Goal: Task Accomplishment & Management: Complete application form

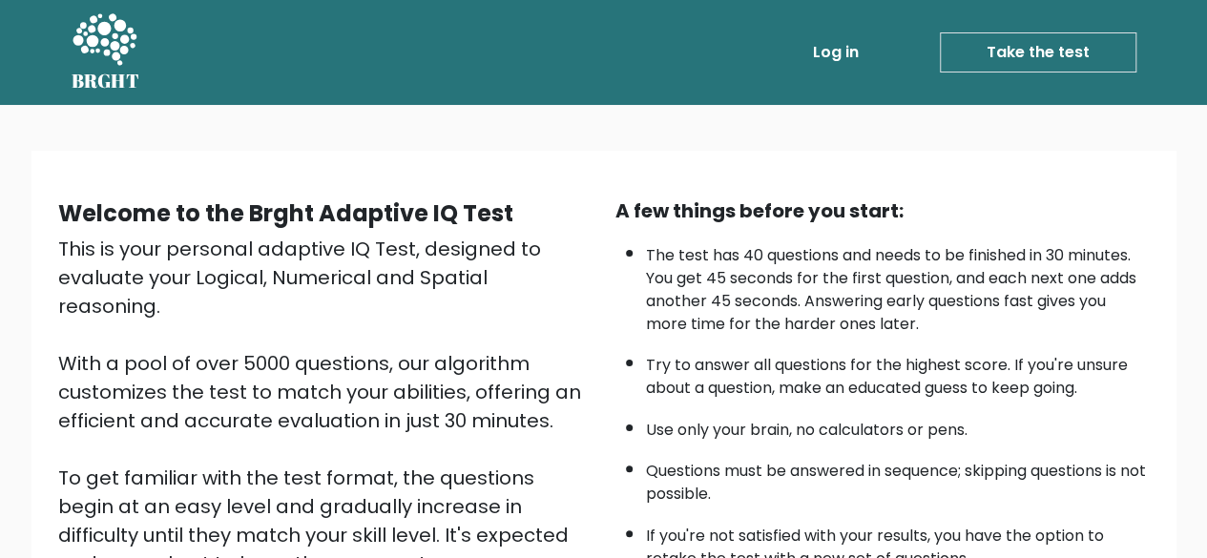
click at [1026, 58] on link "Take the test" at bounding box center [1038, 52] width 197 height 40
click at [1079, 54] on link "Take the test" at bounding box center [1038, 52] width 197 height 40
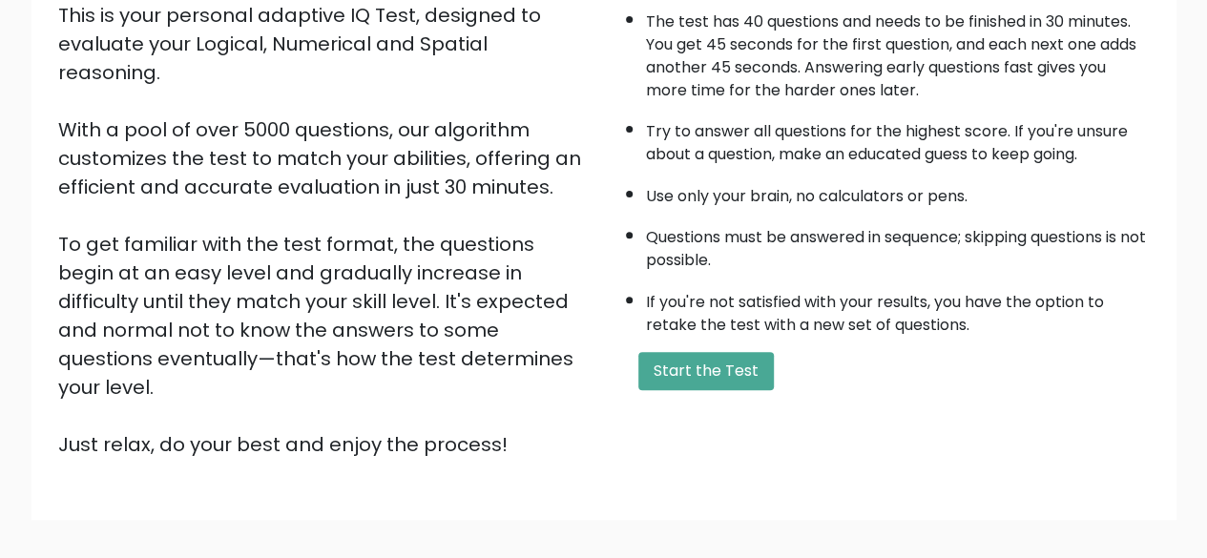
scroll to position [315, 0]
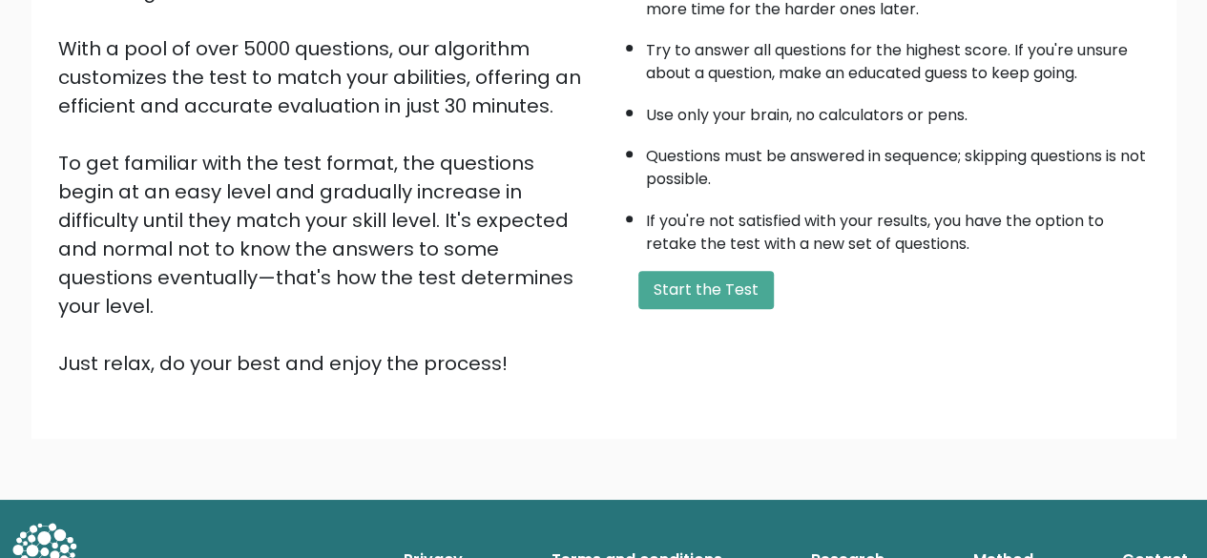
drag, startPoint x: 700, startPoint y: 297, endPoint x: 308, endPoint y: 486, distance: 435.2
click at [308, 486] on body "BRGHT BRGHT Log in Take the test Take the test Welcome to the Brght Adaptive IQ…" at bounding box center [603, 150] width 1207 height 931
click at [533, 373] on div "Welcome to the Brght Adaptive IQ Test This is your personal adaptive IQ Test, d…" at bounding box center [603, 137] width 1145 height 603
click at [712, 289] on button "Start the Test" at bounding box center [705, 290] width 135 height 38
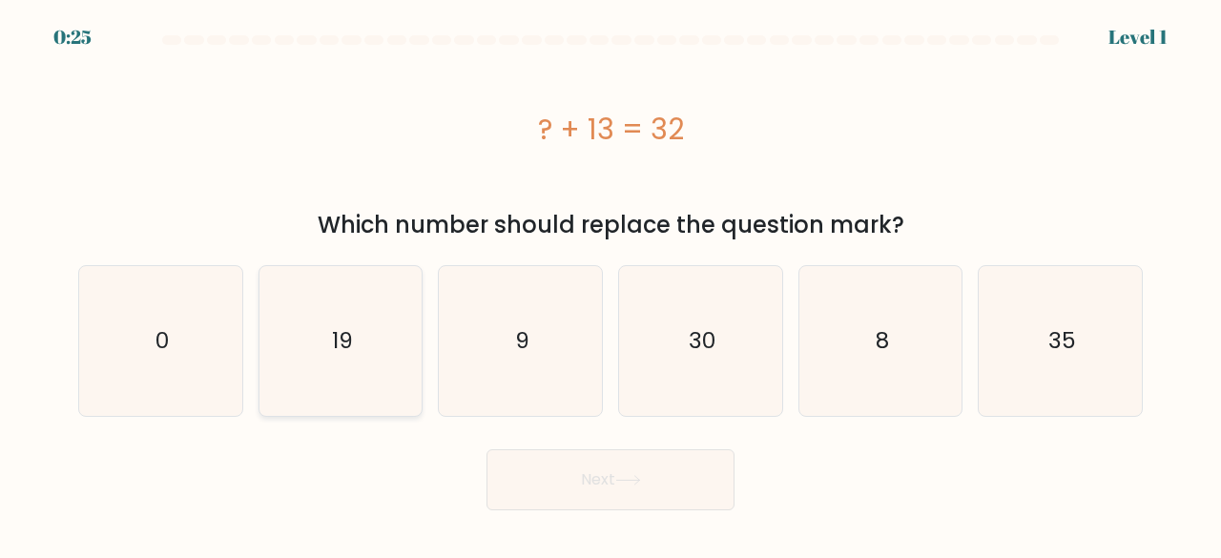
click at [347, 338] on text "19" at bounding box center [342, 340] width 21 height 31
click at [611, 284] on input "b. 19" at bounding box center [611, 281] width 1 height 5
radio input "true"
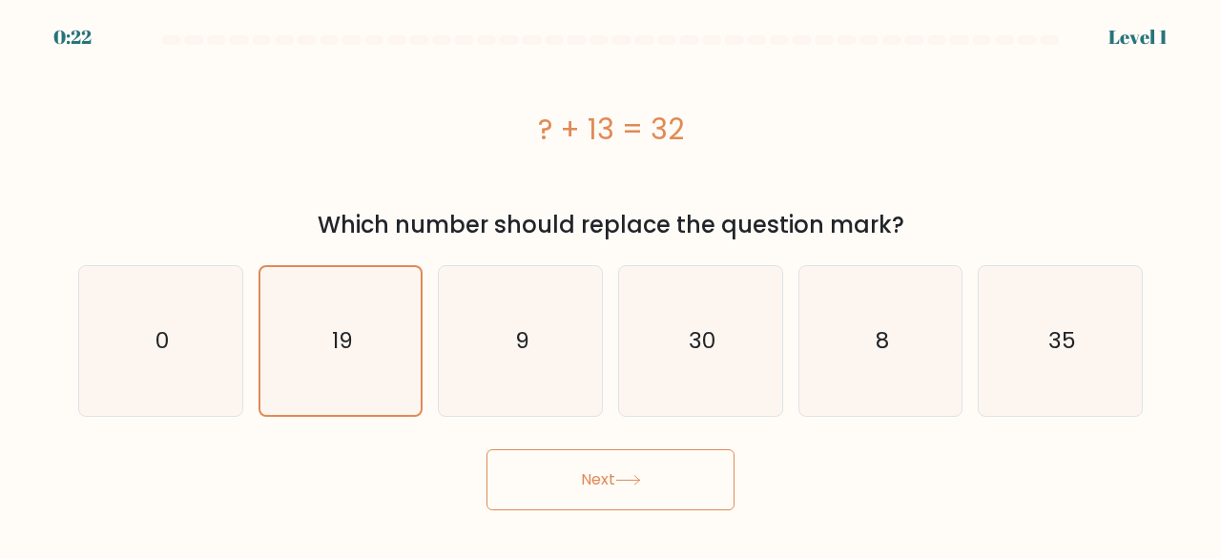
click at [605, 472] on button "Next" at bounding box center [610, 479] width 248 height 61
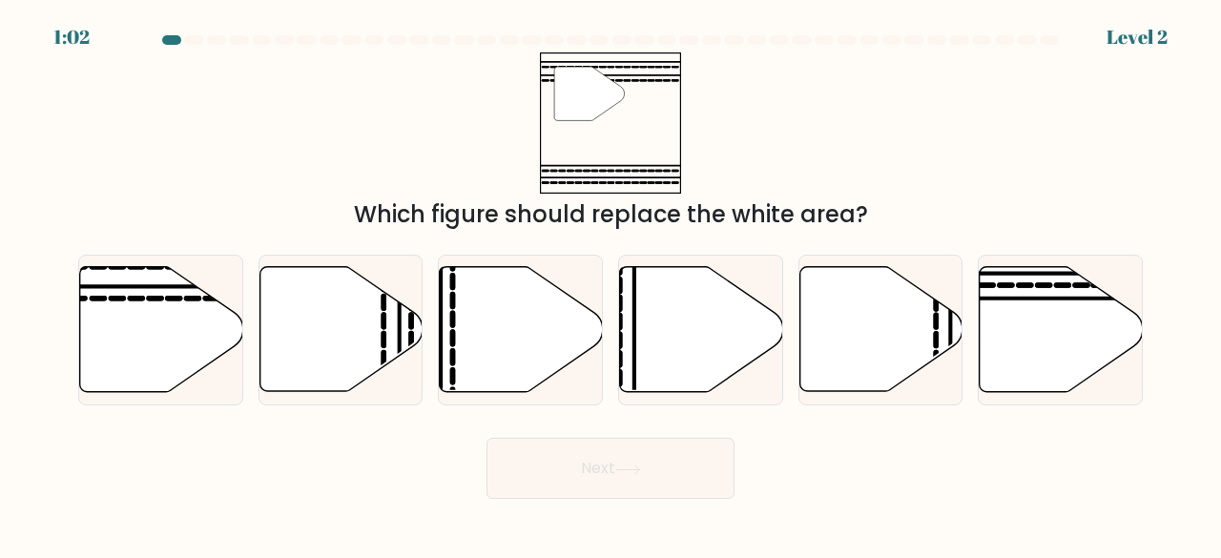
click at [767, 100] on div "" Which figure should replace the white area?" at bounding box center [610, 141] width 1087 height 179
click at [125, 328] on icon at bounding box center [161, 329] width 163 height 125
click at [611, 284] on input "a." at bounding box center [611, 281] width 1 height 5
radio input "true"
click at [619, 478] on button "Next" at bounding box center [610, 468] width 248 height 61
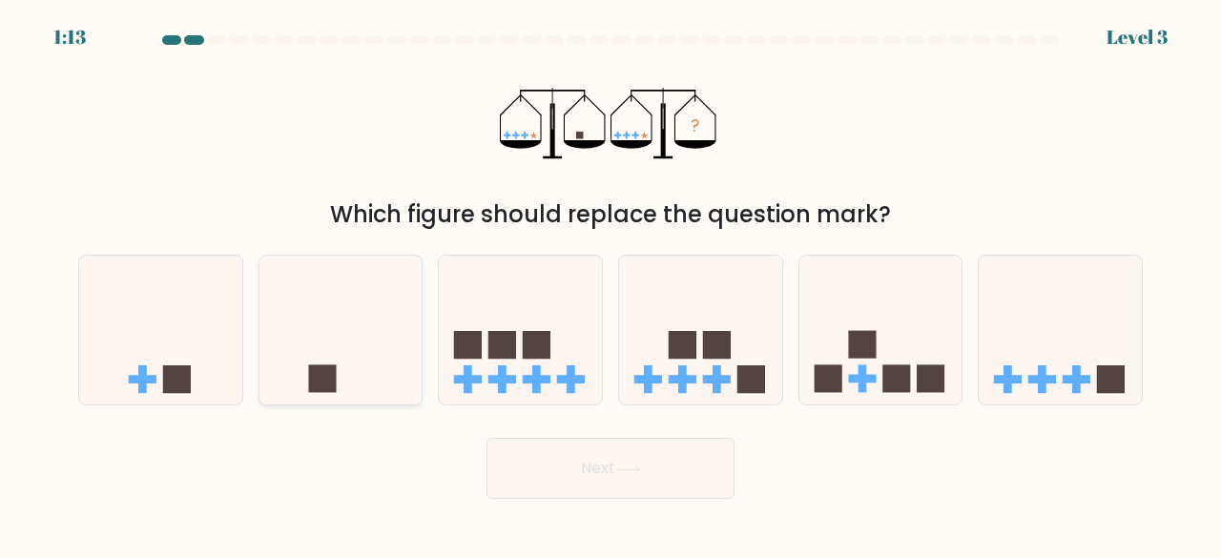
click at [334, 373] on rect at bounding box center [322, 379] width 28 height 28
click at [611, 284] on input "b." at bounding box center [611, 281] width 1 height 5
radio input "true"
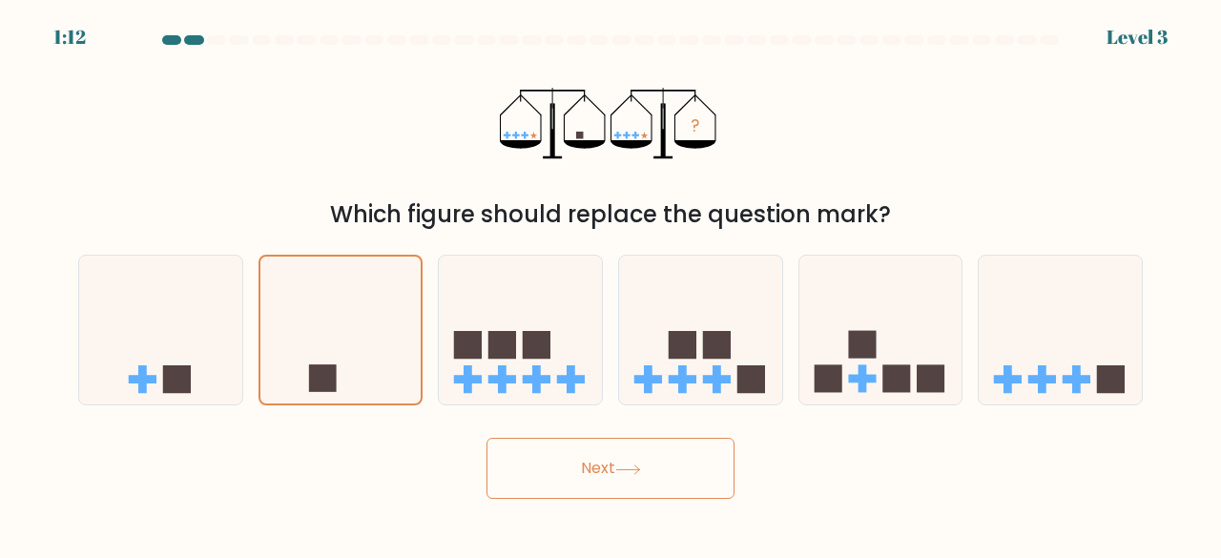
click at [640, 464] on button "Next" at bounding box center [610, 468] width 248 height 61
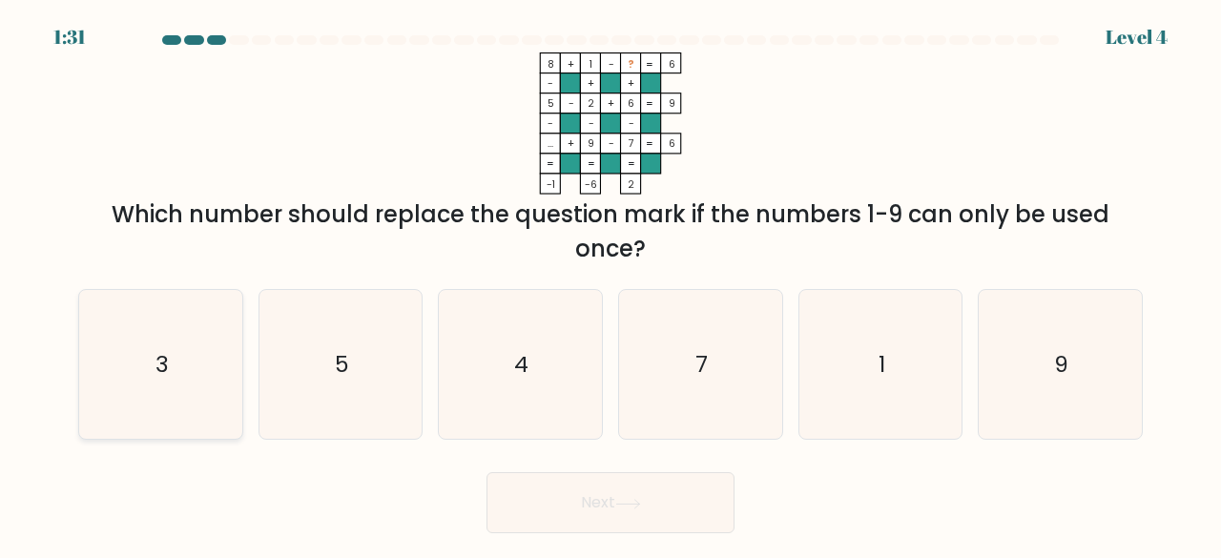
click at [162, 357] on text "3" at bounding box center [161, 363] width 13 height 31
click at [611, 284] on input "a. 3" at bounding box center [611, 281] width 1 height 5
radio input "true"
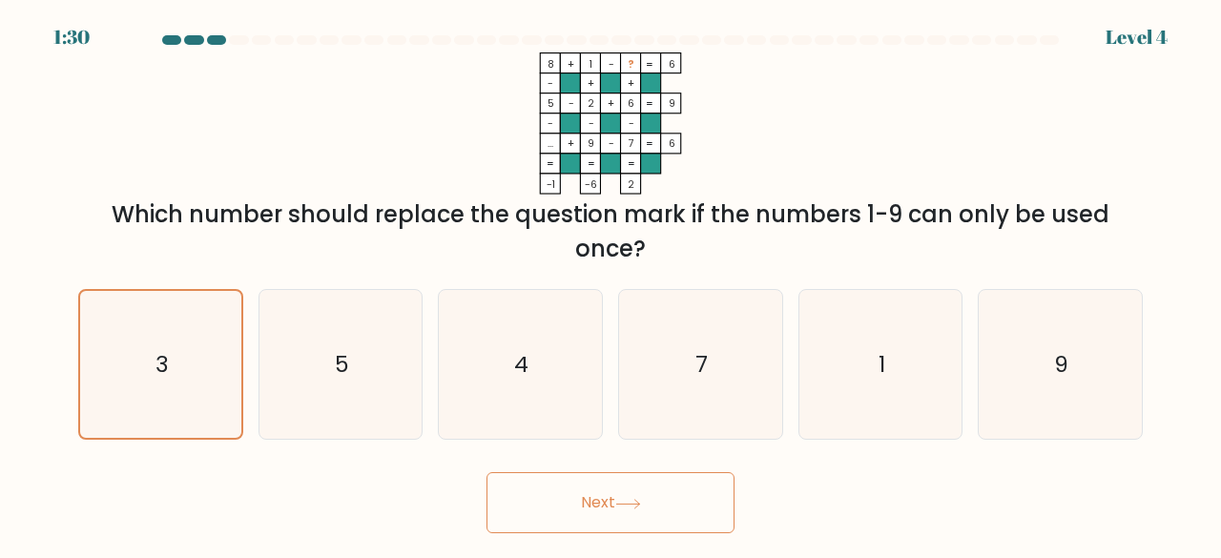
click at [597, 536] on body "1:30 Level 4" at bounding box center [610, 279] width 1221 height 558
click at [609, 510] on button "Next" at bounding box center [610, 502] width 248 height 61
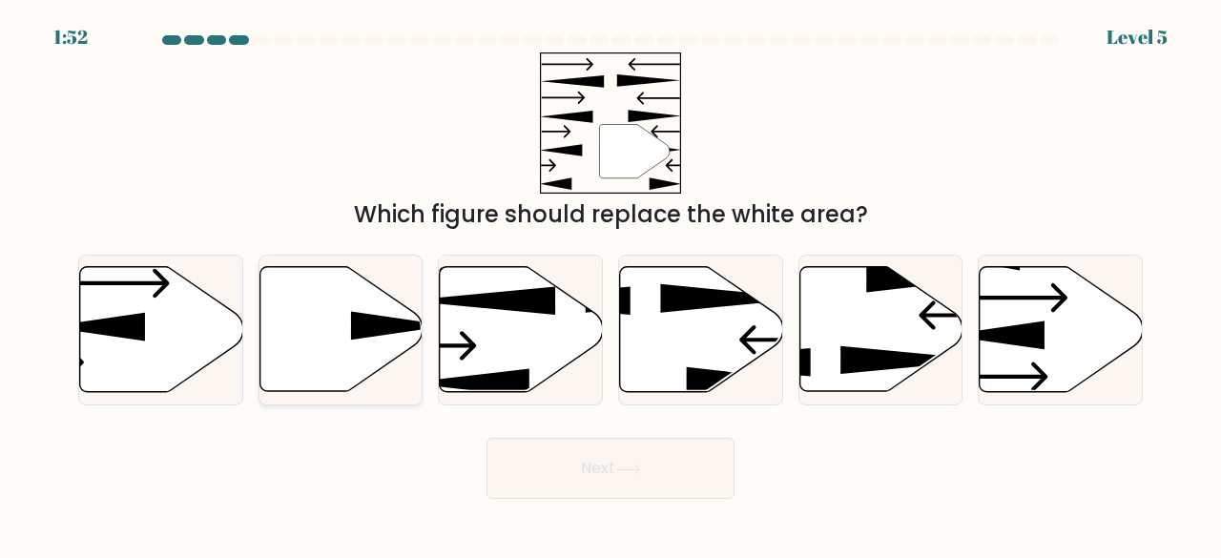
click at [347, 330] on icon at bounding box center [340, 329] width 163 height 125
click at [611, 284] on input "b." at bounding box center [611, 281] width 1 height 5
radio input "true"
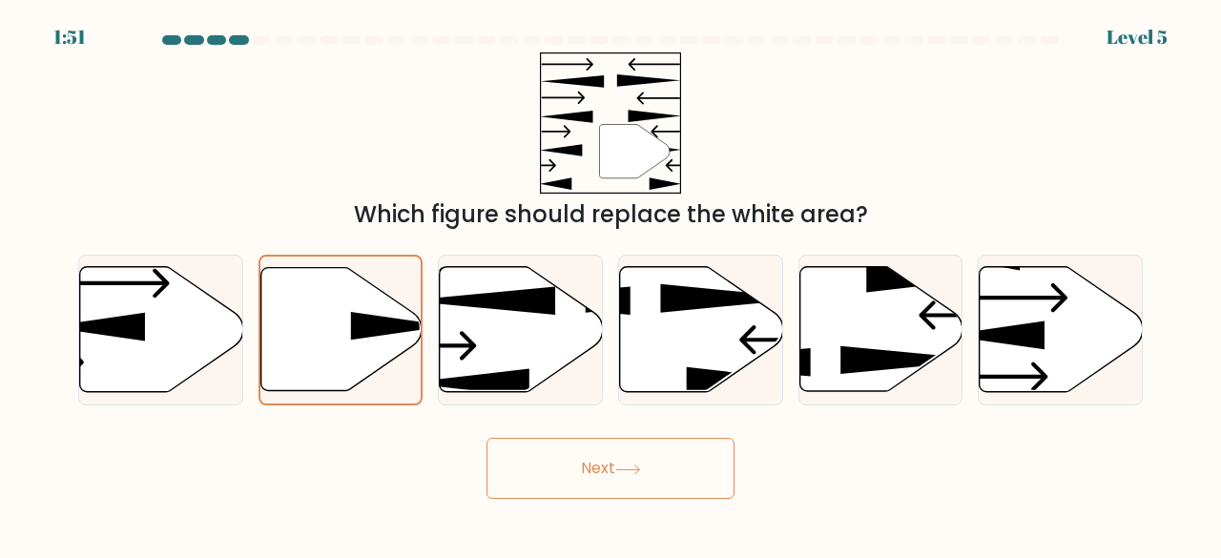
click at [593, 467] on button "Next" at bounding box center [610, 468] width 248 height 61
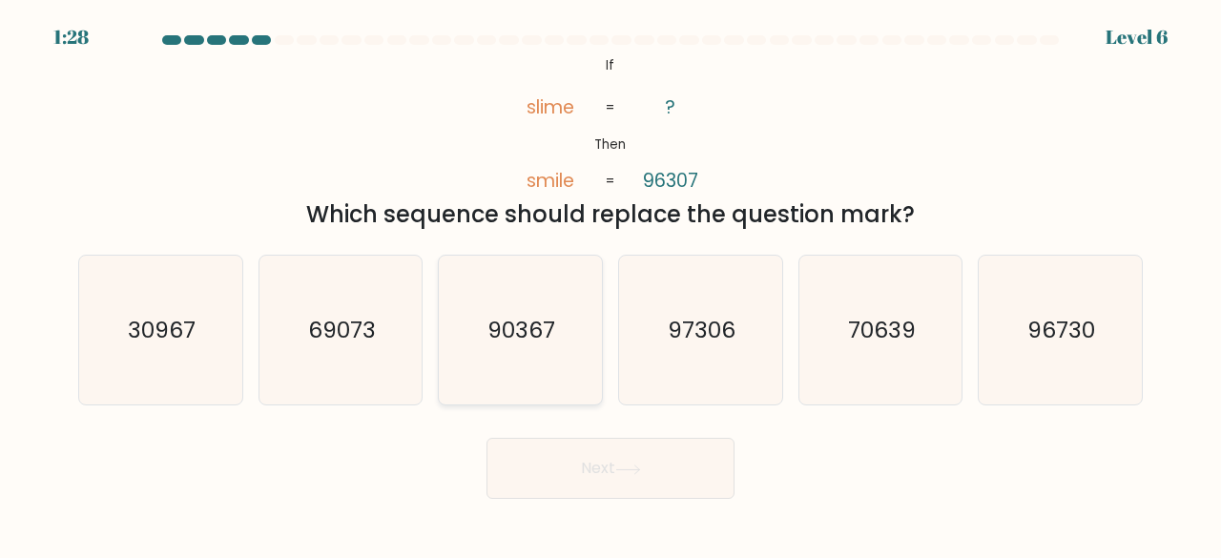
click at [521, 321] on text "90367" at bounding box center [522, 329] width 68 height 31
click at [611, 284] on input "c. 90367" at bounding box center [611, 281] width 1 height 5
radio input "true"
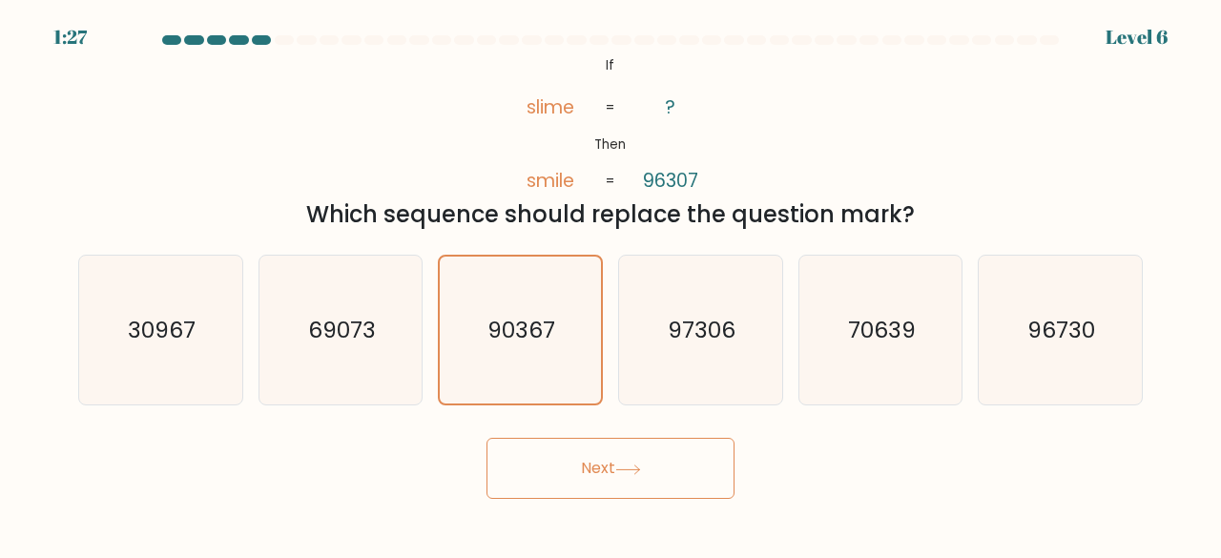
click at [593, 445] on button "Next" at bounding box center [610, 468] width 248 height 61
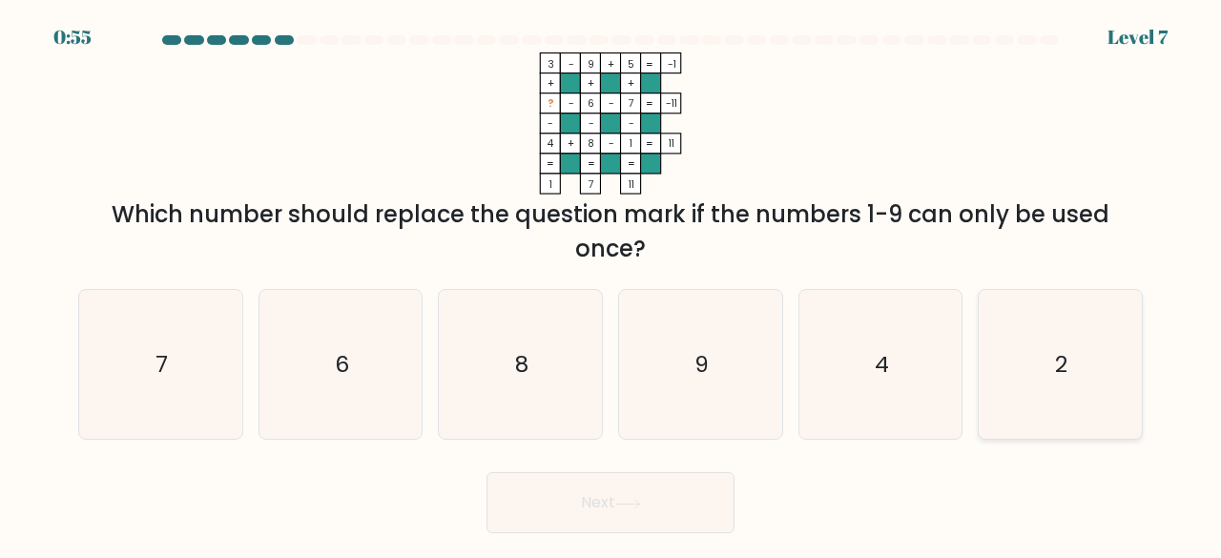
click at [1089, 367] on icon "2" at bounding box center [1060, 365] width 150 height 150
click at [611, 284] on input "f. 2" at bounding box center [611, 281] width 1 height 5
radio input "true"
click at [630, 487] on button "Next" at bounding box center [610, 502] width 248 height 61
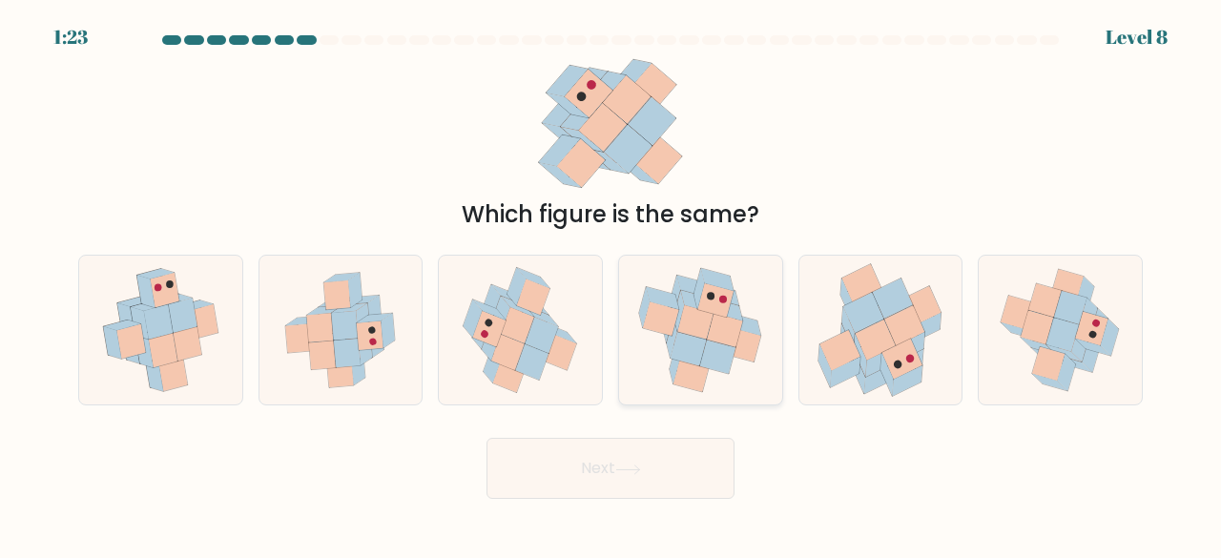
click at [725, 308] on icon at bounding box center [716, 300] width 36 height 34
click at [611, 284] on input "d." at bounding box center [611, 281] width 1 height 5
radio input "true"
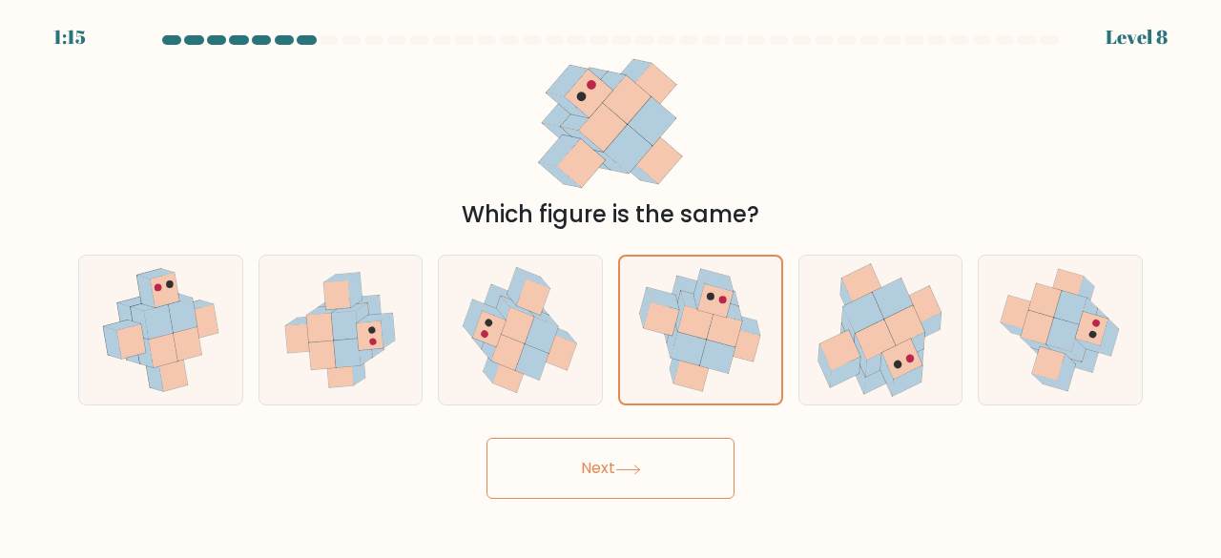
drag, startPoint x: 641, startPoint y: 472, endPoint x: 446, endPoint y: 528, distance: 202.3
click at [457, 531] on body "1:15 Level 8" at bounding box center [610, 279] width 1221 height 558
click at [572, 474] on button "Next" at bounding box center [610, 468] width 248 height 61
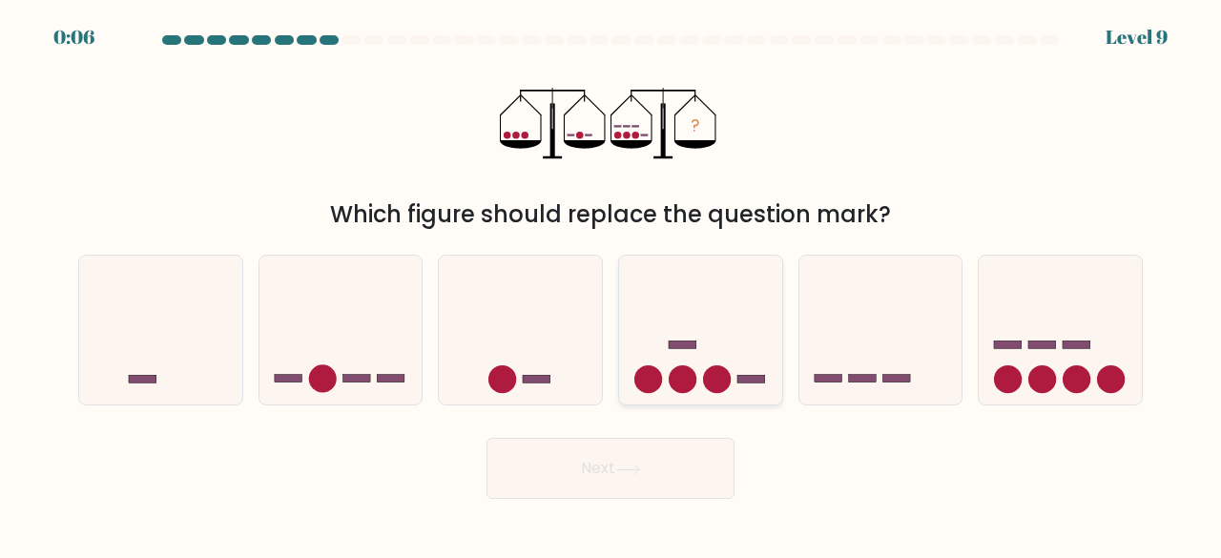
drag, startPoint x: 1036, startPoint y: 352, endPoint x: 707, endPoint y: 362, distance: 329.2
click at [855, 362] on div "a. b. c. d." at bounding box center [611, 322] width 1080 height 167
drag, startPoint x: 340, startPoint y: 342, endPoint x: 342, endPoint y: 356, distance: 13.5
click at [338, 342] on icon at bounding box center [340, 329] width 163 height 135
click at [611, 284] on input "b." at bounding box center [611, 281] width 1 height 5
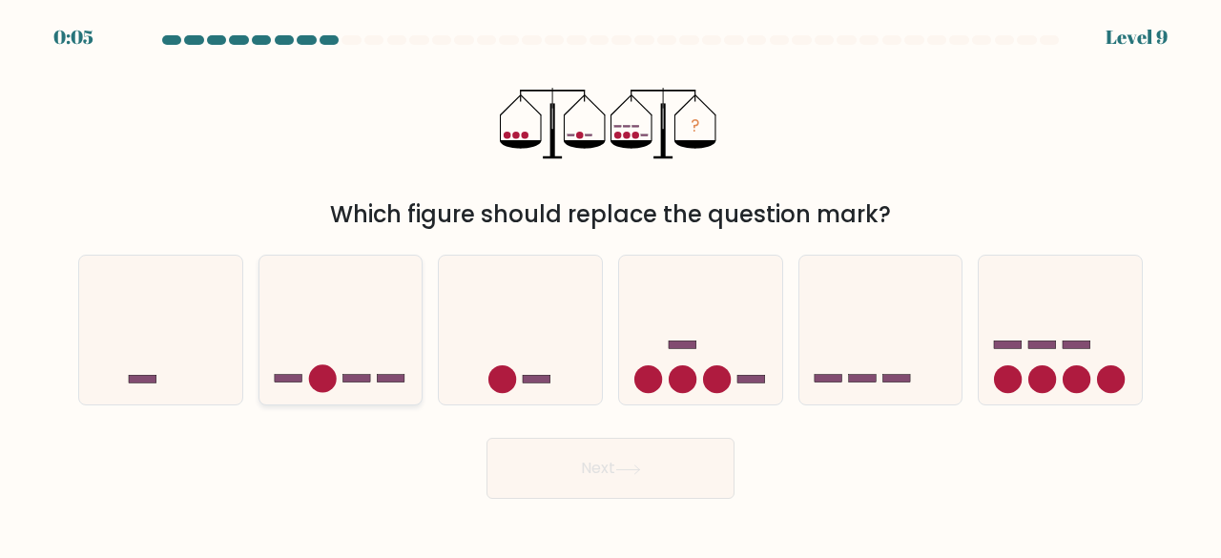
radio input "true"
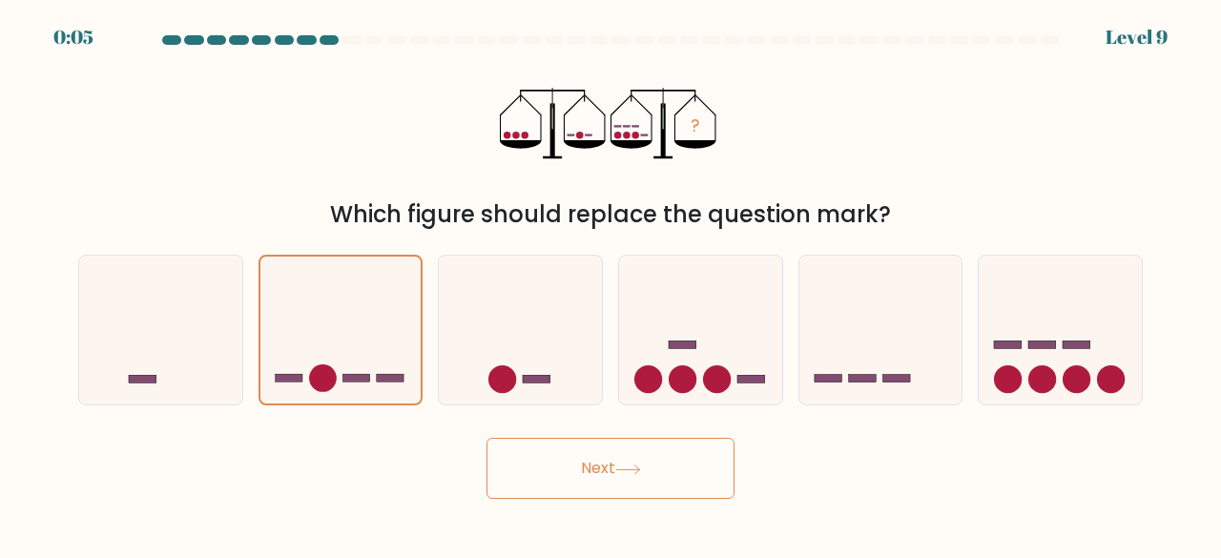
click at [579, 470] on button "Next" at bounding box center [610, 468] width 248 height 61
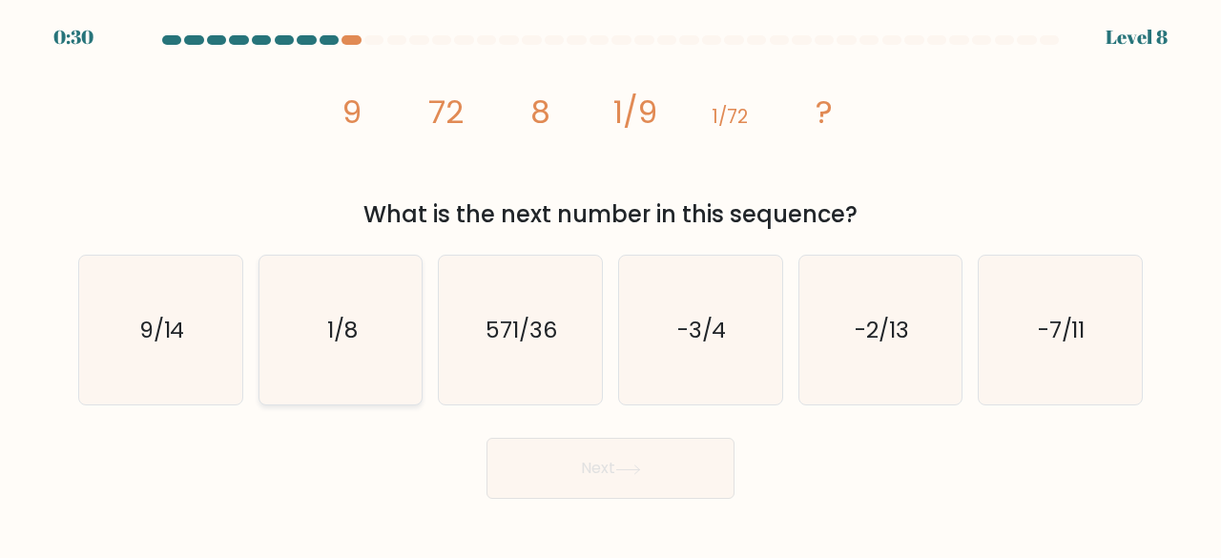
click at [342, 314] on icon "1/8" at bounding box center [341, 331] width 150 height 150
click at [611, 284] on input "b. 1/8" at bounding box center [611, 281] width 1 height 5
radio input "true"
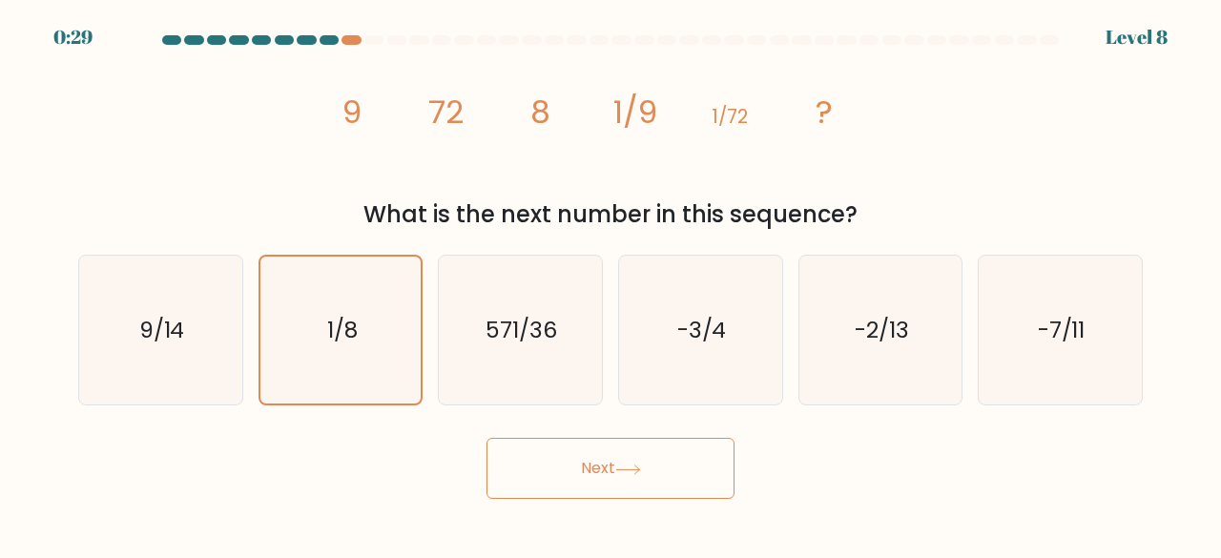
click at [591, 479] on button "Next" at bounding box center [610, 468] width 248 height 61
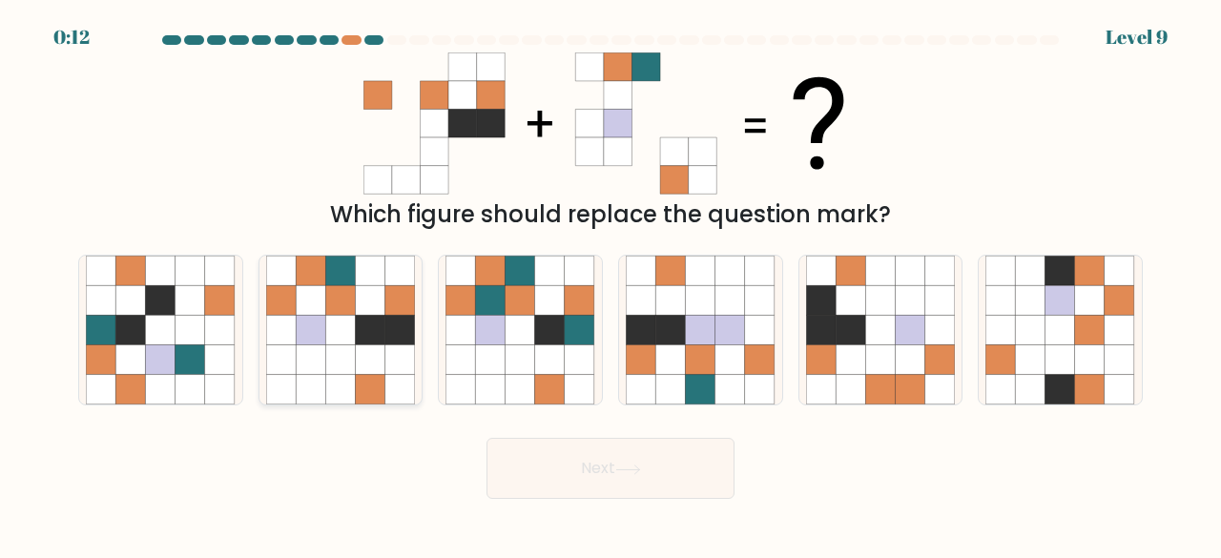
click at [335, 325] on icon at bounding box center [340, 331] width 30 height 30
click at [611, 284] on input "b." at bounding box center [611, 281] width 1 height 5
radio input "true"
click at [575, 462] on button "Next" at bounding box center [610, 468] width 248 height 61
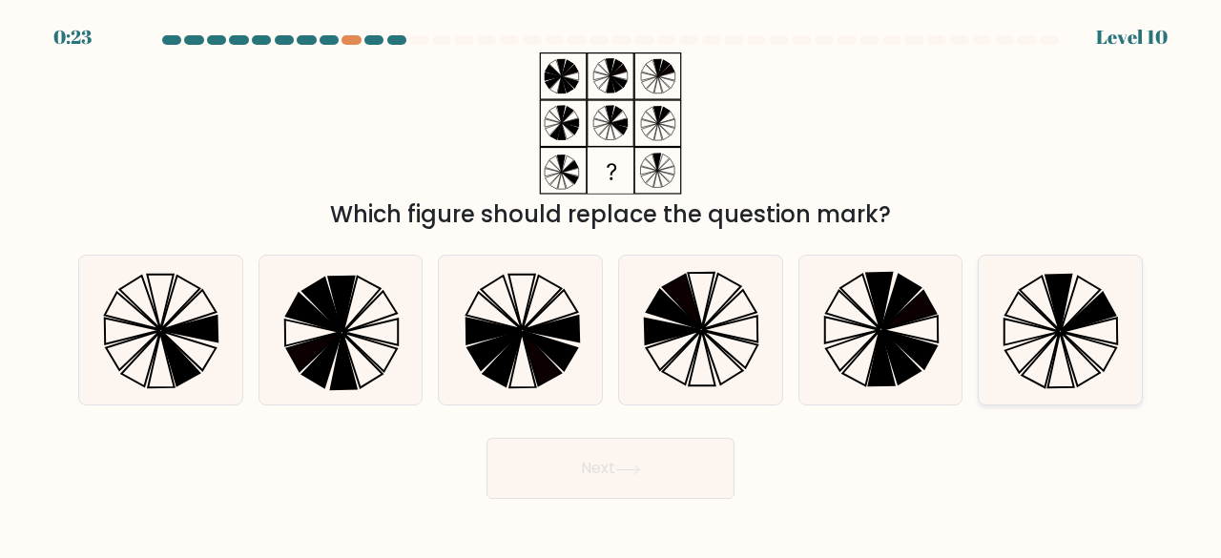
click at [1053, 310] on icon at bounding box center [1040, 303] width 40 height 54
click at [611, 284] on input "f." at bounding box center [611, 281] width 1 height 5
radio input "true"
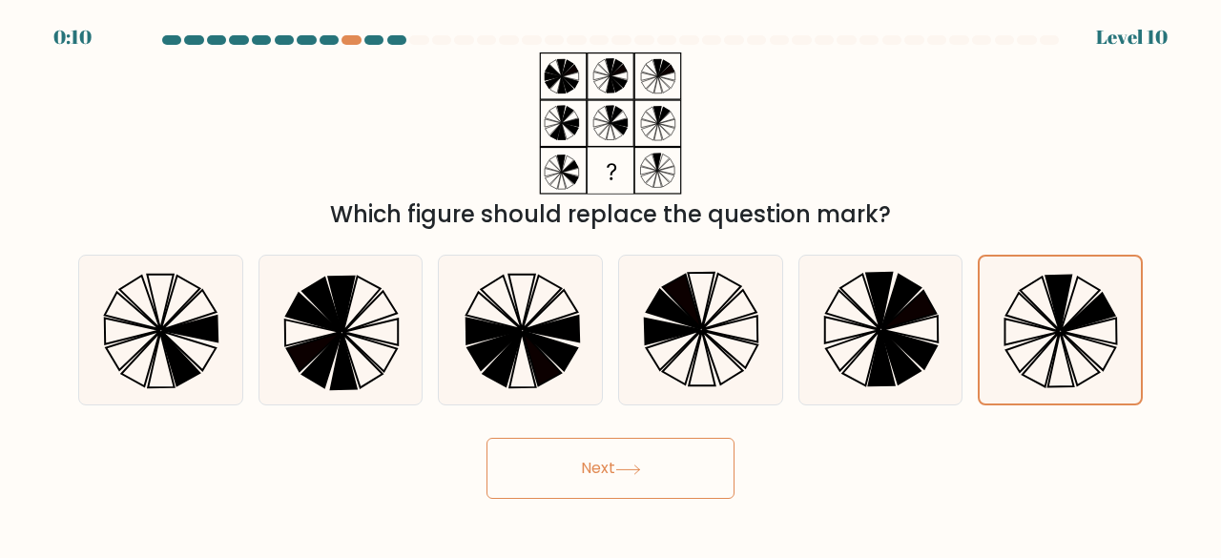
click at [694, 461] on button "Next" at bounding box center [610, 468] width 248 height 61
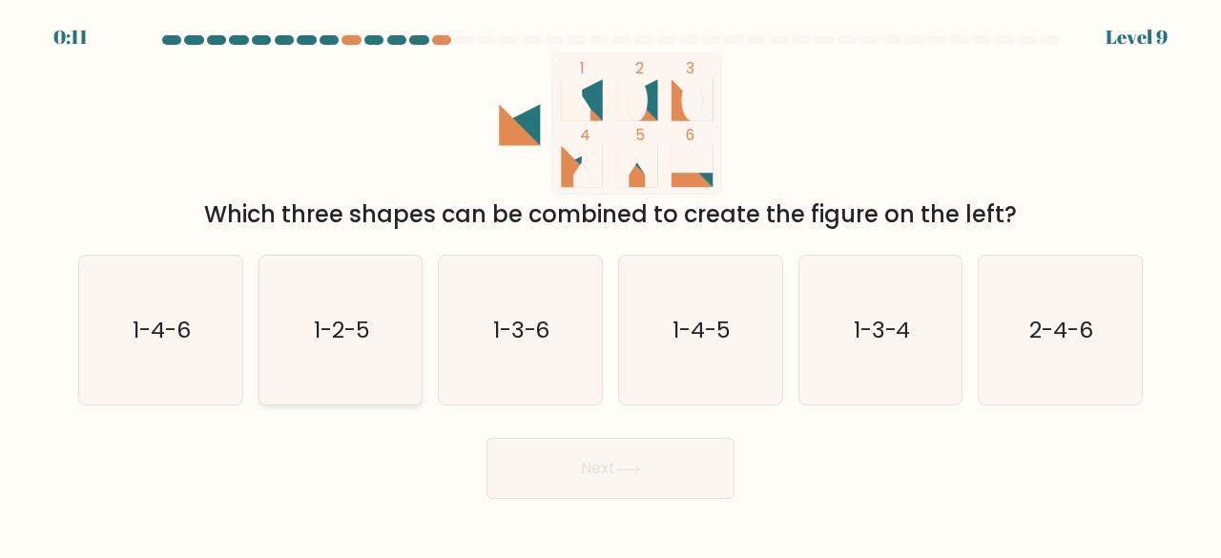
click at [375, 342] on icon "1-2-5" at bounding box center [341, 331] width 150 height 150
click at [611, 284] on input "b. 1-2-5" at bounding box center [611, 281] width 1 height 5
radio input "true"
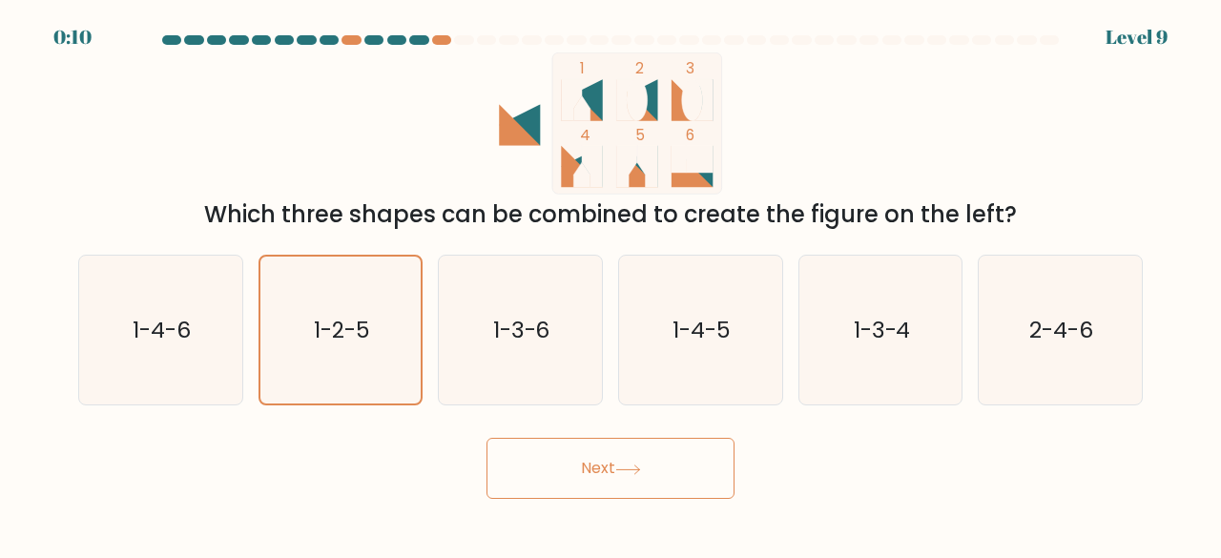
click at [688, 484] on button "Next" at bounding box center [610, 468] width 248 height 61
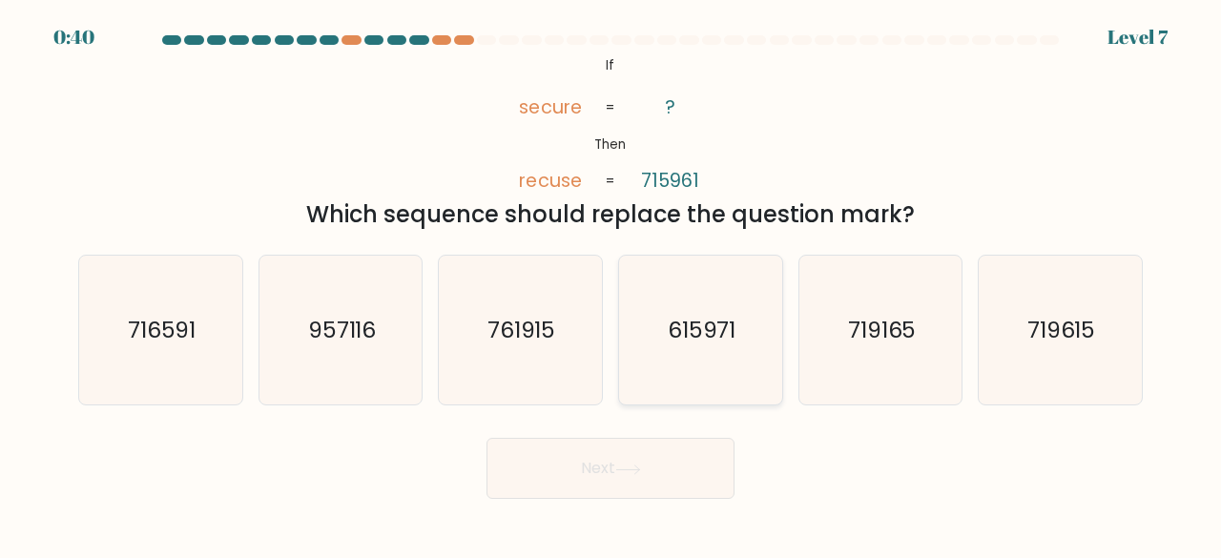
click at [694, 360] on icon "615971" at bounding box center [701, 331] width 150 height 150
click at [611, 284] on input "d. 615971" at bounding box center [611, 281] width 1 height 5
radio input "true"
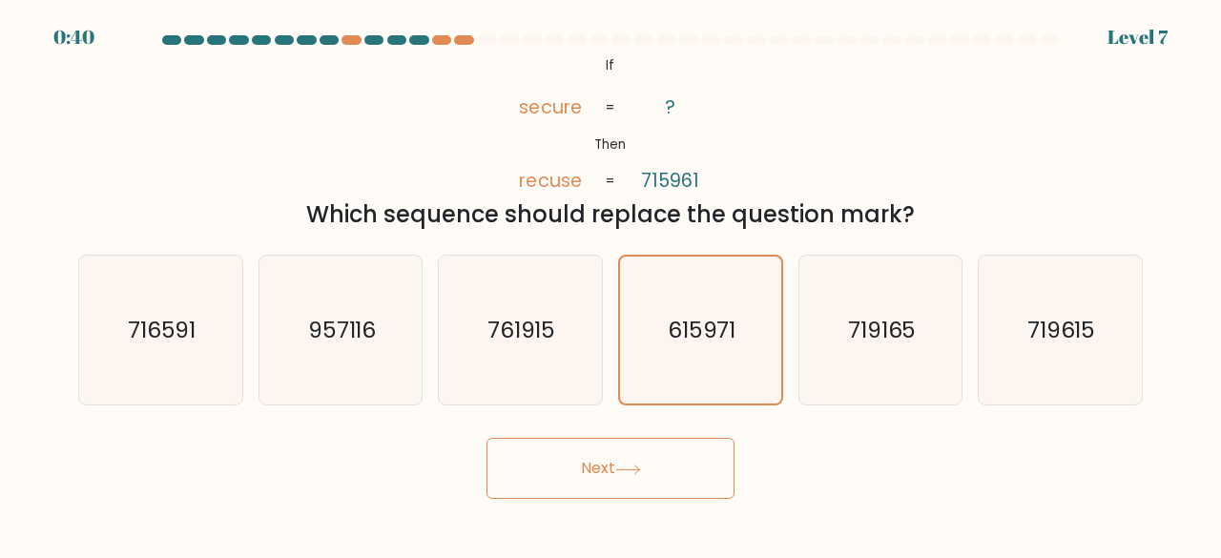
click at [638, 463] on button "Next" at bounding box center [610, 468] width 248 height 61
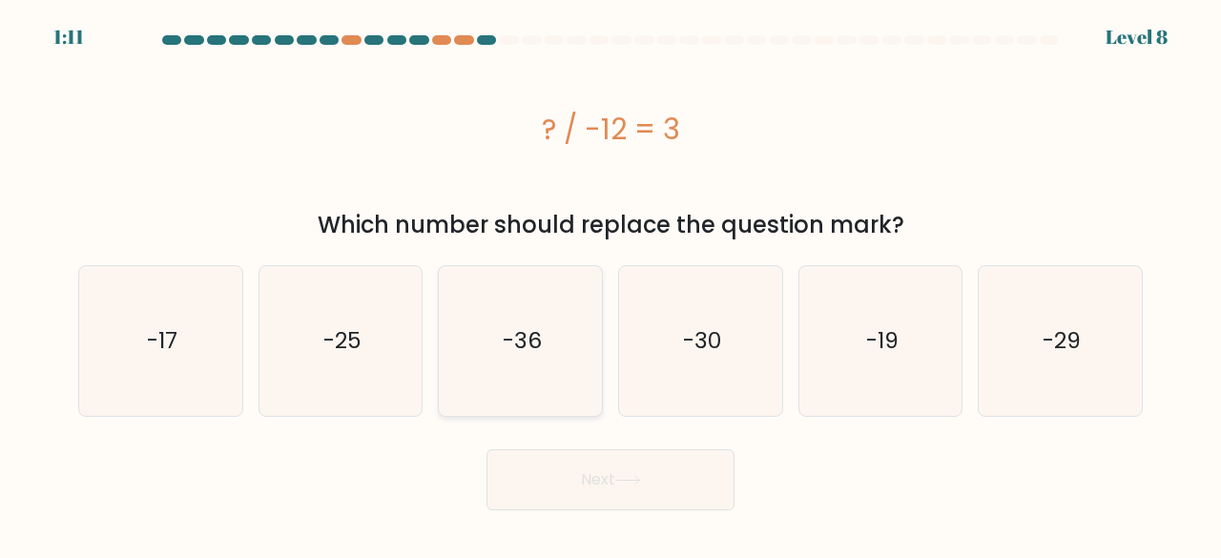
click at [548, 355] on icon "-36" at bounding box center [520, 341] width 150 height 150
click at [611, 284] on input "c. -36" at bounding box center [611, 281] width 1 height 5
radio input "true"
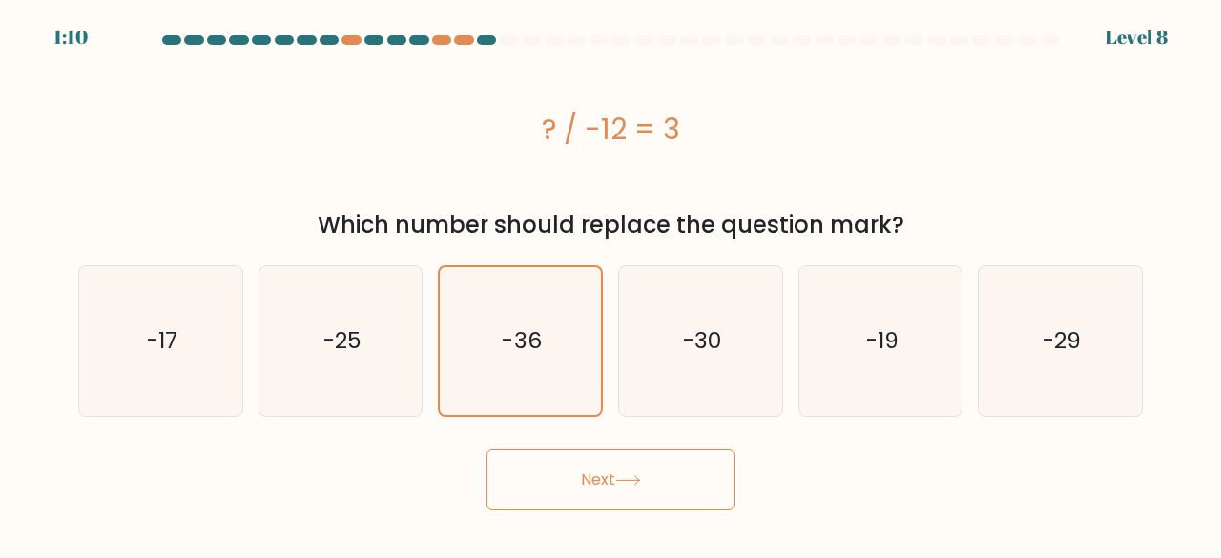
click at [623, 490] on button "Next" at bounding box center [610, 479] width 248 height 61
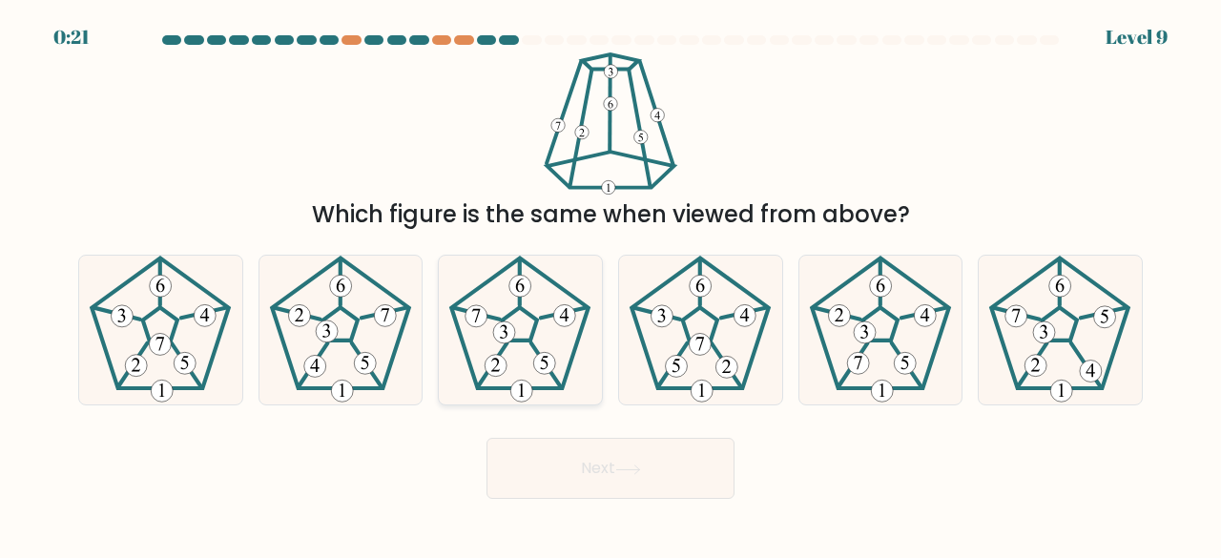
click at [509, 335] on 297 at bounding box center [505, 332] width 22 height 22
click at [611, 284] on input "c." at bounding box center [611, 281] width 1 height 5
radio input "true"
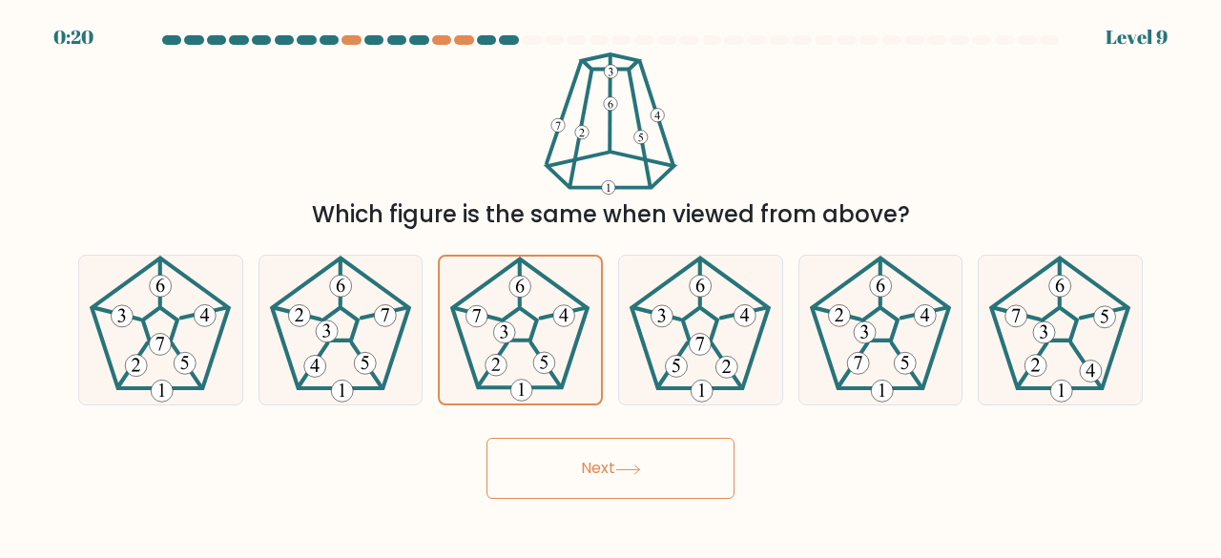
click at [639, 457] on button "Next" at bounding box center [610, 468] width 248 height 61
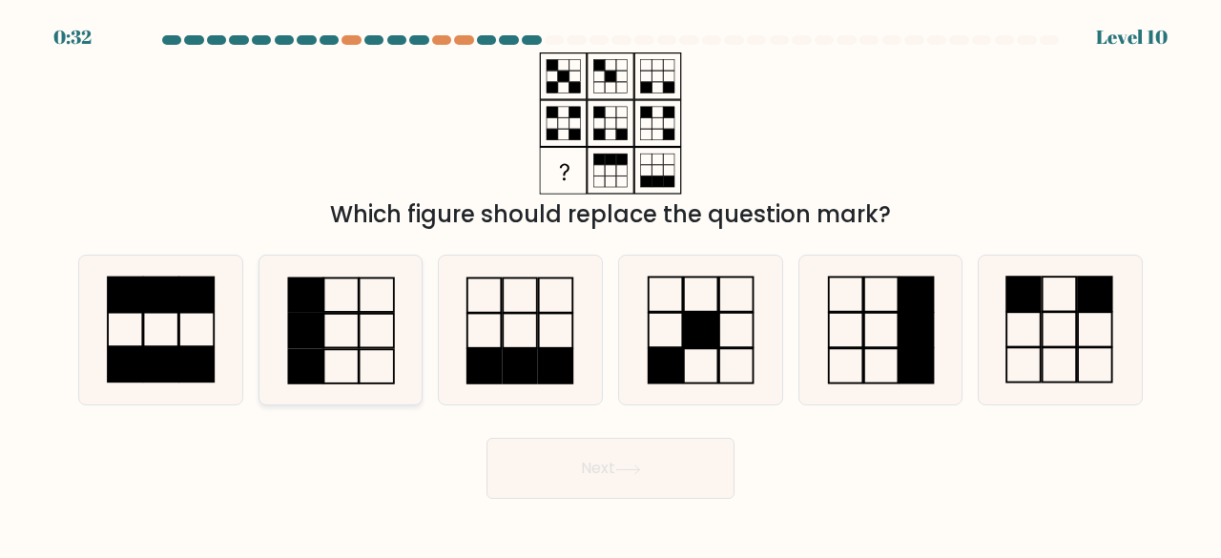
click at [376, 332] on icon at bounding box center [341, 331] width 150 height 150
click at [611, 284] on input "b." at bounding box center [611, 281] width 1 height 5
radio input "true"
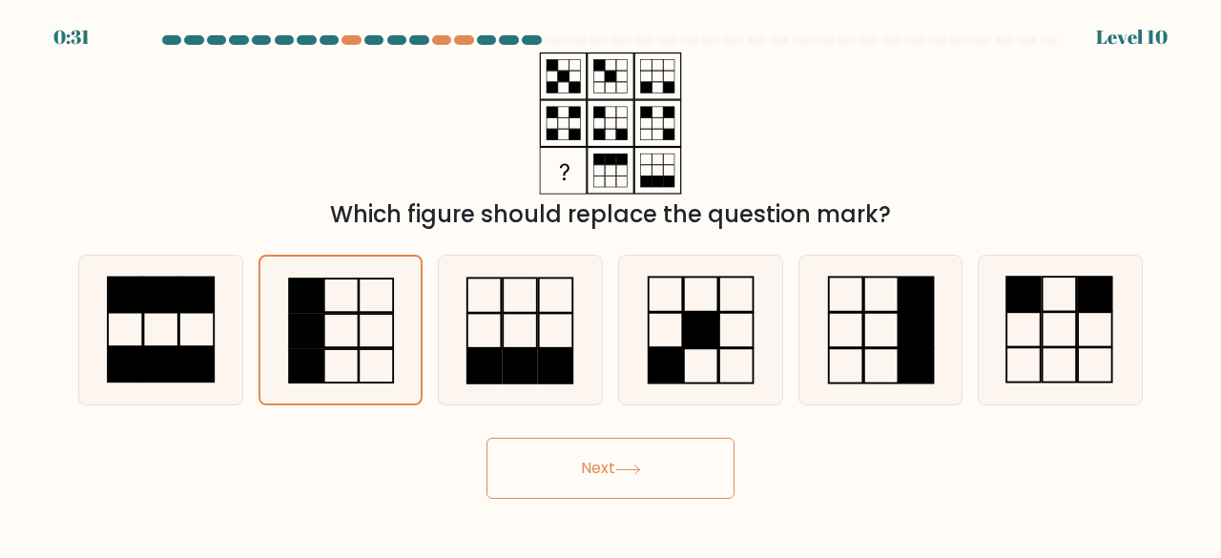
click at [626, 490] on button "Next" at bounding box center [610, 468] width 248 height 61
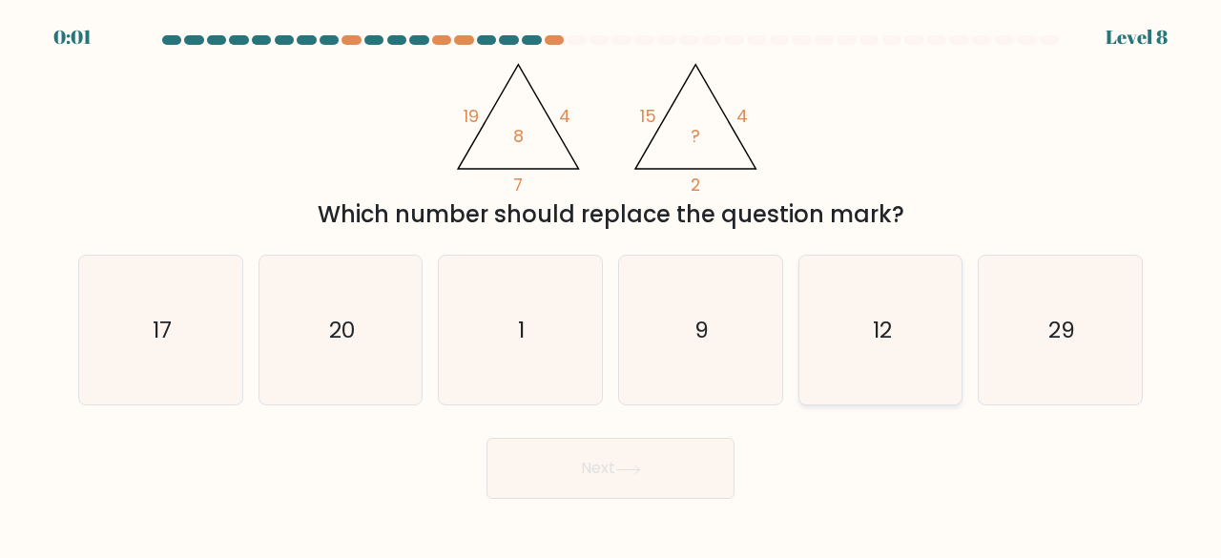
click at [918, 338] on icon "12" at bounding box center [881, 331] width 150 height 150
click at [611, 284] on input "e. 12" at bounding box center [611, 281] width 1 height 5
radio input "true"
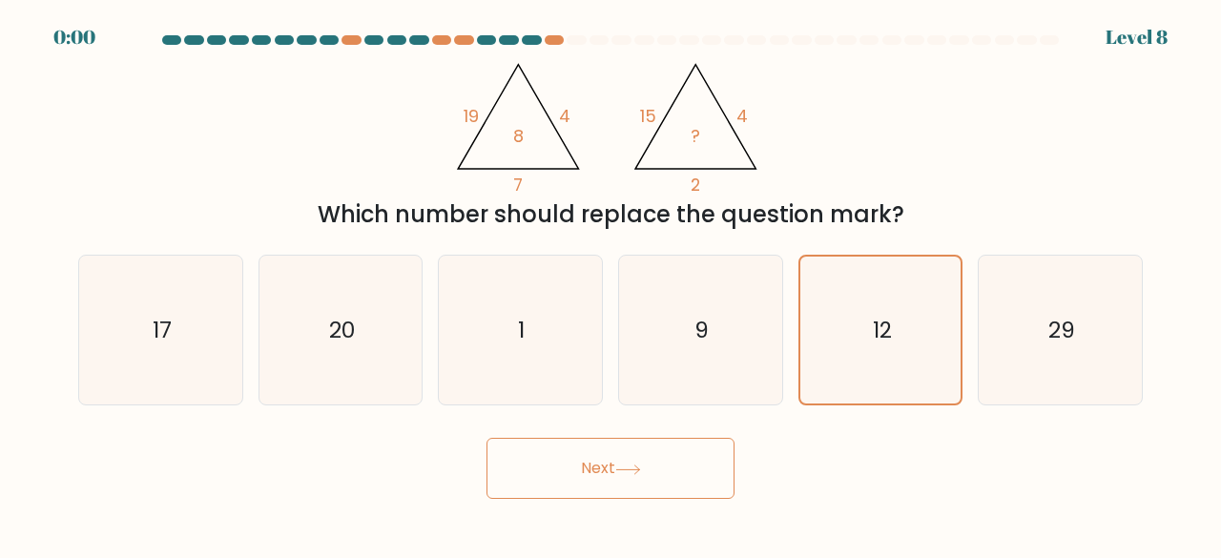
click at [635, 471] on icon at bounding box center [628, 470] width 26 height 10
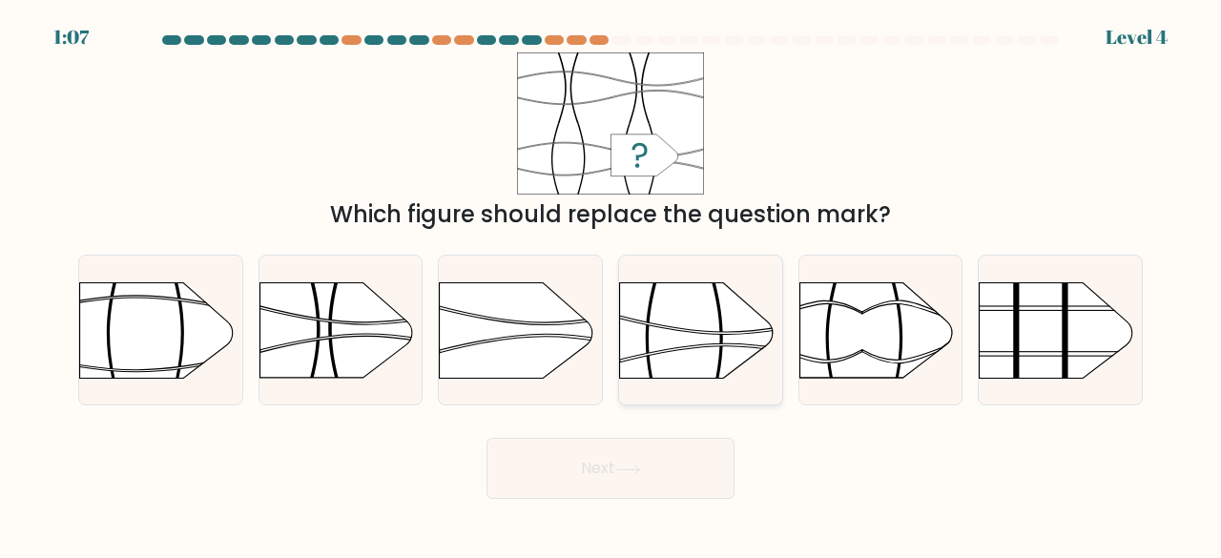
click at [691, 324] on rect at bounding box center [619, 257] width 424 height 322
click at [611, 284] on input "d." at bounding box center [611, 281] width 1 height 5
radio input "true"
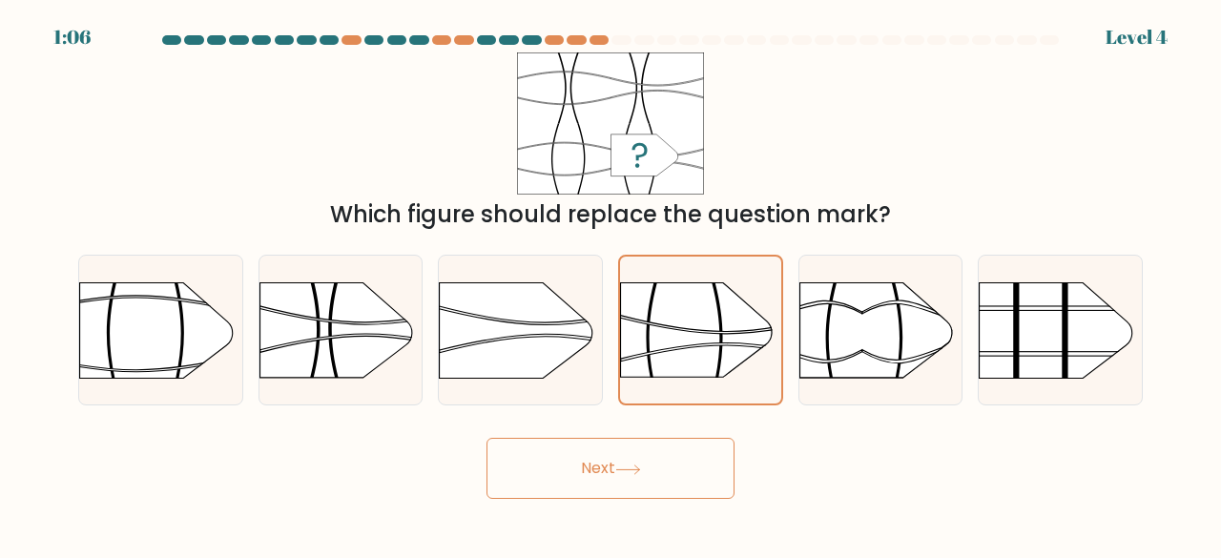
click at [604, 466] on button "Next" at bounding box center [610, 468] width 248 height 61
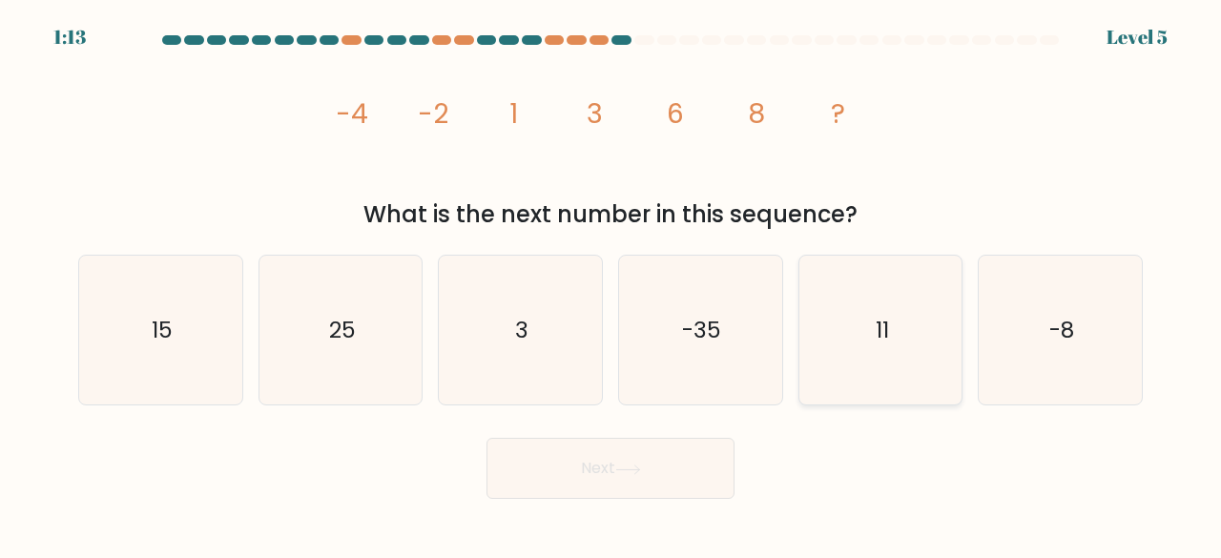
click at [883, 337] on text "11" at bounding box center [882, 329] width 13 height 31
click at [611, 284] on input "e. 11" at bounding box center [611, 281] width 1 height 5
radio input "true"
click at [615, 485] on button "Next" at bounding box center [610, 468] width 248 height 61
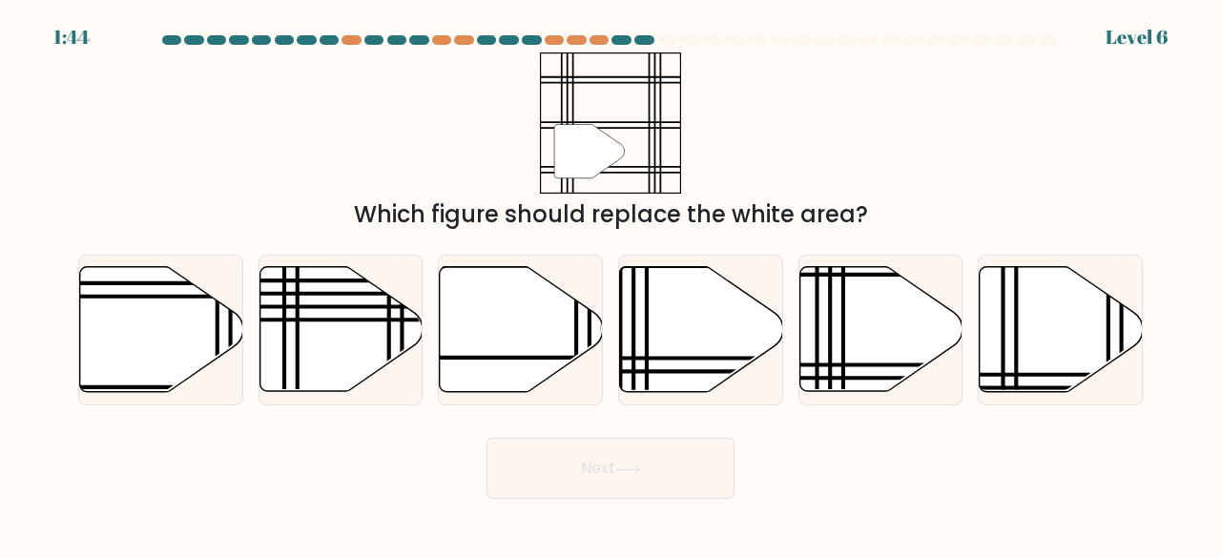
drag, startPoint x: 878, startPoint y: 325, endPoint x: 752, endPoint y: 440, distance: 170.2
click at [880, 325] on icon at bounding box center [880, 329] width 163 height 125
click at [611, 284] on input "e." at bounding box center [611, 281] width 1 height 5
radio input "true"
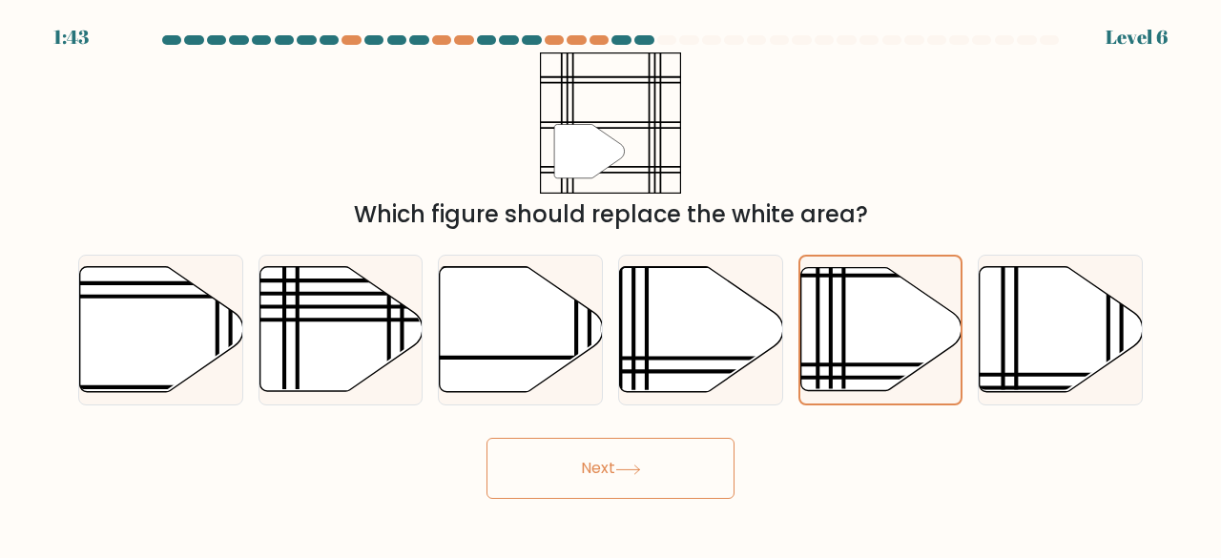
click at [618, 487] on button "Next" at bounding box center [610, 468] width 248 height 61
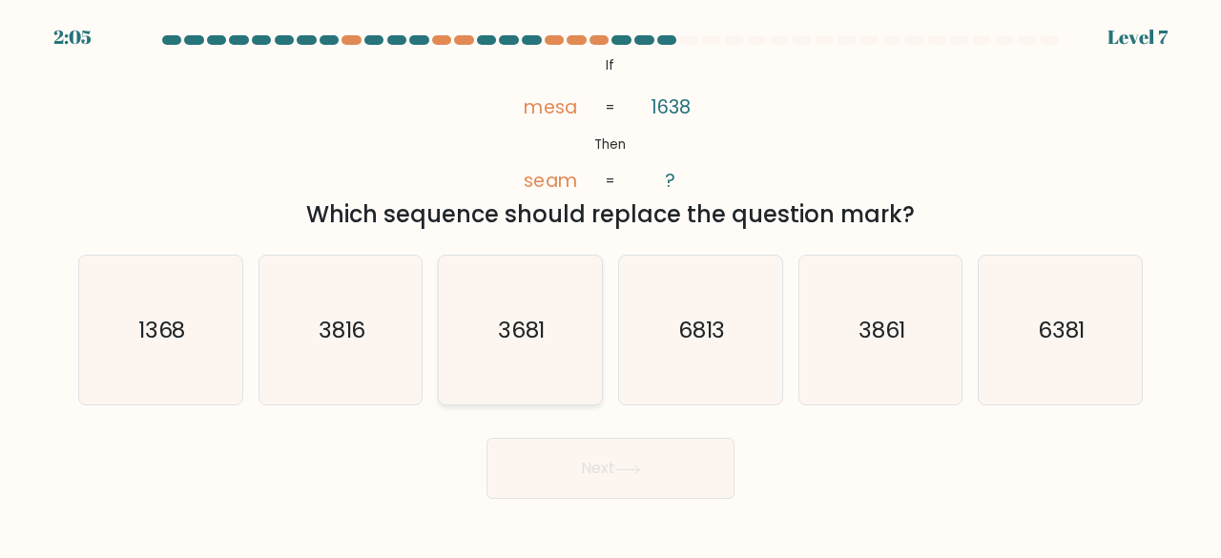
click at [514, 323] on text "3681" at bounding box center [522, 329] width 48 height 31
click at [611, 284] on input "c. 3681" at bounding box center [611, 281] width 1 height 5
radio input "true"
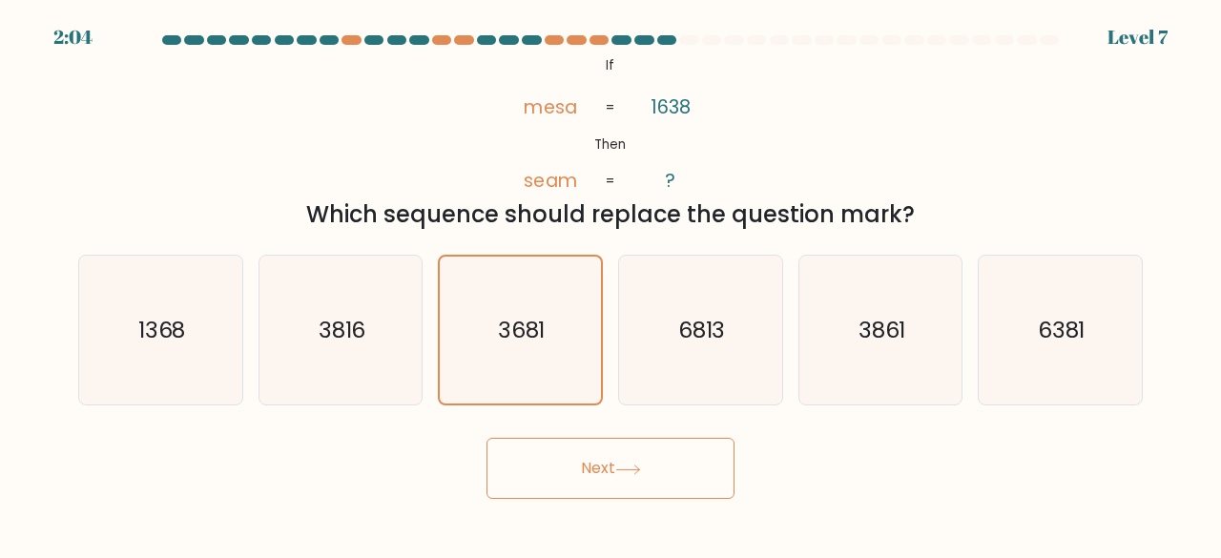
click at [607, 482] on button "Next" at bounding box center [610, 468] width 248 height 61
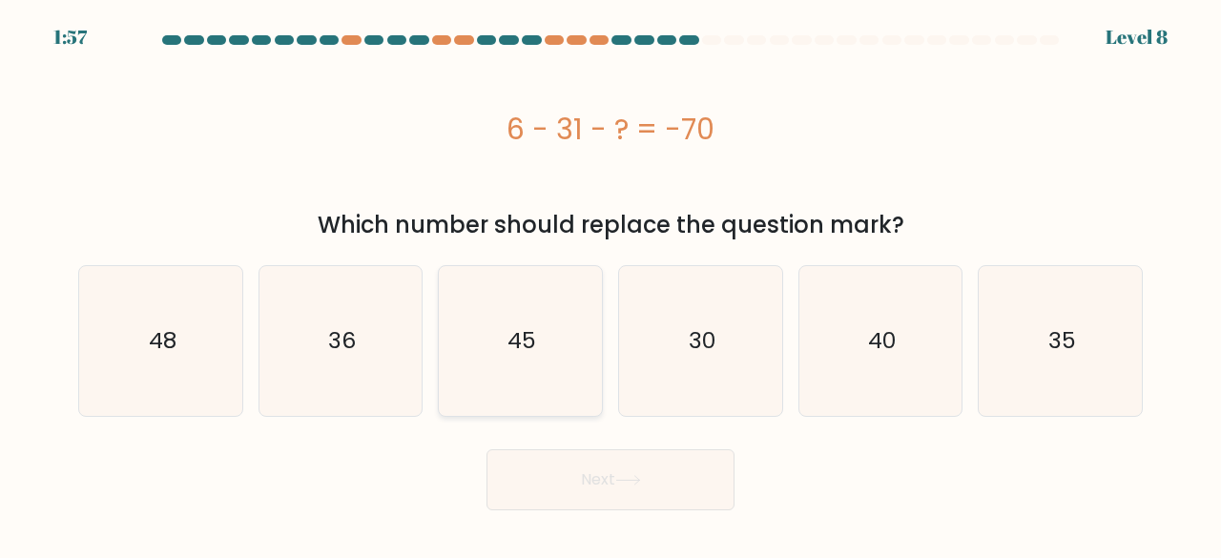
click at [551, 347] on icon "45" at bounding box center [520, 341] width 150 height 150
click at [611, 284] on input "c. 45" at bounding box center [611, 281] width 1 height 5
radio input "true"
click at [593, 475] on button "Next" at bounding box center [610, 479] width 248 height 61
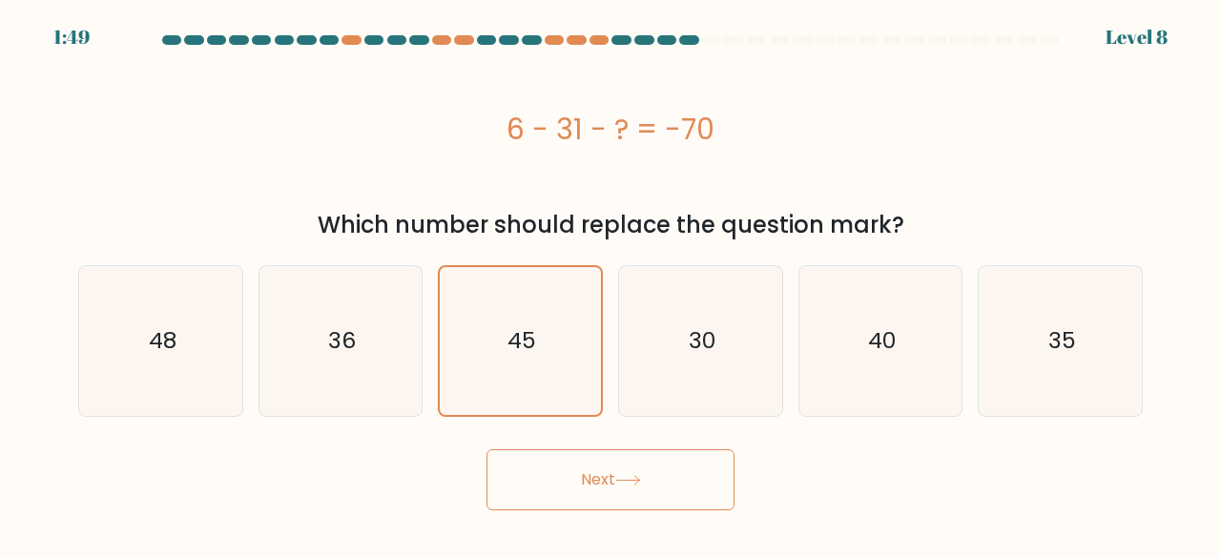
click at [570, 472] on button "Next" at bounding box center [610, 479] width 248 height 61
click at [547, 317] on icon "45" at bounding box center [520, 341] width 148 height 148
click at [611, 284] on input "c. 45" at bounding box center [611, 281] width 1 height 5
click at [584, 478] on button "Next" at bounding box center [610, 479] width 248 height 61
click at [1007, 320] on icon "35" at bounding box center [1060, 341] width 150 height 150
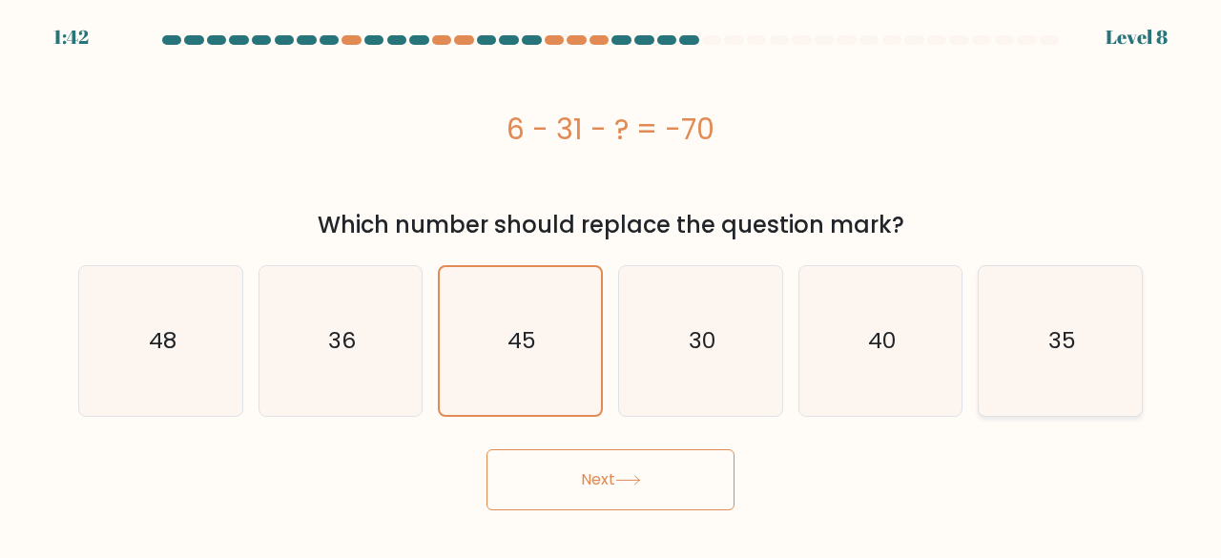
click at [611, 284] on input "f. 35" at bounding box center [611, 281] width 1 height 5
radio input "true"
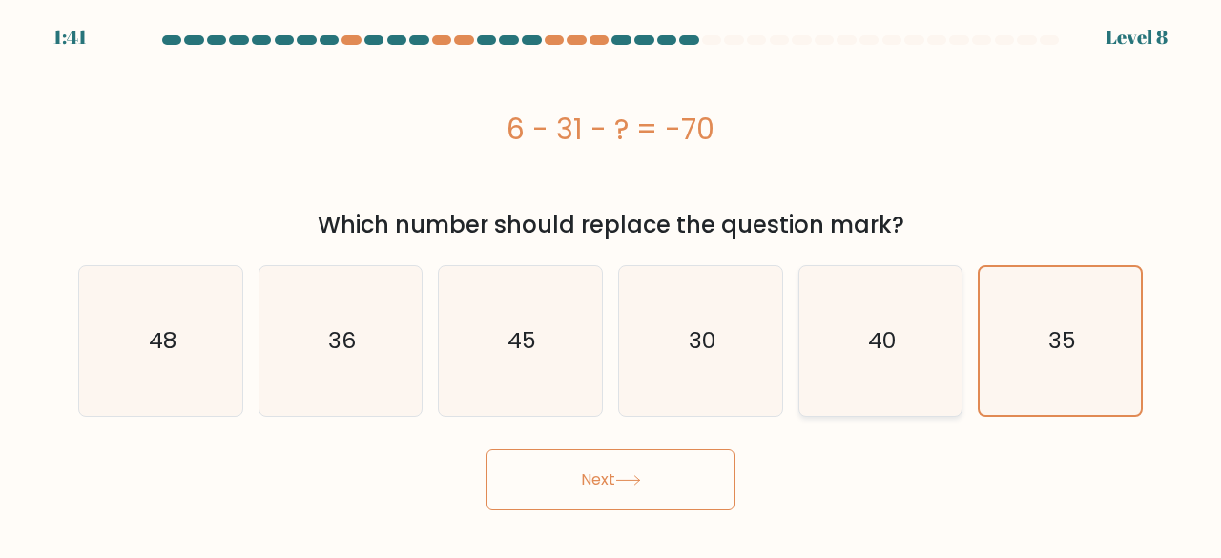
click at [809, 354] on icon "40" at bounding box center [881, 341] width 150 height 150
click at [611, 284] on input "e. 40" at bounding box center [611, 281] width 1 height 5
radio input "true"
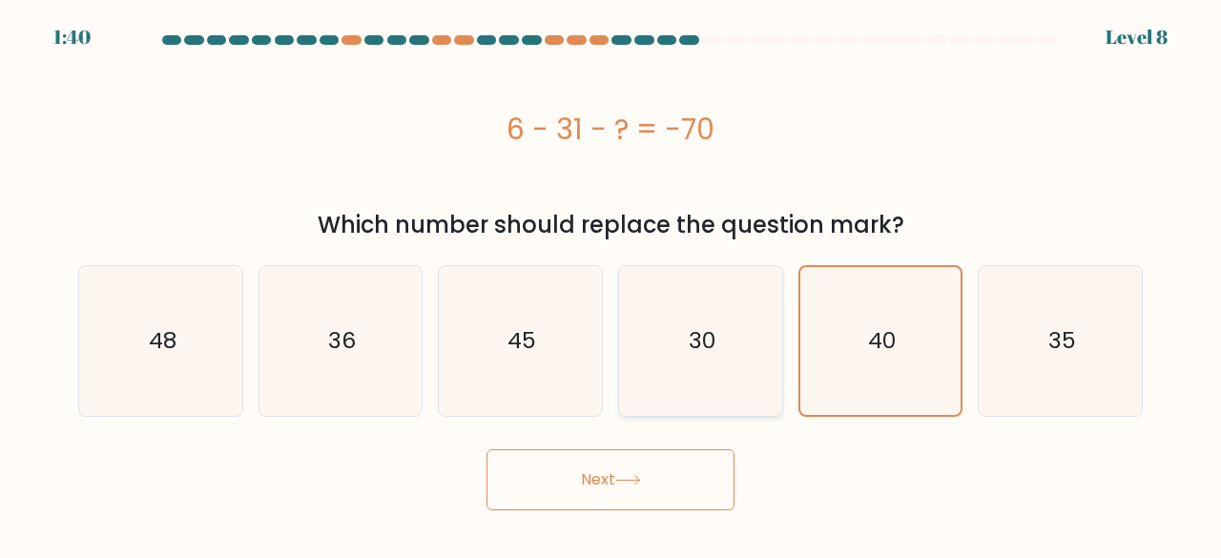
click at [726, 353] on icon "30" at bounding box center [701, 341] width 150 height 150
click at [611, 284] on input "d. 30" at bounding box center [611, 281] width 1 height 5
radio input "true"
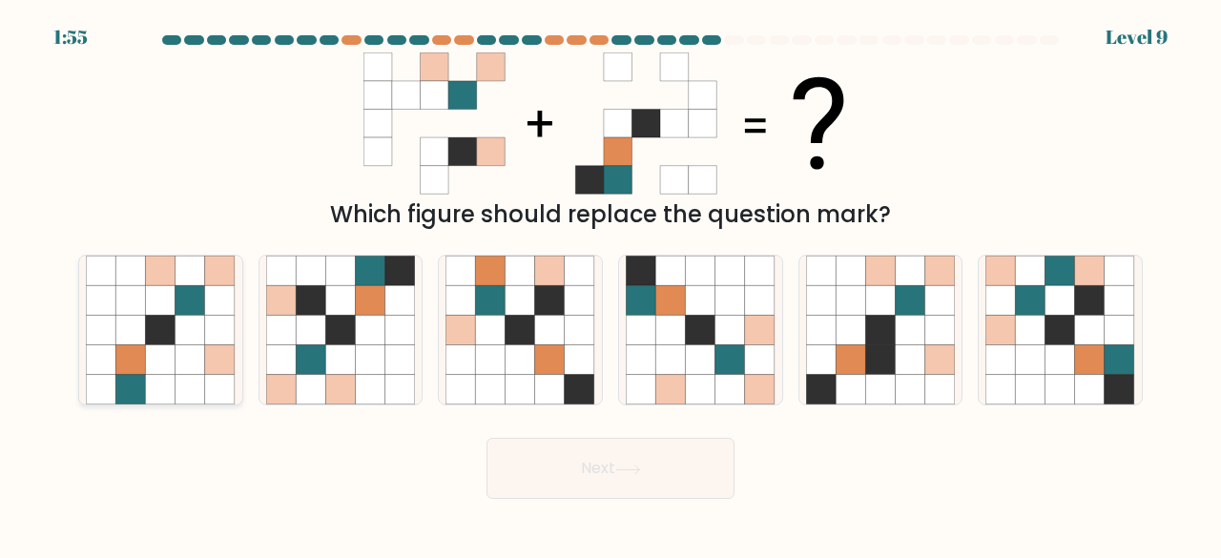
click at [164, 324] on icon at bounding box center [161, 331] width 30 height 30
click at [611, 284] on input "a." at bounding box center [611, 281] width 1 height 5
radio input "true"
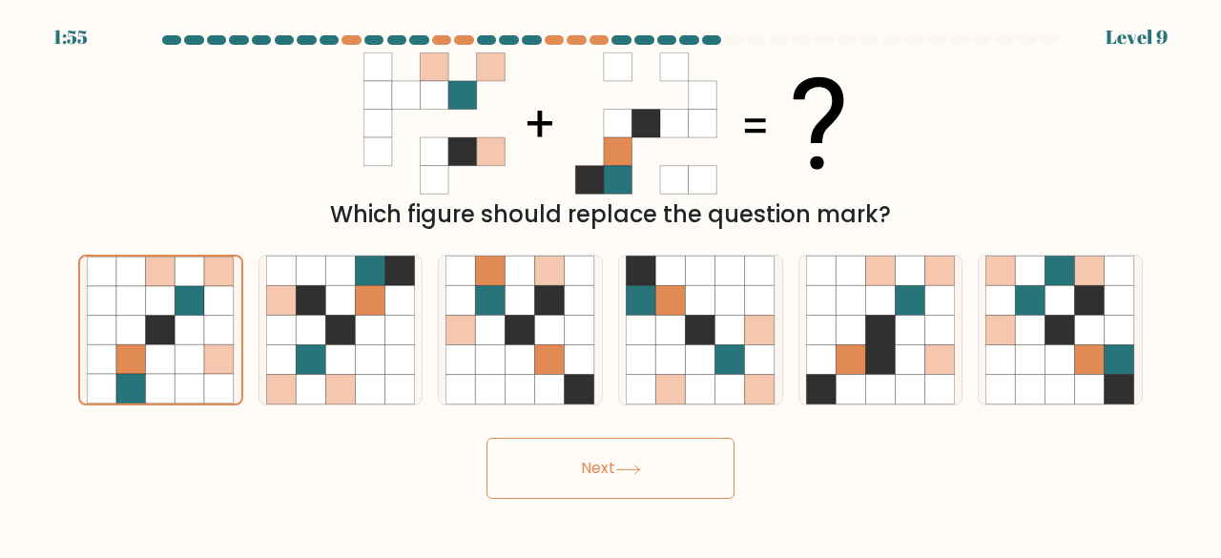
click at [616, 470] on button "Next" at bounding box center [610, 468] width 248 height 61
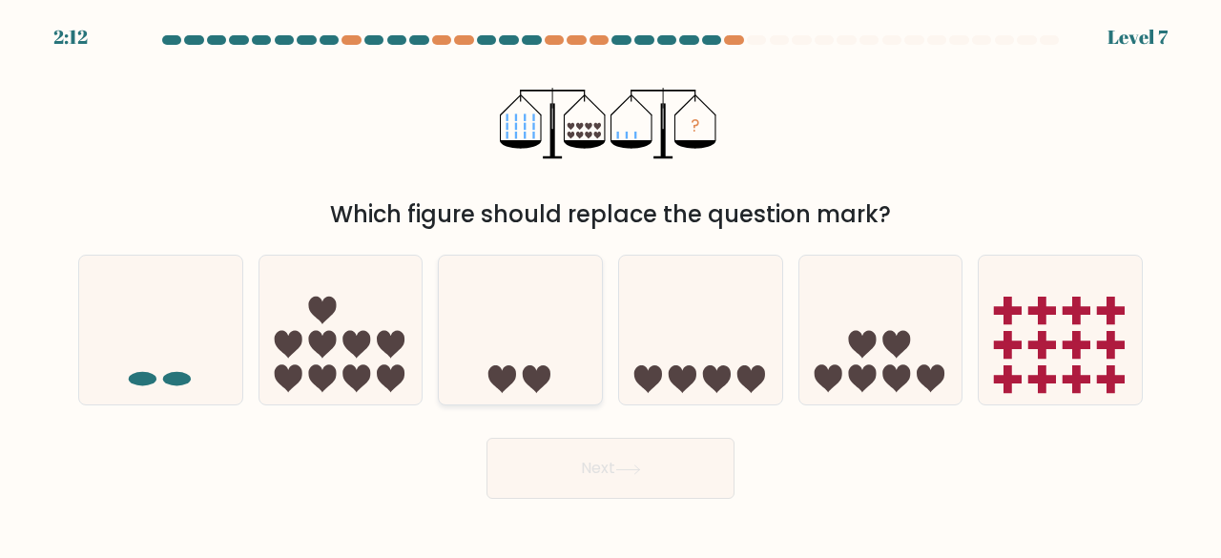
click at [549, 339] on icon at bounding box center [520, 329] width 163 height 135
click at [611, 284] on input "c." at bounding box center [611, 281] width 1 height 5
radio input "true"
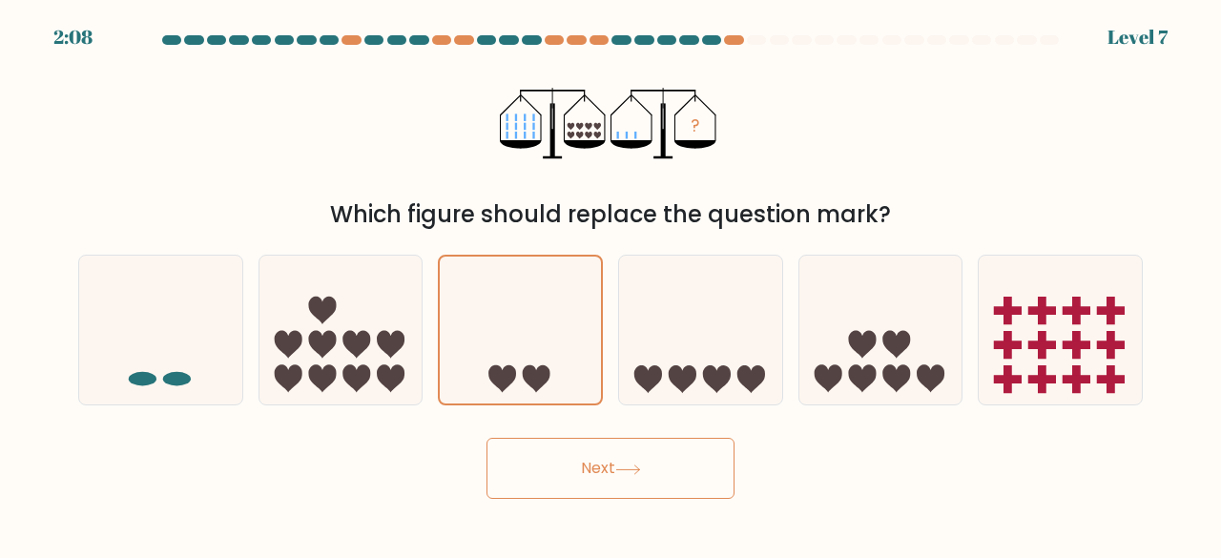
click at [658, 466] on button "Next" at bounding box center [610, 468] width 248 height 61
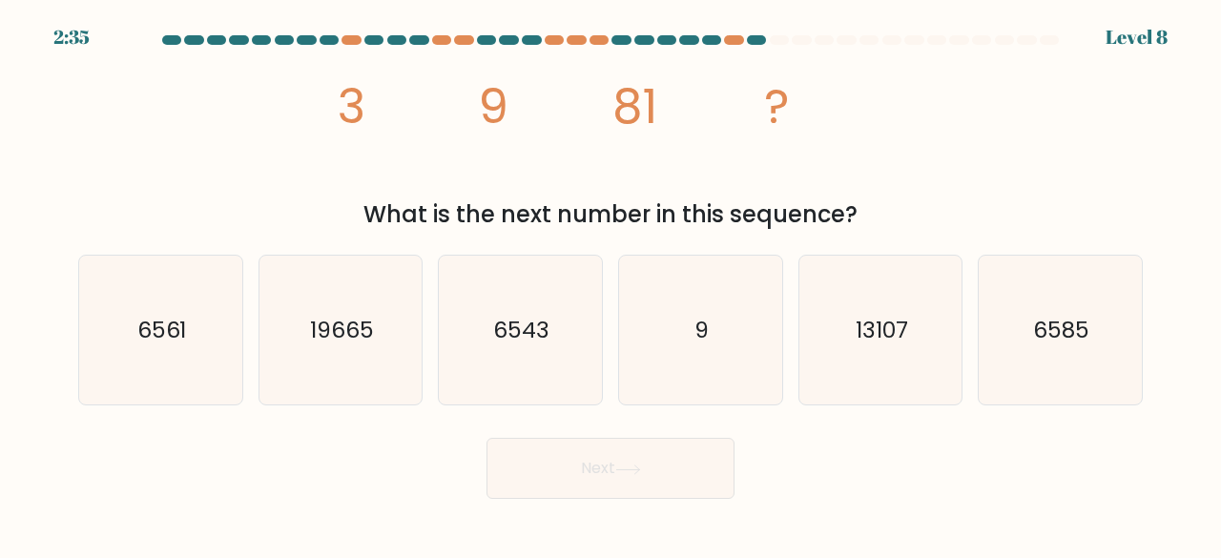
drag, startPoint x: 313, startPoint y: 473, endPoint x: 389, endPoint y: 458, distance: 77.8
click at [313, 474] on div "Next" at bounding box center [610, 463] width 1087 height 71
click at [122, 321] on icon "6561" at bounding box center [161, 331] width 150 height 150
click at [611, 284] on input "a. 6561" at bounding box center [611, 281] width 1 height 5
radio input "true"
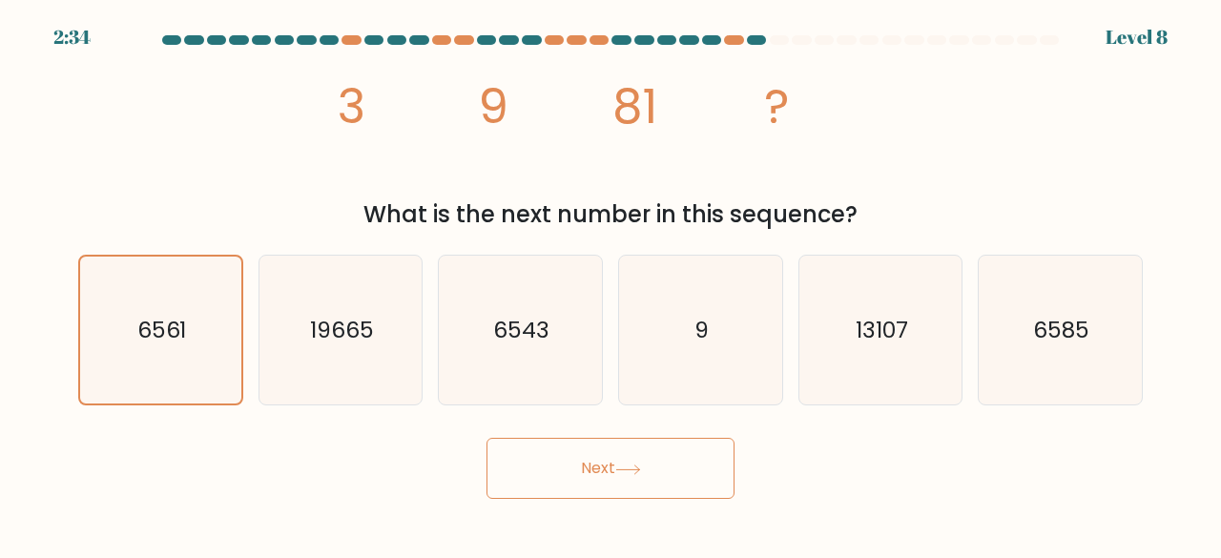
click at [563, 470] on button "Next" at bounding box center [610, 468] width 248 height 61
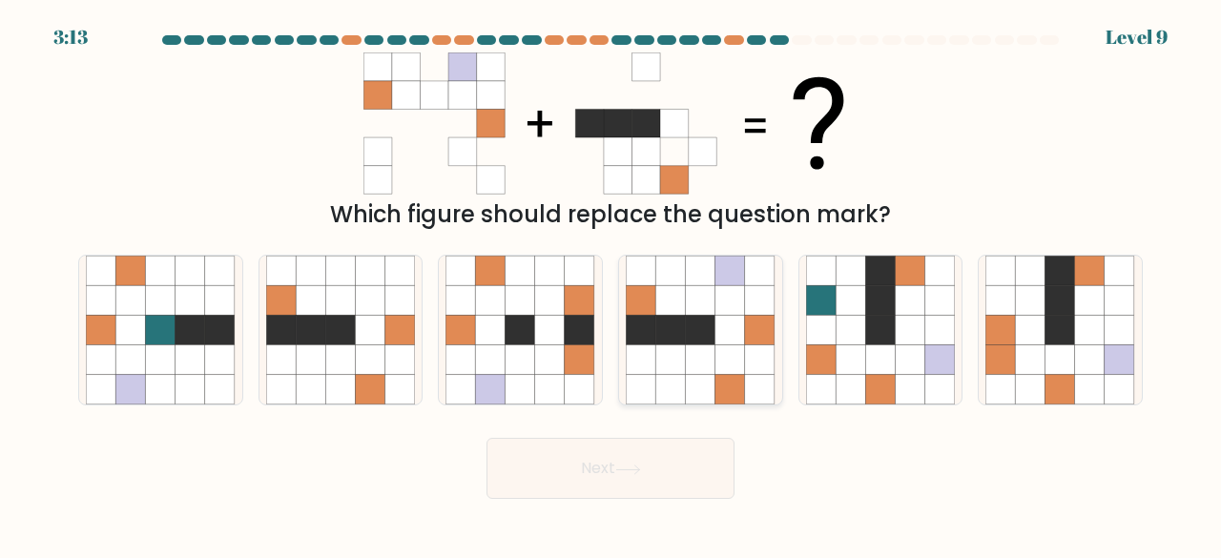
click at [680, 321] on icon at bounding box center [670, 331] width 30 height 30
click at [611, 284] on input "d." at bounding box center [611, 281] width 1 height 5
radio input "true"
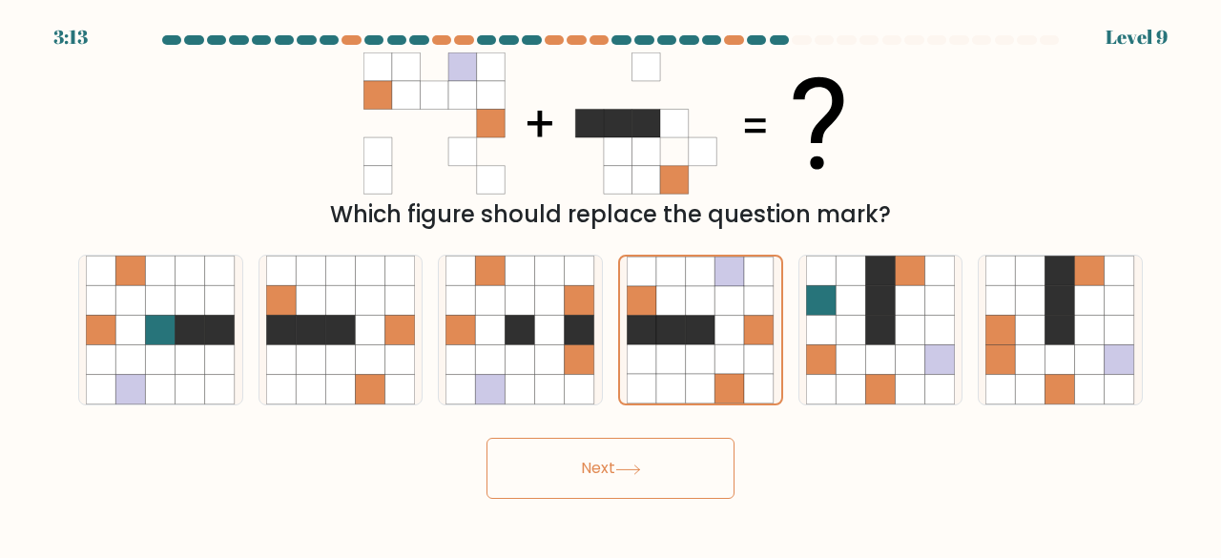
click at [655, 475] on button "Next" at bounding box center [610, 468] width 248 height 61
click at [732, 337] on icon at bounding box center [730, 331] width 30 height 30
click at [611, 284] on input "d." at bounding box center [611, 281] width 1 height 5
click at [732, 337] on icon at bounding box center [730, 331] width 30 height 30
click at [611, 284] on input "d." at bounding box center [611, 281] width 1 height 5
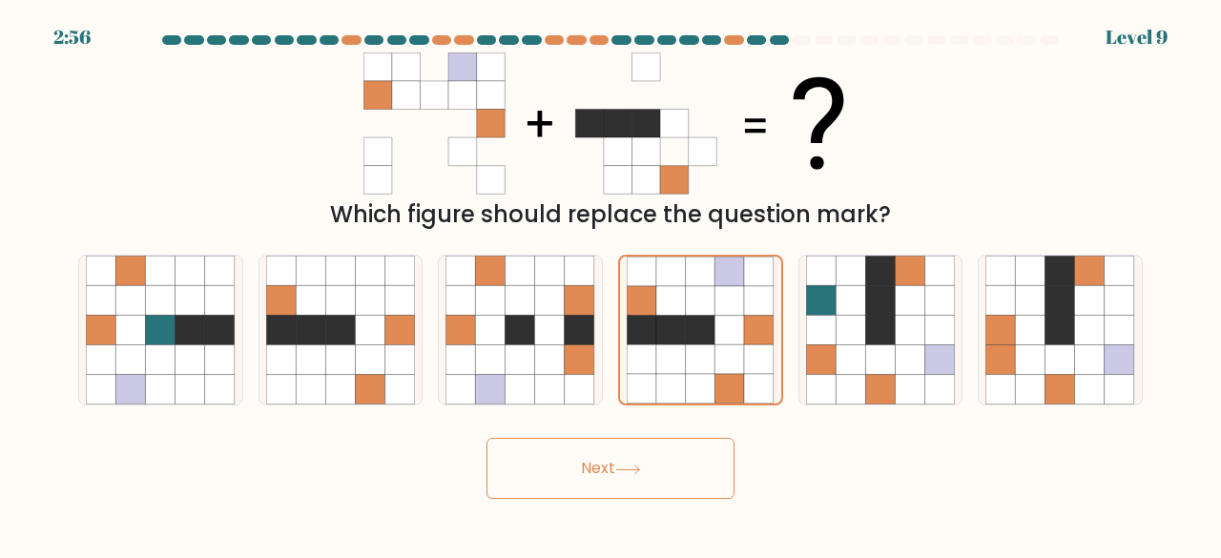
click at [622, 466] on icon at bounding box center [628, 470] width 26 height 10
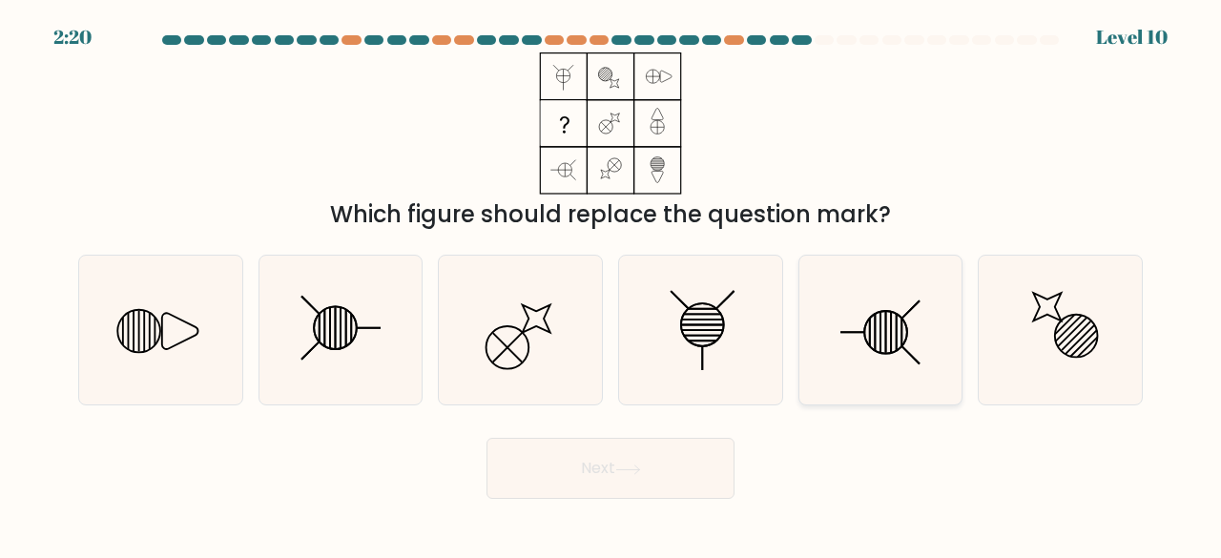
click at [871, 332] on icon at bounding box center [881, 331] width 150 height 150
click at [611, 284] on input "e." at bounding box center [611, 281] width 1 height 5
radio input "true"
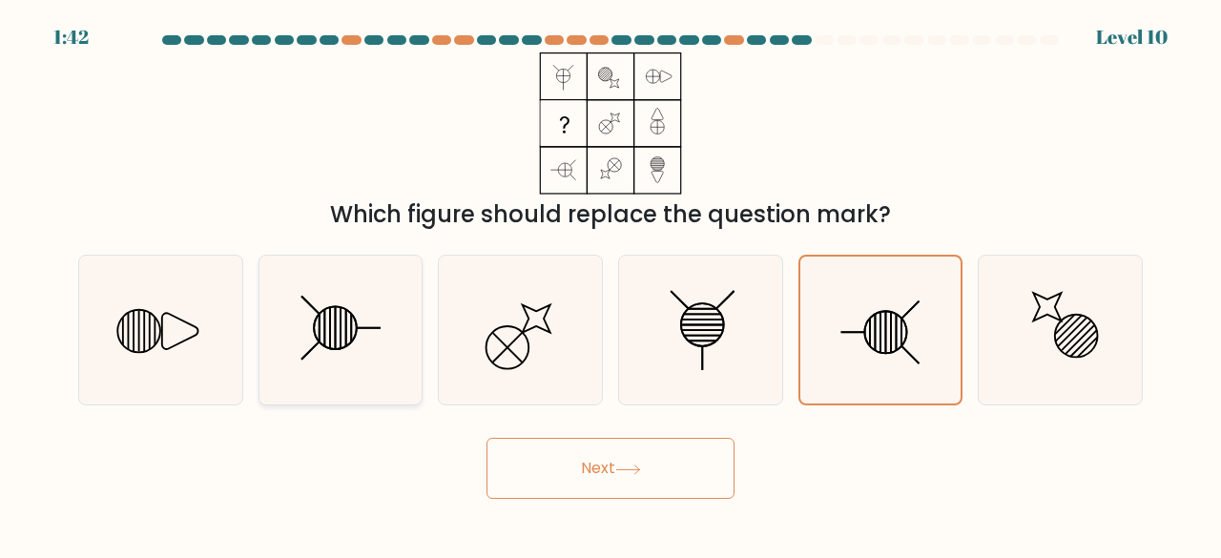
click at [360, 342] on icon at bounding box center [341, 331] width 150 height 150
click at [611, 284] on input "b." at bounding box center [611, 281] width 1 height 5
radio input "true"
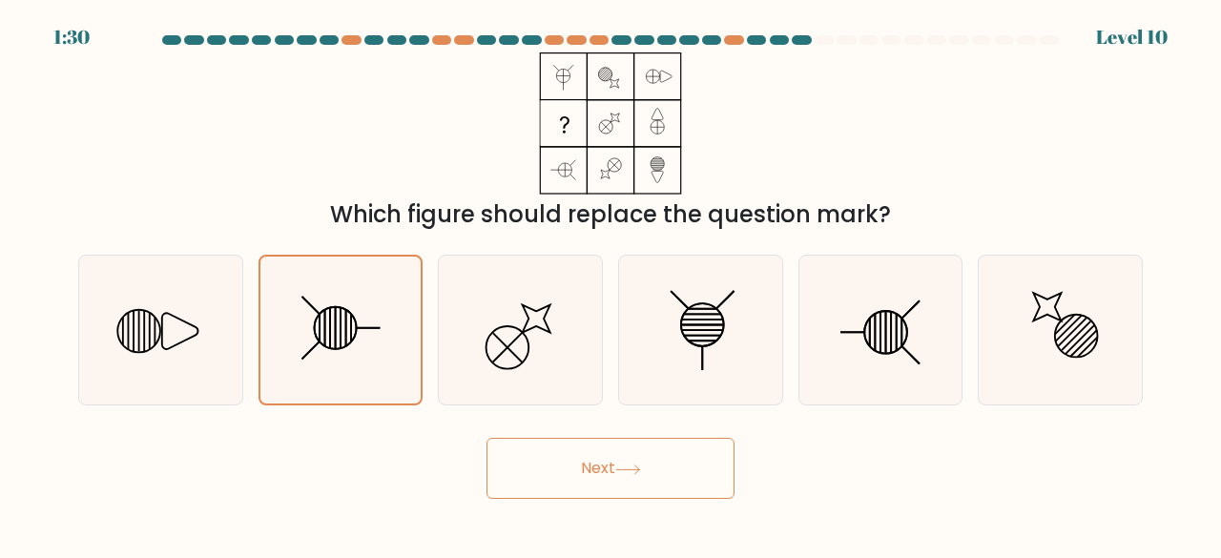
click at [589, 479] on button "Next" at bounding box center [610, 468] width 248 height 61
click at [592, 464] on button "Next" at bounding box center [610, 468] width 248 height 61
click at [362, 326] on icon at bounding box center [341, 331] width 148 height 148
click at [611, 284] on input "b." at bounding box center [611, 281] width 1 height 5
click at [362, 326] on icon at bounding box center [341, 331] width 148 height 148
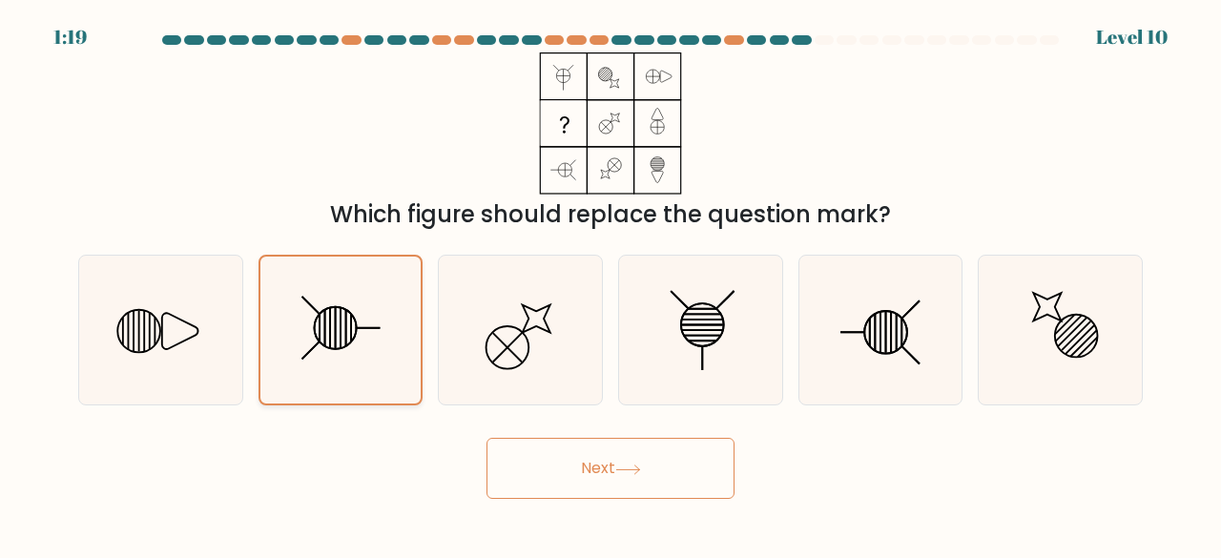
click at [611, 284] on input "b." at bounding box center [611, 281] width 1 height 5
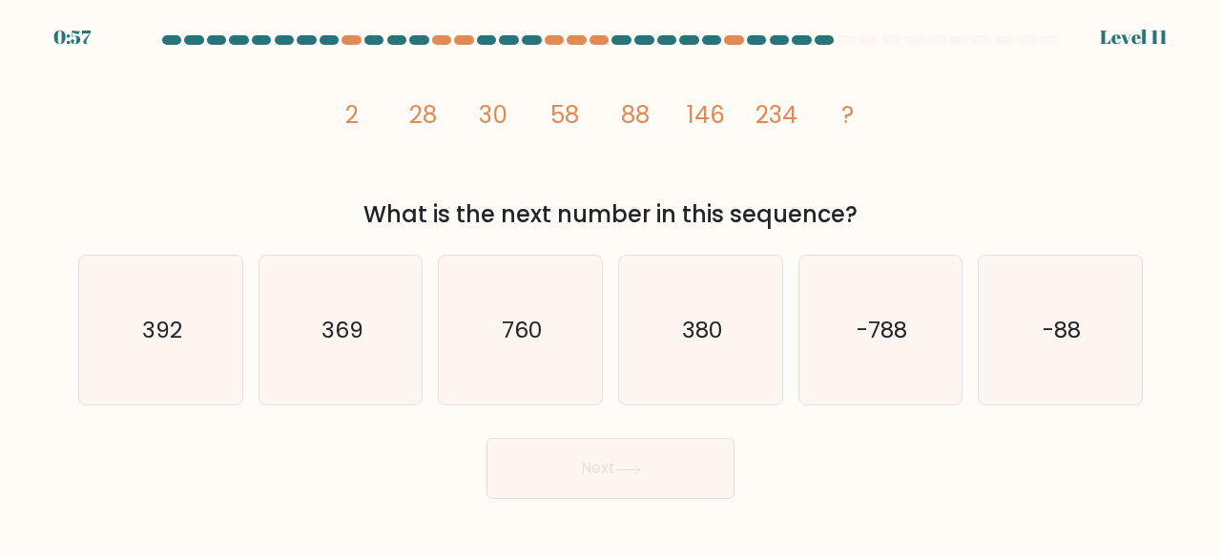
click at [807, 159] on icon "image/svg+xml 2 28 30 58 88 146 234 ?" at bounding box center [610, 123] width 567 height 142
click at [717, 332] on text "380" at bounding box center [702, 329] width 40 height 31
click at [611, 284] on input "d. 380" at bounding box center [611, 281] width 1 height 5
radio input "true"
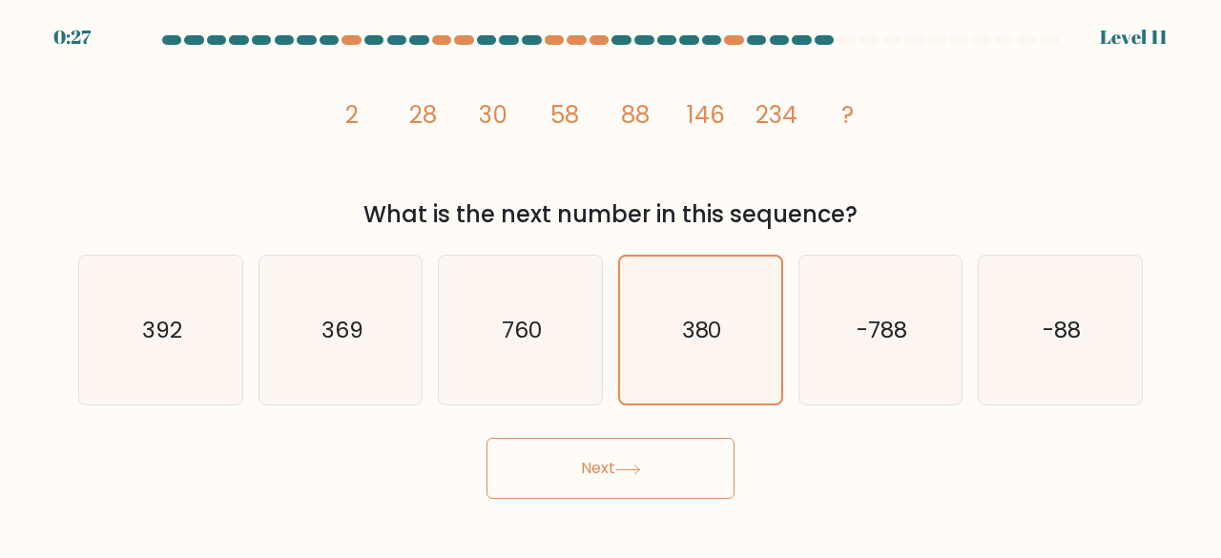
click at [666, 457] on button "Next" at bounding box center [610, 468] width 248 height 61
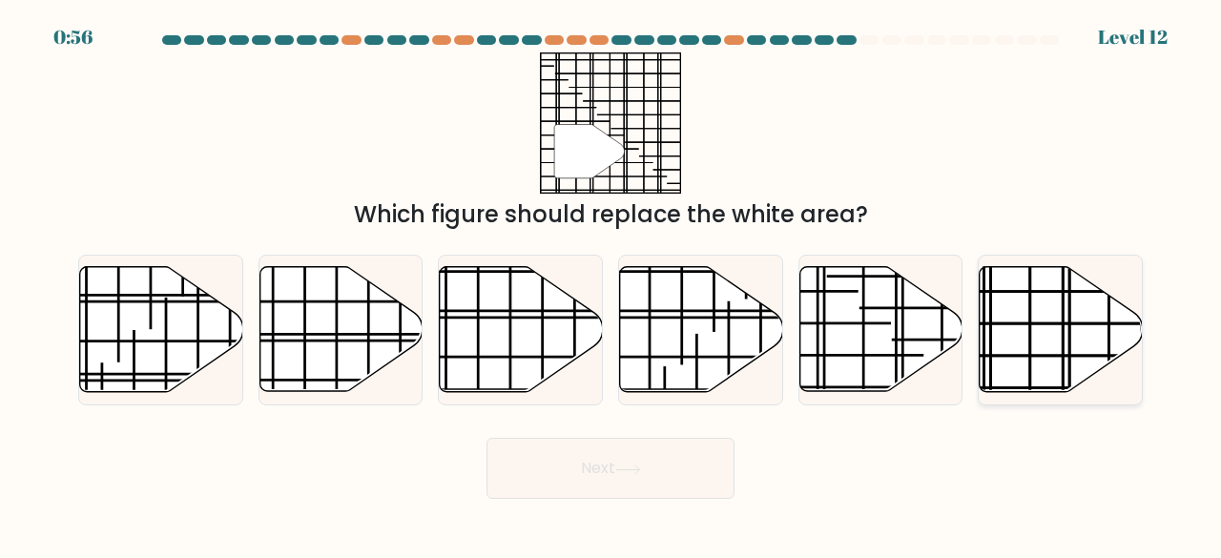
drag, startPoint x: 1108, startPoint y: 327, endPoint x: 1070, endPoint y: 360, distance: 50.1
click at [1109, 327] on line at bounding box center [1109, 262] width 0 height 325
click at [611, 284] on input "f." at bounding box center [611, 281] width 1 height 5
radio input "true"
click at [677, 478] on button "Next" at bounding box center [610, 468] width 248 height 61
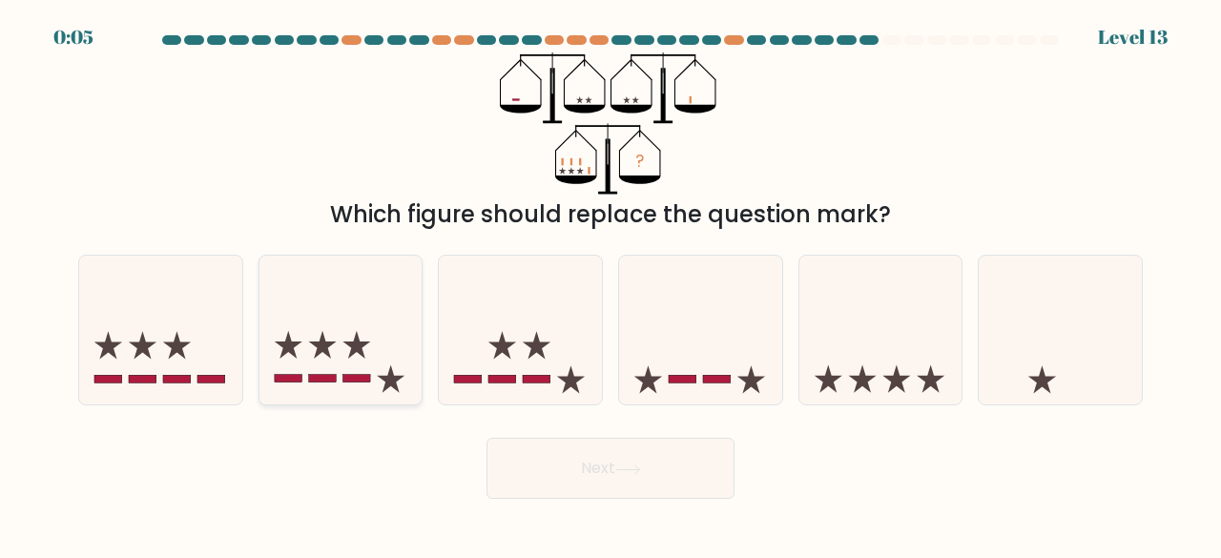
click at [356, 341] on icon at bounding box center [356, 345] width 28 height 28
click at [611, 284] on input "b." at bounding box center [611, 281] width 1 height 5
radio input "true"
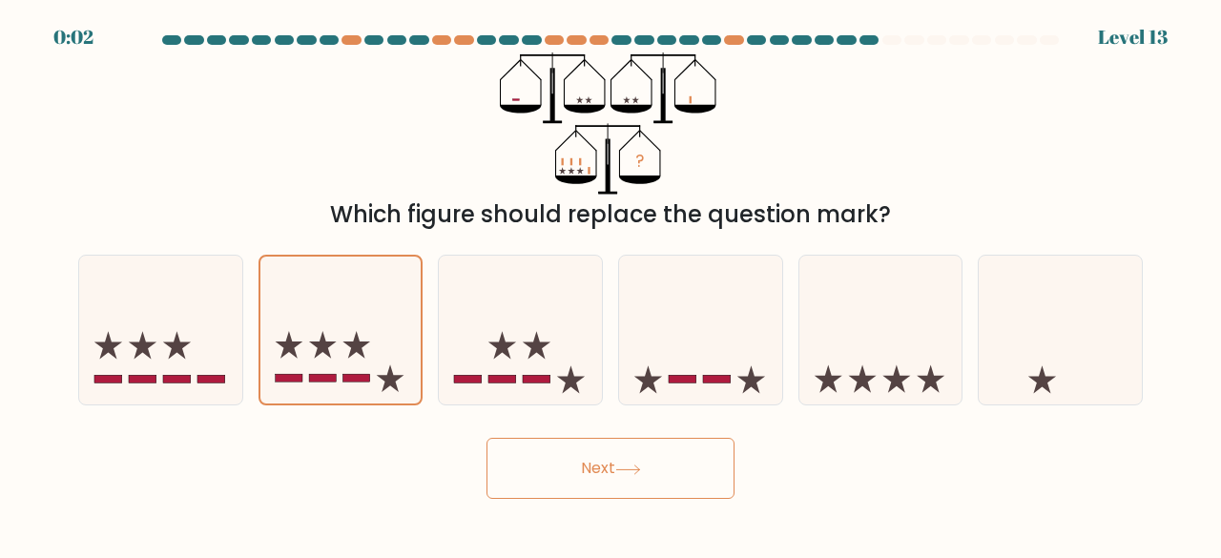
click at [587, 476] on button "Next" at bounding box center [610, 468] width 248 height 61
click at [589, 477] on button "Next" at bounding box center [610, 468] width 248 height 61
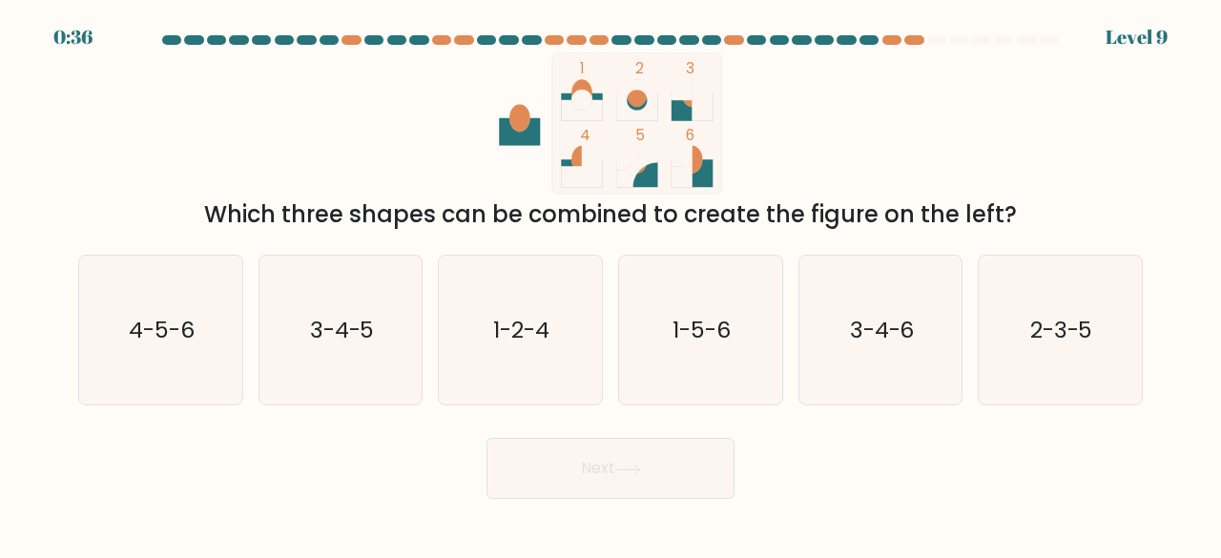
click at [576, 93] on circle at bounding box center [581, 100] width 21 height 21
click at [572, 321] on icon "1-2-4" at bounding box center [520, 331] width 150 height 150
click at [611, 284] on input "c. 1-2-4" at bounding box center [611, 281] width 1 height 5
radio input "true"
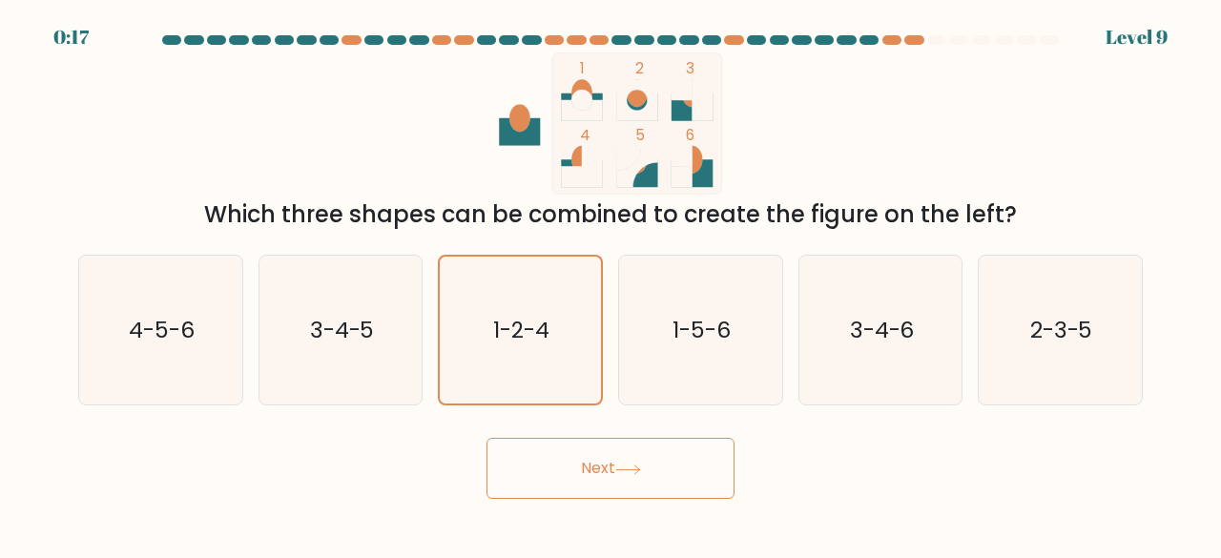
click at [602, 476] on button "Next" at bounding box center [610, 468] width 248 height 61
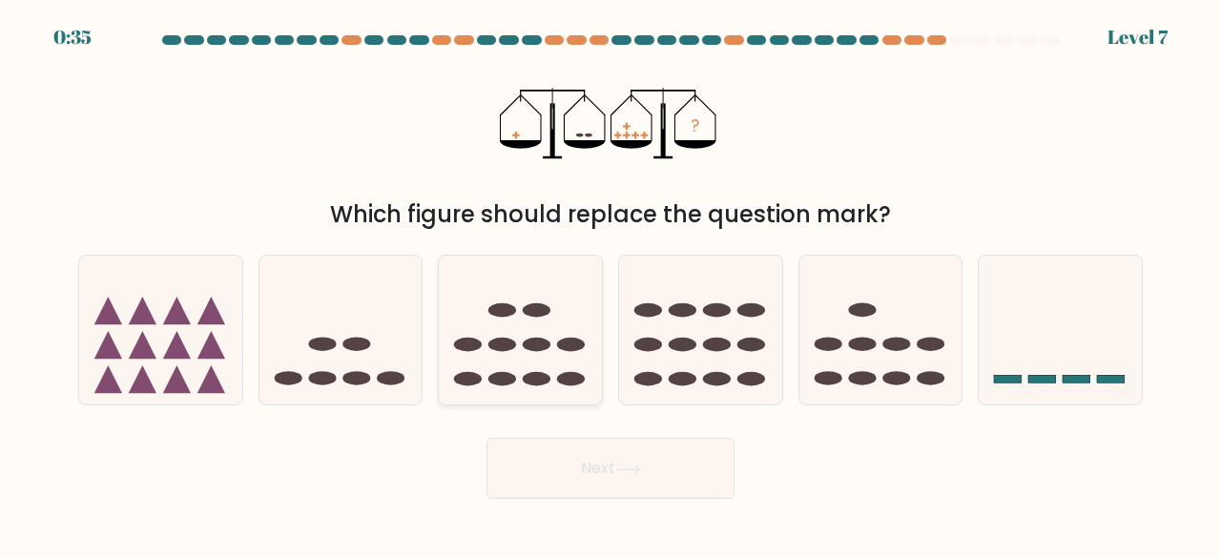
click at [525, 321] on icon at bounding box center [520, 329] width 163 height 135
click at [611, 284] on input "c." at bounding box center [611, 281] width 1 height 5
radio input "true"
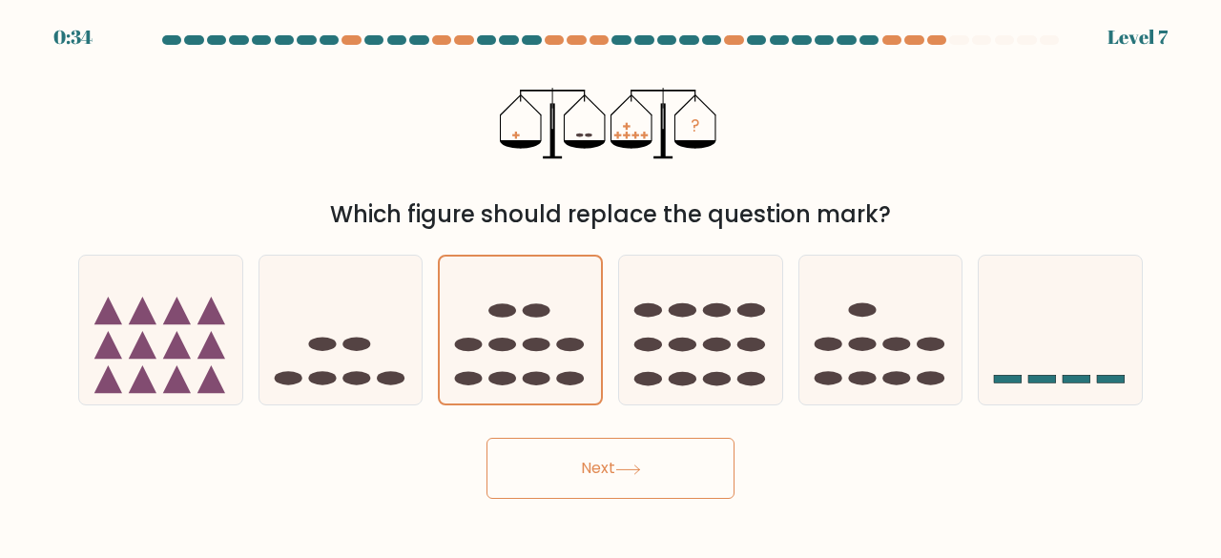
click at [569, 455] on button "Next" at bounding box center [610, 468] width 248 height 61
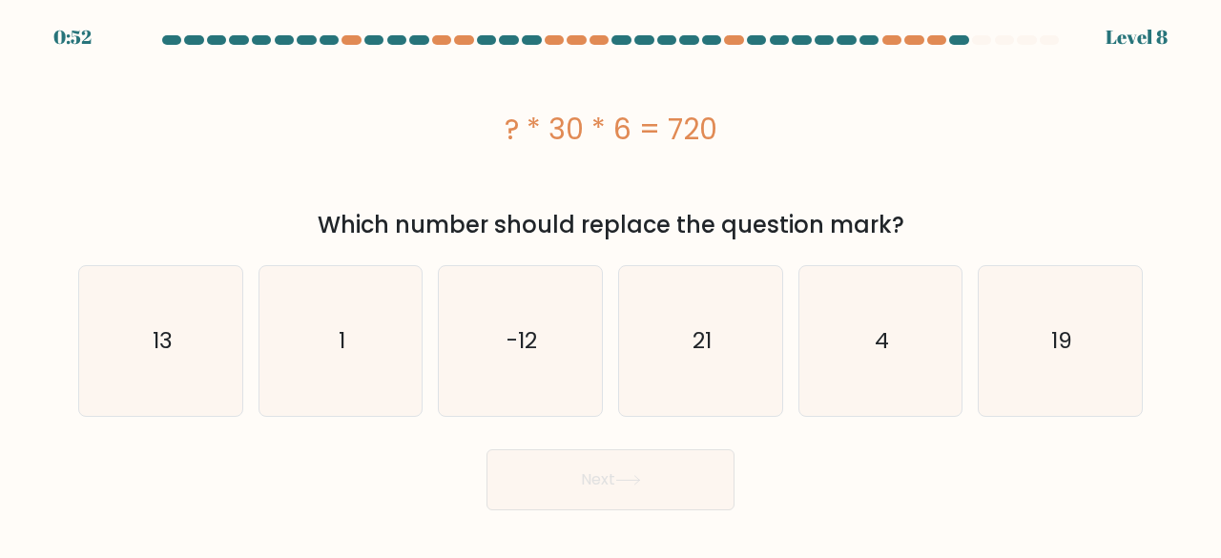
click at [347, 461] on div "Next" at bounding box center [610, 475] width 1087 height 71
click at [656, 177] on div "? * 30 * 6 = 720" at bounding box center [610, 128] width 1065 height 153
click at [813, 85] on div "? * 30 * 6 = 720" at bounding box center [610, 128] width 1065 height 153
click at [822, 375] on icon "4" at bounding box center [881, 341] width 150 height 150
click at [611, 284] on input "e. 4" at bounding box center [611, 281] width 1 height 5
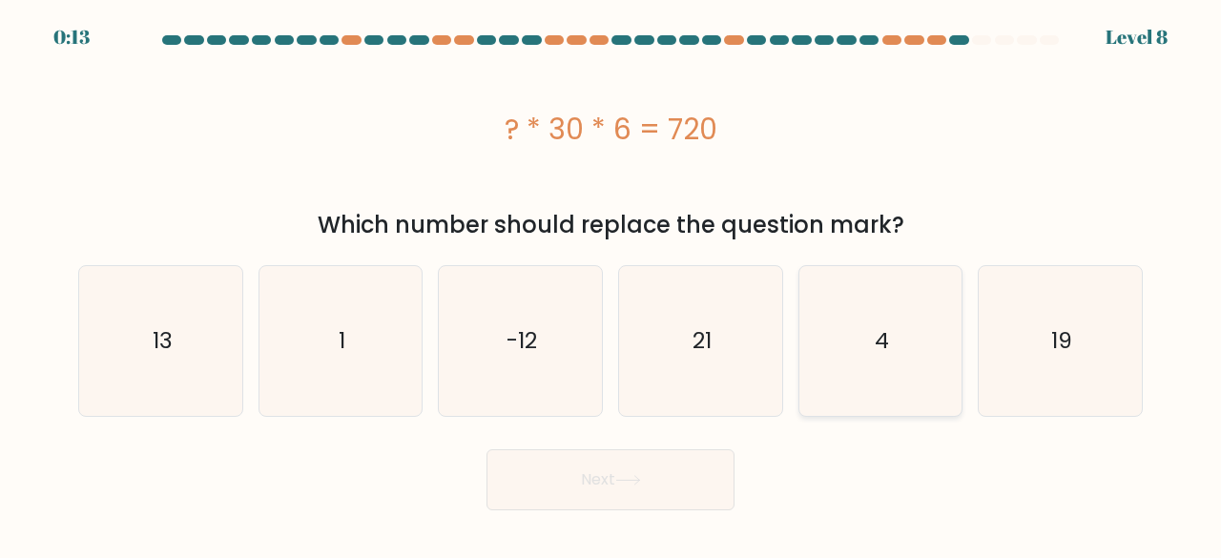
radio input "true"
click at [624, 478] on icon at bounding box center [628, 480] width 26 height 10
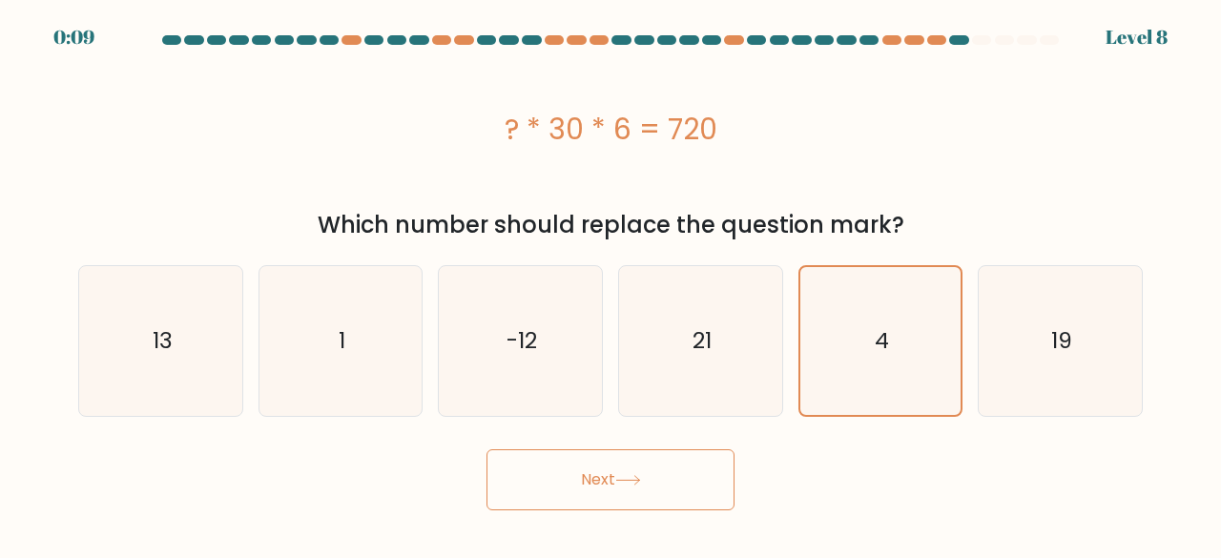
click at [614, 474] on button "Next" at bounding box center [610, 479] width 248 height 61
click at [869, 328] on icon "4" at bounding box center [881, 341] width 148 height 148
click at [611, 284] on input "e. 4" at bounding box center [611, 281] width 1 height 5
click at [870, 328] on icon "4" at bounding box center [881, 341] width 148 height 148
click at [611, 284] on input "e. 4" at bounding box center [611, 281] width 1 height 5
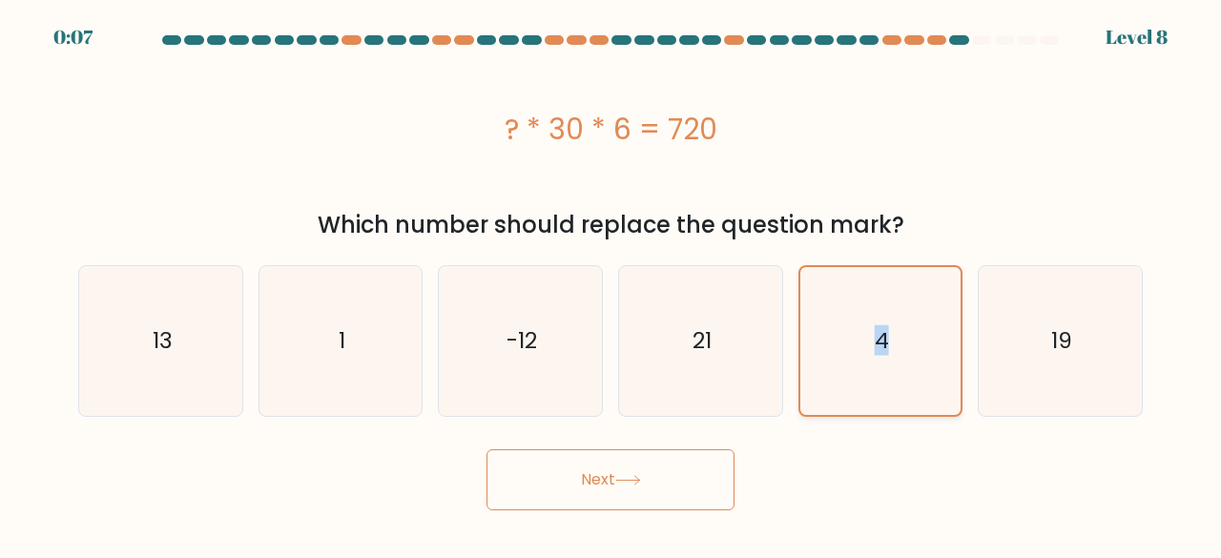
click at [864, 345] on icon "4" at bounding box center [881, 341] width 148 height 148
click at [611, 284] on input "e. 4" at bounding box center [611, 281] width 1 height 5
click at [613, 470] on button "Next" at bounding box center [610, 479] width 248 height 61
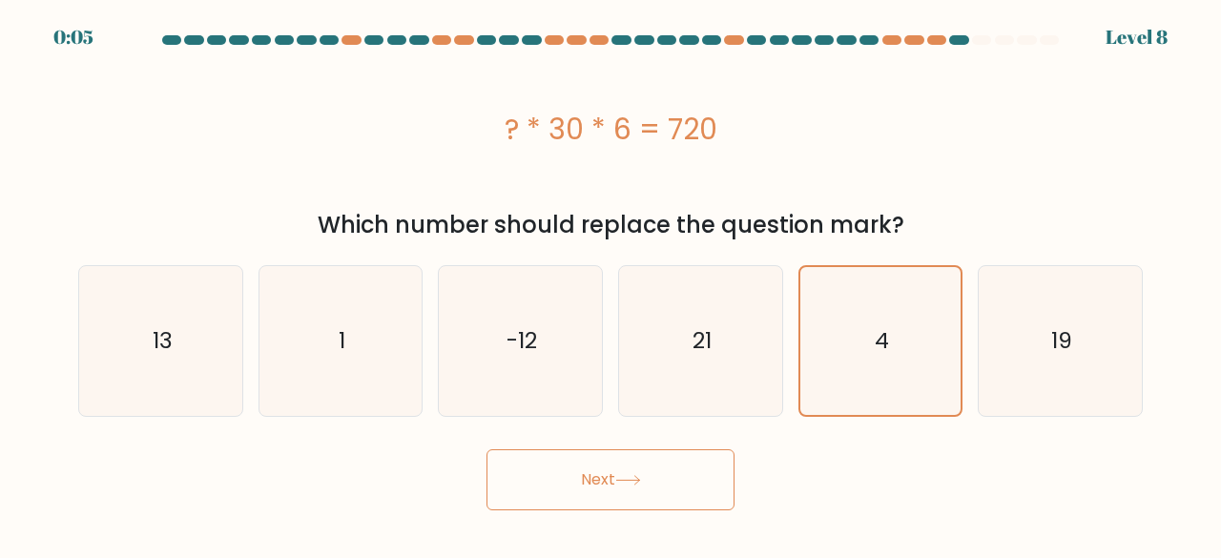
click at [613, 470] on button "Next" at bounding box center [610, 479] width 248 height 61
click at [614, 469] on button "Next" at bounding box center [610, 479] width 248 height 61
click at [527, 479] on button "Next" at bounding box center [610, 479] width 248 height 61
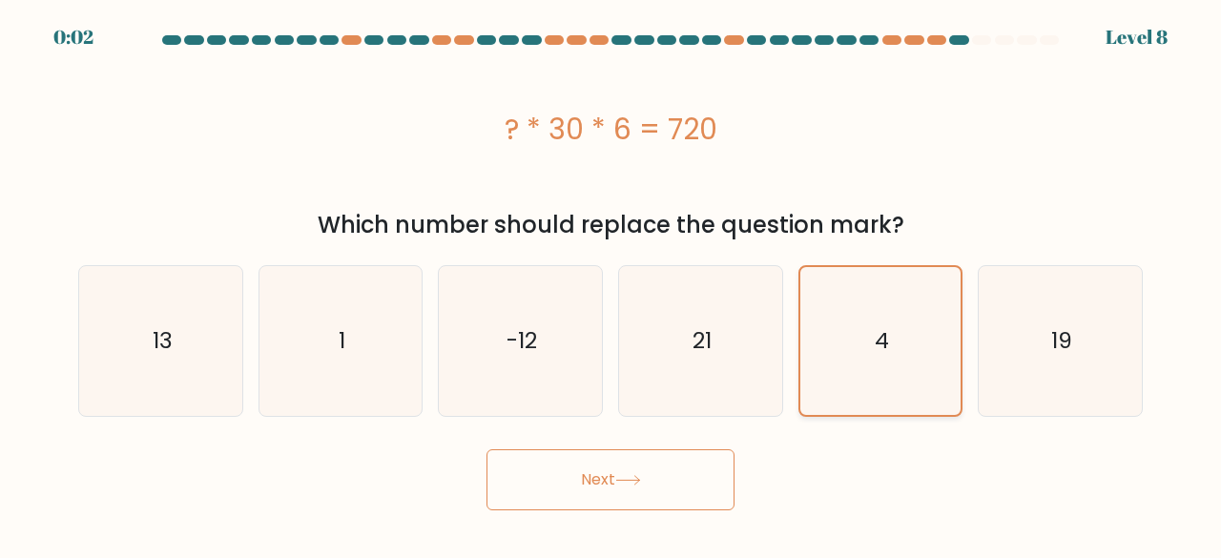
click at [841, 340] on icon "4" at bounding box center [881, 341] width 148 height 148
click at [611, 284] on input "e. 4" at bounding box center [611, 281] width 1 height 5
click at [641, 475] on icon at bounding box center [628, 480] width 26 height 10
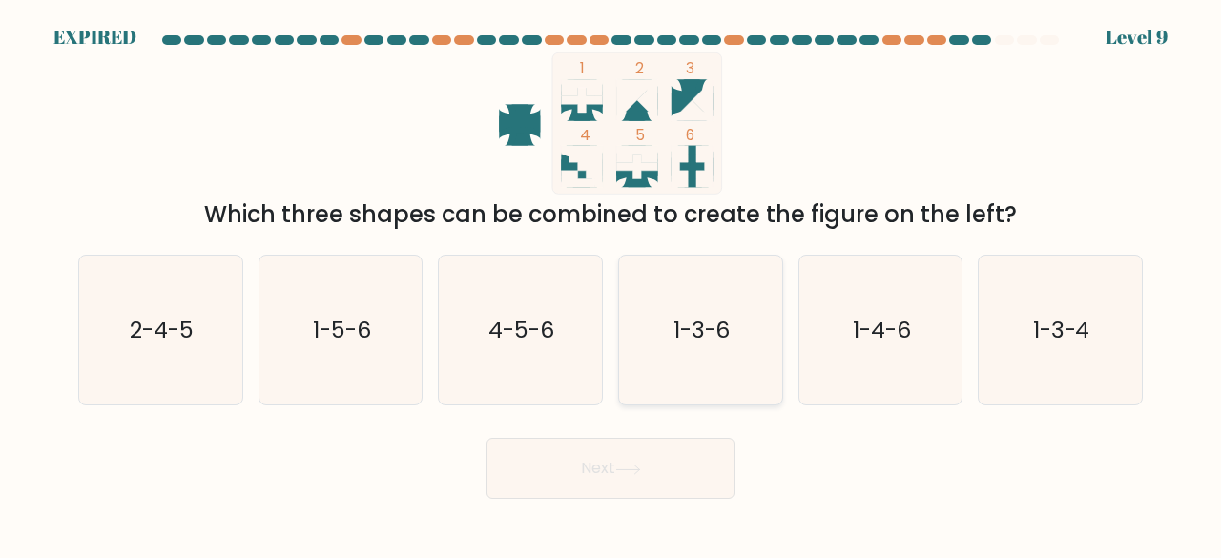
click at [715, 320] on text "1-3-6" at bounding box center [701, 329] width 57 height 31
click at [611, 284] on input "d. 1-3-6" at bounding box center [611, 281] width 1 height 5
radio input "true"
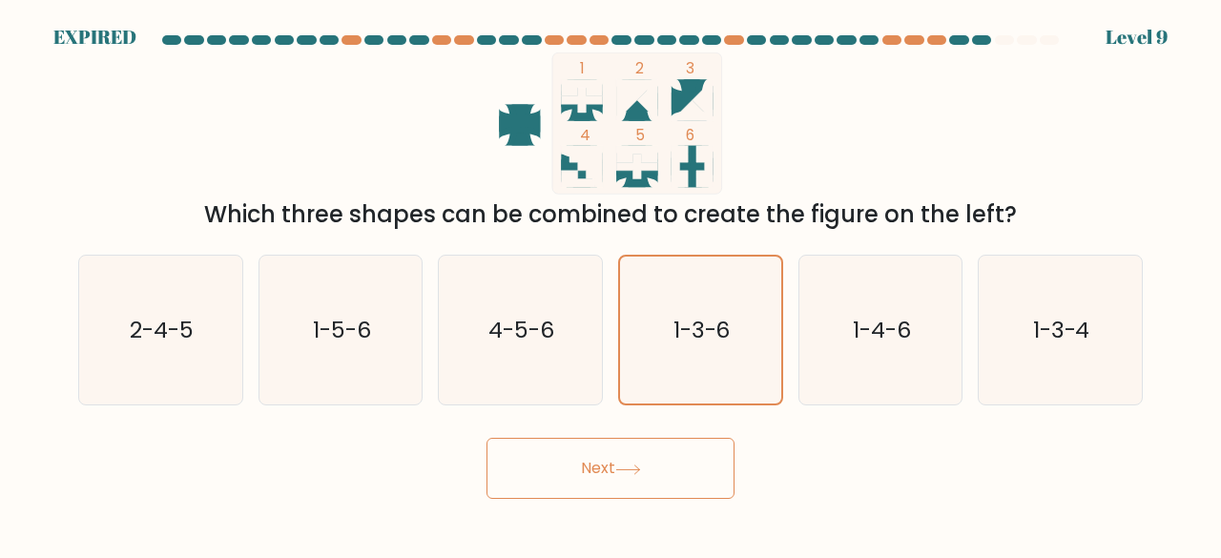
click at [622, 471] on icon at bounding box center [628, 470] width 26 height 10
click at [592, 459] on button "Next" at bounding box center [610, 468] width 248 height 61
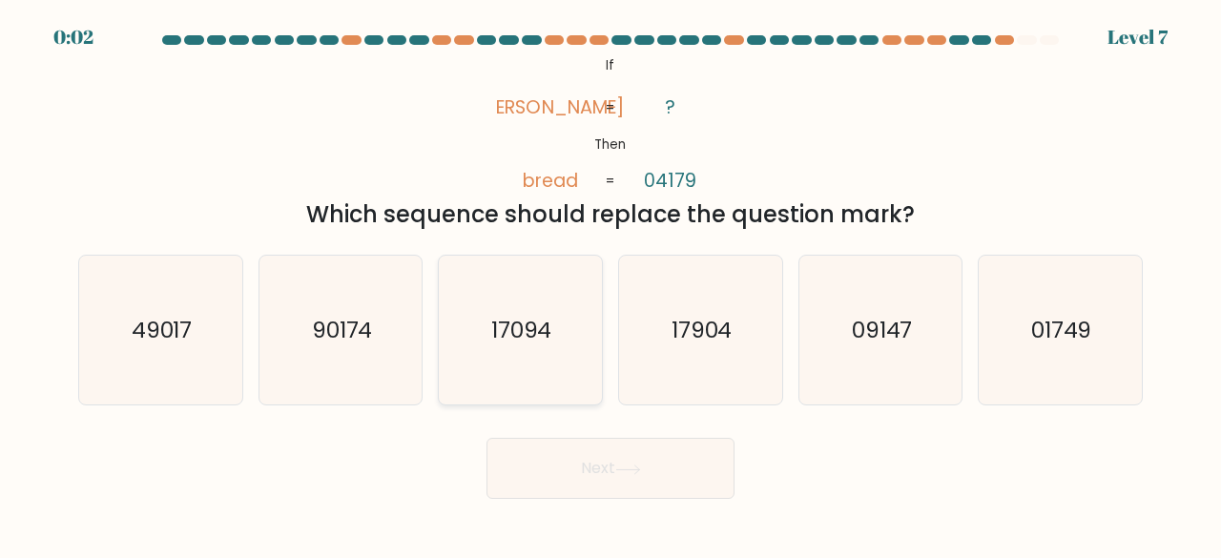
click at [491, 312] on icon "17094" at bounding box center [520, 331] width 150 height 150
click at [611, 284] on input "c. 17094" at bounding box center [611, 281] width 1 height 5
radio input "true"
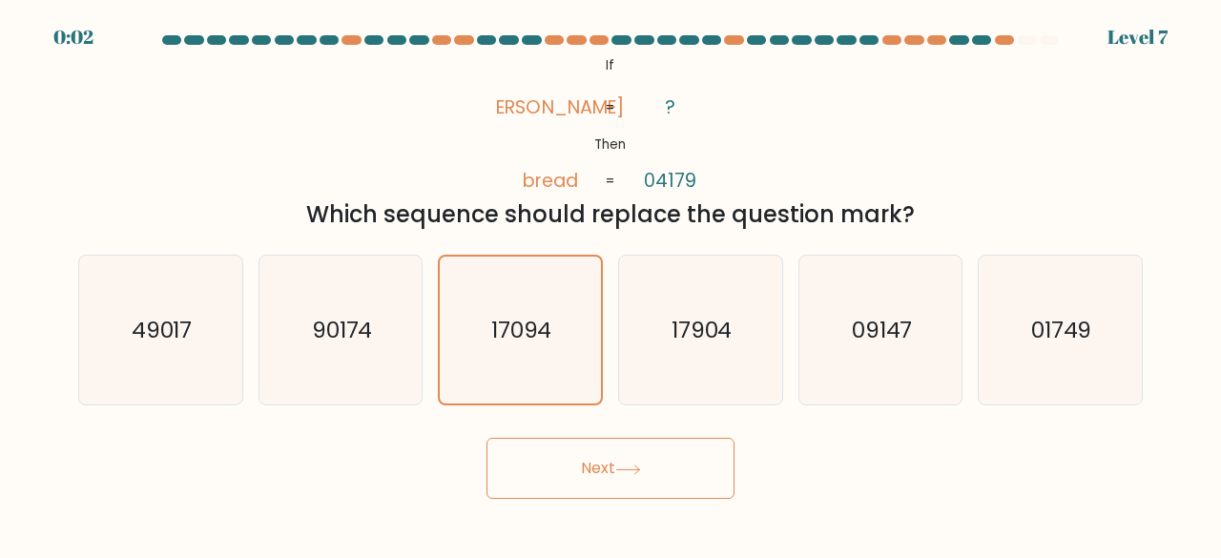
click at [572, 471] on button "Next" at bounding box center [610, 468] width 248 height 61
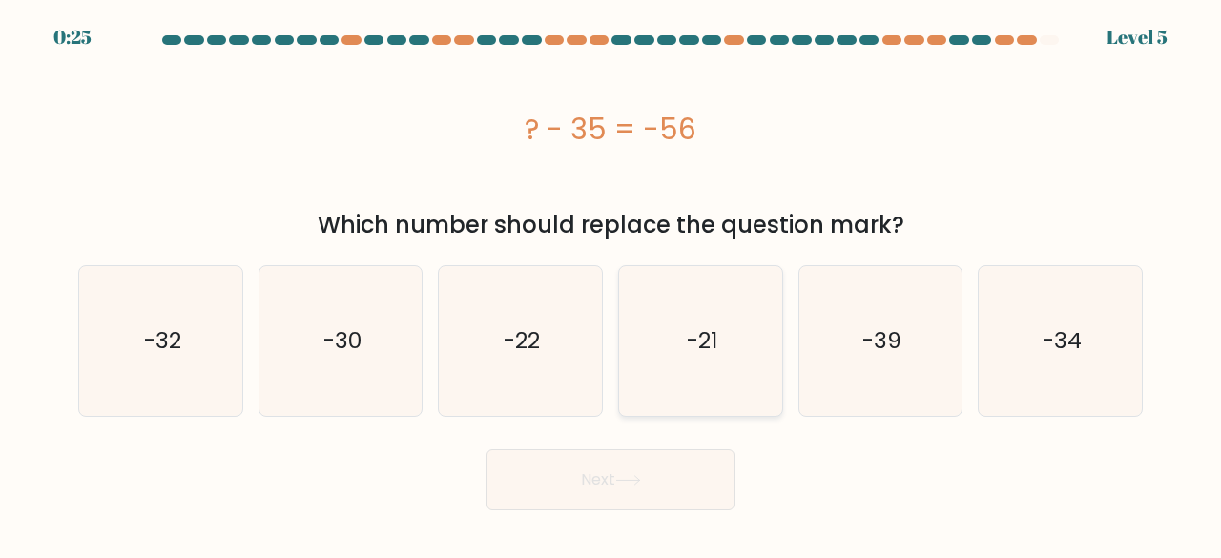
click at [702, 371] on icon "-21" at bounding box center [701, 341] width 150 height 150
click at [611, 284] on input "d. -21" at bounding box center [611, 281] width 1 height 5
radio input "true"
click at [639, 485] on icon at bounding box center [628, 480] width 26 height 10
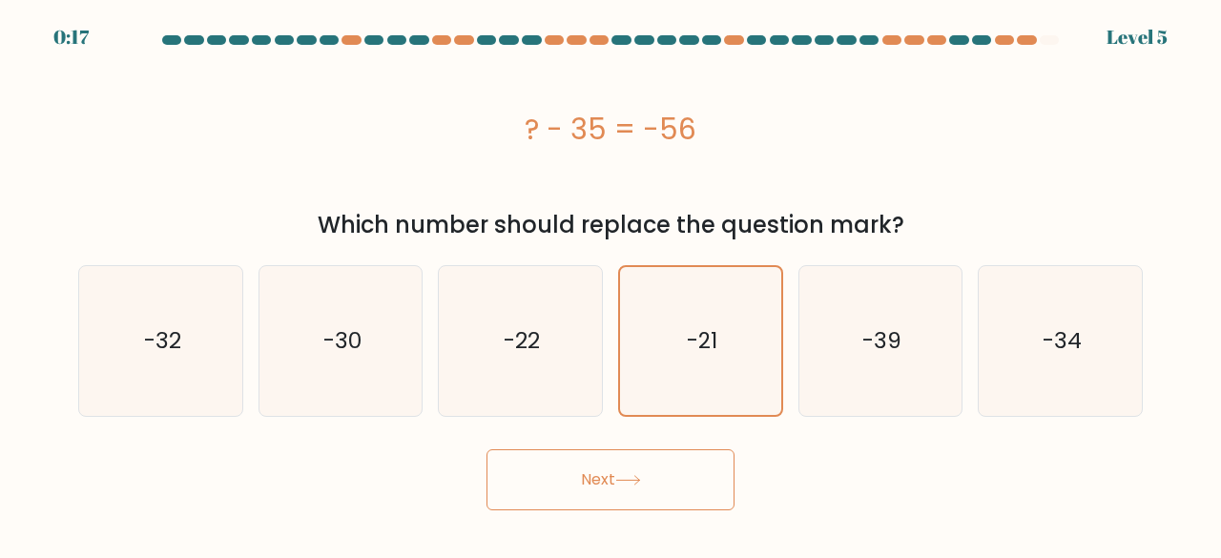
click at [573, 468] on button "Next" at bounding box center [610, 479] width 248 height 61
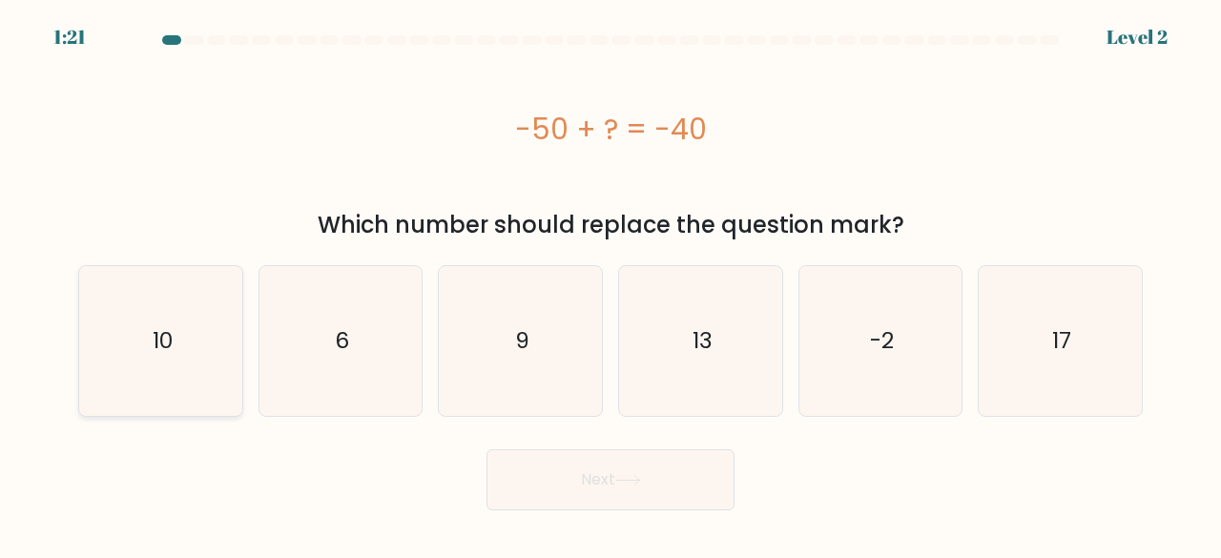
click at [190, 340] on icon "10" at bounding box center [161, 341] width 150 height 150
click at [611, 284] on input "a. 10" at bounding box center [611, 281] width 1 height 5
radio input "true"
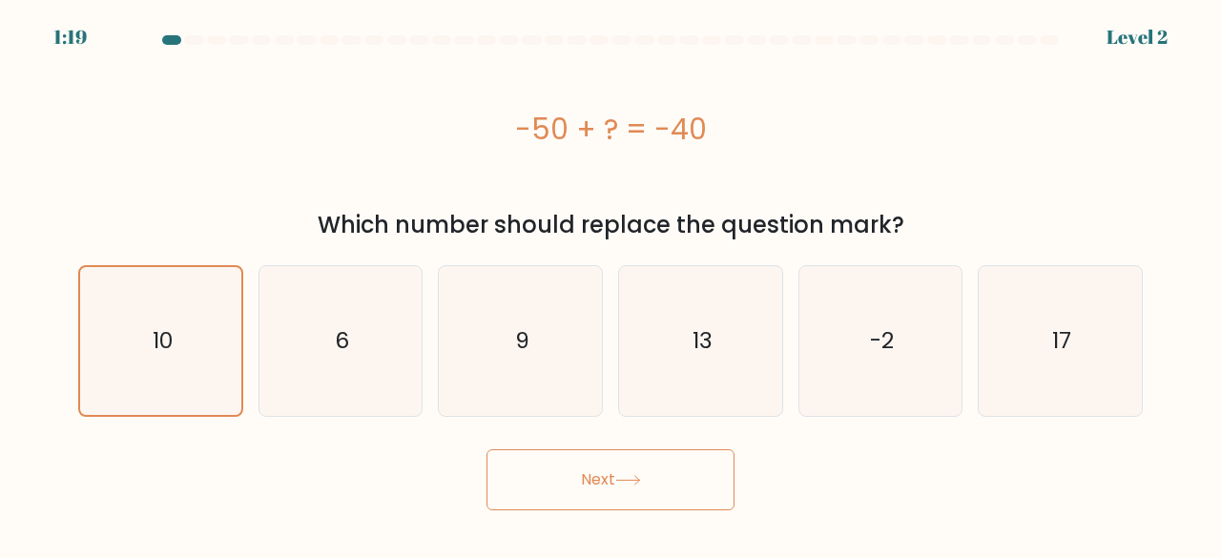
click at [601, 470] on button "Next" at bounding box center [610, 479] width 248 height 61
click at [599, 478] on button "Next" at bounding box center [610, 479] width 248 height 61
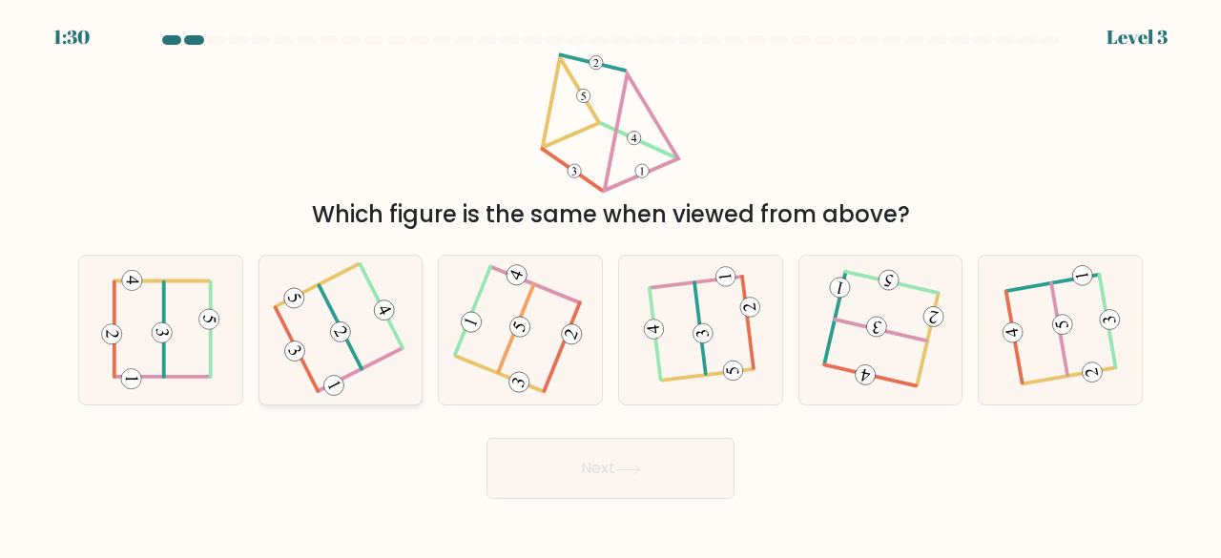
click at [315, 306] on icon at bounding box center [340, 329] width 116 height 119
click at [611, 284] on input "b." at bounding box center [611, 281] width 1 height 5
radio input "true"
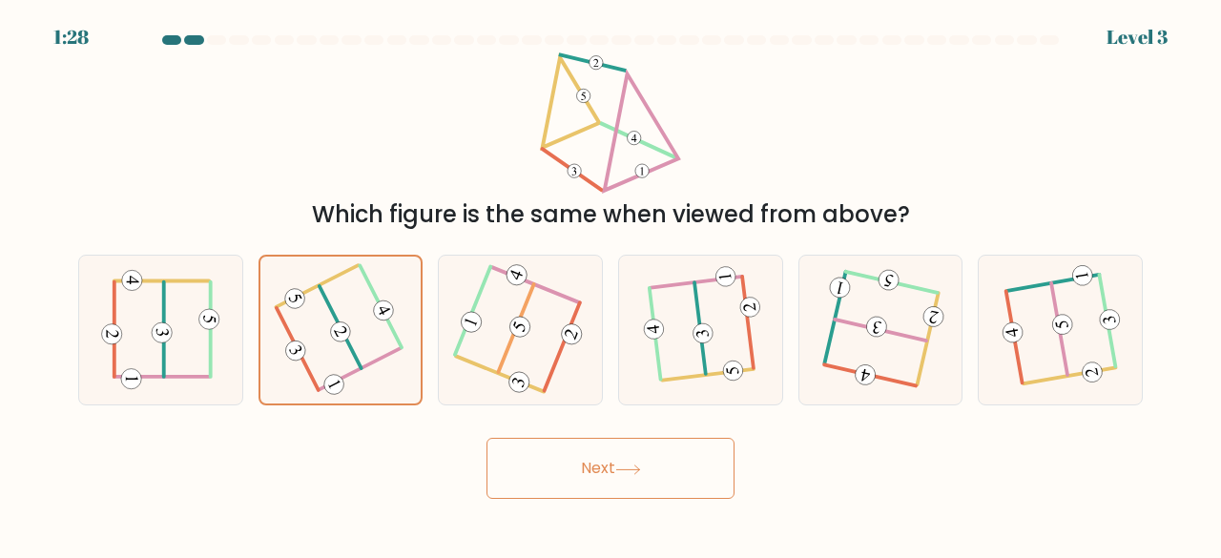
click at [630, 463] on button "Next" at bounding box center [610, 468] width 248 height 61
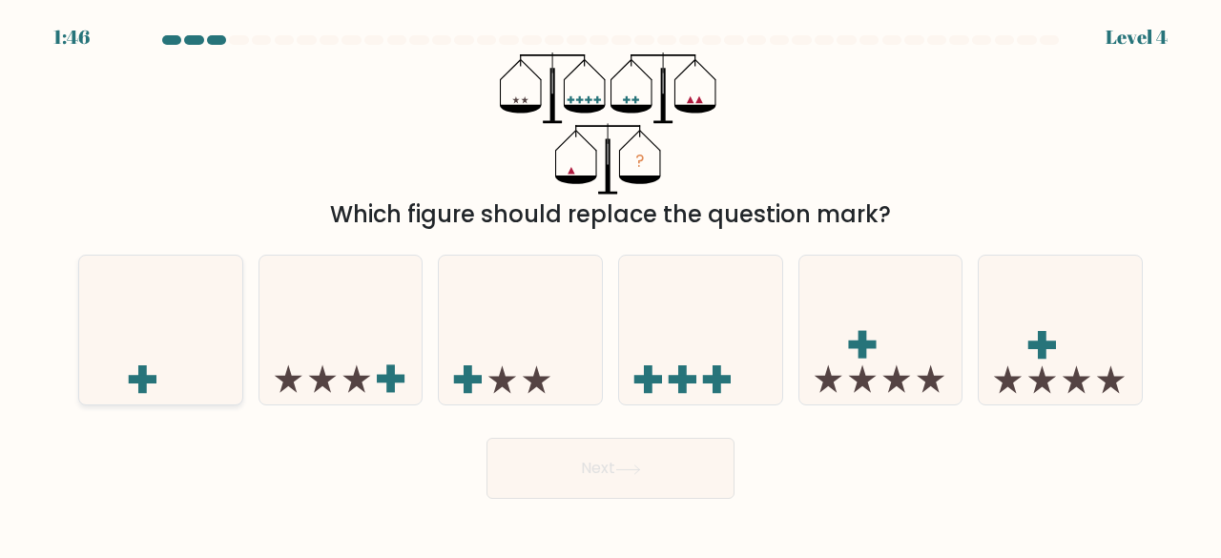
click at [164, 352] on icon at bounding box center [160, 329] width 163 height 135
click at [611, 284] on input "a." at bounding box center [611, 281] width 1 height 5
radio input "true"
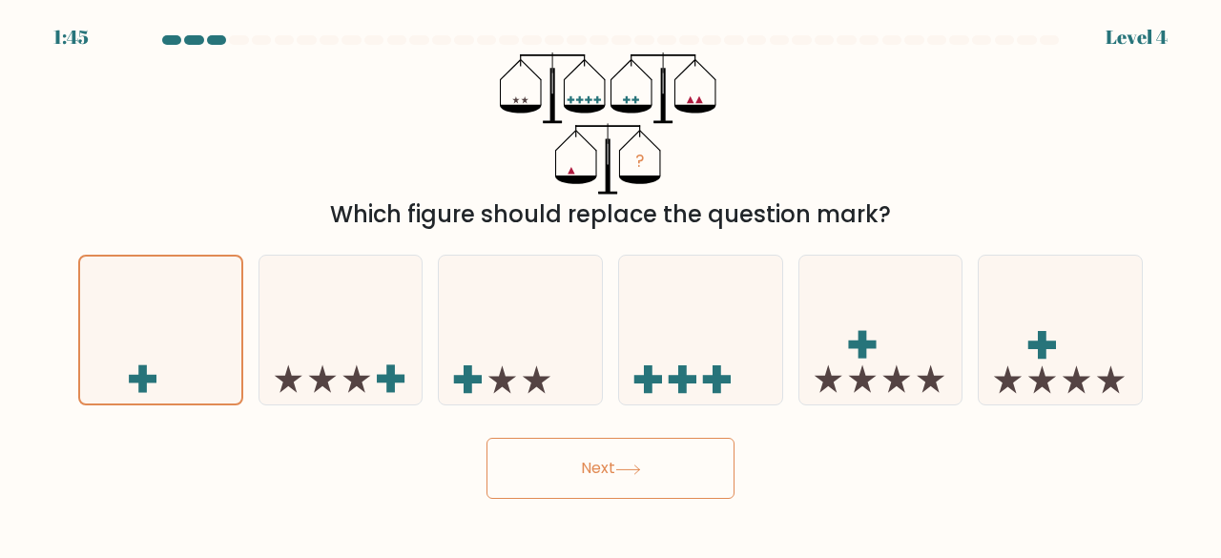
click at [698, 445] on button "Next" at bounding box center [610, 468] width 248 height 61
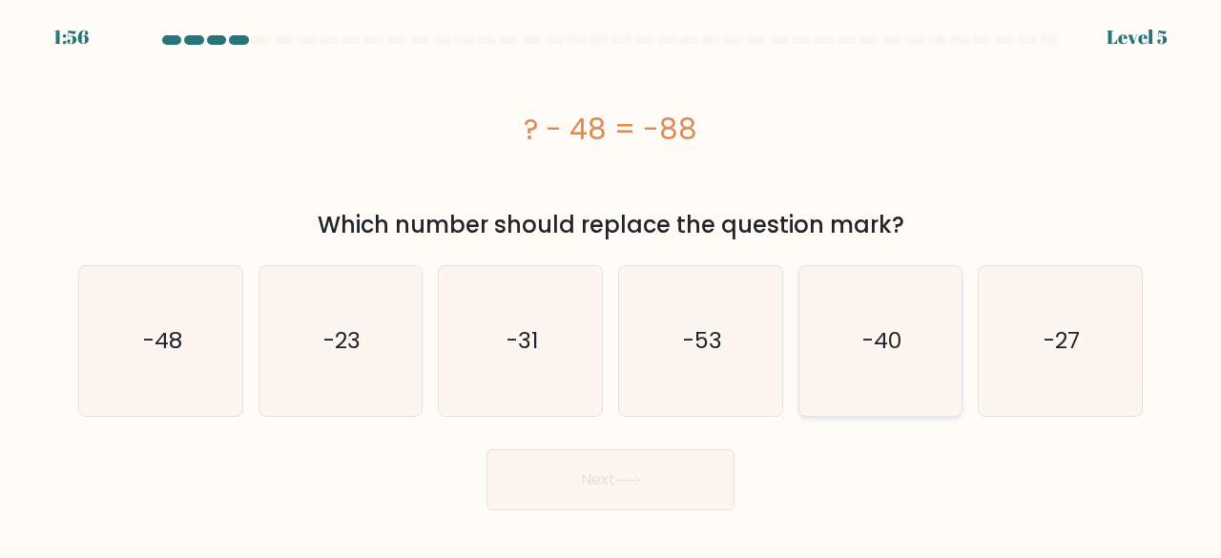
click at [864, 334] on text "-40" at bounding box center [881, 340] width 39 height 31
click at [611, 284] on input "e. -40" at bounding box center [611, 281] width 1 height 5
radio input "true"
click at [597, 480] on button "Next" at bounding box center [610, 479] width 248 height 61
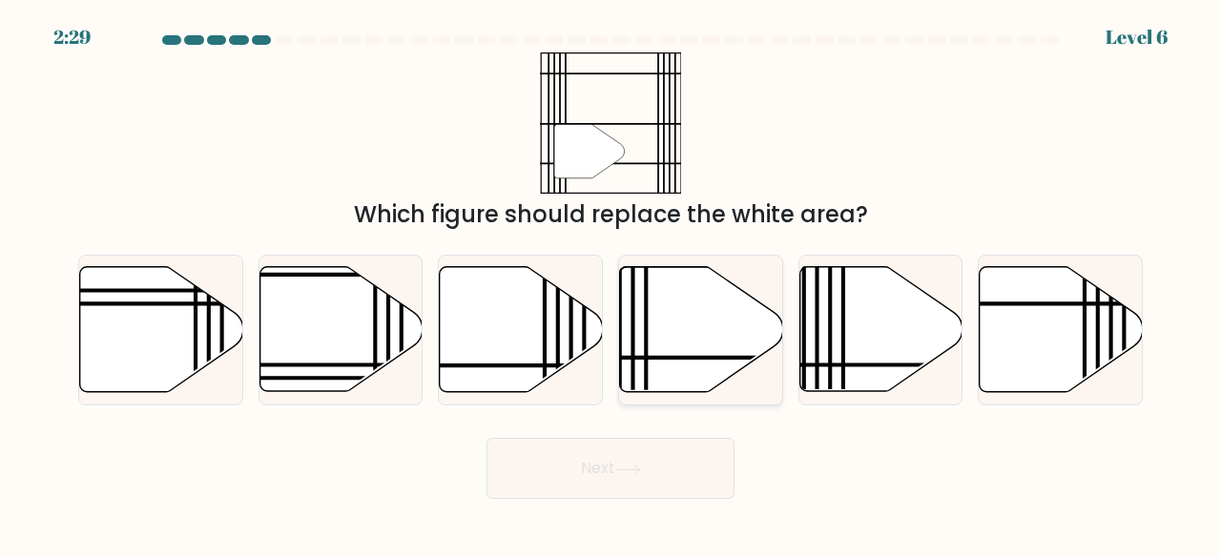
click at [679, 333] on icon at bounding box center [701, 329] width 163 height 125
click at [611, 284] on input "d." at bounding box center [611, 281] width 1 height 5
radio input "true"
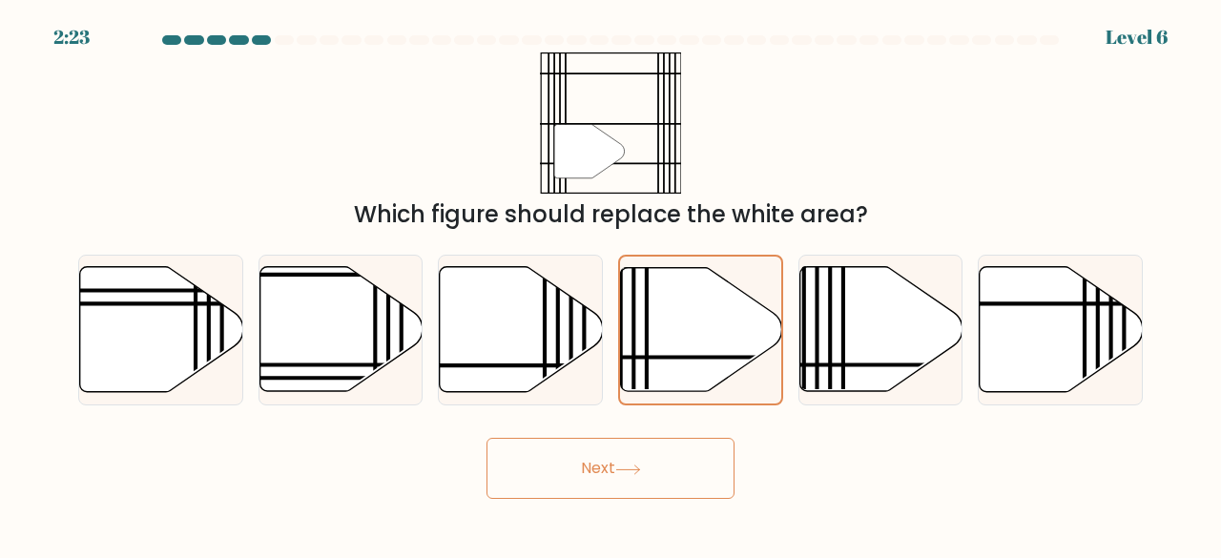
click at [631, 468] on icon at bounding box center [628, 470] width 26 height 10
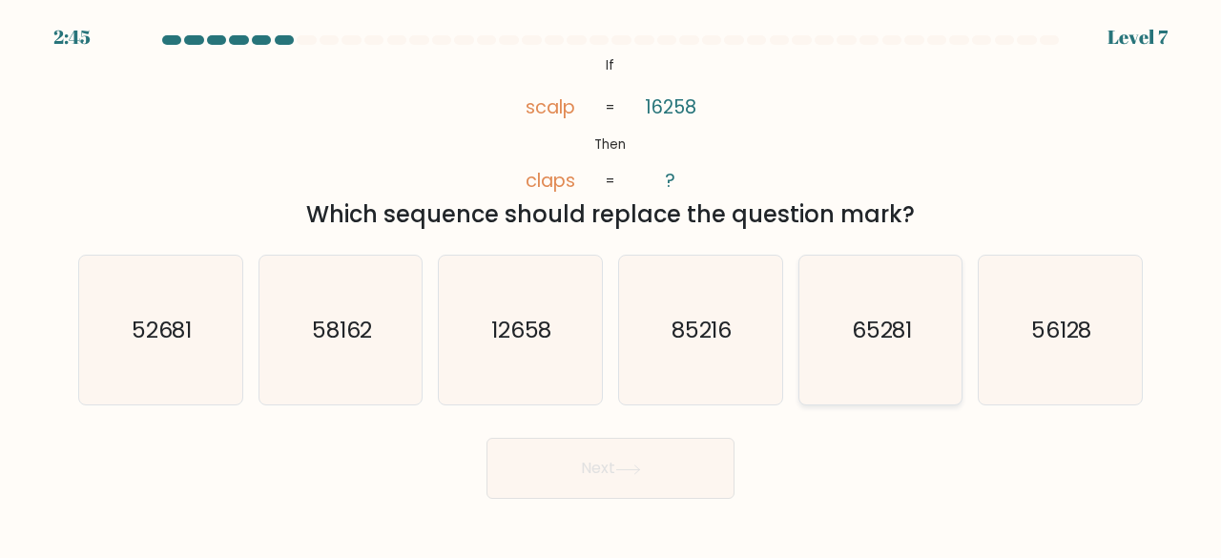
click at [866, 351] on icon "65281" at bounding box center [881, 331] width 150 height 150
click at [611, 284] on input "e. 65281" at bounding box center [611, 281] width 1 height 5
radio input "true"
click at [639, 475] on button "Next" at bounding box center [610, 468] width 248 height 61
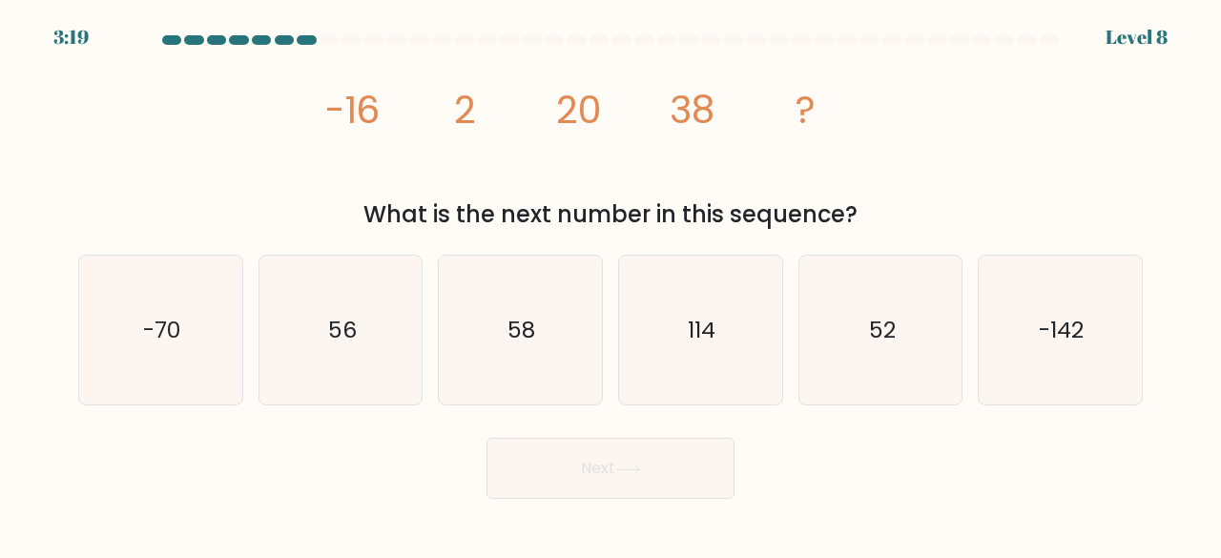
drag, startPoint x: 638, startPoint y: 474, endPoint x: 130, endPoint y: 136, distance: 610.4
click at [130, 136] on div "image/svg+xml -16 2 20 38 ? What is the next number in this sequence?" at bounding box center [610, 141] width 1087 height 179
click at [336, 300] on icon "56" at bounding box center [341, 331] width 150 height 150
click at [611, 284] on input "b. 56" at bounding box center [611, 281] width 1 height 5
radio input "true"
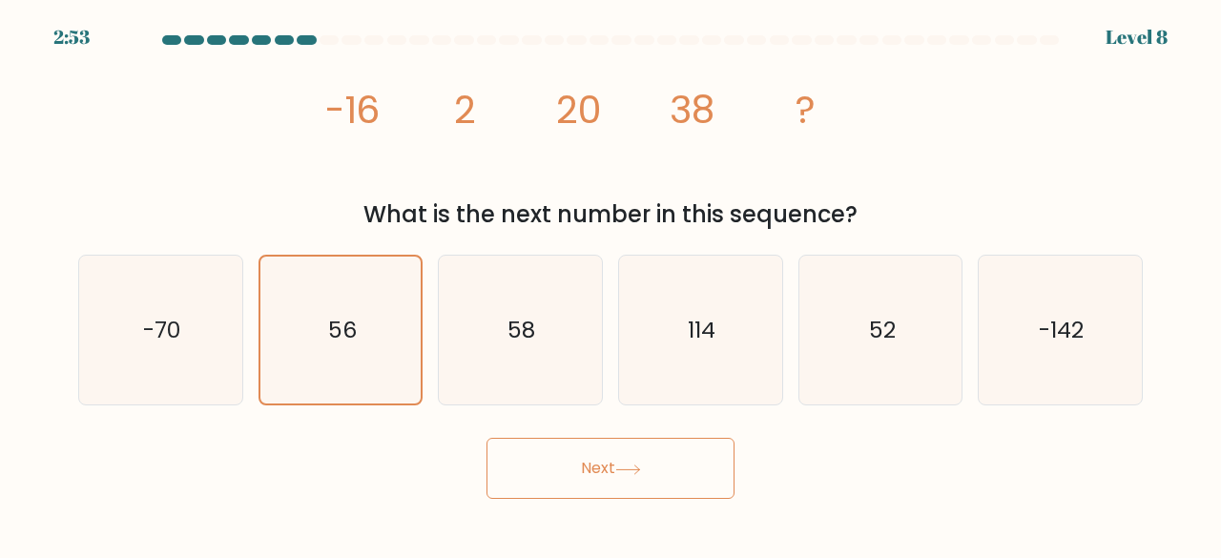
click at [622, 480] on button "Next" at bounding box center [610, 468] width 248 height 61
click at [616, 470] on button "Next" at bounding box center [610, 468] width 248 height 61
click at [611, 475] on button "Next" at bounding box center [610, 468] width 248 height 61
click at [605, 458] on button "Next" at bounding box center [610, 468] width 248 height 61
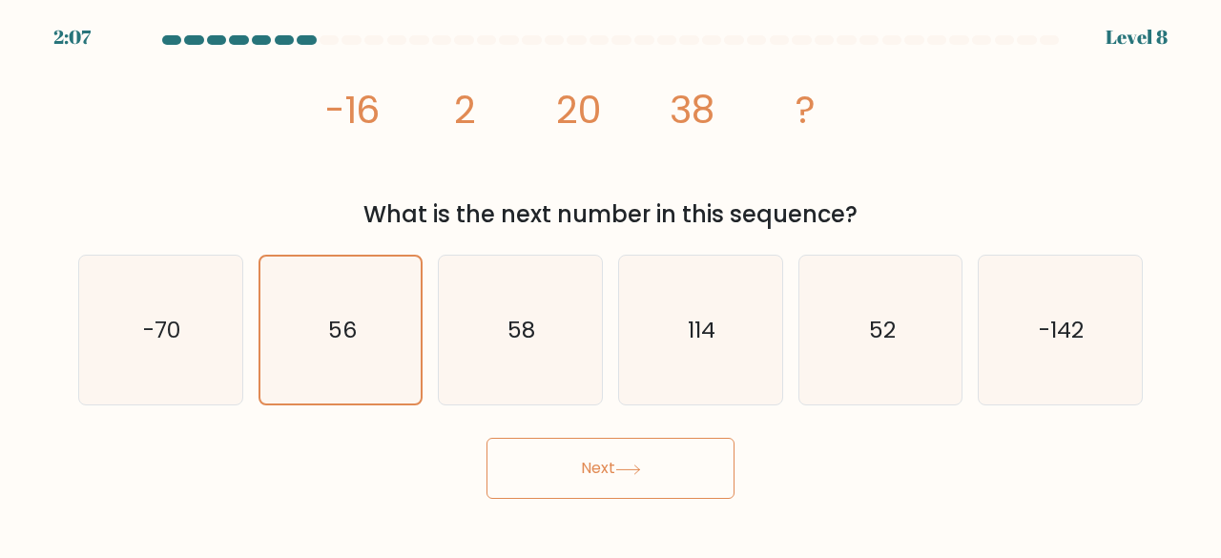
click at [605, 458] on button "Next" at bounding box center [610, 468] width 248 height 61
click at [344, 332] on text "56" at bounding box center [342, 330] width 29 height 31
click at [611, 284] on input "b. 56" at bounding box center [611, 281] width 1 height 5
click at [338, 311] on icon "56" at bounding box center [341, 331] width 148 height 148
click at [611, 284] on input "b. 56" at bounding box center [611, 281] width 1 height 5
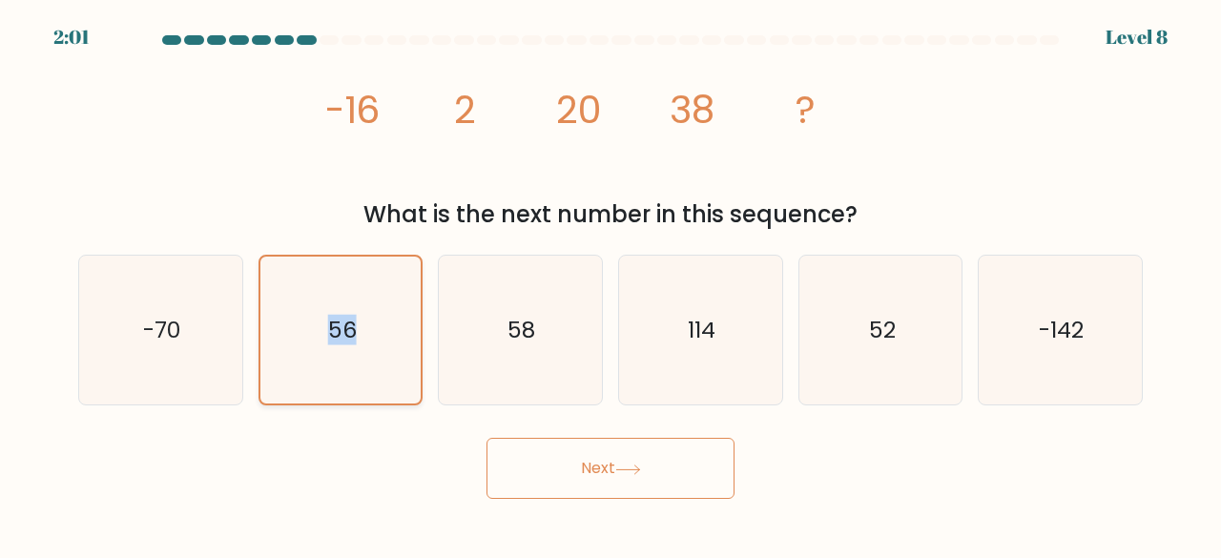
click at [338, 311] on icon "56" at bounding box center [341, 331] width 148 height 148
click at [611, 284] on input "b. 56" at bounding box center [611, 281] width 1 height 5
click at [371, 343] on icon "56" at bounding box center [341, 331] width 148 height 148
click at [611, 284] on input "b. 56" at bounding box center [611, 281] width 1 height 5
click at [608, 478] on button "Next" at bounding box center [610, 468] width 248 height 61
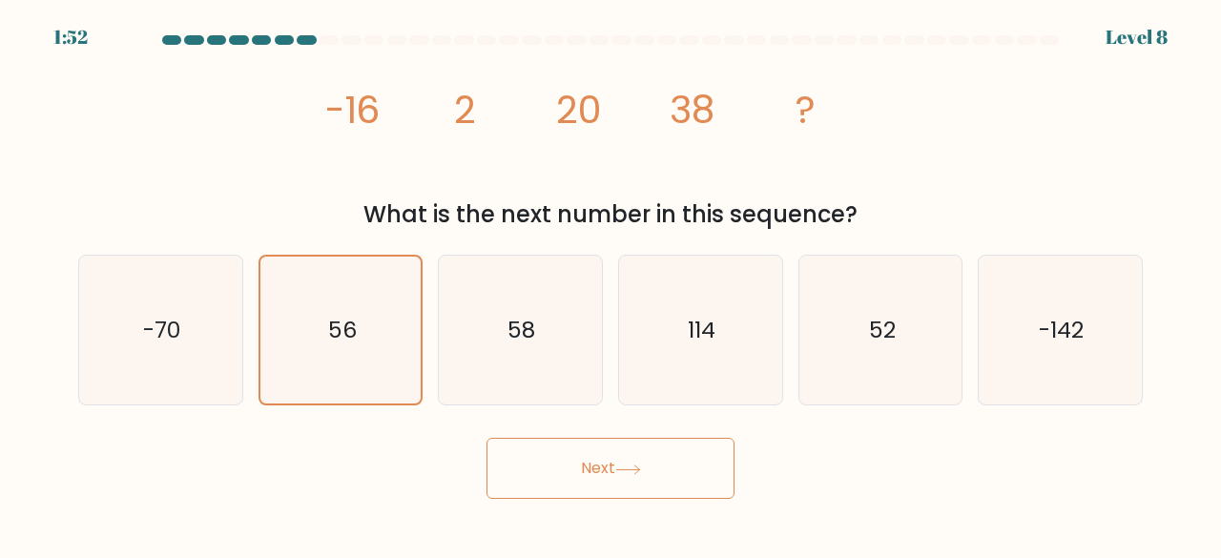
click at [614, 452] on button "Next" at bounding box center [610, 468] width 248 height 61
click at [600, 469] on button "Next" at bounding box center [610, 468] width 248 height 61
click at [601, 469] on button "Next" at bounding box center [610, 468] width 248 height 61
click at [542, 315] on icon "58" at bounding box center [520, 331] width 150 height 150
click at [611, 284] on input "c. 58" at bounding box center [611, 281] width 1 height 5
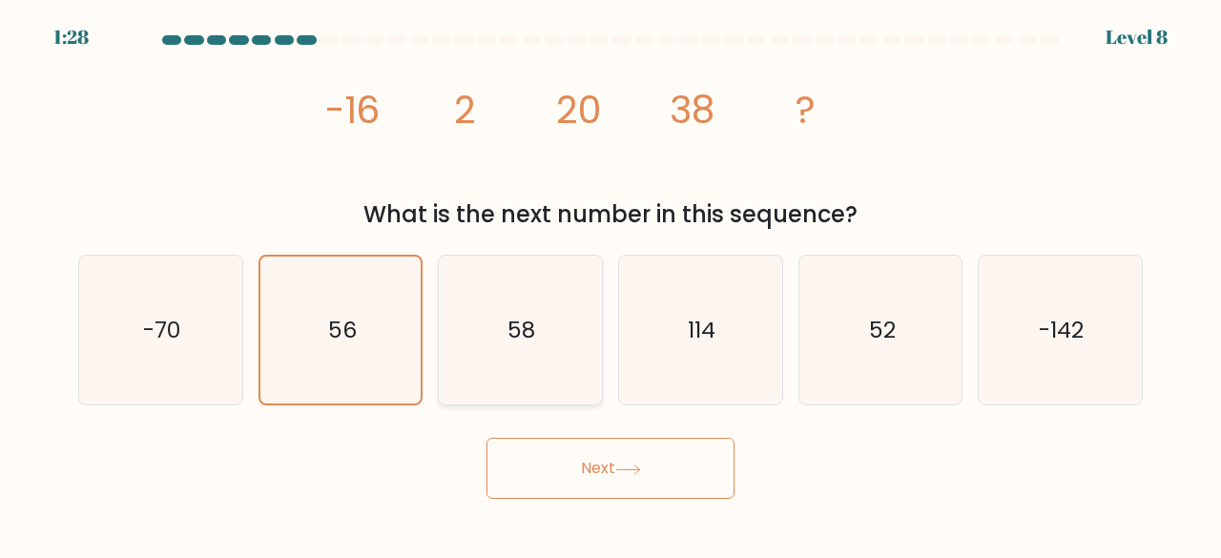
radio input "true"
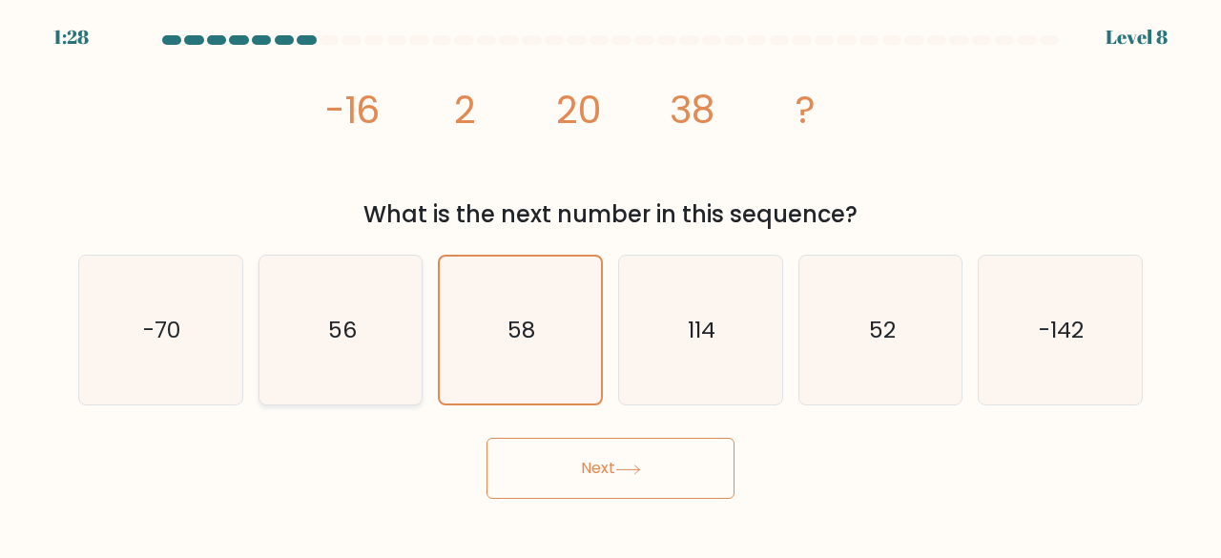
click at [362, 337] on icon "56" at bounding box center [341, 331] width 150 height 150
click at [611, 284] on input "b. 56" at bounding box center [611, 281] width 1 height 5
radio input "true"
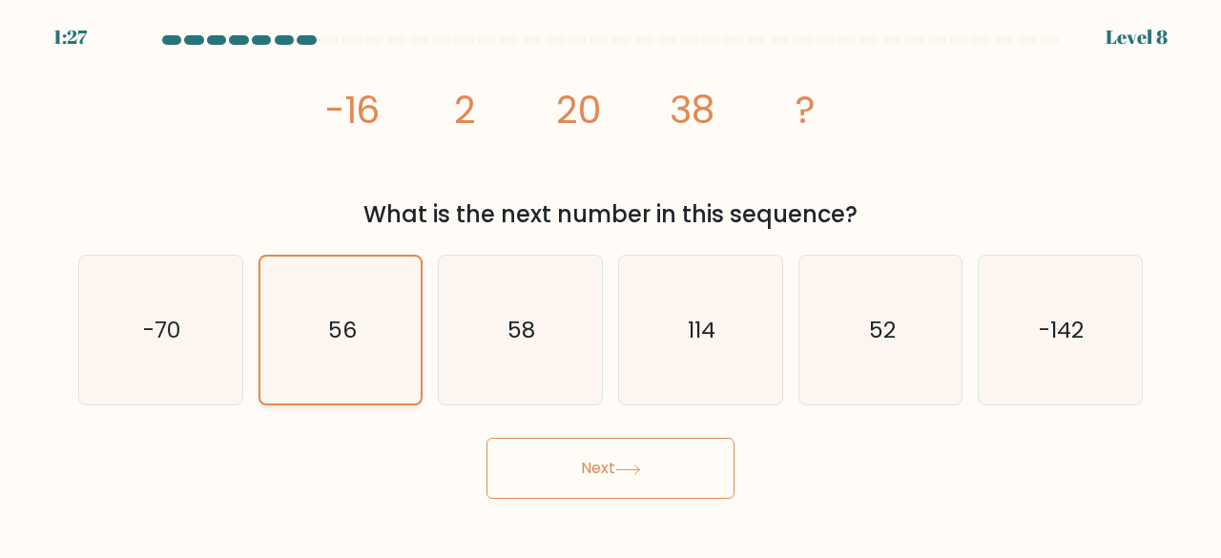
click at [350, 340] on text "56" at bounding box center [342, 330] width 29 height 31
click at [611, 284] on input "b. 56" at bounding box center [611, 281] width 1 height 5
click at [350, 340] on text "56" at bounding box center [342, 330] width 29 height 31
click at [611, 284] on input "b. 56" at bounding box center [611, 281] width 1 height 5
click at [603, 475] on button "Next" at bounding box center [610, 468] width 248 height 61
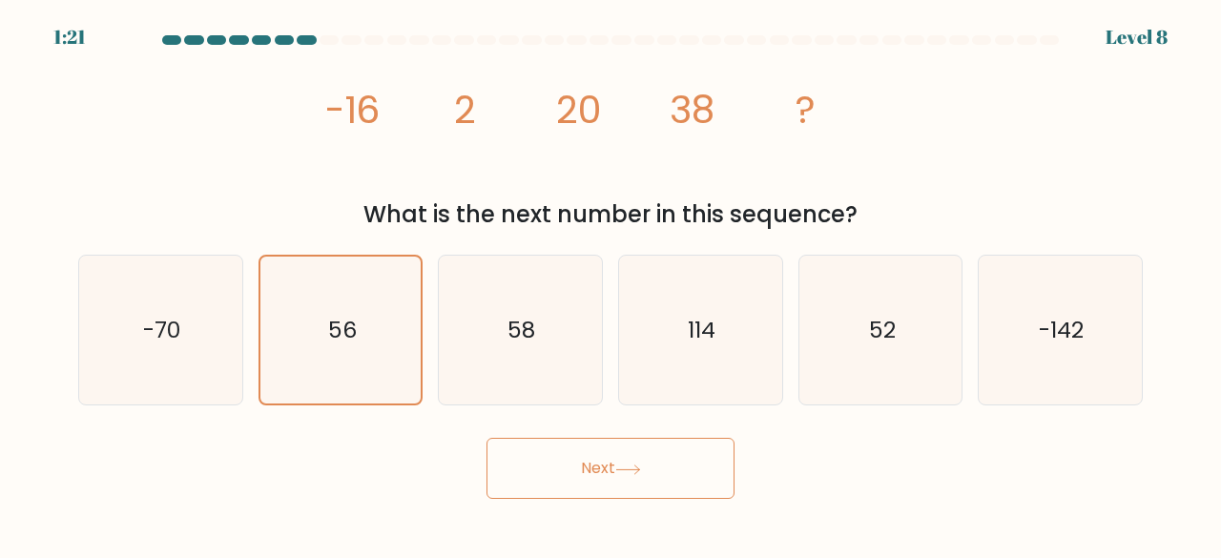
click at [621, 456] on button "Next" at bounding box center [610, 468] width 248 height 61
click at [609, 456] on button "Next" at bounding box center [610, 468] width 248 height 61
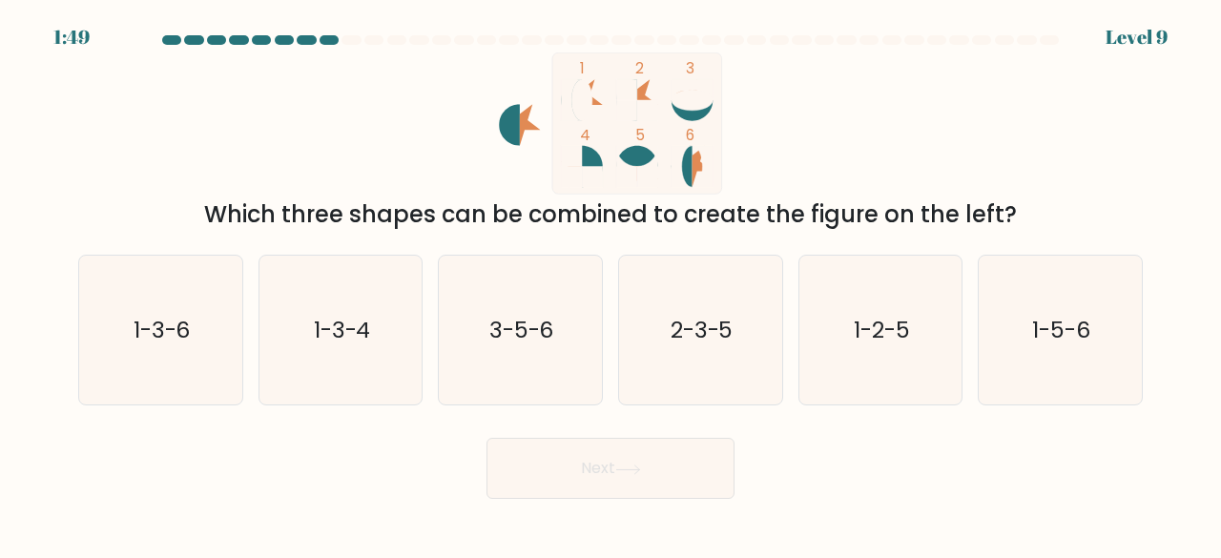
click at [609, 456] on button "Next" at bounding box center [610, 468] width 248 height 61
click at [420, 432] on div "Next" at bounding box center [610, 463] width 1087 height 71
click at [689, 294] on icon "2-3-5" at bounding box center [701, 331] width 150 height 150
click at [611, 284] on input "d. 2-3-5" at bounding box center [611, 281] width 1 height 5
radio input "true"
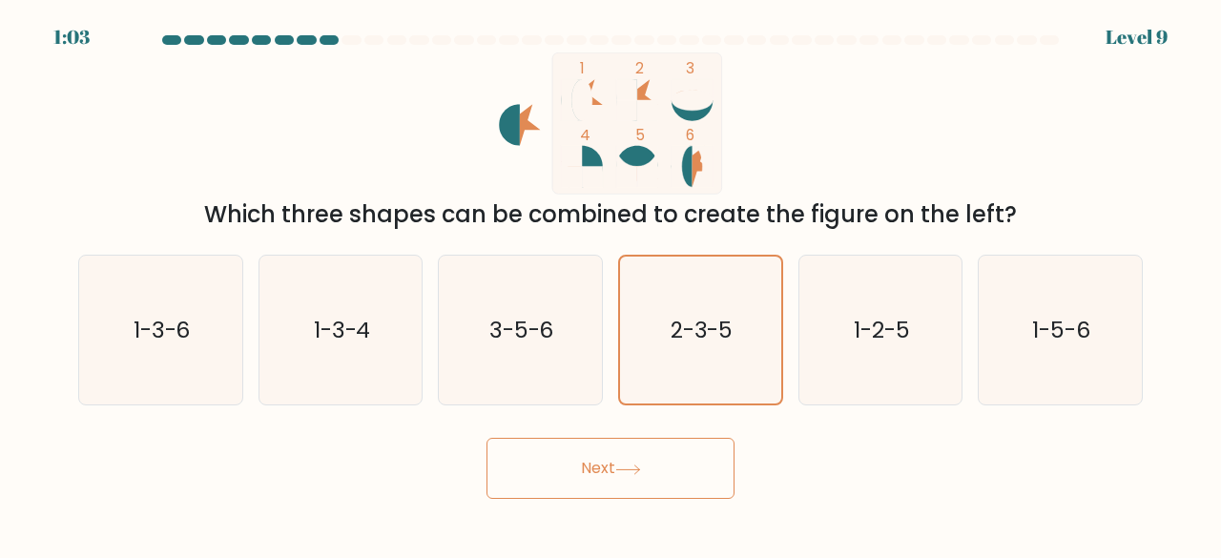
click at [598, 471] on button "Next" at bounding box center [610, 468] width 248 height 61
click at [593, 473] on button "Next" at bounding box center [610, 468] width 248 height 61
click at [597, 472] on button "Next" at bounding box center [610, 468] width 248 height 61
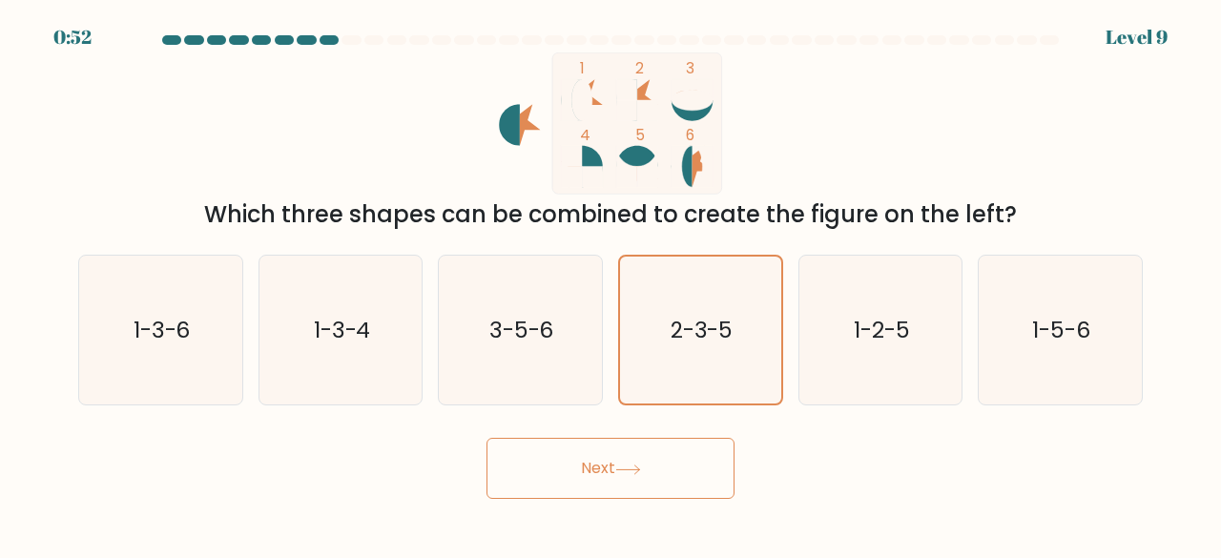
click at [597, 472] on button "Next" at bounding box center [610, 468] width 248 height 61
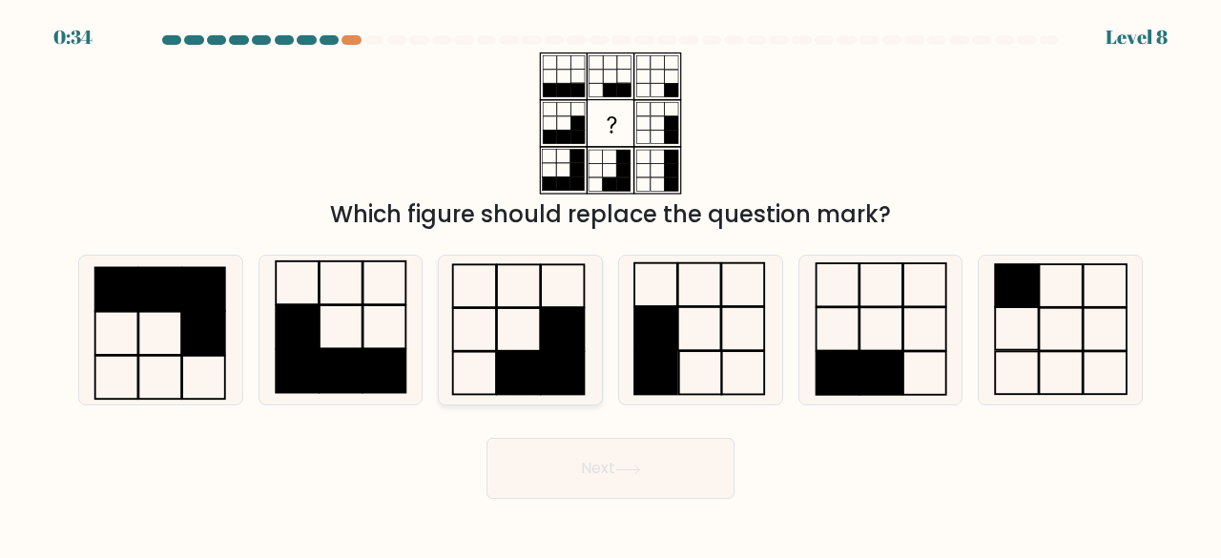
click at [506, 349] on icon at bounding box center [520, 331] width 150 height 150
click at [611, 284] on input "c." at bounding box center [611, 281] width 1 height 5
radio input "true"
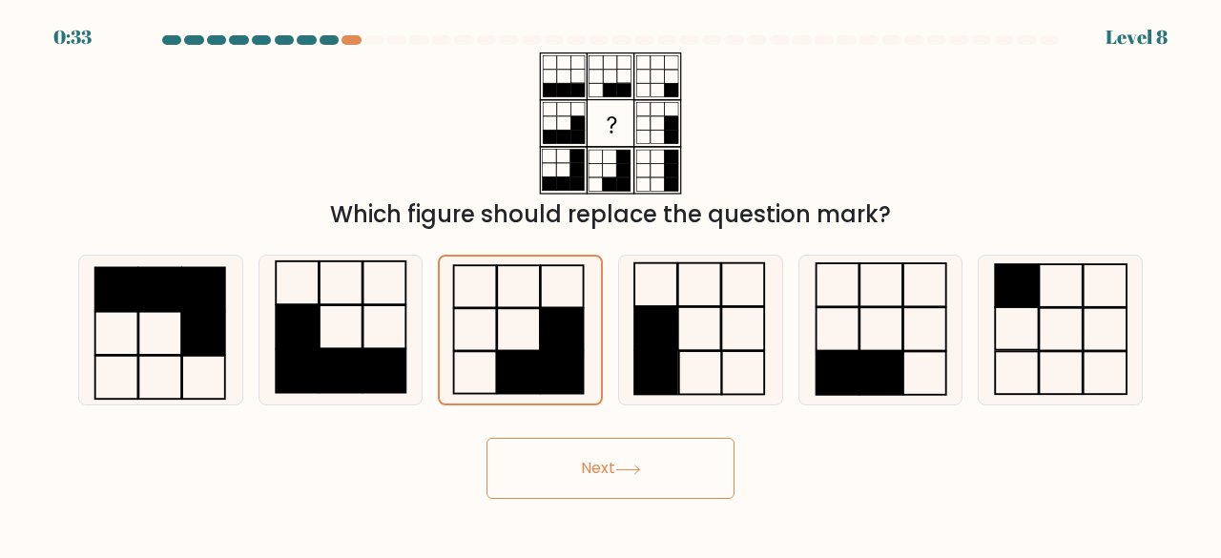
click at [603, 469] on button "Next" at bounding box center [610, 468] width 248 height 61
click at [622, 465] on icon at bounding box center [628, 470] width 26 height 10
click at [573, 327] on rect at bounding box center [563, 329] width 43 height 42
click at [611, 284] on input "c." at bounding box center [611, 281] width 1 height 5
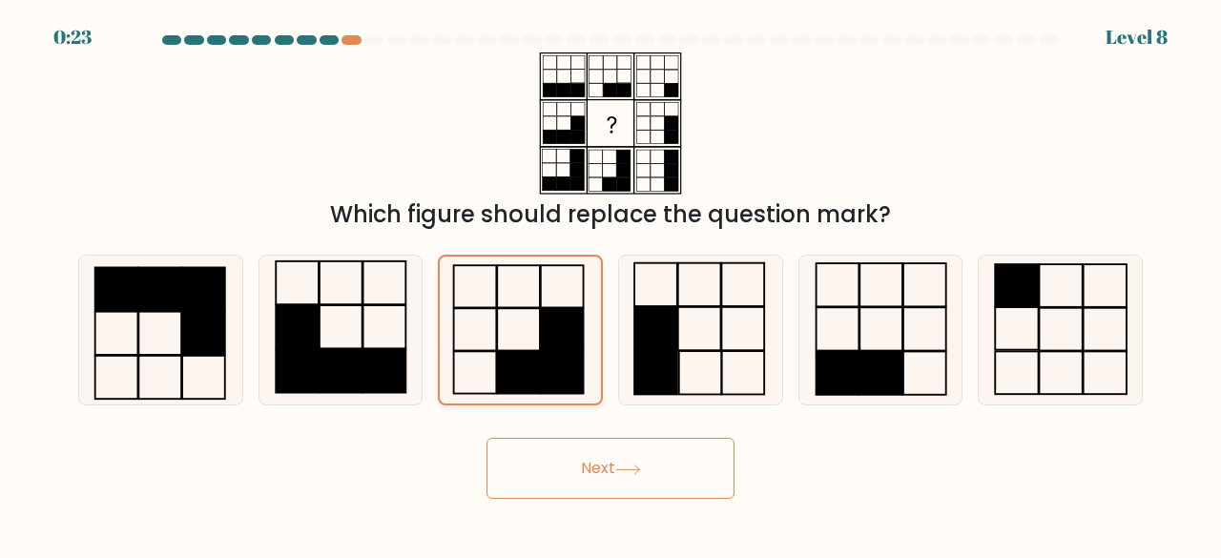
click at [574, 325] on rect at bounding box center [563, 329] width 43 height 42
click at [611, 284] on input "c." at bounding box center [611, 281] width 1 height 5
click at [582, 461] on button "Next" at bounding box center [610, 468] width 248 height 61
click at [582, 460] on button "Next" at bounding box center [610, 468] width 248 height 61
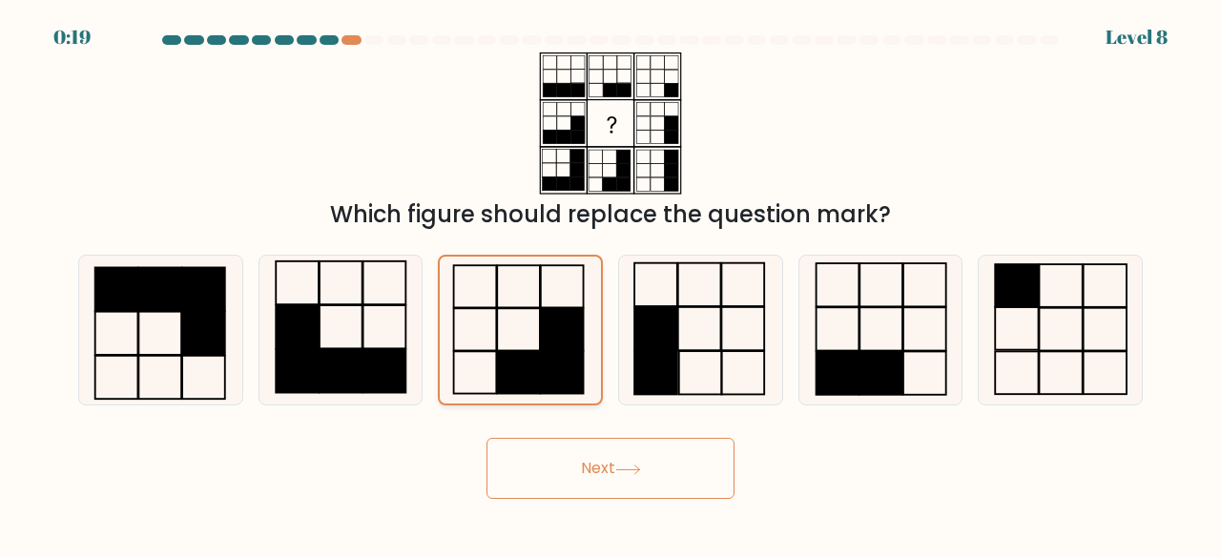
click at [542, 327] on rect at bounding box center [563, 329] width 43 height 42
click at [611, 284] on input "c." at bounding box center [611, 281] width 1 height 5
click at [579, 465] on button "Next" at bounding box center [610, 468] width 248 height 61
click at [579, 463] on button "Next" at bounding box center [610, 468] width 248 height 61
click at [591, 465] on button "Next" at bounding box center [610, 468] width 248 height 61
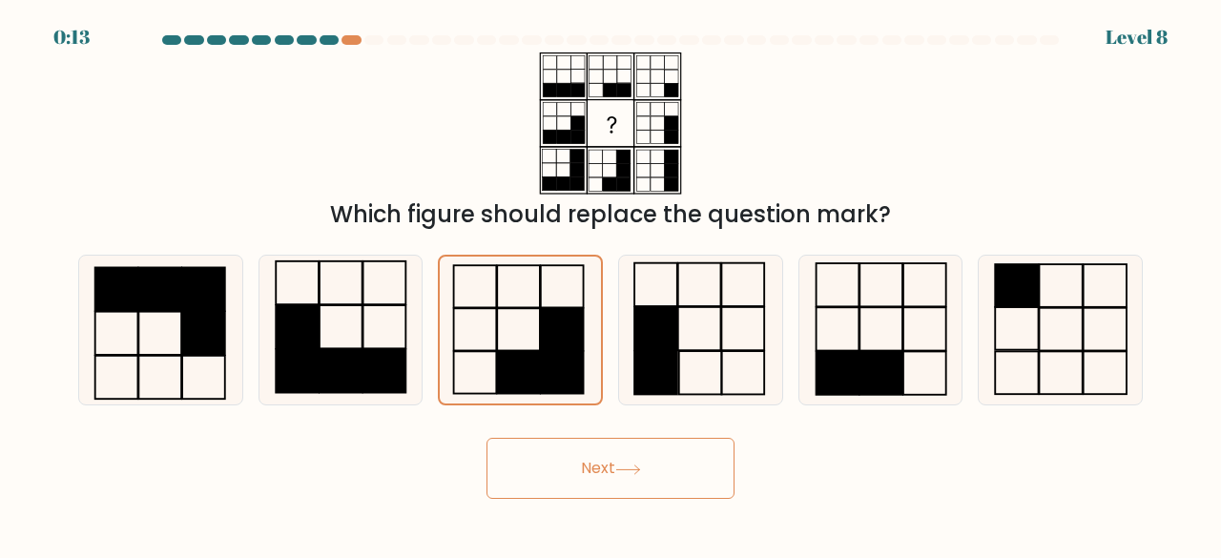
click at [593, 465] on button "Next" at bounding box center [610, 468] width 248 height 61
click at [551, 323] on rect at bounding box center [563, 329] width 43 height 42
click at [611, 284] on input "c." at bounding box center [611, 281] width 1 height 5
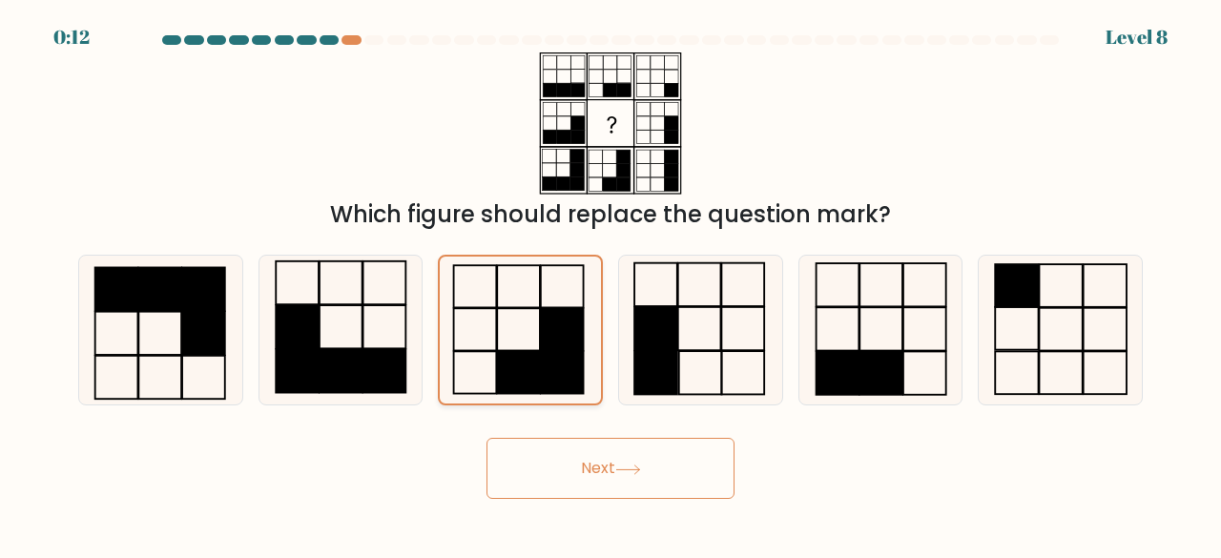
click at [551, 323] on rect at bounding box center [563, 329] width 43 height 42
click at [611, 284] on input "c." at bounding box center [611, 281] width 1 height 5
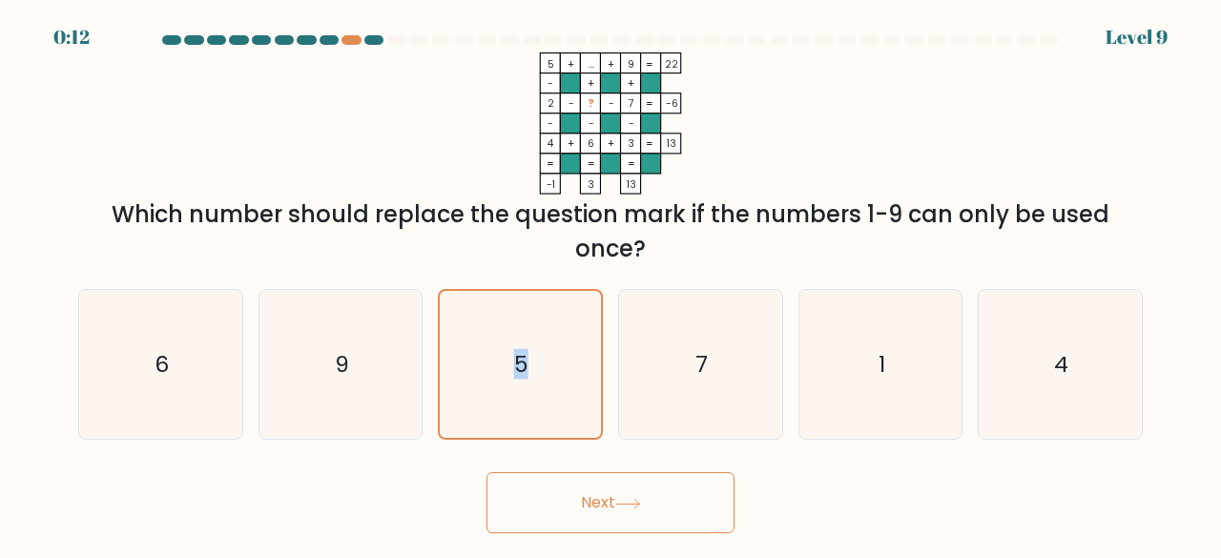
click at [551, 323] on icon "5" at bounding box center [520, 365] width 148 height 148
click at [611, 284] on input "c. 5" at bounding box center [611, 281] width 1 height 5
click at [497, 394] on icon "5" at bounding box center [520, 365] width 148 height 148
click at [611, 284] on input "c. 5" at bounding box center [611, 281] width 1 height 5
click at [661, 363] on icon "7" at bounding box center [701, 365] width 150 height 150
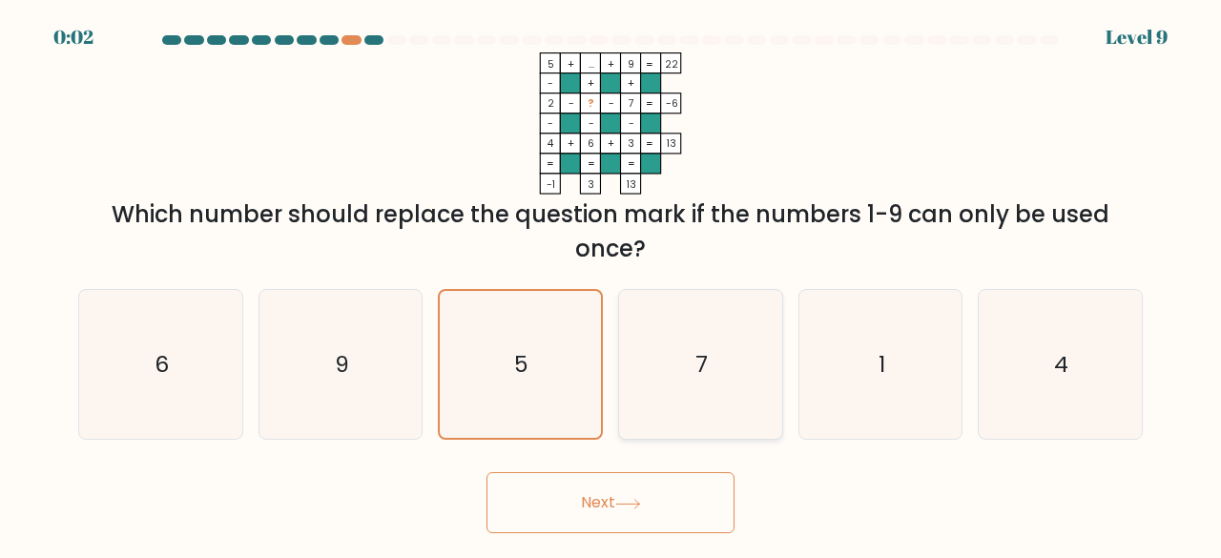
click at [611, 284] on input "d. 7" at bounding box center [611, 281] width 1 height 5
radio input "true"
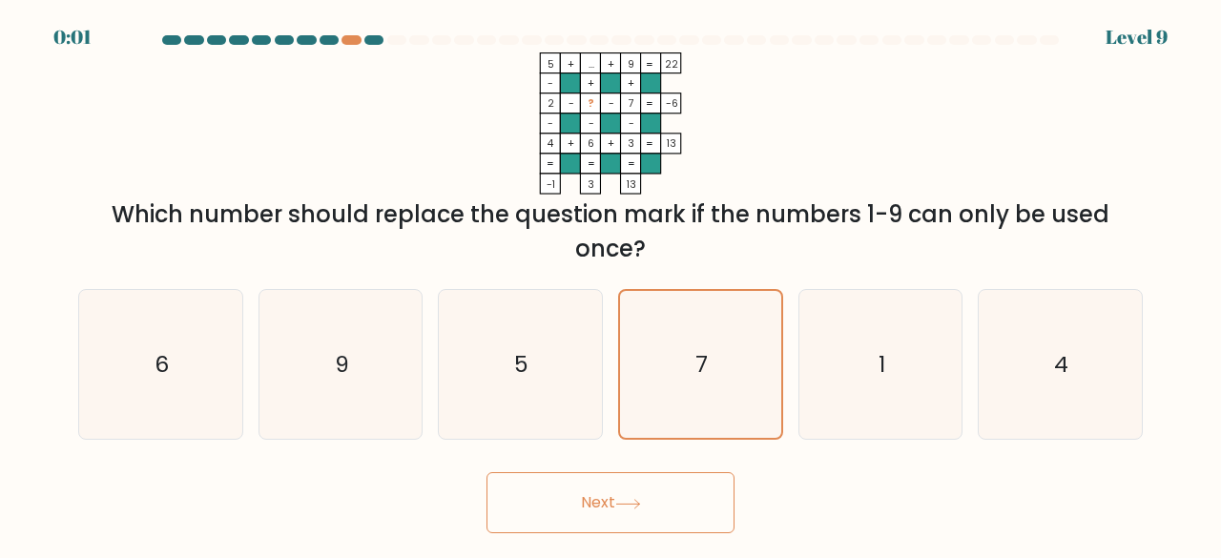
click at [598, 501] on button "Next" at bounding box center [610, 502] width 248 height 61
click at [574, 510] on button "Next" at bounding box center [610, 502] width 248 height 61
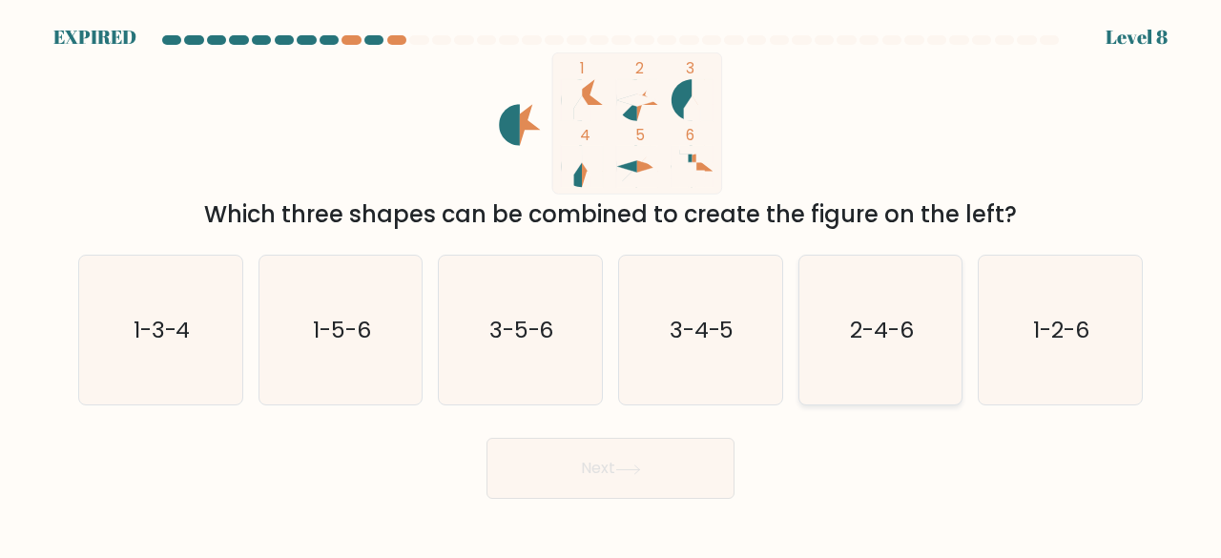
click at [865, 336] on text "2-4-6" at bounding box center [882, 329] width 64 height 31
click at [611, 284] on input "e. 2-4-6" at bounding box center [611, 281] width 1 height 5
radio input "true"
click at [544, 466] on button "Next" at bounding box center [610, 468] width 248 height 61
click at [542, 466] on button "Next" at bounding box center [610, 468] width 248 height 61
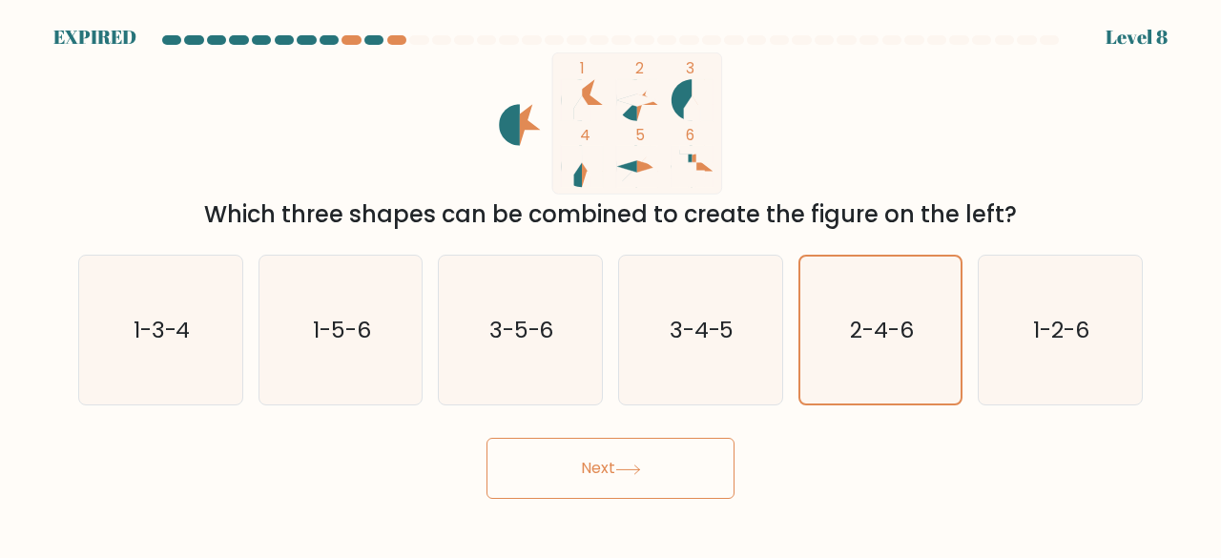
click at [542, 466] on button "Next" at bounding box center [610, 468] width 248 height 61
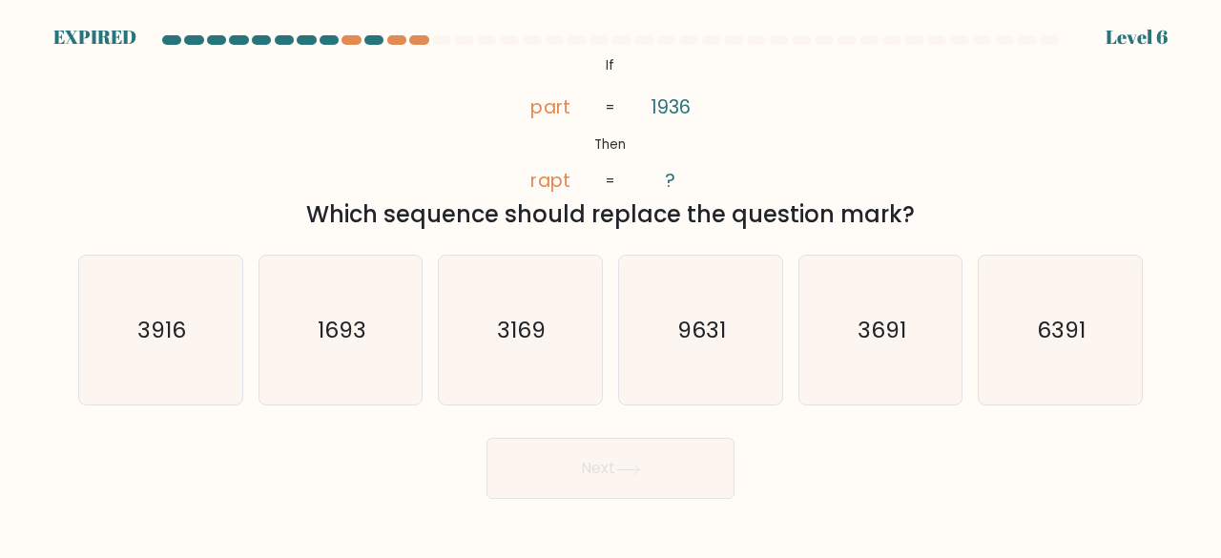
click at [128, 110] on div "@import url('[URL][DOMAIN_NAME]); If Then part rapt 1936 ? = = Which sequence s…" at bounding box center [610, 141] width 1087 height 179
click at [155, 348] on icon "3916" at bounding box center [161, 331] width 150 height 150
click at [611, 284] on input "a. 3916" at bounding box center [611, 281] width 1 height 5
radio input "true"
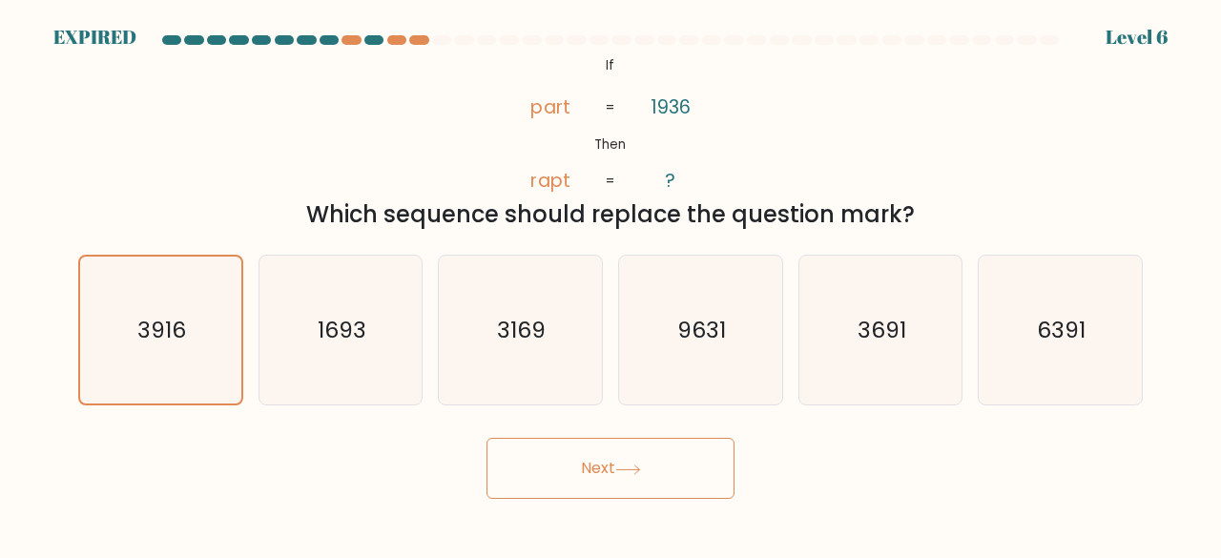
click at [608, 474] on button "Next" at bounding box center [610, 468] width 248 height 61
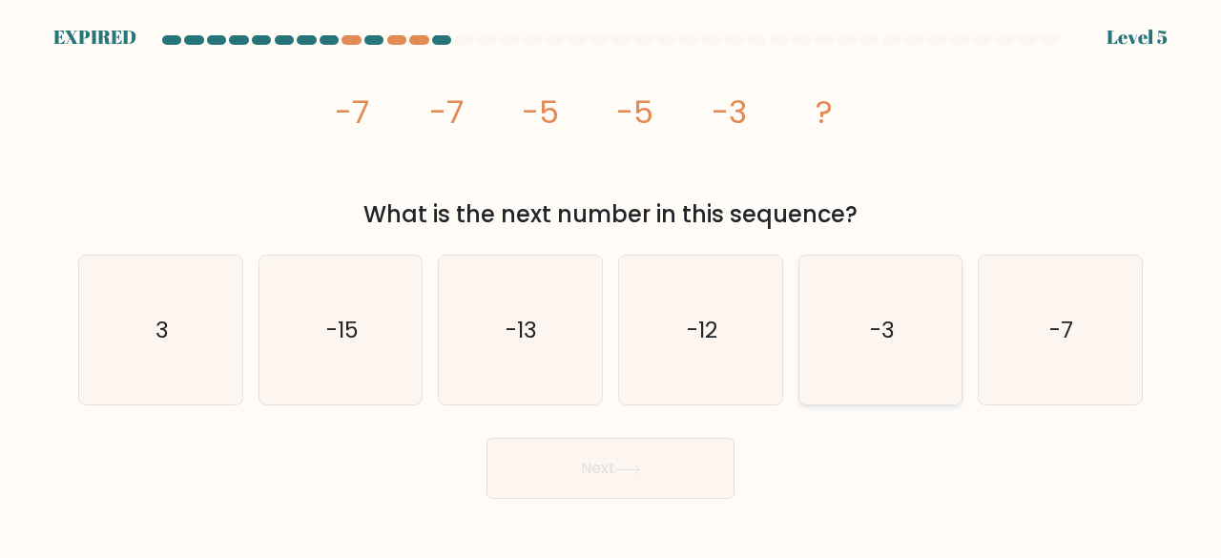
click at [902, 344] on icon "-3" at bounding box center [881, 331] width 150 height 150
click at [611, 284] on input "e. -3" at bounding box center [611, 281] width 1 height 5
radio input "true"
click at [628, 470] on icon at bounding box center [628, 470] width 26 height 10
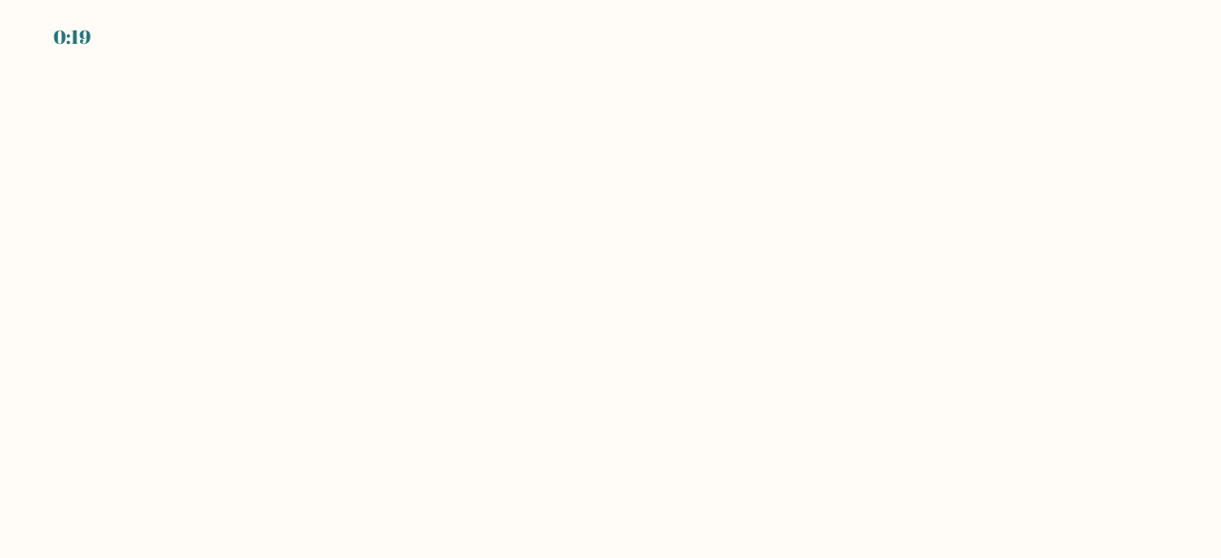
click at [622, 234] on body "0:19" at bounding box center [610, 279] width 1221 height 558
click at [554, 325] on body "0:17" at bounding box center [610, 279] width 1221 height 558
drag, startPoint x: 554, startPoint y: 318, endPoint x: 407, endPoint y: 257, distance: 159.1
click at [407, 257] on body "0:16" at bounding box center [610, 279] width 1221 height 558
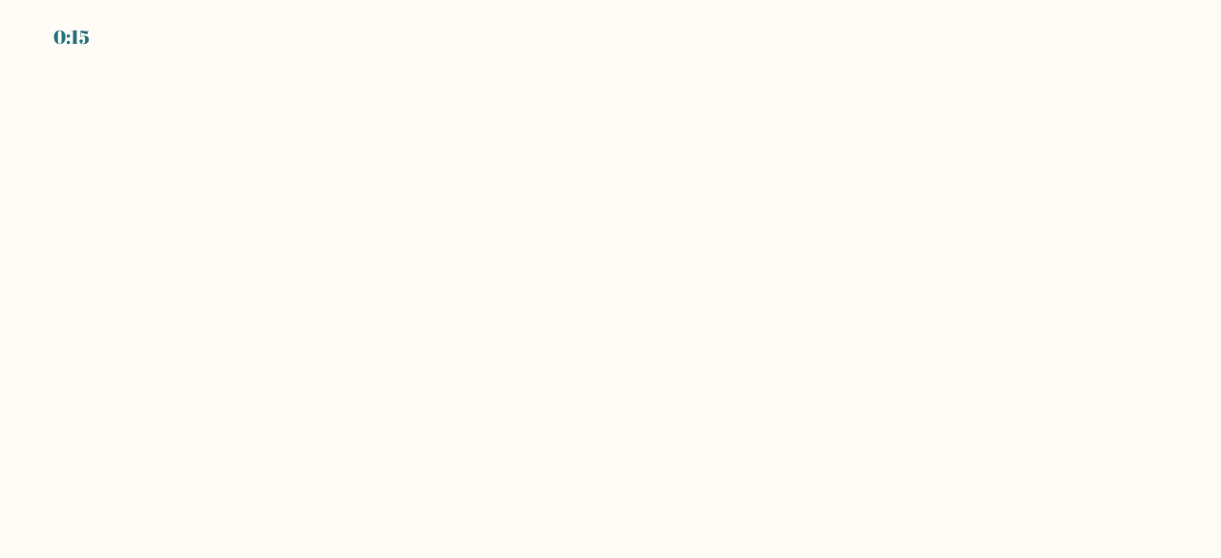
click at [414, 297] on body "0:15" at bounding box center [610, 279] width 1221 height 558
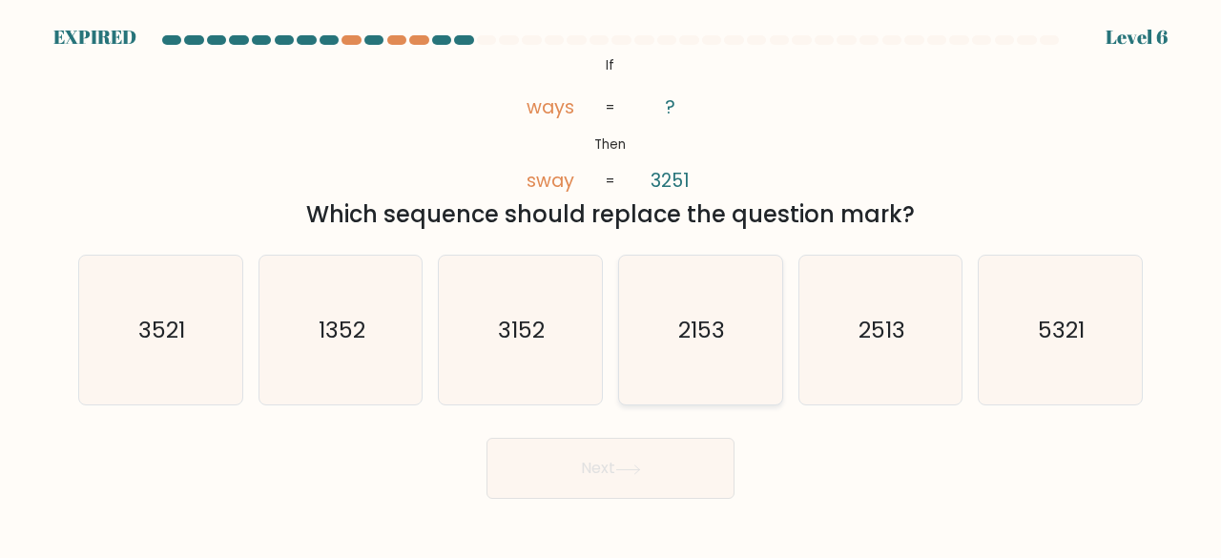
click at [695, 323] on text "2153" at bounding box center [701, 329] width 47 height 31
click at [611, 284] on input "d. 2153" at bounding box center [611, 281] width 1 height 5
radio input "true"
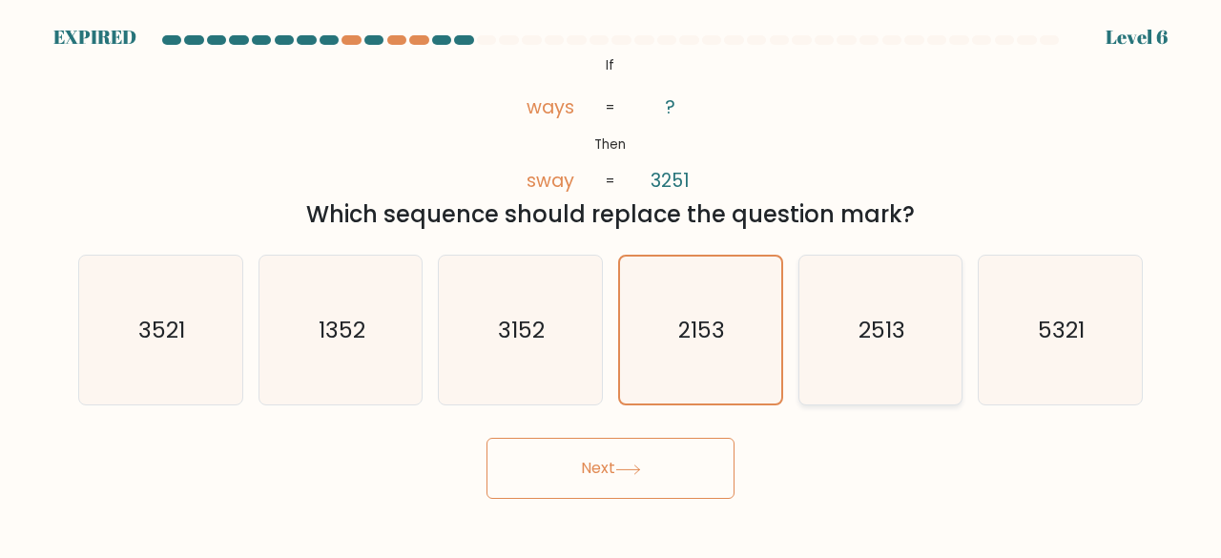
click at [896, 327] on text "2513" at bounding box center [882, 329] width 47 height 31
click at [611, 284] on input "e. 2513" at bounding box center [611, 281] width 1 height 5
radio input "true"
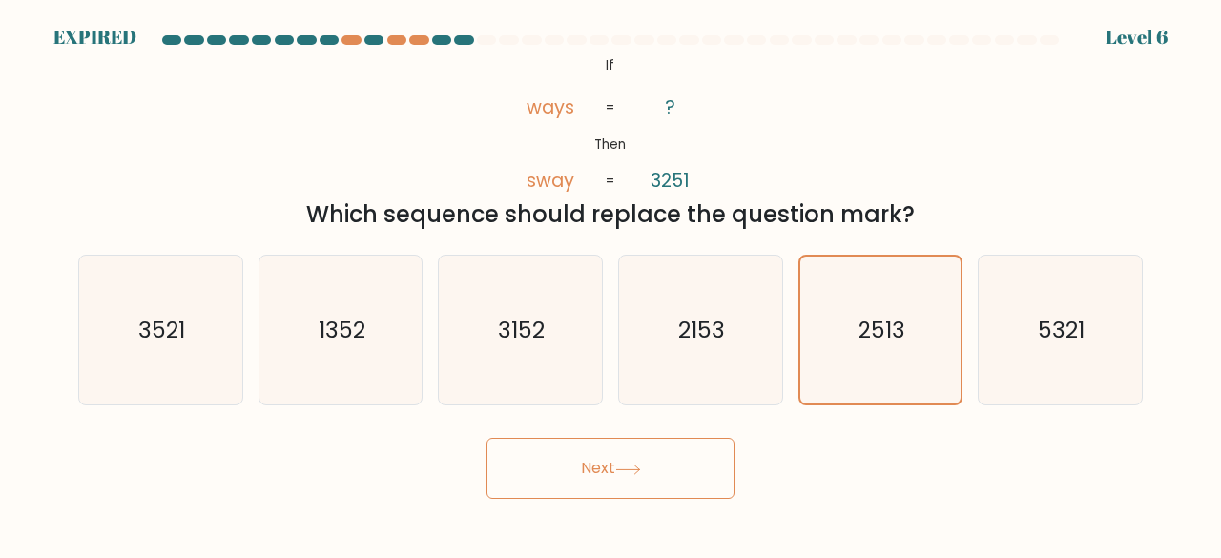
click at [614, 459] on button "Next" at bounding box center [610, 468] width 248 height 61
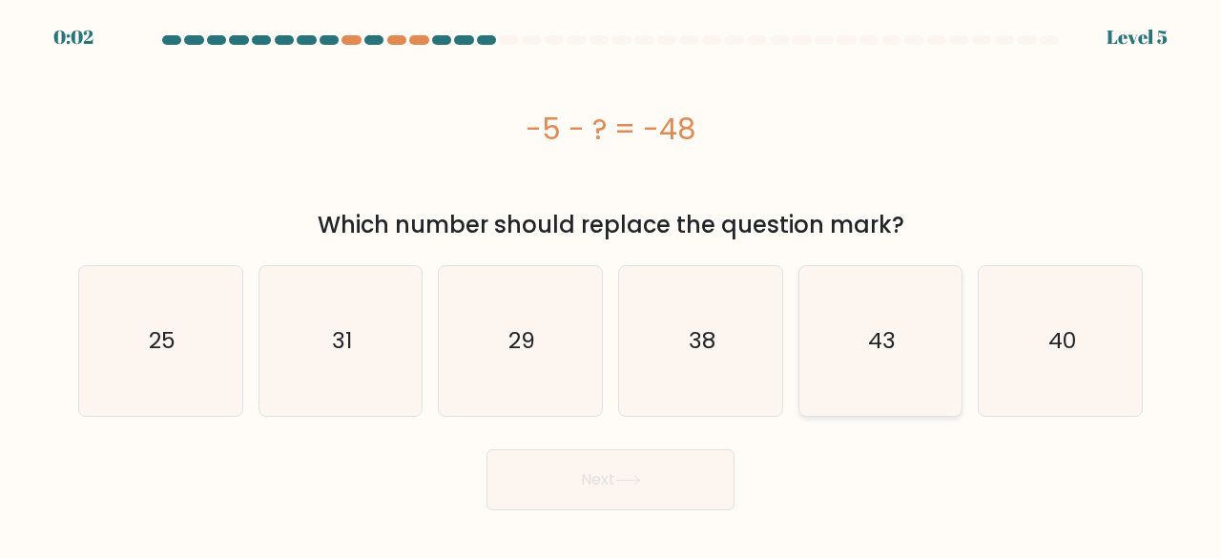
click at [874, 352] on text "43" at bounding box center [882, 340] width 28 height 31
click at [611, 284] on input "e. 43" at bounding box center [611, 281] width 1 height 5
radio input "true"
click at [615, 480] on button "Next" at bounding box center [610, 479] width 248 height 61
click at [599, 464] on button "Next" at bounding box center [610, 479] width 248 height 61
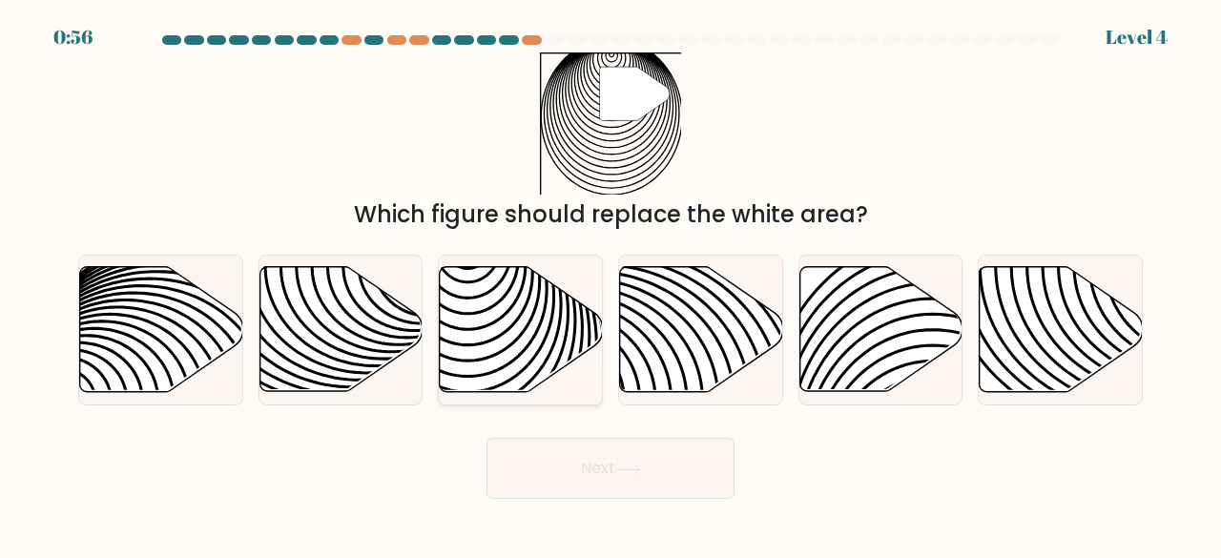
click at [528, 337] on icon at bounding box center [521, 329] width 163 height 125
click at [611, 284] on input "c." at bounding box center [611, 281] width 1 height 5
radio input "true"
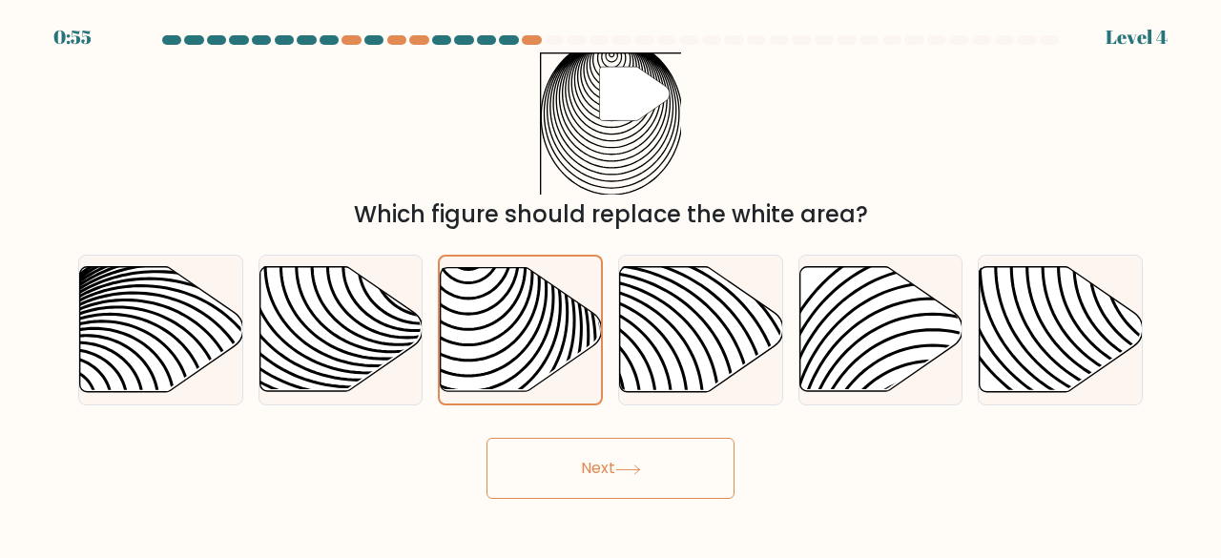
click at [584, 459] on button "Next" at bounding box center [610, 468] width 248 height 61
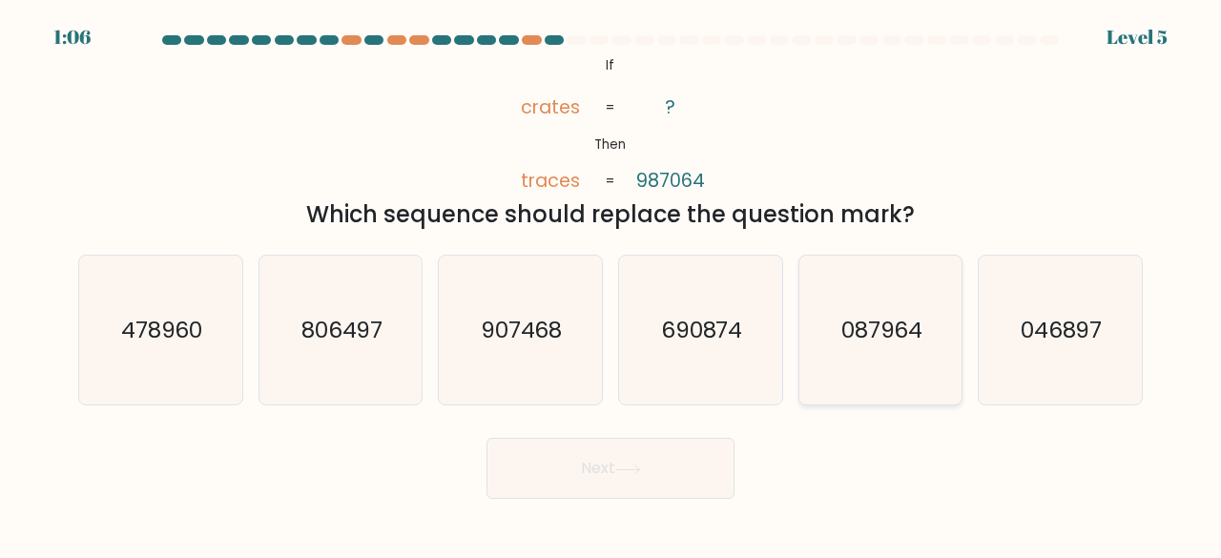
click at [893, 342] on text "087964" at bounding box center [882, 329] width 82 height 31
click at [611, 284] on input "e. 087964" at bounding box center [611, 281] width 1 height 5
radio input "true"
click at [617, 457] on button "Next" at bounding box center [610, 468] width 248 height 61
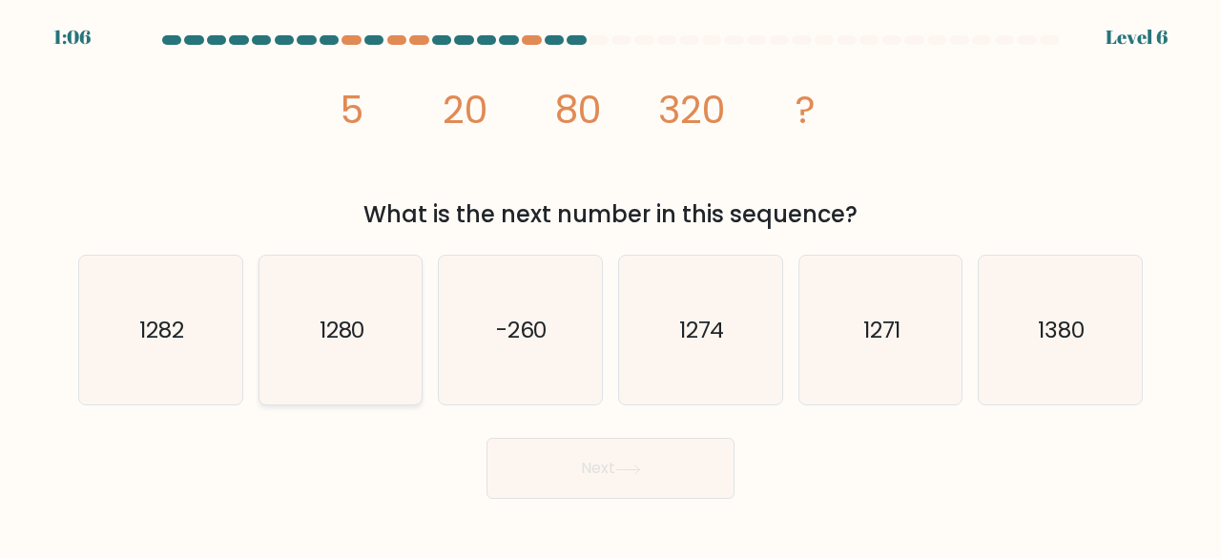
click at [340, 288] on icon "1280" at bounding box center [341, 331] width 150 height 150
click at [611, 284] on input "b. 1280" at bounding box center [611, 281] width 1 height 5
radio input "true"
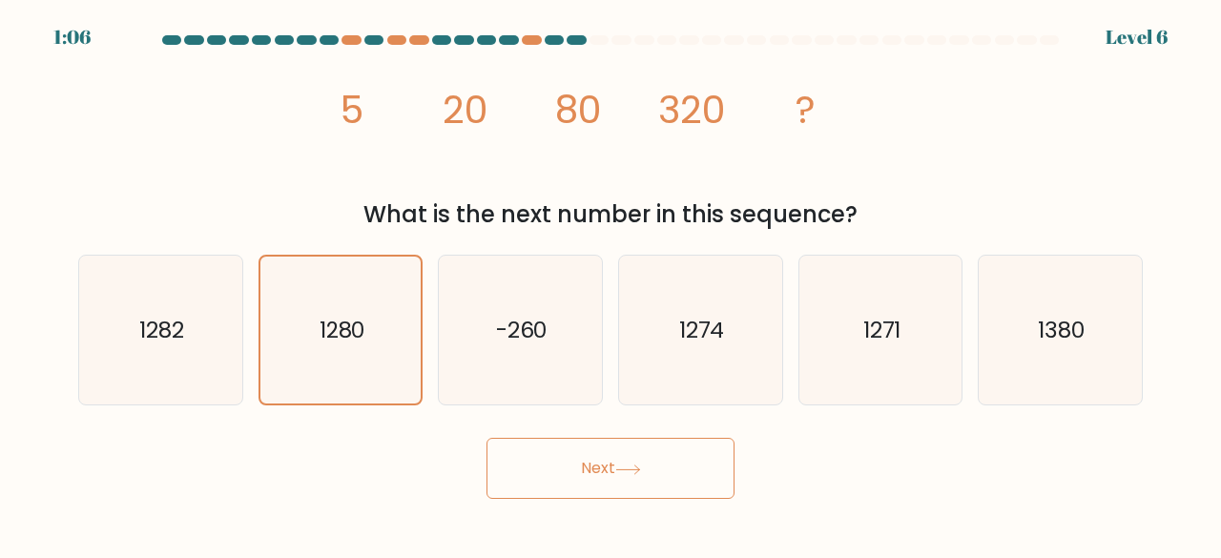
click at [605, 474] on button "Next" at bounding box center [610, 468] width 248 height 61
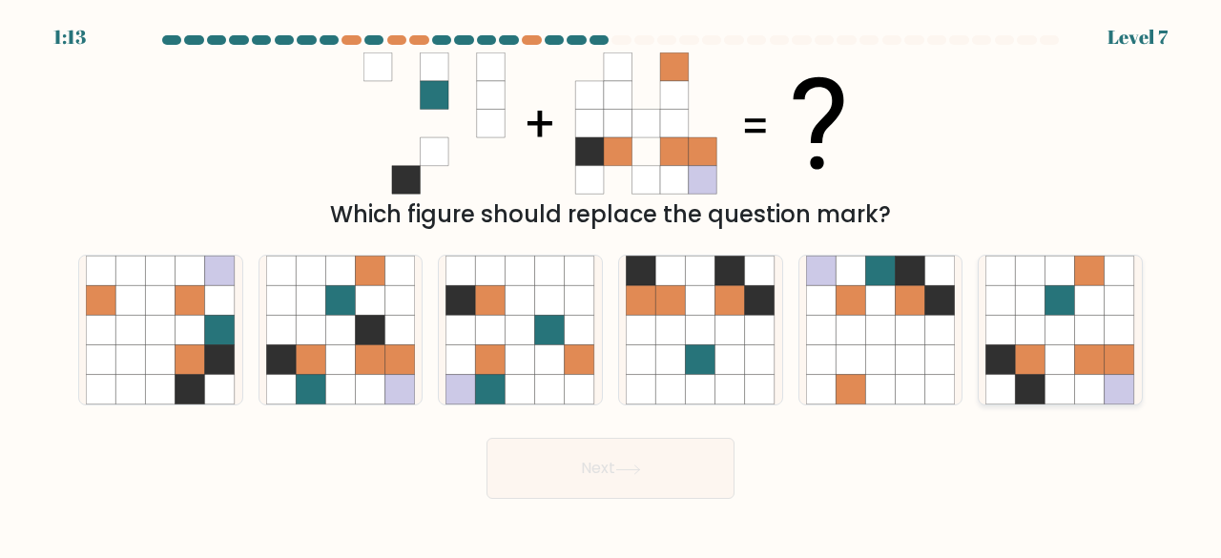
click at [1063, 300] on icon at bounding box center [1060, 300] width 30 height 30
click at [611, 284] on input "f." at bounding box center [611, 281] width 1 height 5
radio input "true"
click at [588, 476] on button "Next" at bounding box center [610, 468] width 248 height 61
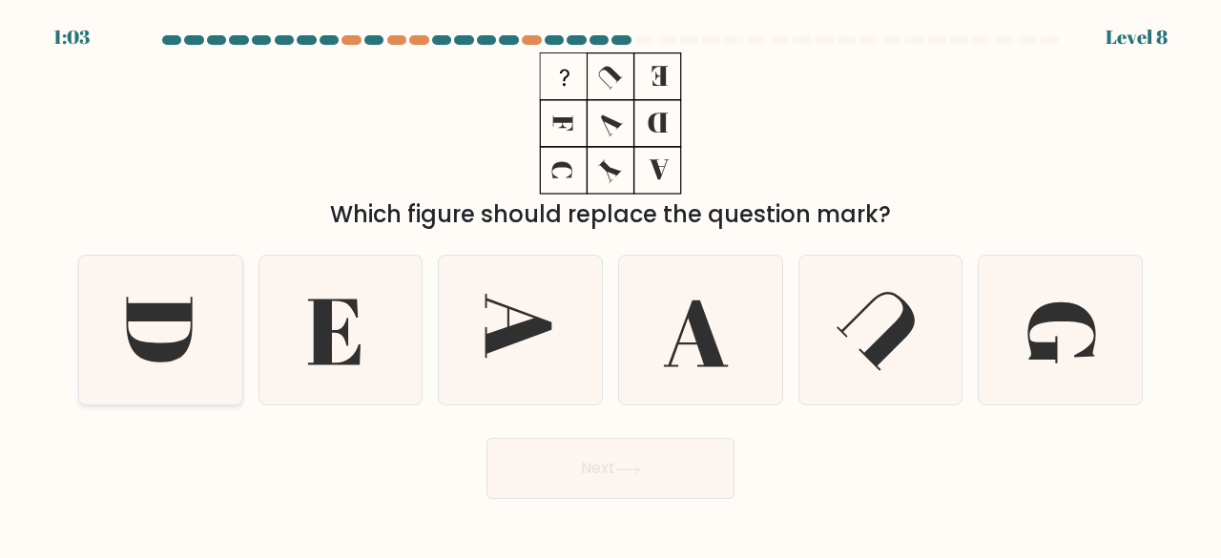
click at [200, 320] on icon at bounding box center [161, 331] width 150 height 150
click at [611, 284] on input "a." at bounding box center [611, 281] width 1 height 5
radio input "true"
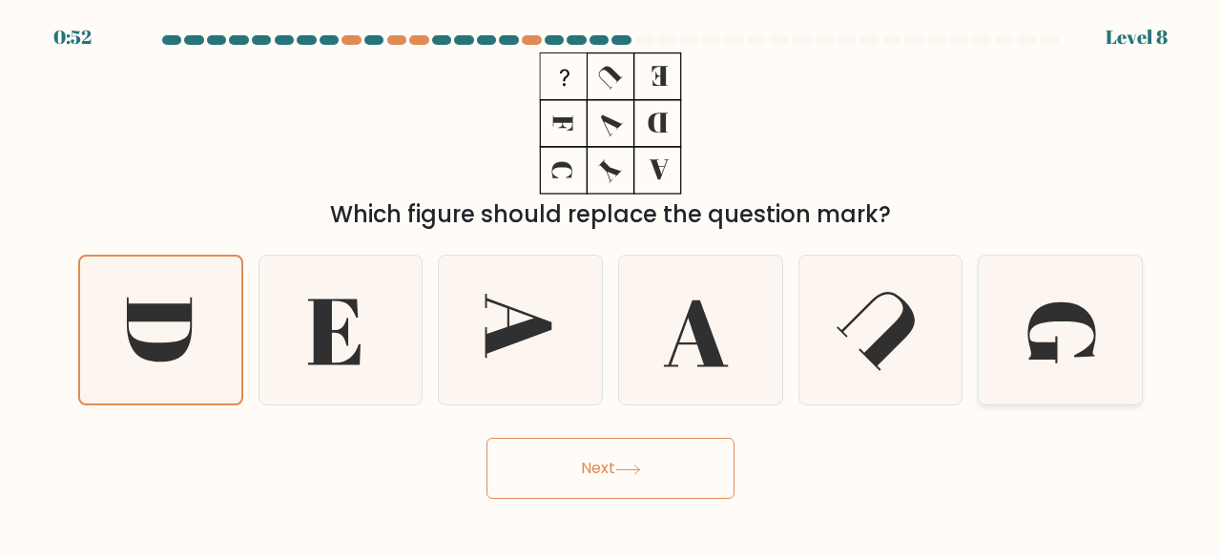
click at [1030, 335] on icon at bounding box center [1060, 331] width 150 height 150
click at [611, 284] on input "f." at bounding box center [611, 281] width 1 height 5
radio input "true"
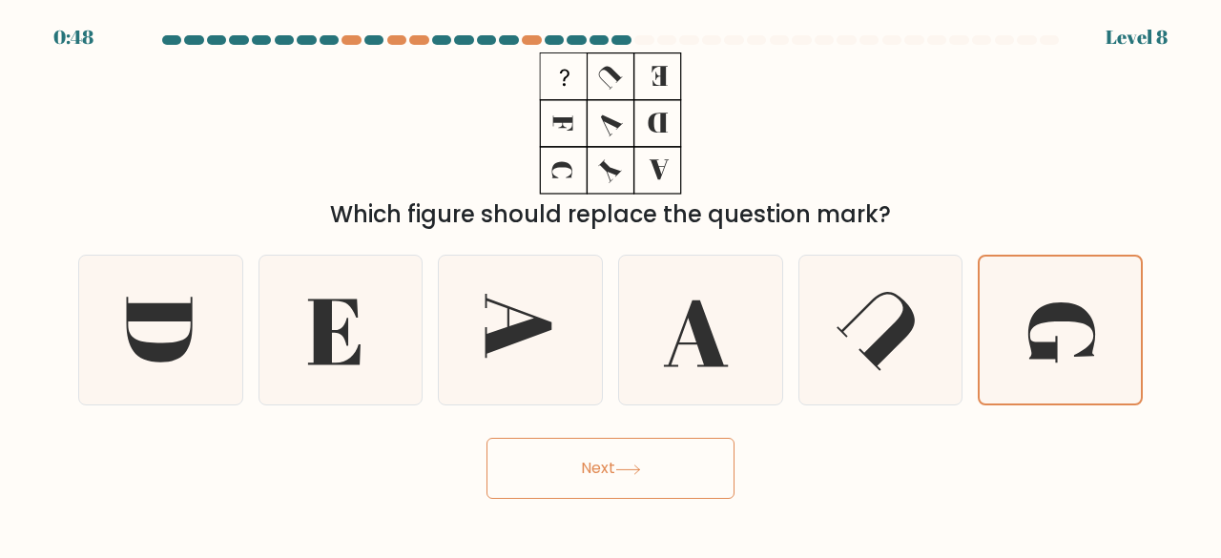
click at [588, 457] on button "Next" at bounding box center [610, 468] width 248 height 61
click at [599, 470] on button "Next" at bounding box center [610, 468] width 248 height 61
drag, startPoint x: 603, startPoint y: 474, endPoint x: 644, endPoint y: 474, distance: 41.0
click at [606, 474] on button "Next" at bounding box center [610, 468] width 248 height 61
click at [992, 310] on icon at bounding box center [1060, 331] width 148 height 148
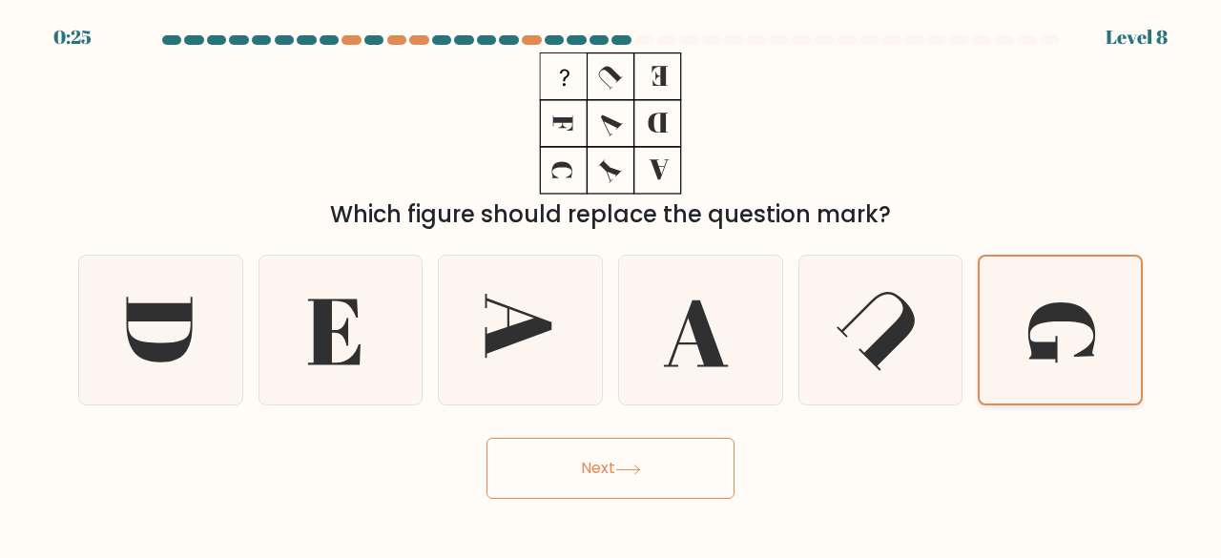
click at [611, 284] on input "f." at bounding box center [611, 281] width 1 height 5
click at [992, 310] on icon at bounding box center [1060, 331] width 148 height 148
click at [611, 284] on input "f." at bounding box center [611, 281] width 1 height 5
click at [992, 310] on icon at bounding box center [1060, 331] width 148 height 148
click at [611, 284] on input "f." at bounding box center [611, 281] width 1 height 5
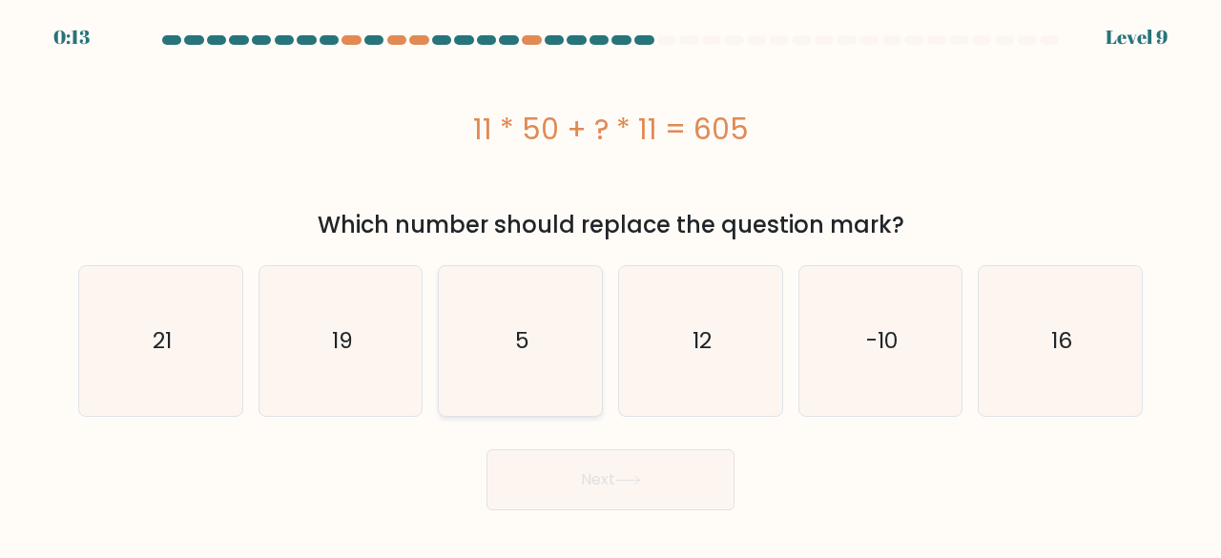
click at [532, 344] on icon "5" at bounding box center [520, 341] width 150 height 150
click at [611, 284] on input "c. 5" at bounding box center [611, 281] width 1 height 5
radio input "true"
click at [622, 478] on icon at bounding box center [628, 480] width 26 height 10
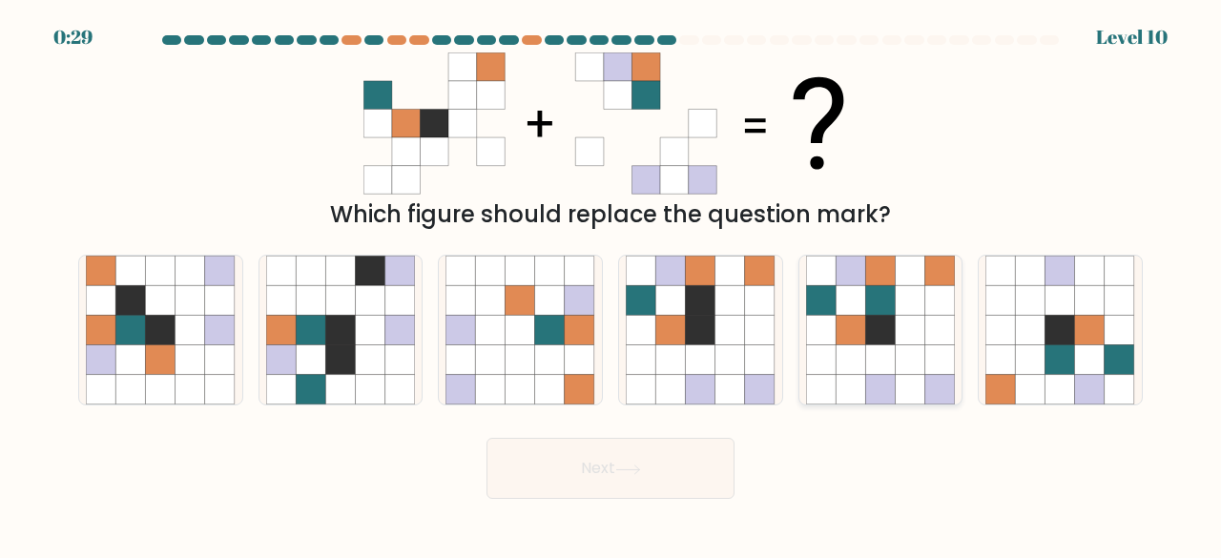
click at [903, 337] on icon at bounding box center [911, 331] width 30 height 30
click at [611, 284] on input "e." at bounding box center [611, 281] width 1 height 5
radio input "true"
click at [619, 484] on button "Next" at bounding box center [610, 468] width 248 height 61
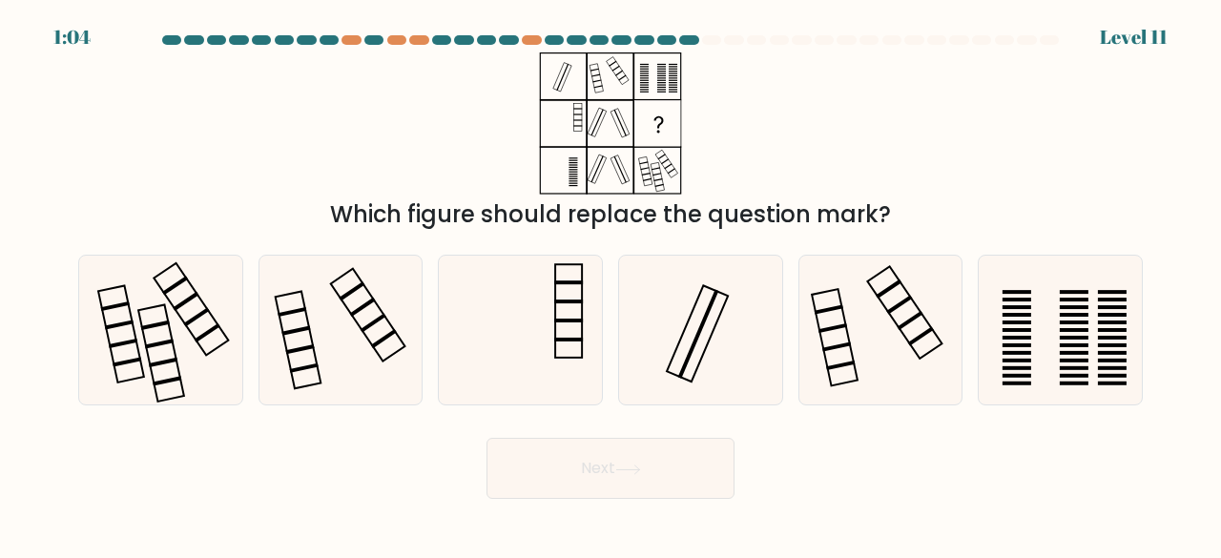
drag, startPoint x: 619, startPoint y: 474, endPoint x: 246, endPoint y: 481, distance: 373.0
click at [246, 481] on div "Next" at bounding box center [610, 463] width 1087 height 71
click at [1063, 344] on rect at bounding box center [1075, 345] width 29 height 4
click at [611, 284] on input "f." at bounding box center [611, 281] width 1 height 5
radio input "true"
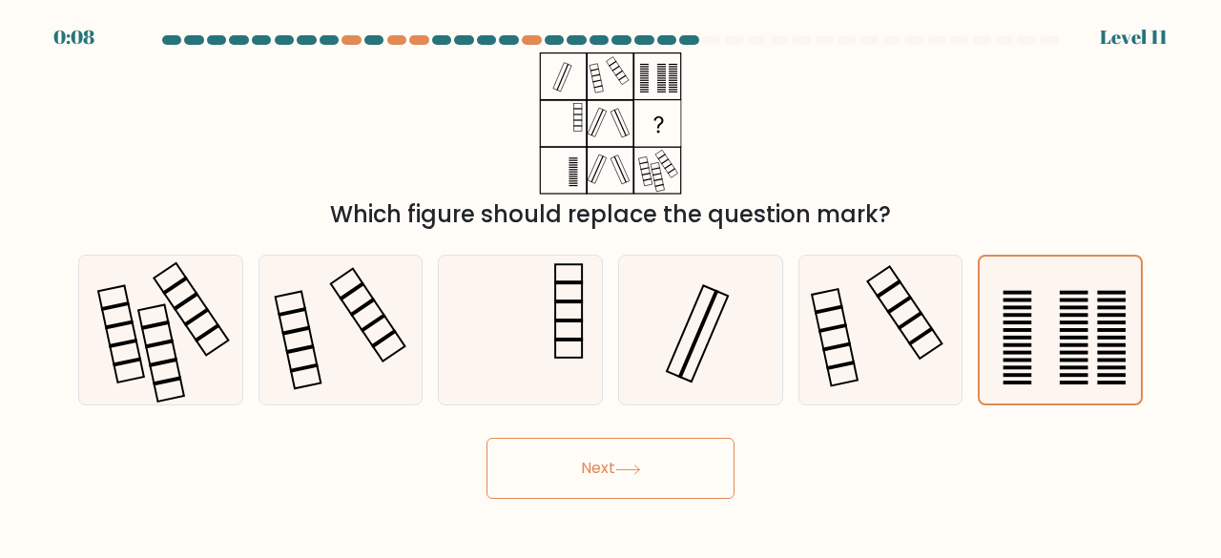
click at [563, 468] on button "Next" at bounding box center [610, 468] width 248 height 61
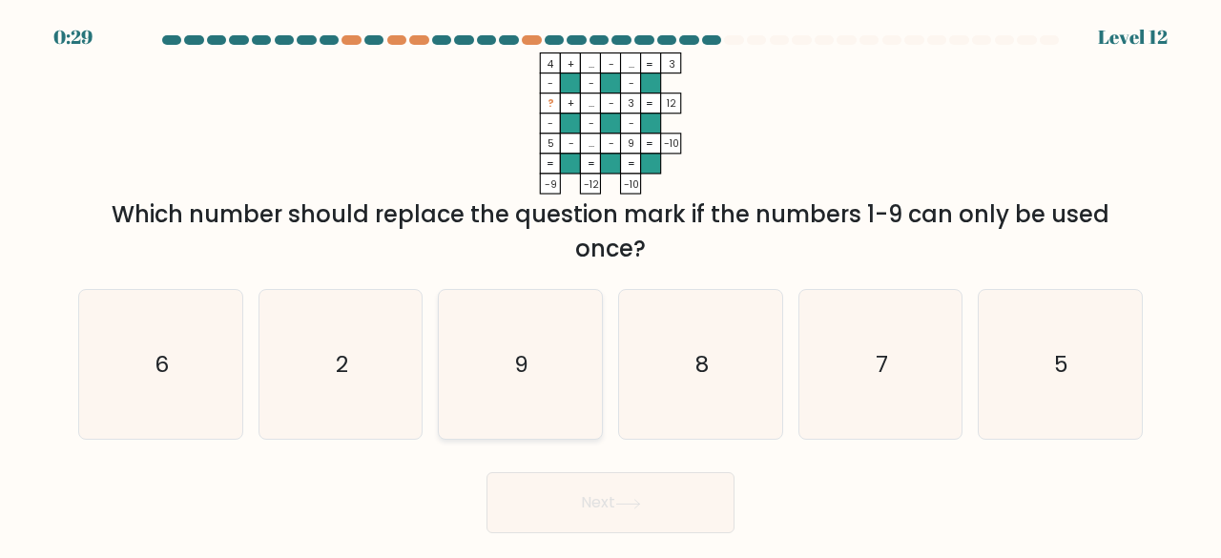
click at [523, 348] on icon "9" at bounding box center [520, 365] width 150 height 150
click at [611, 284] on input "c. 9" at bounding box center [611, 281] width 1 height 5
radio input "true"
click at [684, 357] on icon "8" at bounding box center [701, 365] width 150 height 150
click at [611, 284] on input "d. 8" at bounding box center [611, 281] width 1 height 5
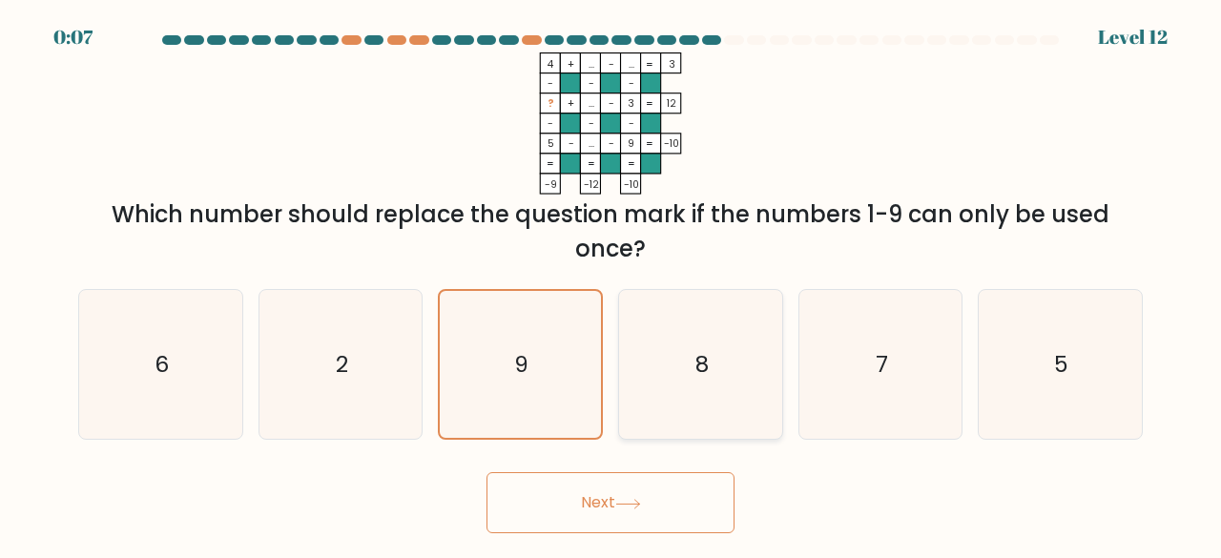
radio input "true"
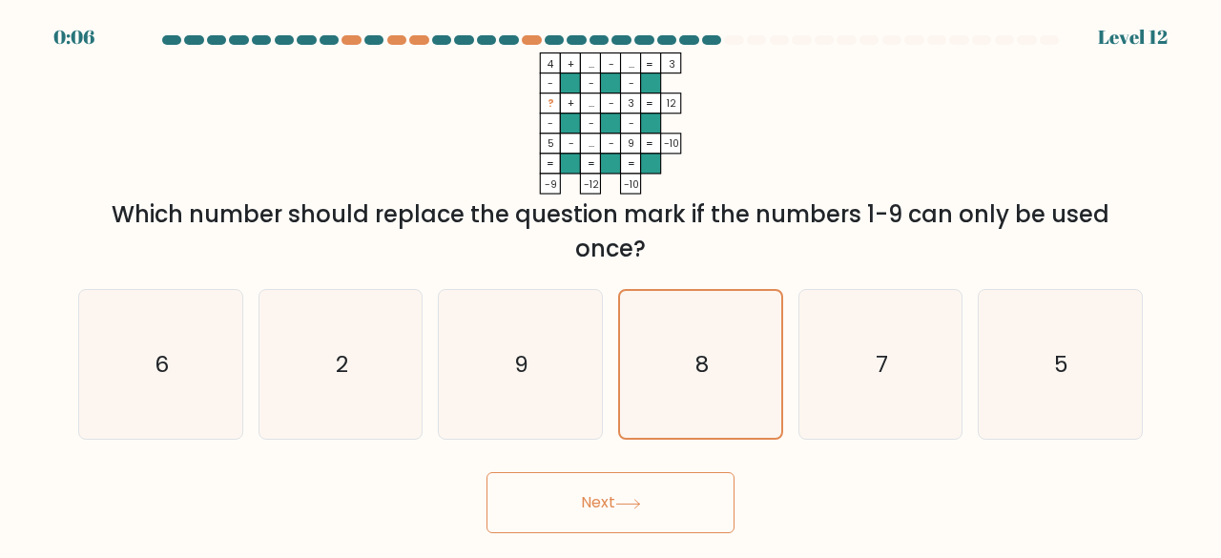
click at [628, 503] on icon at bounding box center [628, 504] width 26 height 10
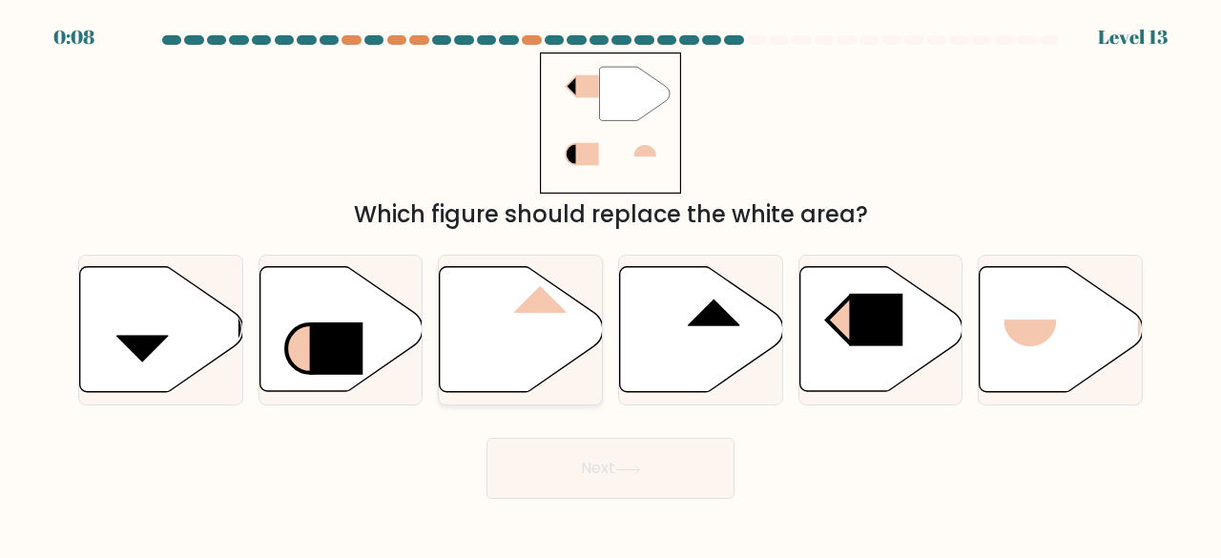
click at [516, 320] on icon at bounding box center [521, 329] width 163 height 125
click at [611, 284] on input "c." at bounding box center [611, 281] width 1 height 5
radio input "true"
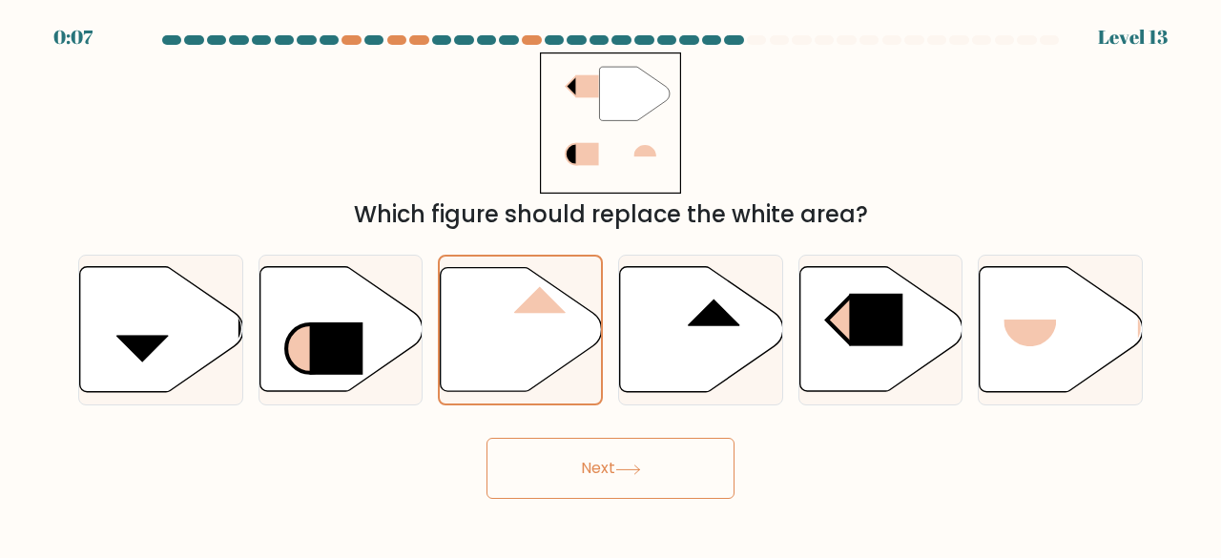
click at [632, 467] on icon at bounding box center [628, 470] width 26 height 10
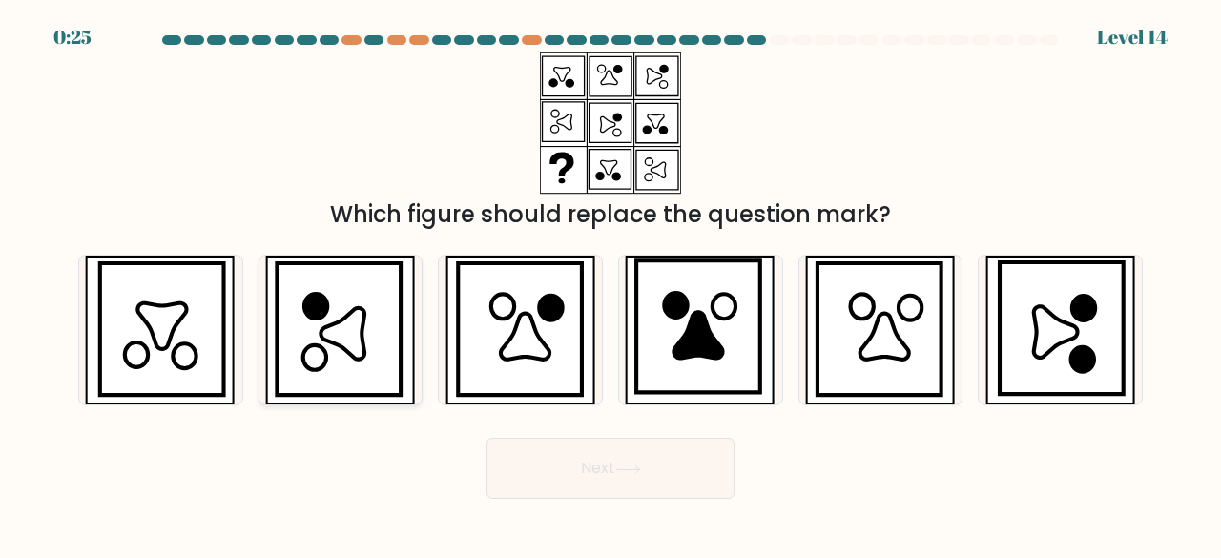
click at [324, 341] on icon at bounding box center [343, 334] width 44 height 52
click at [611, 284] on input "b." at bounding box center [611, 281] width 1 height 5
radio input "true"
drag, startPoint x: 626, startPoint y: 466, endPoint x: 518, endPoint y: 476, distance: 108.2
click at [518, 476] on button "Next" at bounding box center [610, 468] width 248 height 61
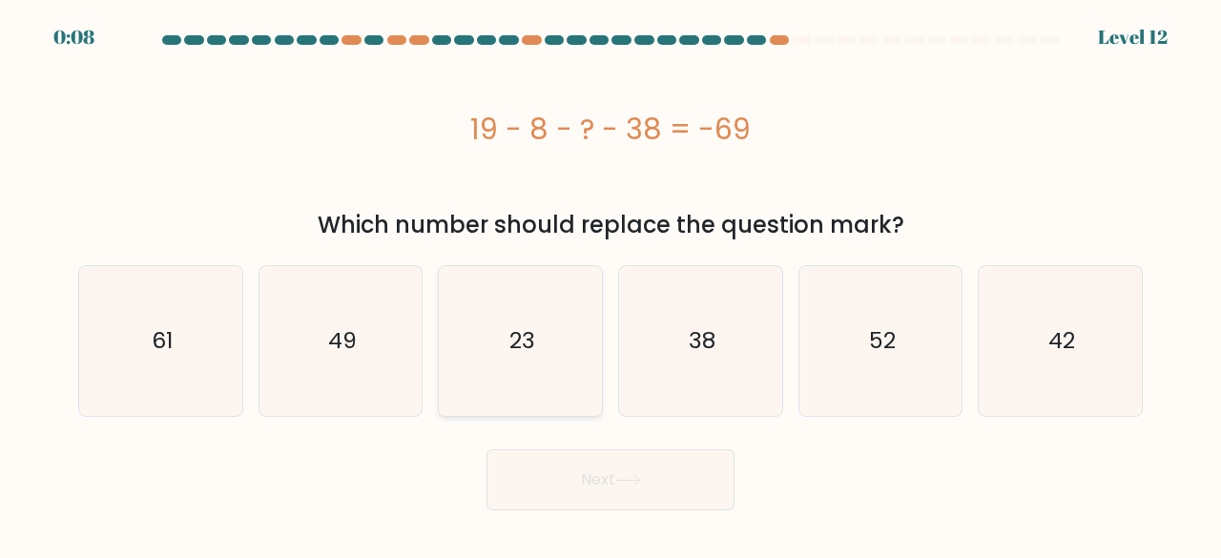
click at [546, 337] on icon "23" at bounding box center [520, 341] width 150 height 150
click at [611, 284] on input "c. 23" at bounding box center [611, 281] width 1 height 5
radio input "true"
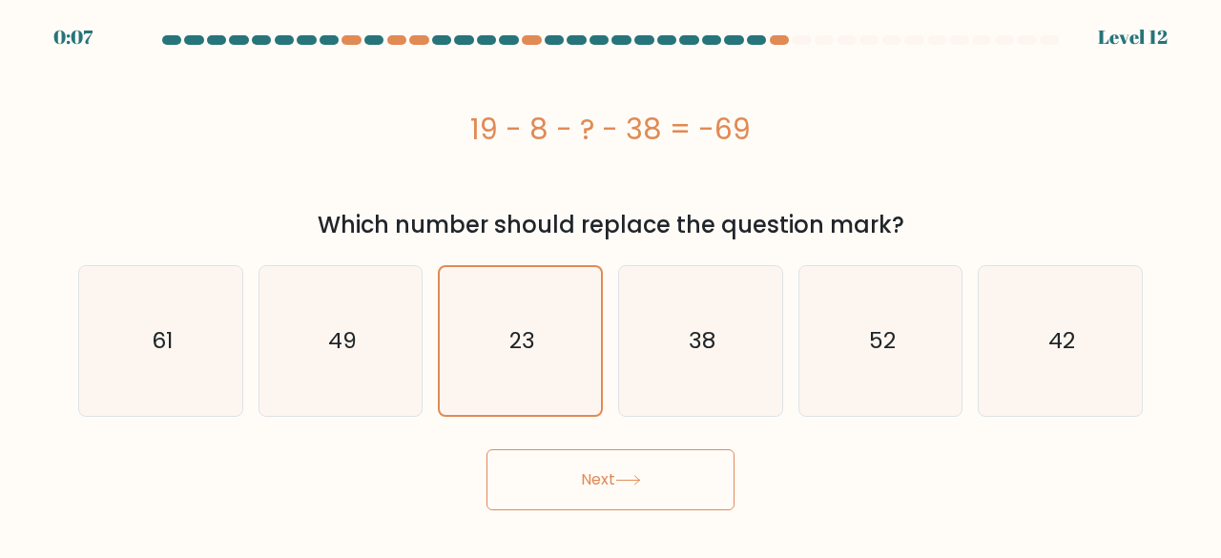
click at [572, 482] on button "Next" at bounding box center [610, 479] width 248 height 61
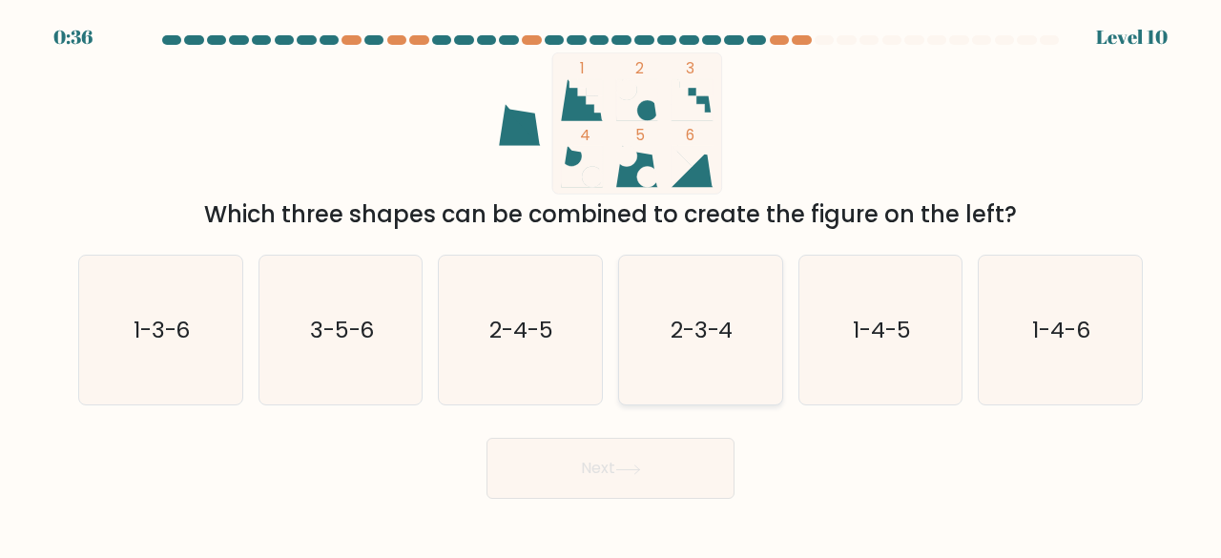
click at [681, 310] on icon "2-3-4" at bounding box center [701, 331] width 150 height 150
click at [611, 284] on input "d. 2-3-4" at bounding box center [611, 281] width 1 height 5
radio input "true"
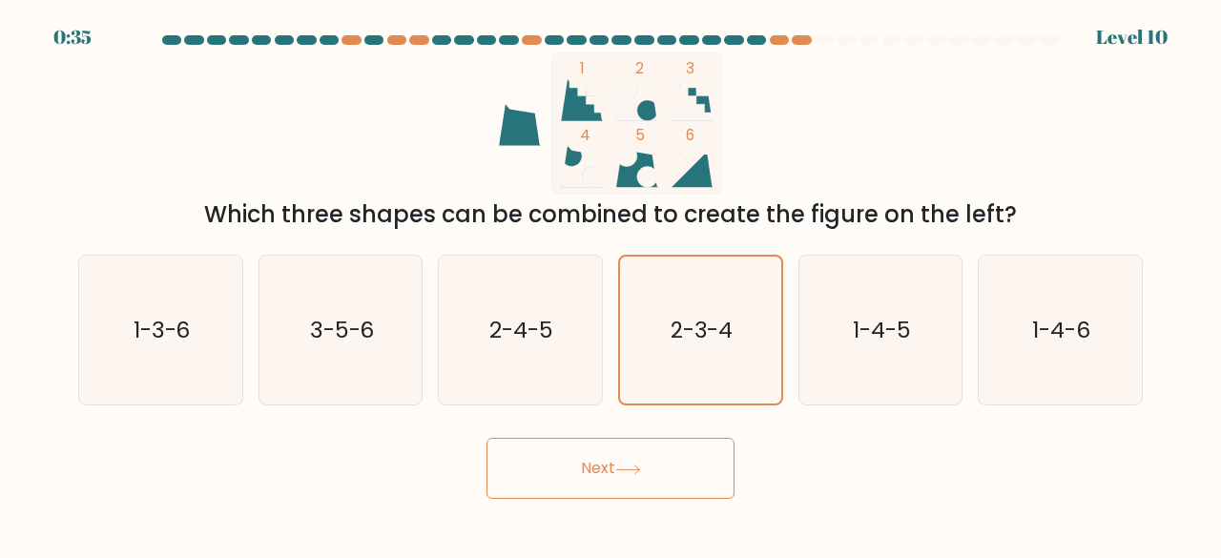
click at [591, 474] on button "Next" at bounding box center [610, 468] width 248 height 61
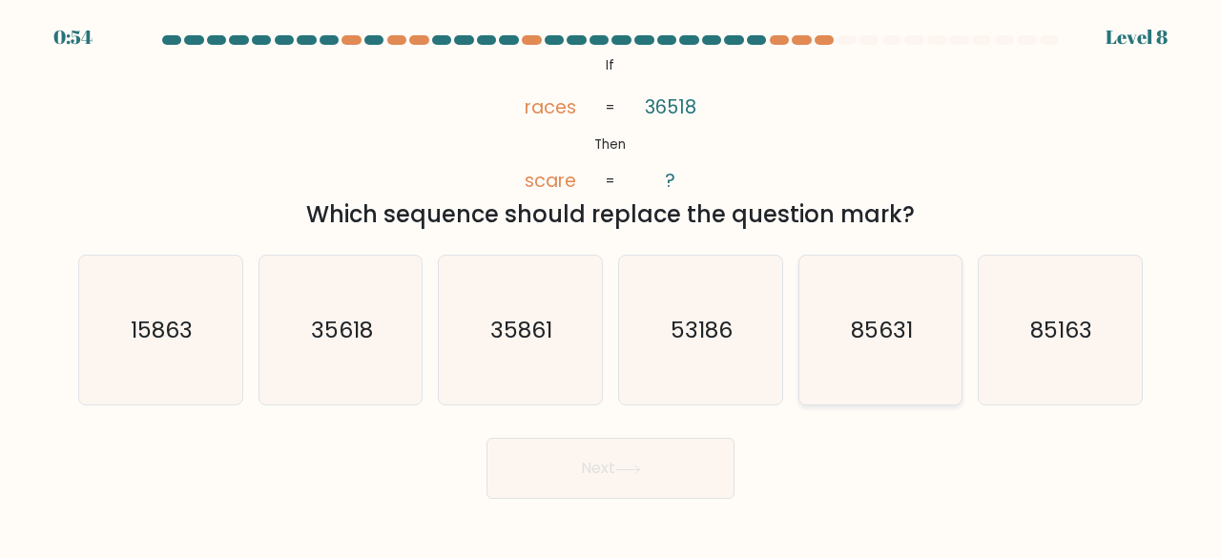
click at [891, 354] on icon "85631" at bounding box center [881, 331] width 150 height 150
click at [611, 284] on input "e. 85631" at bounding box center [611, 281] width 1 height 5
radio input "true"
click at [622, 486] on button "Next" at bounding box center [610, 468] width 248 height 61
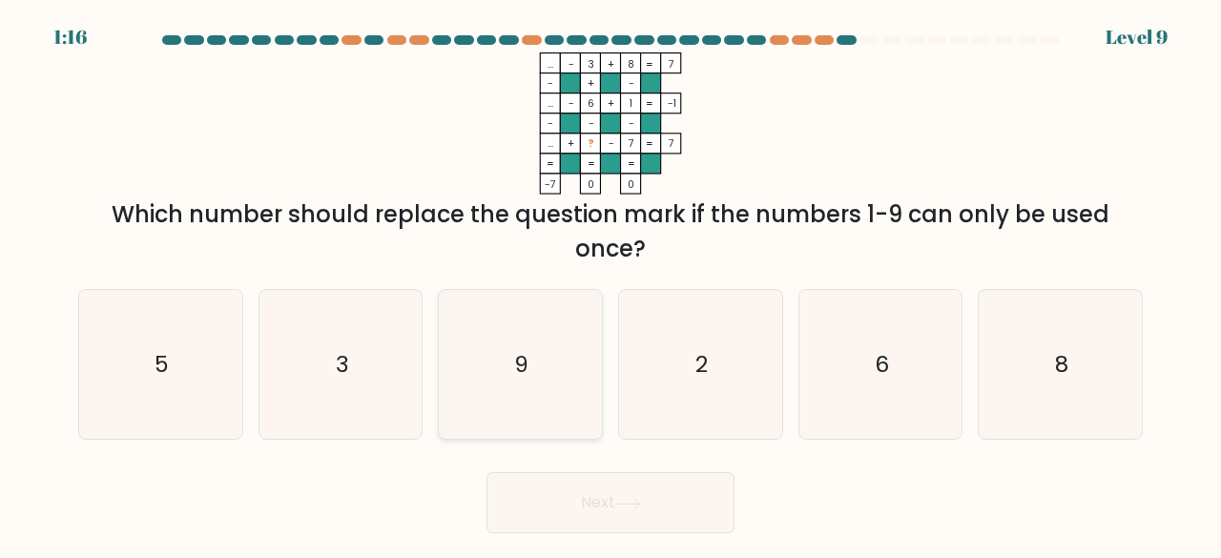
click at [537, 363] on icon "9" at bounding box center [520, 365] width 150 height 150
click at [611, 284] on input "c. 9" at bounding box center [611, 281] width 1 height 5
radio input "true"
click at [611, 497] on button "Next" at bounding box center [610, 502] width 248 height 61
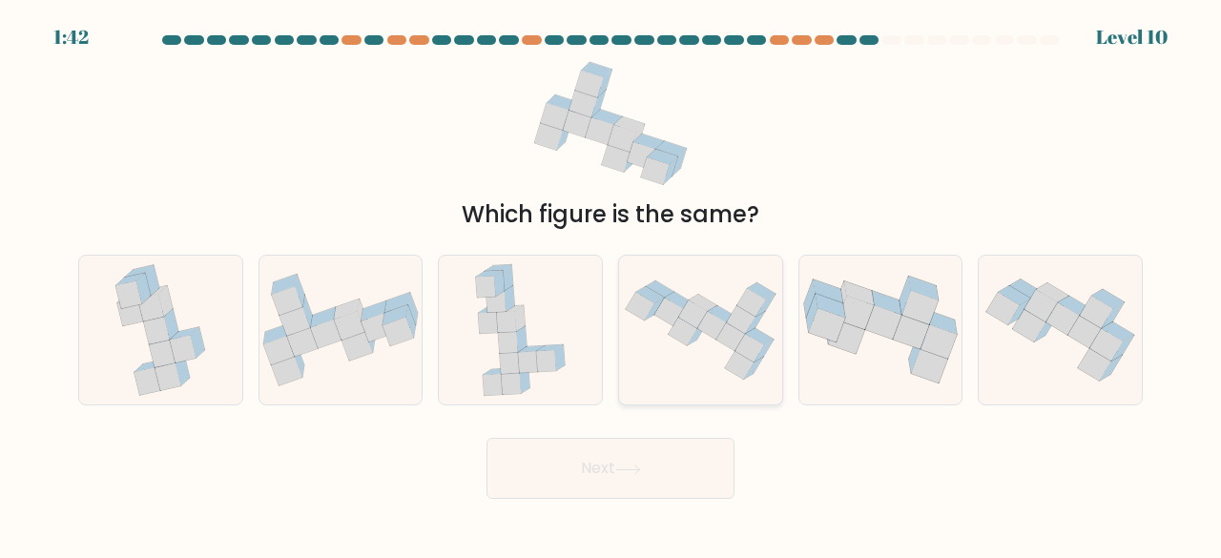
click at [708, 333] on icon at bounding box center [711, 326] width 29 height 28
click at [611, 284] on input "d." at bounding box center [611, 281] width 1 height 5
radio input "true"
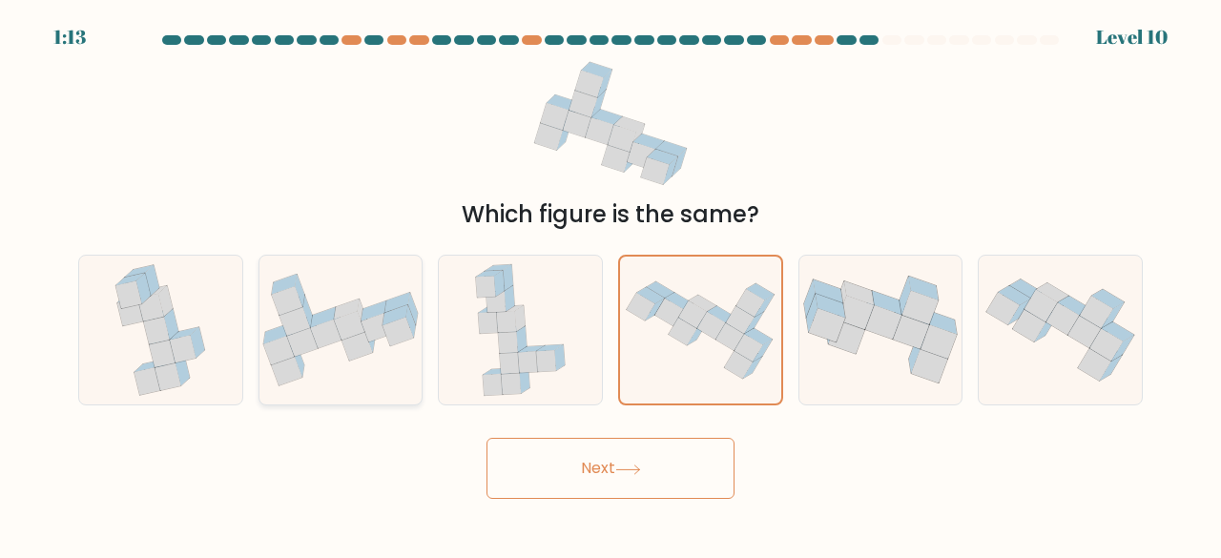
click at [279, 362] on icon at bounding box center [278, 351] width 31 height 29
click at [611, 284] on input "b." at bounding box center [611, 281] width 1 height 5
radio input "true"
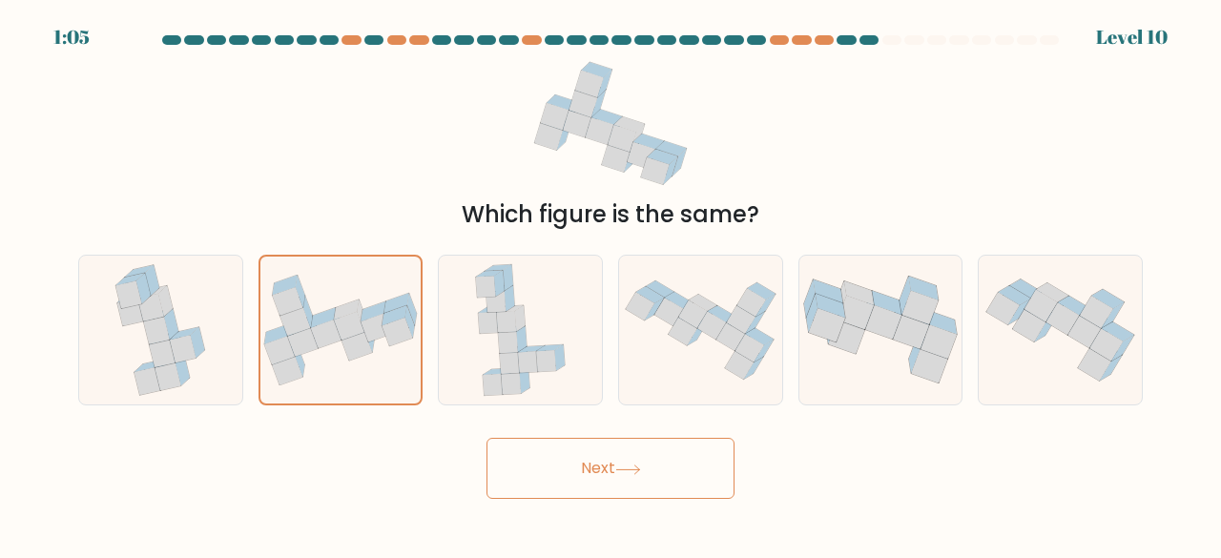
click at [583, 463] on button "Next" at bounding box center [610, 468] width 248 height 61
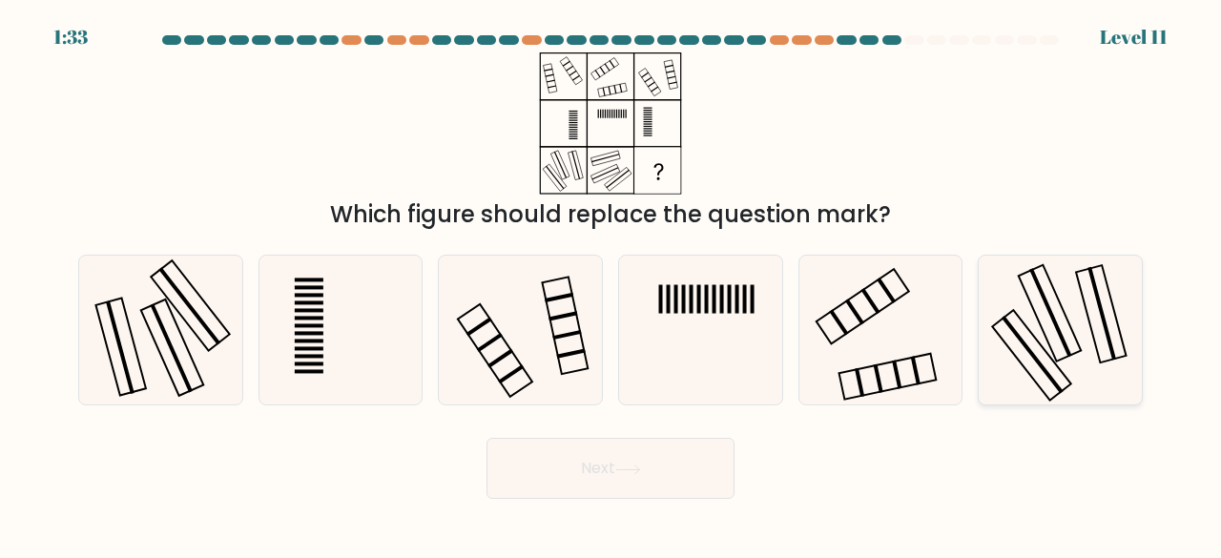
click at [1065, 304] on icon at bounding box center [1060, 331] width 150 height 150
click at [611, 284] on input "f." at bounding box center [611, 281] width 1 height 5
radio input "true"
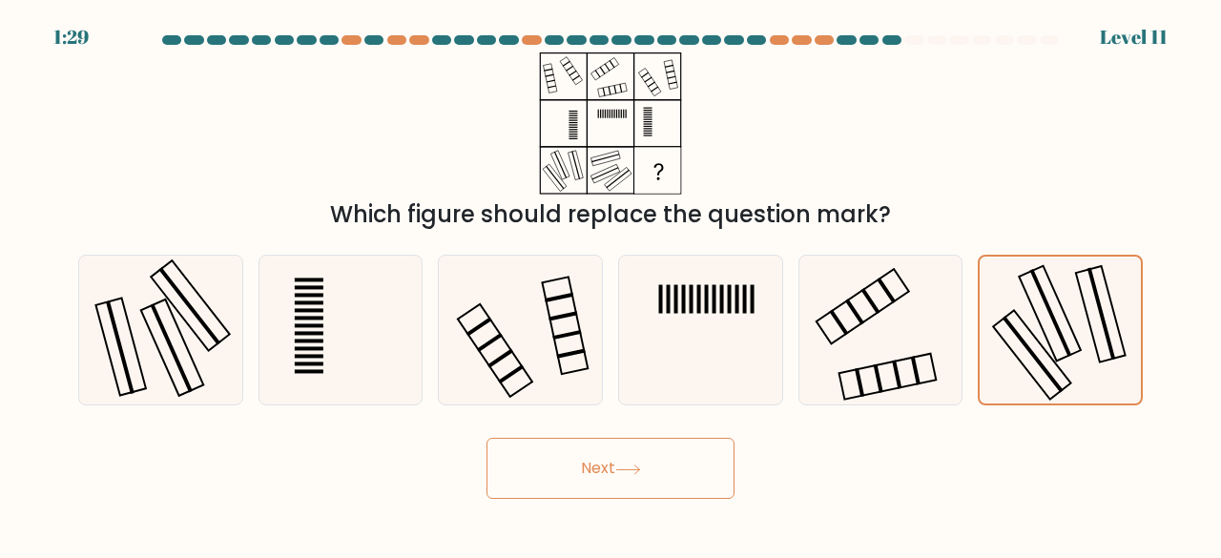
click at [612, 472] on button "Next" at bounding box center [610, 468] width 248 height 61
click at [615, 466] on button "Next" at bounding box center [610, 468] width 248 height 61
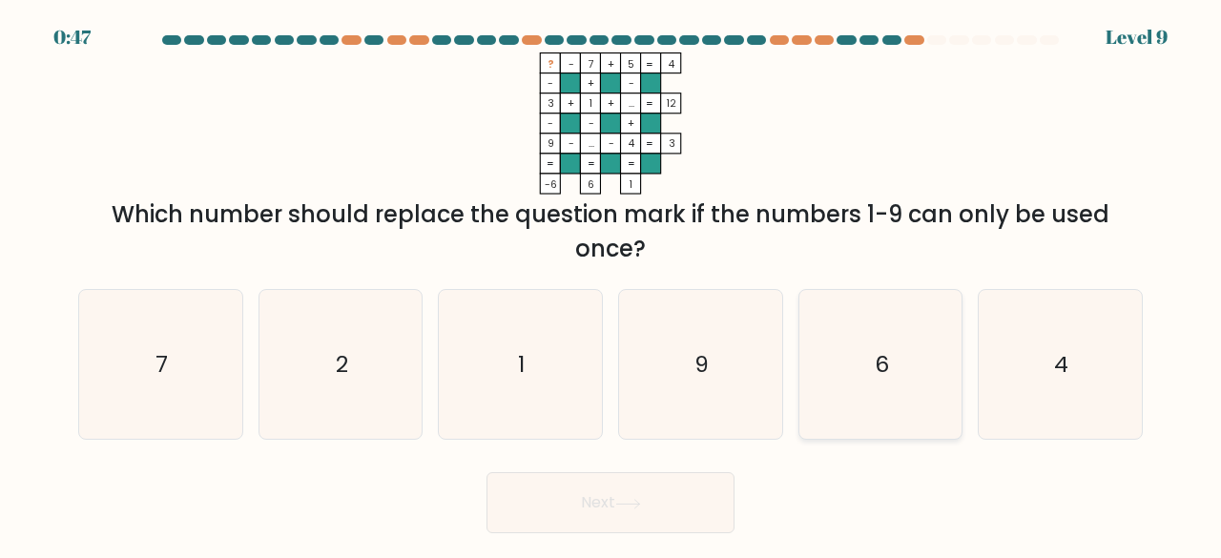
click at [865, 351] on icon "6" at bounding box center [881, 365] width 150 height 150
click at [611, 284] on input "e. 6" at bounding box center [611, 281] width 1 height 5
radio input "true"
click at [614, 503] on button "Next" at bounding box center [610, 502] width 248 height 61
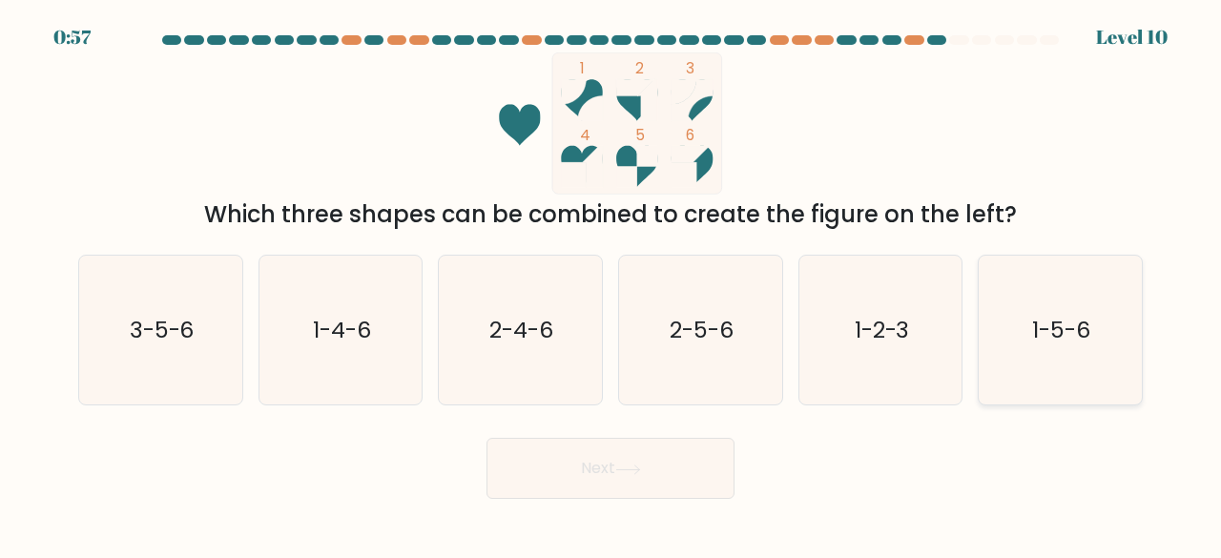
click at [1080, 332] on text "1-5-6" at bounding box center [1062, 329] width 58 height 31
click at [611, 284] on input "f. 1-5-6" at bounding box center [611, 281] width 1 height 5
radio input "true"
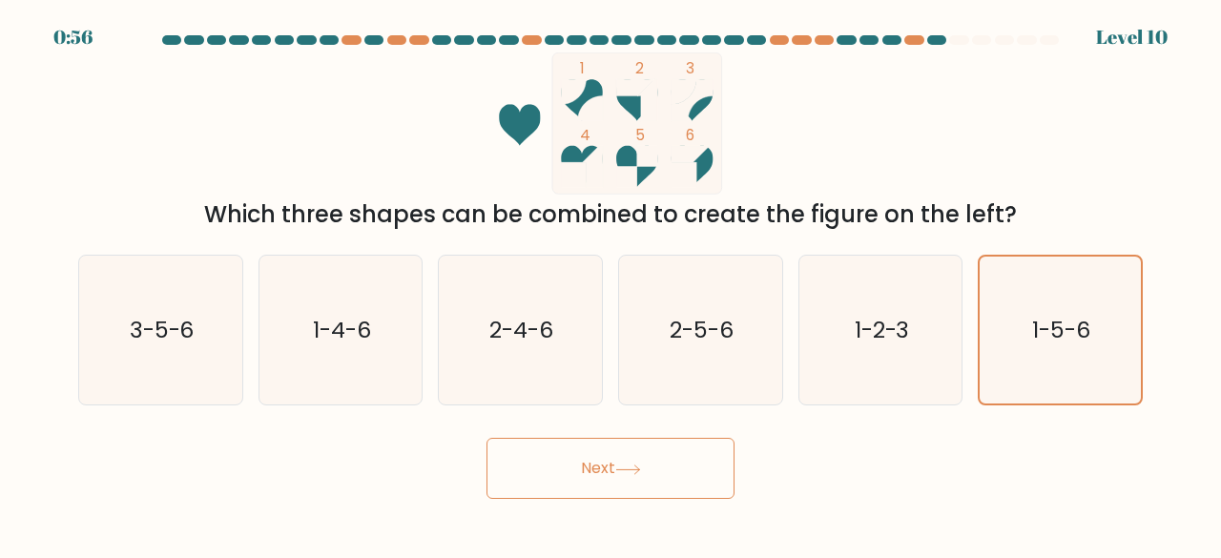
click at [699, 469] on button "Next" at bounding box center [610, 468] width 248 height 61
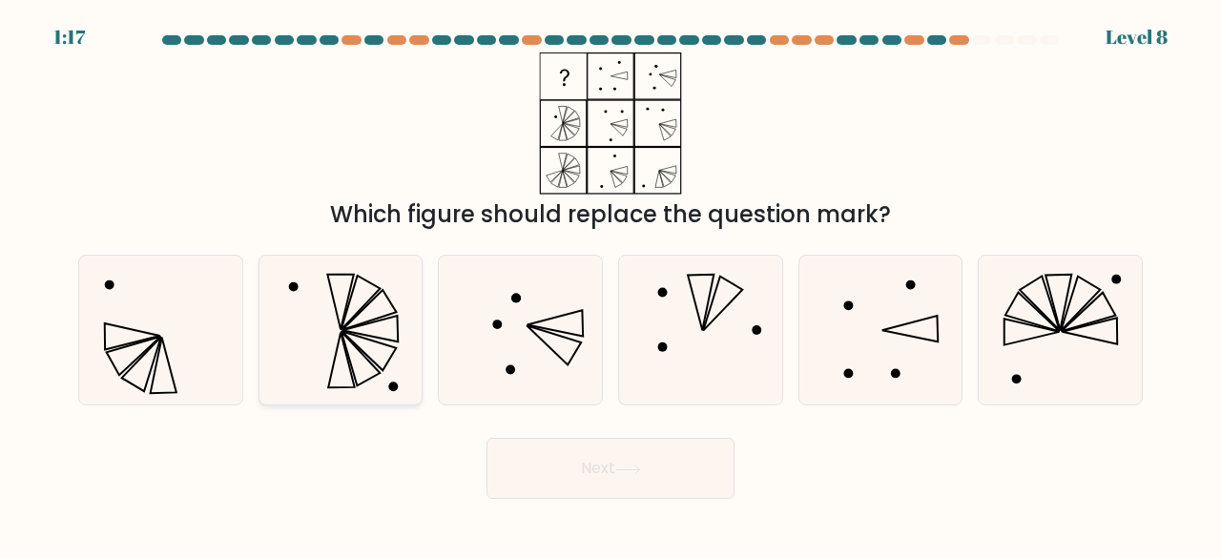
click at [337, 331] on icon at bounding box center [341, 331] width 150 height 150
click at [611, 284] on input "b." at bounding box center [611, 281] width 1 height 5
radio input "true"
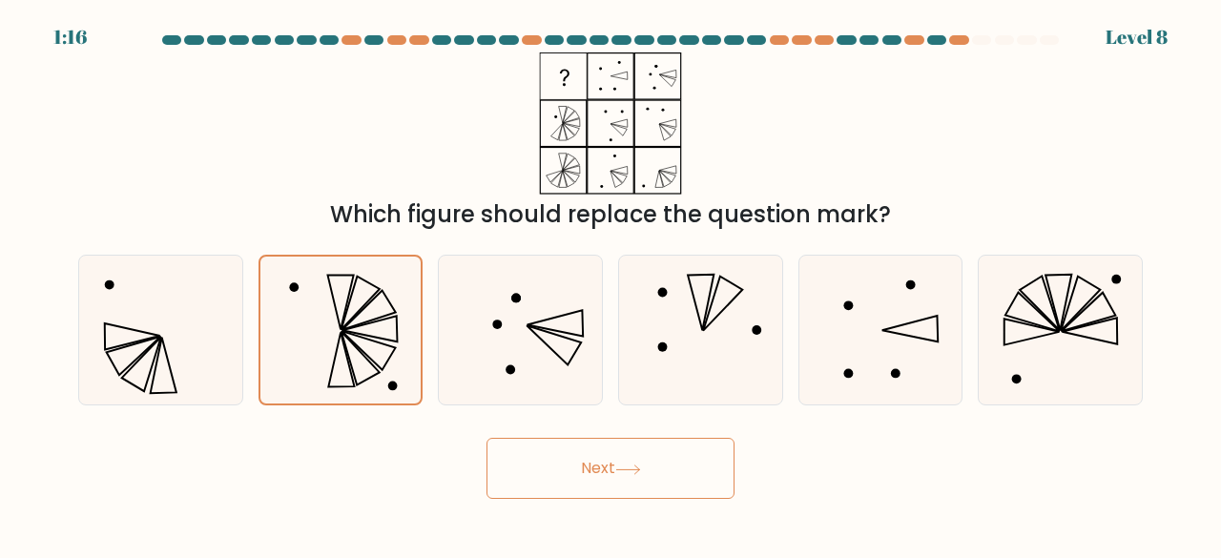
click at [611, 476] on button "Next" at bounding box center [610, 468] width 248 height 61
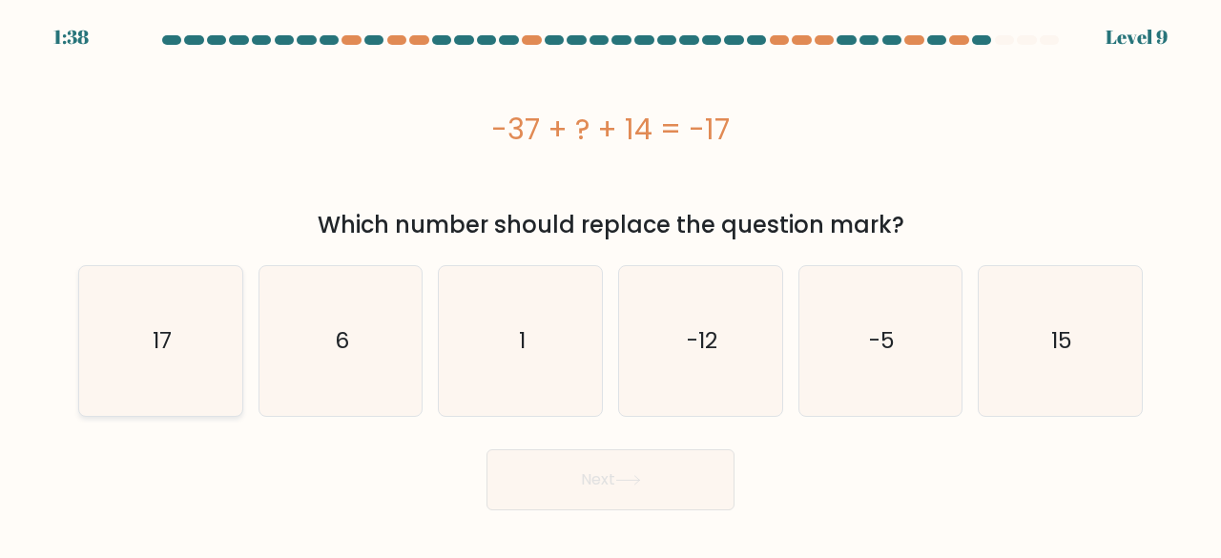
click at [162, 346] on text "17" at bounding box center [162, 340] width 19 height 31
click at [611, 284] on input "a. 17" at bounding box center [611, 281] width 1 height 5
radio input "true"
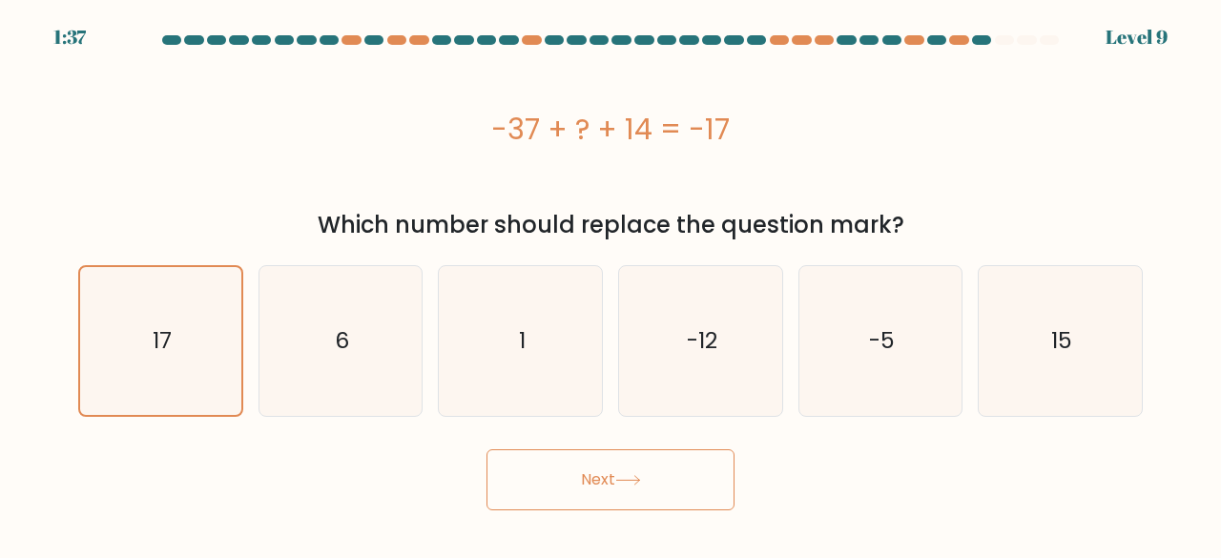
click at [562, 485] on button "Next" at bounding box center [610, 479] width 248 height 61
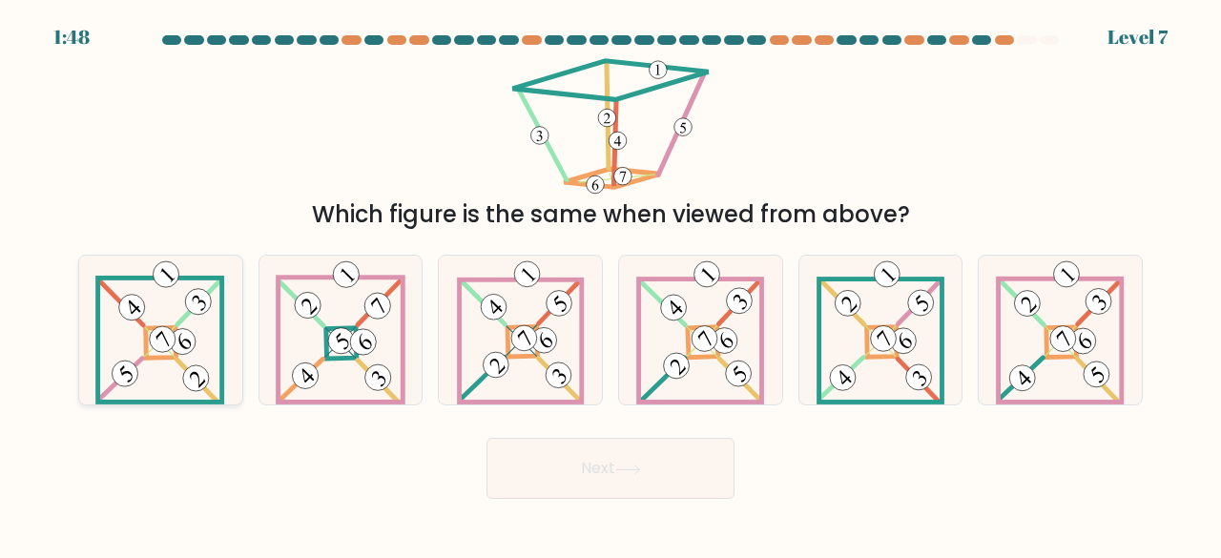
click at [160, 310] on icon at bounding box center [160, 331] width 130 height 150
click at [611, 284] on input "a." at bounding box center [611, 281] width 1 height 5
radio input "true"
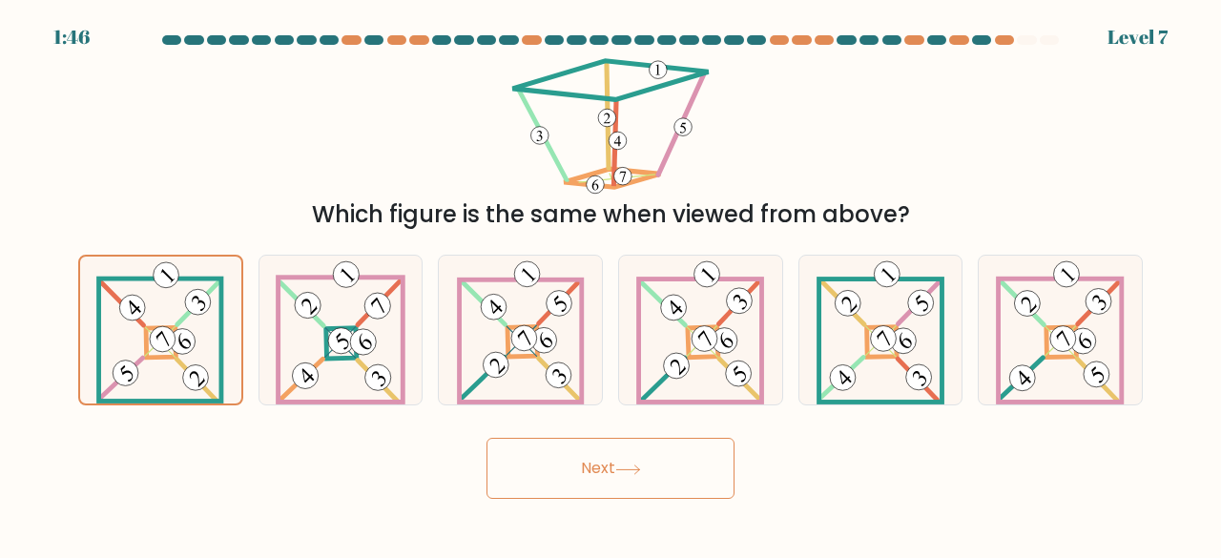
click at [595, 463] on button "Next" at bounding box center [610, 468] width 248 height 61
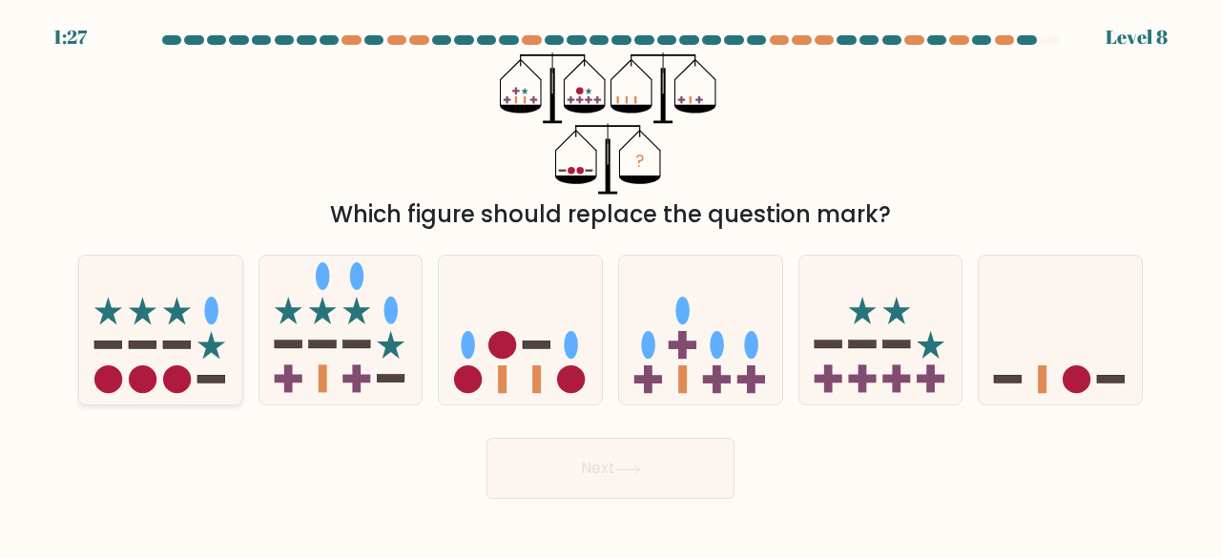
click at [143, 344] on rect at bounding box center [143, 345] width 28 height 8
click at [611, 284] on input "a." at bounding box center [611, 281] width 1 height 5
radio input "true"
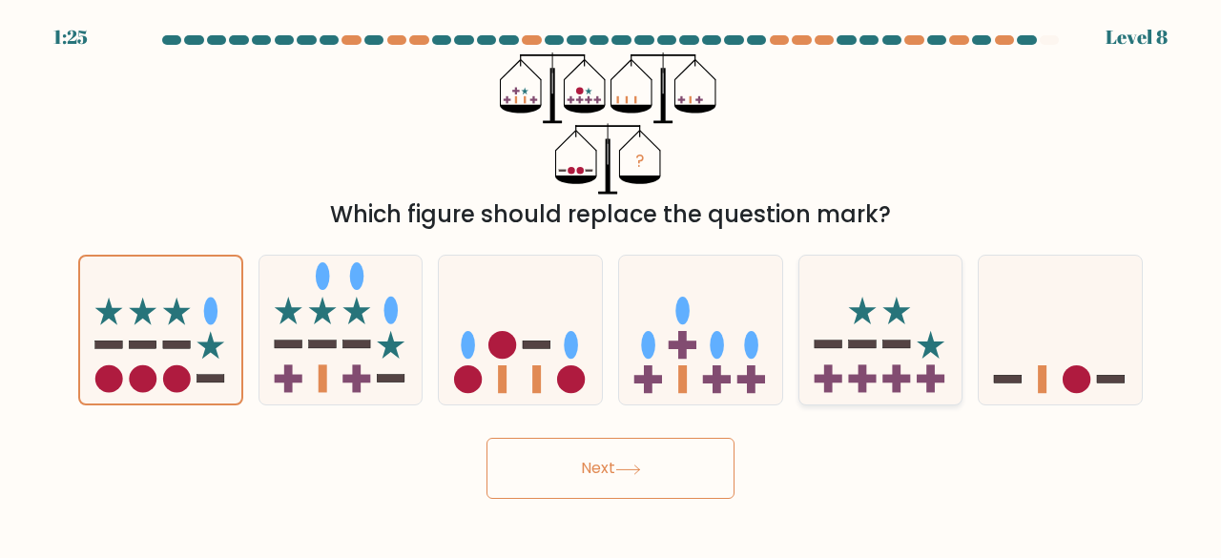
click at [920, 316] on icon at bounding box center [880, 329] width 163 height 135
click at [611, 284] on input "e." at bounding box center [611, 281] width 1 height 5
radio input "true"
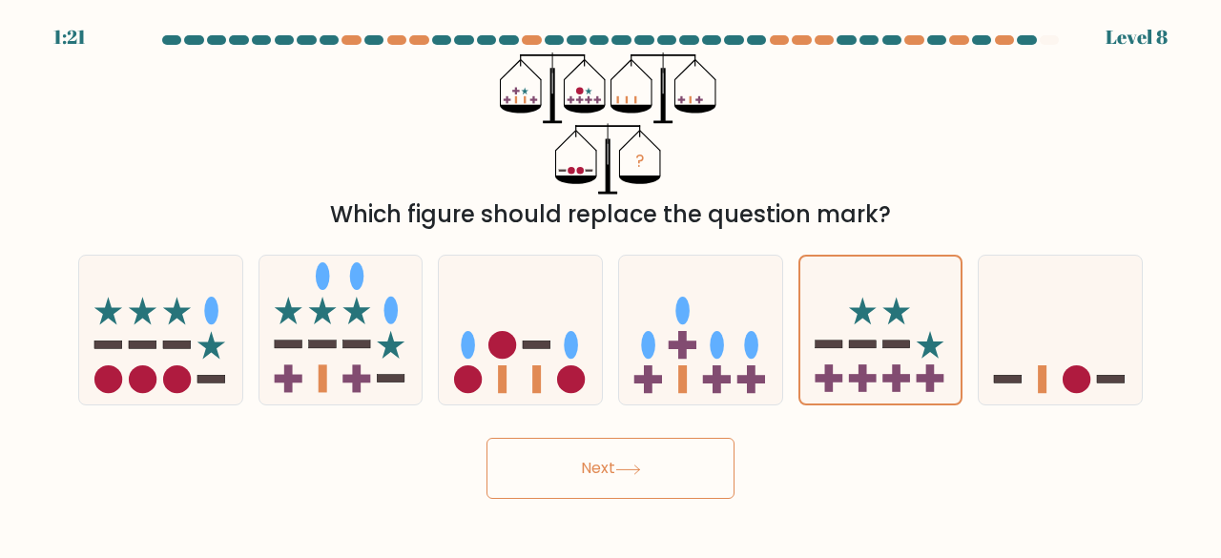
click at [637, 445] on button "Next" at bounding box center [610, 468] width 248 height 61
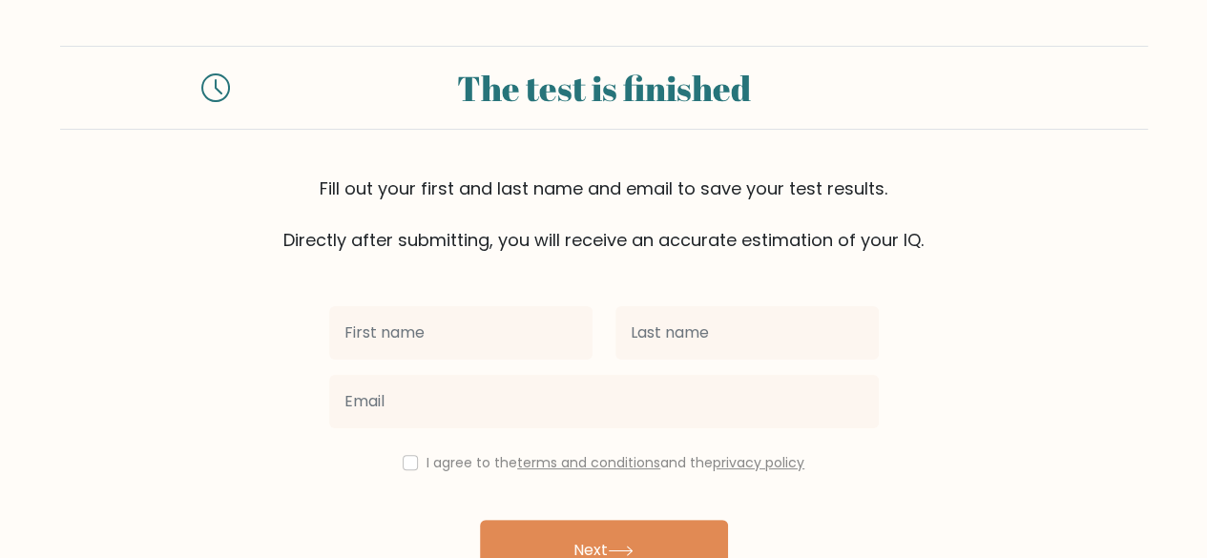
click at [504, 342] on input "text" at bounding box center [460, 332] width 263 height 53
type input "[PERSON_NAME]"
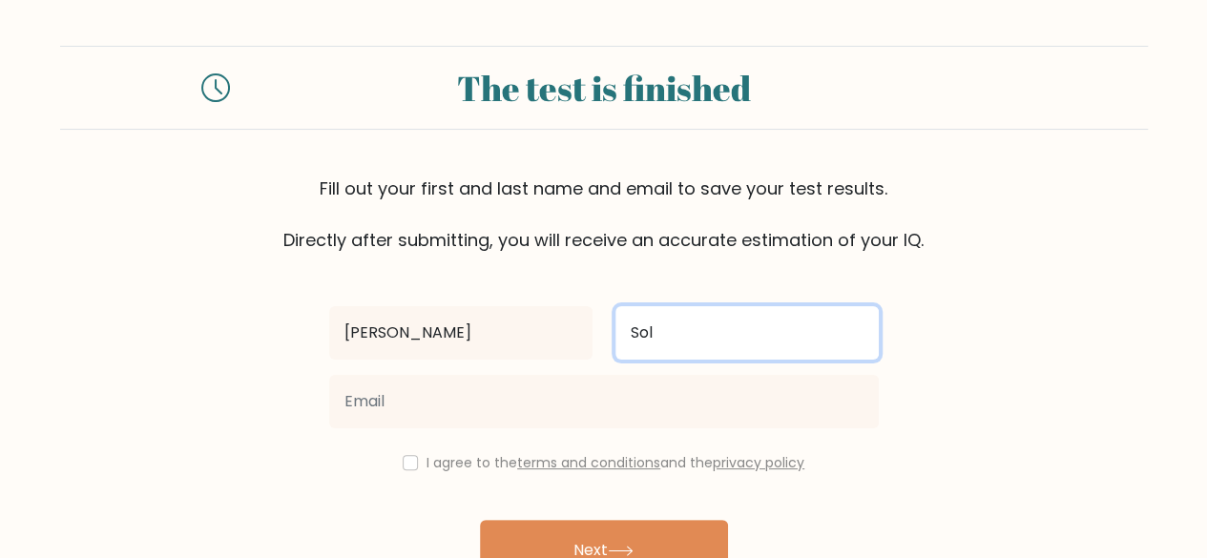
type input "Sol"
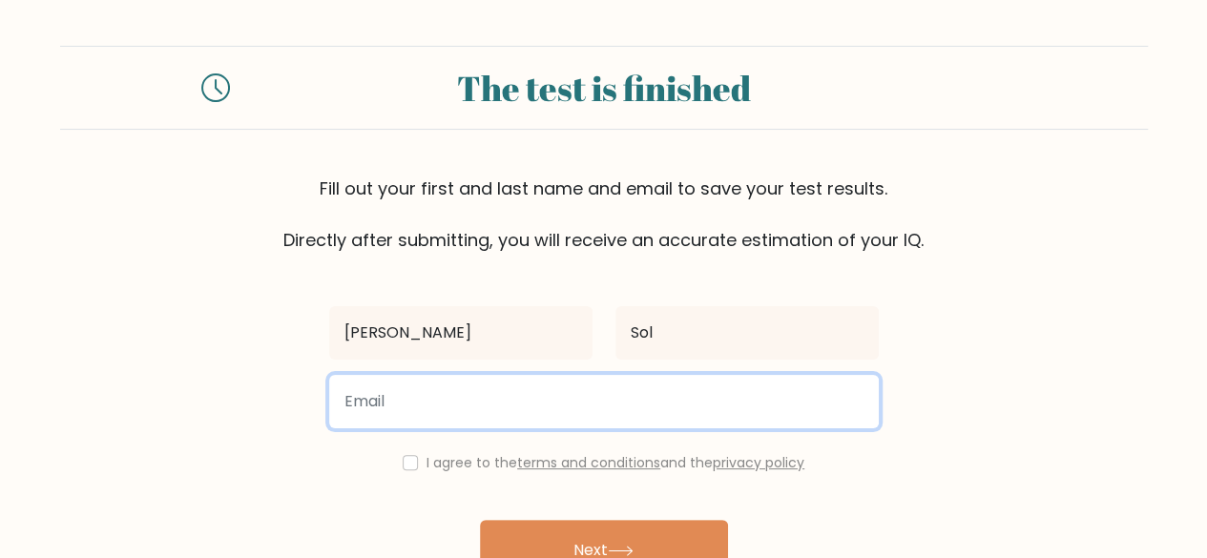
click at [467, 395] on input "email" at bounding box center [603, 401] width 549 height 53
type input "[EMAIL_ADDRESS][DOMAIN_NAME]"
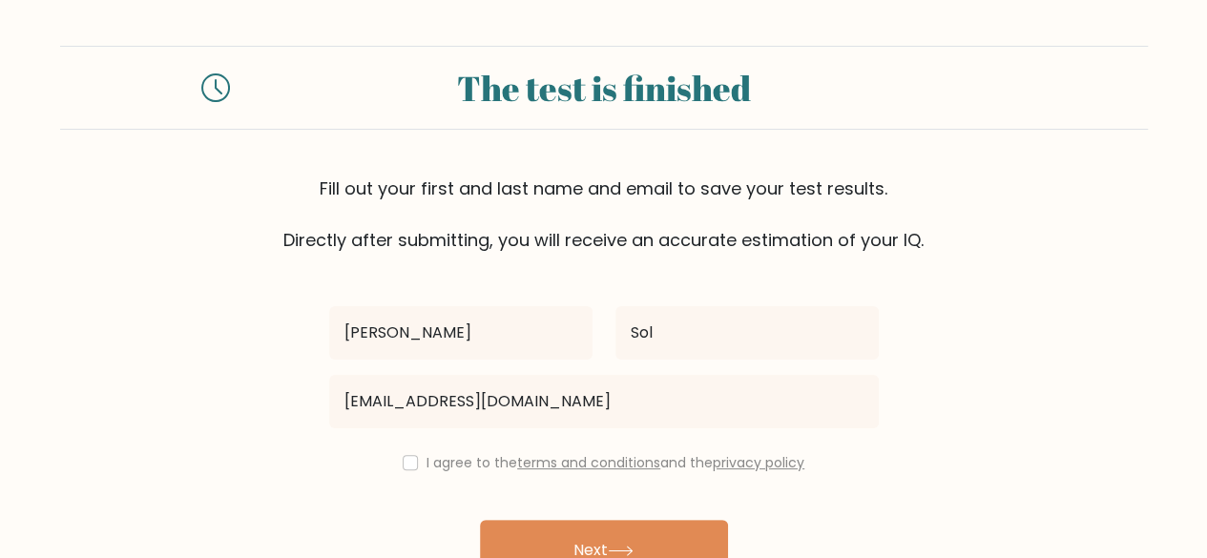
click at [401, 472] on div "I agree to the terms and conditions and the privacy policy" at bounding box center [604, 462] width 572 height 23
click at [403, 461] on input "checkbox" at bounding box center [410, 462] width 15 height 15
checkbox input "true"
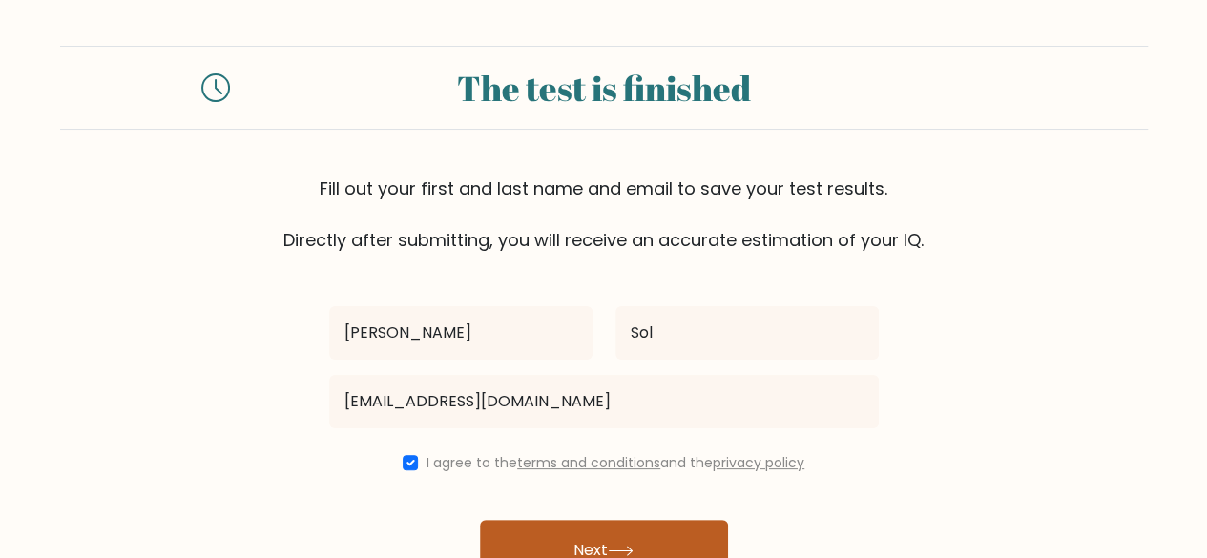
click at [605, 547] on button "Next" at bounding box center [604, 550] width 248 height 61
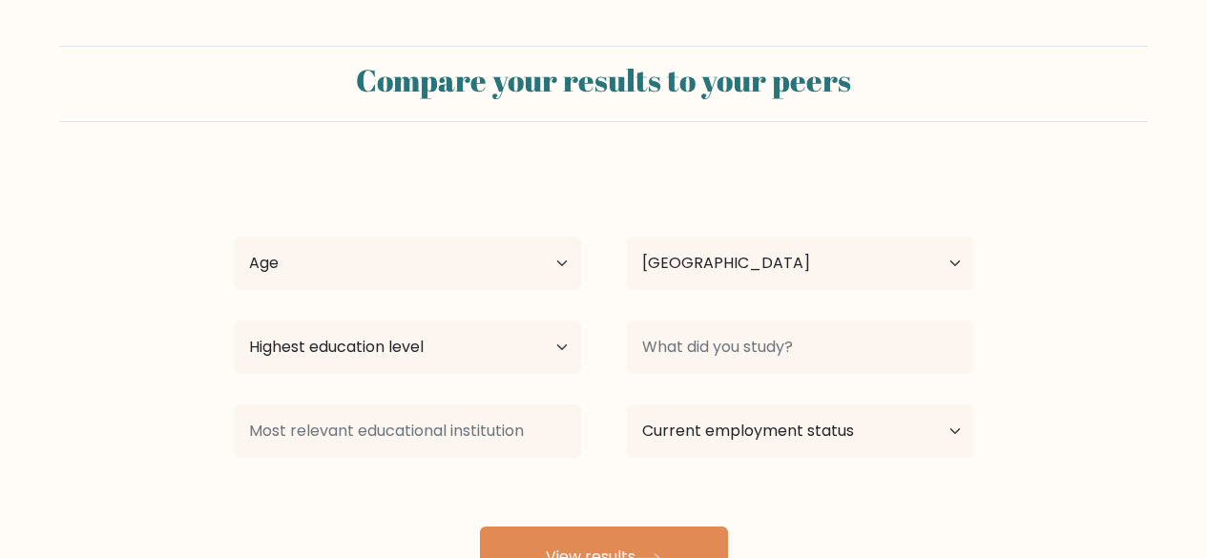
select select "PH"
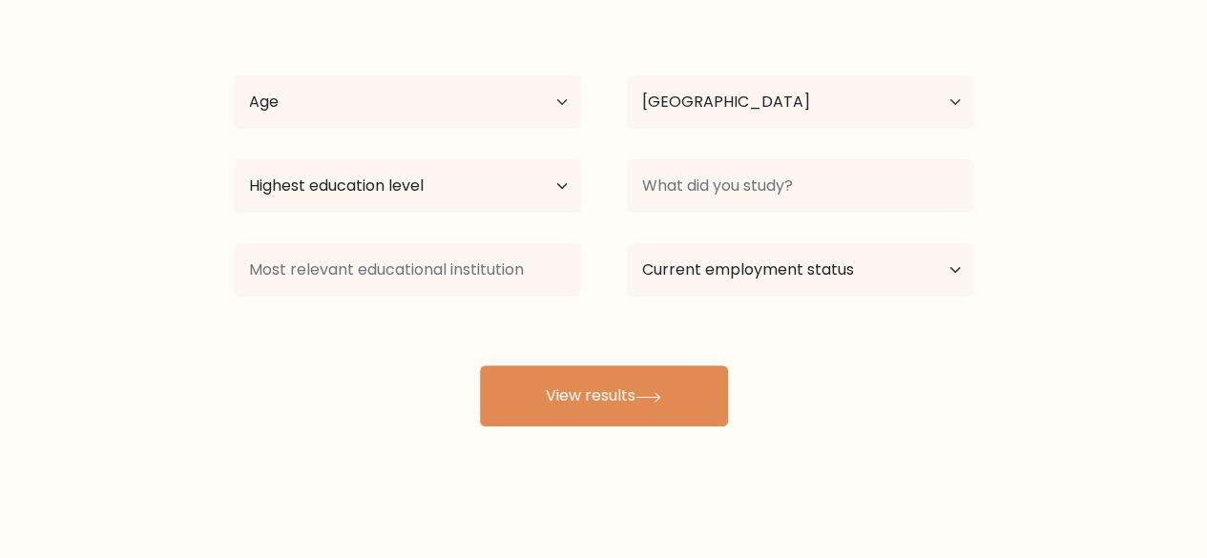
scroll to position [164, 0]
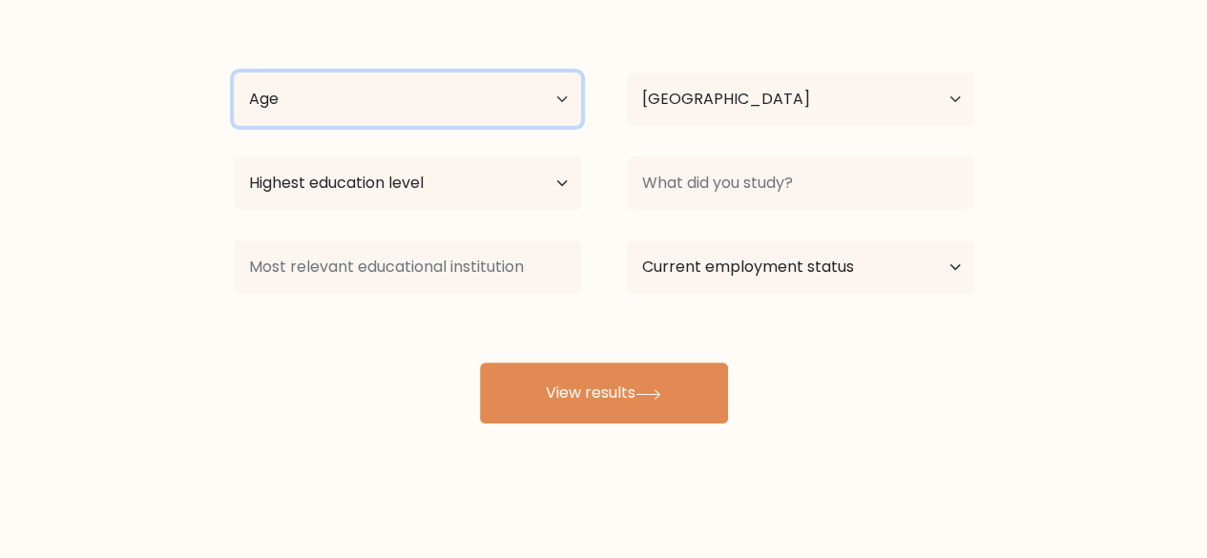
click at [489, 98] on select "Age Under [DEMOGRAPHIC_DATA] [DEMOGRAPHIC_DATA] [DEMOGRAPHIC_DATA] [DEMOGRAPHIC…" at bounding box center [407, 98] width 347 height 53
select select "35_44"
click at [234, 72] on select "Age Under [DEMOGRAPHIC_DATA] [DEMOGRAPHIC_DATA] [DEMOGRAPHIC_DATA] [DEMOGRAPHIC…" at bounding box center [407, 98] width 347 height 53
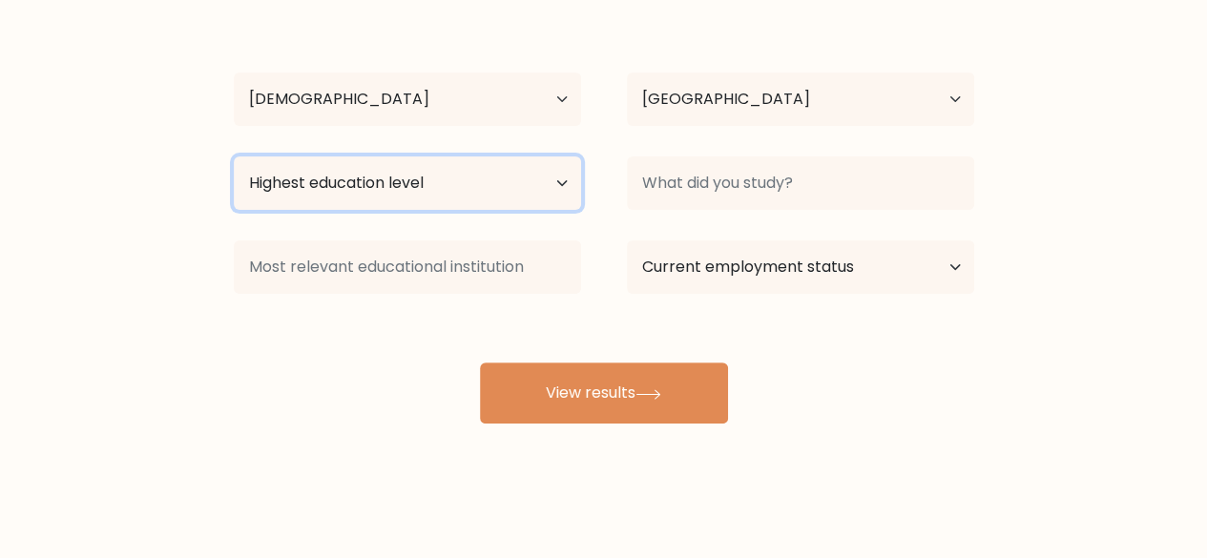
click at [424, 180] on select "Highest education level No schooling Primary Lower Secondary Upper Secondary Oc…" at bounding box center [407, 182] width 347 height 53
select select "bachelors_degree"
click at [234, 156] on select "Highest education level No schooling Primary Lower Secondary Upper Secondary Oc…" at bounding box center [407, 182] width 347 height 53
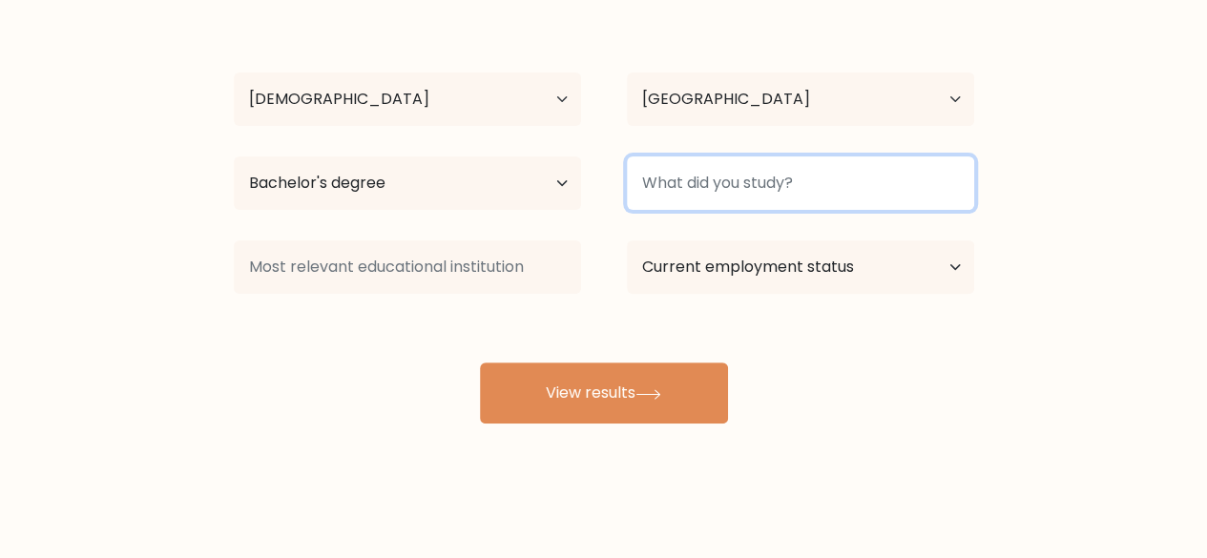
click at [756, 176] on input at bounding box center [800, 182] width 347 height 53
type input "B"
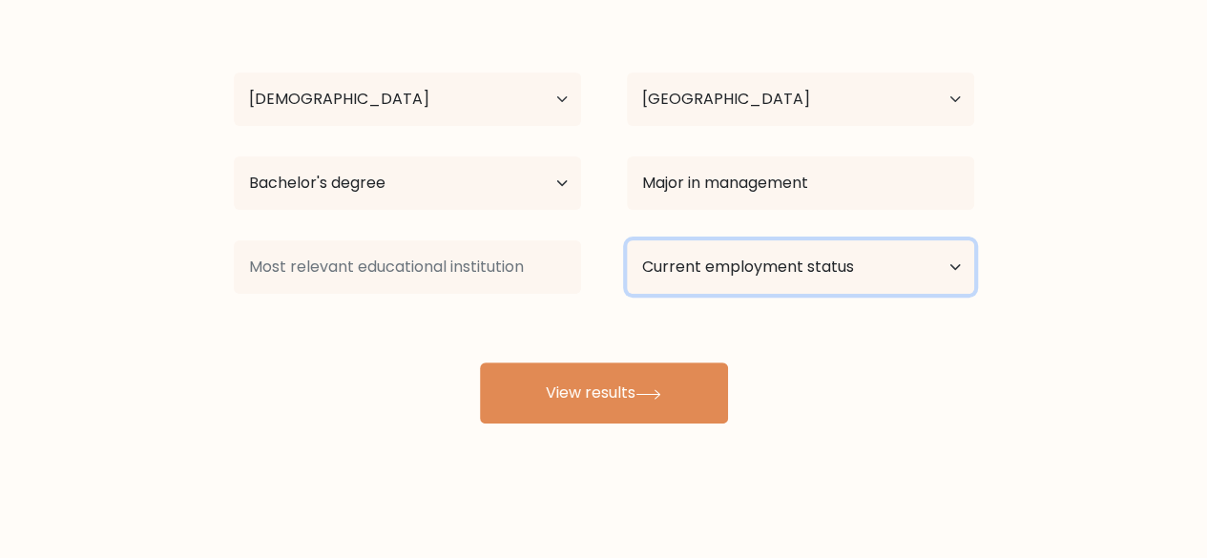
click at [756, 270] on select "Current employment status Employed Student Retired Other / prefer not to answer" at bounding box center [800, 266] width 347 height 53
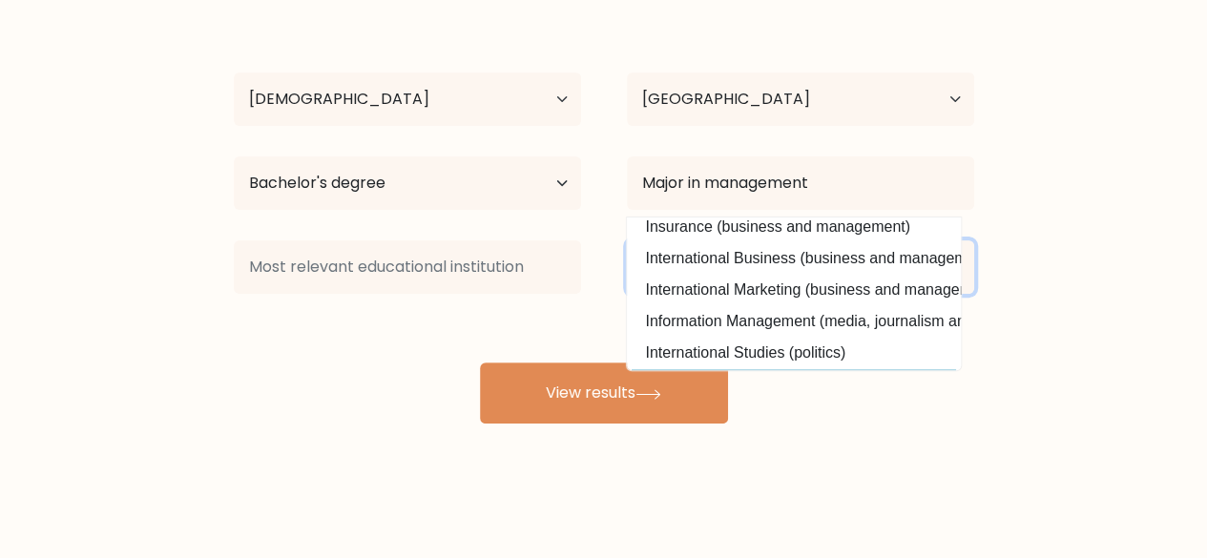
scroll to position [0, 0]
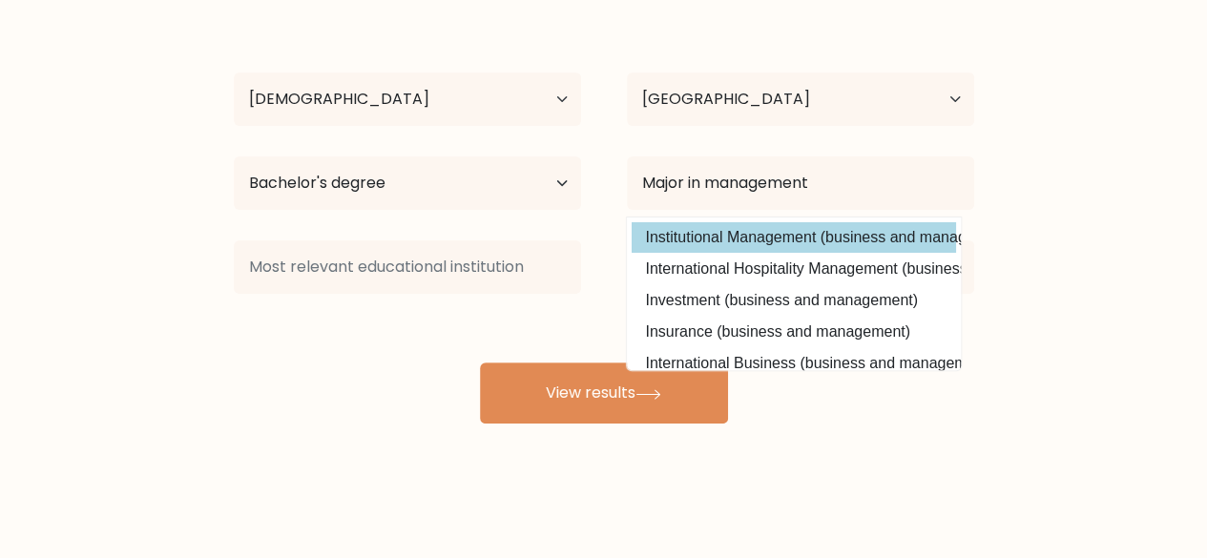
click at [769, 234] on option "Institutional Management (business and management)" at bounding box center [793, 237] width 324 height 31
type input "Institutional Management"
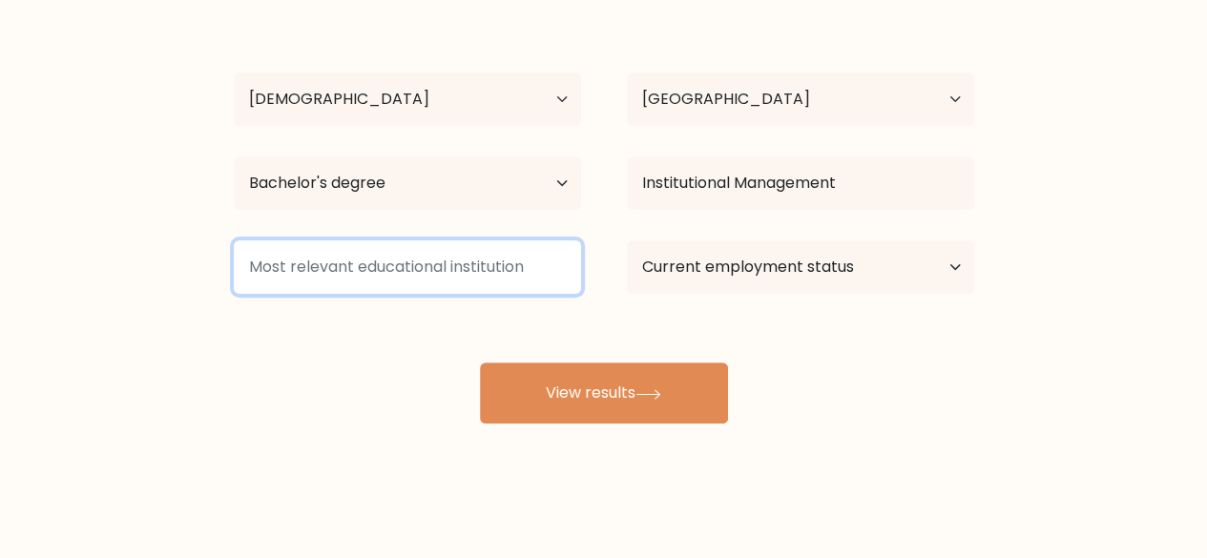
click at [383, 263] on input at bounding box center [407, 266] width 347 height 53
click at [393, 274] on input at bounding box center [407, 266] width 347 height 53
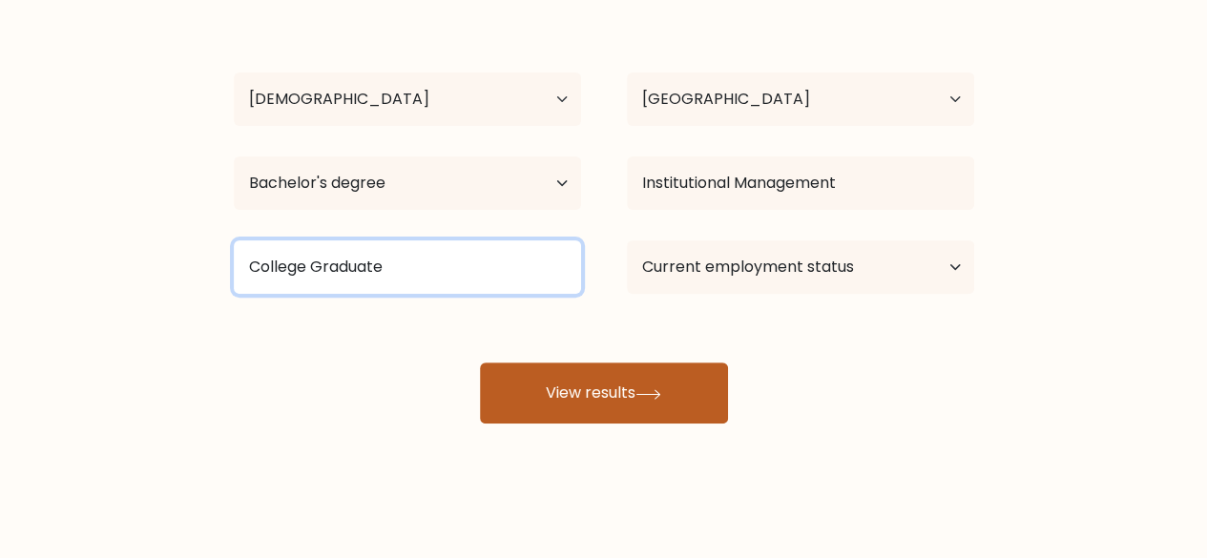
type input "College Graduate"
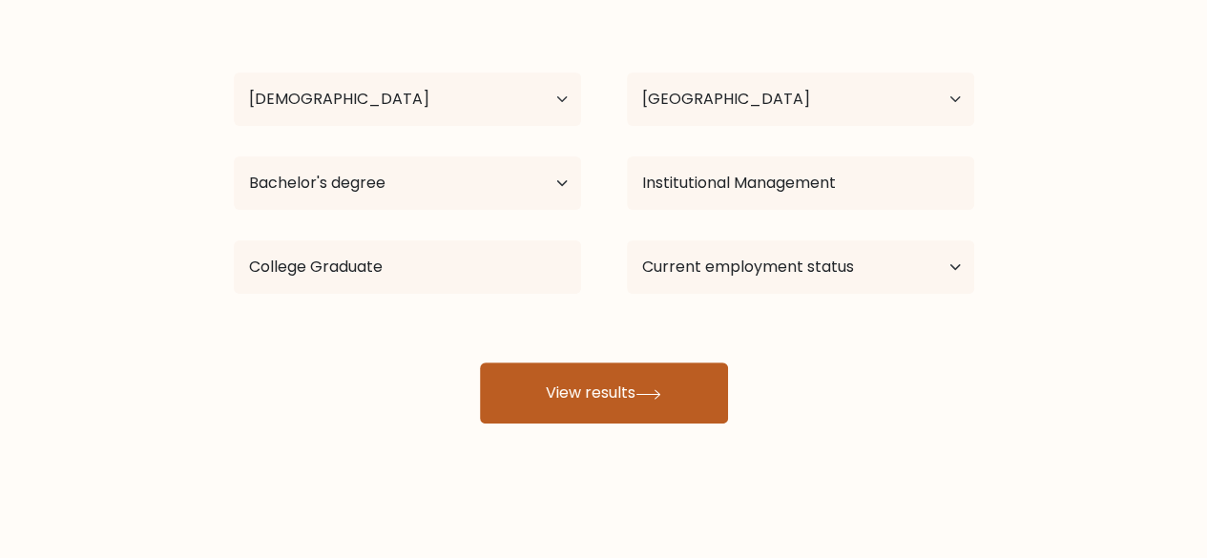
click at [573, 410] on button "View results" at bounding box center [604, 392] width 248 height 61
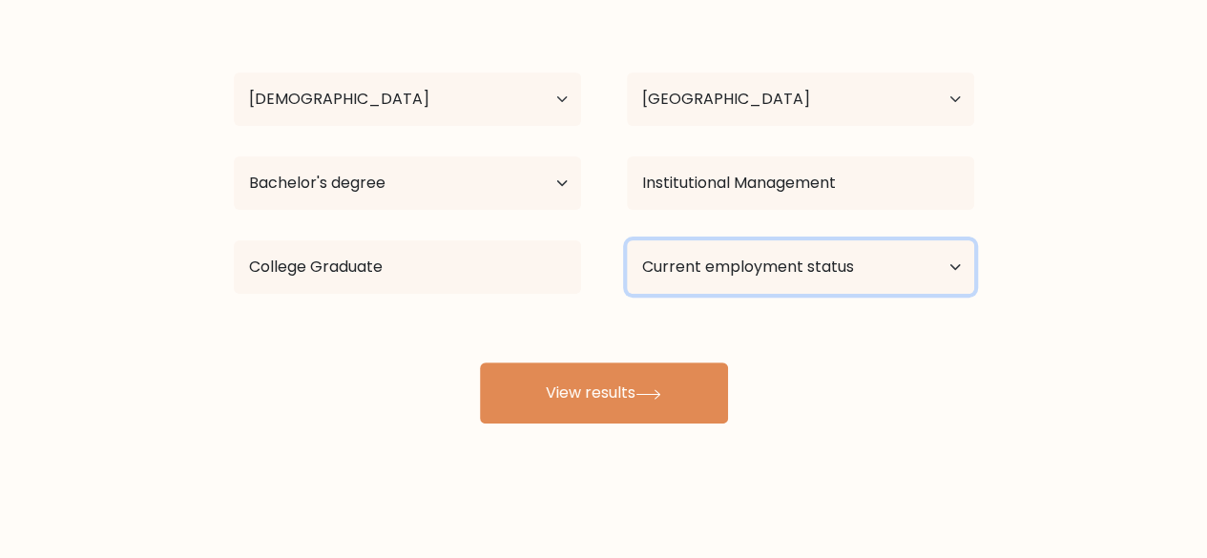
click at [803, 279] on select "Current employment status Employed Student Retired Other / prefer not to answer" at bounding box center [800, 266] width 347 height 53
select select "other"
click at [627, 240] on select "Current employment status Employed Student Retired Other / prefer not to answer" at bounding box center [800, 266] width 347 height 53
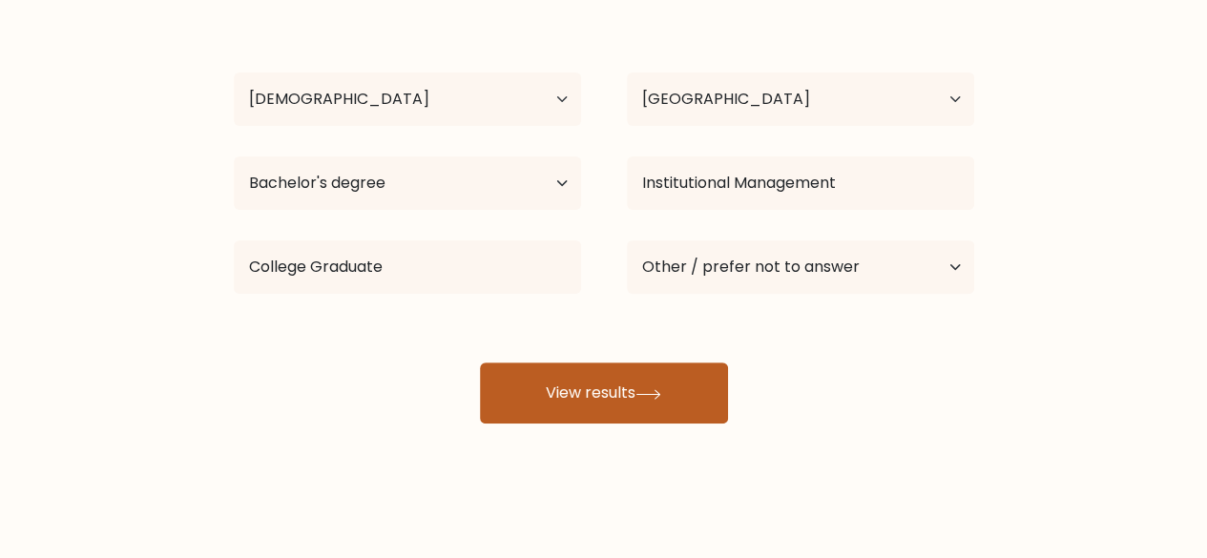
click at [624, 399] on button "View results" at bounding box center [604, 392] width 248 height 61
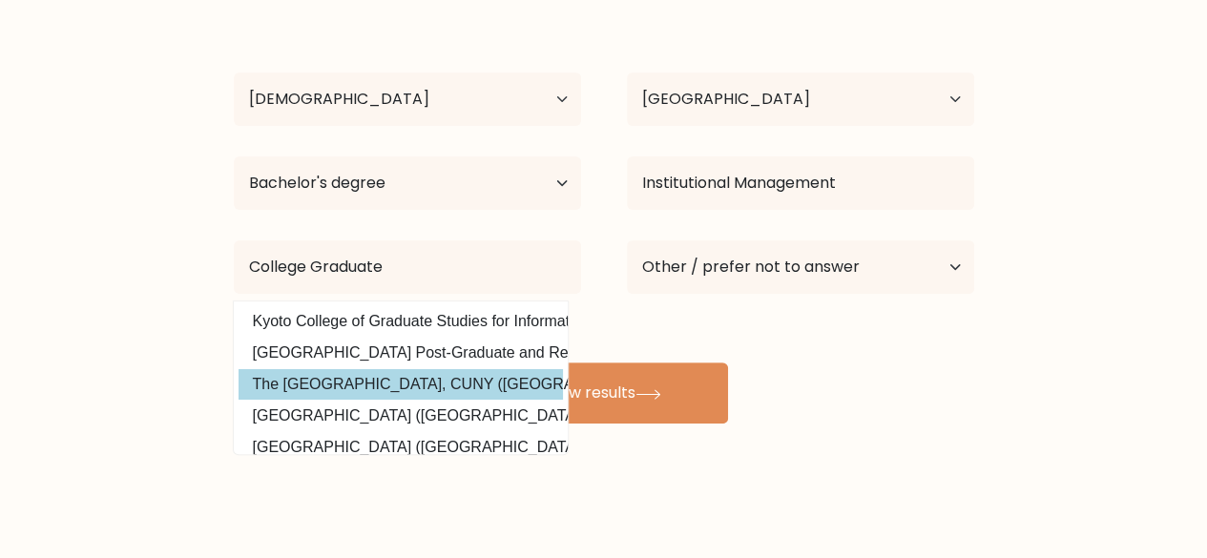
scroll to position [69, 0]
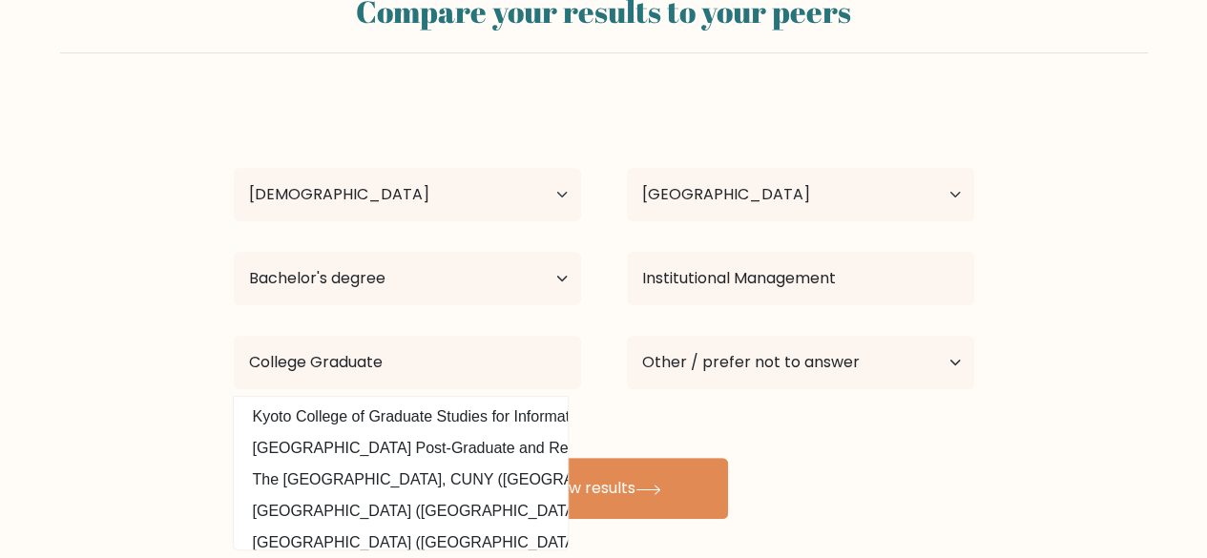
click at [1047, 438] on form "Compare your results to your peers [PERSON_NAME] Age Under [DEMOGRAPHIC_DATA] […" at bounding box center [603, 248] width 1207 height 542
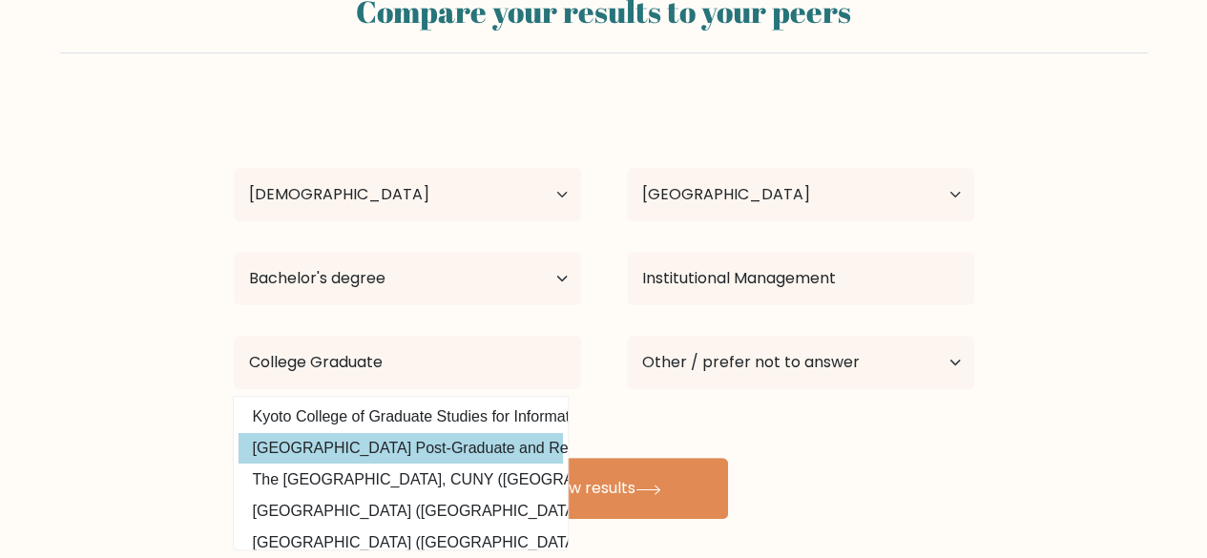
scroll to position [95, 0]
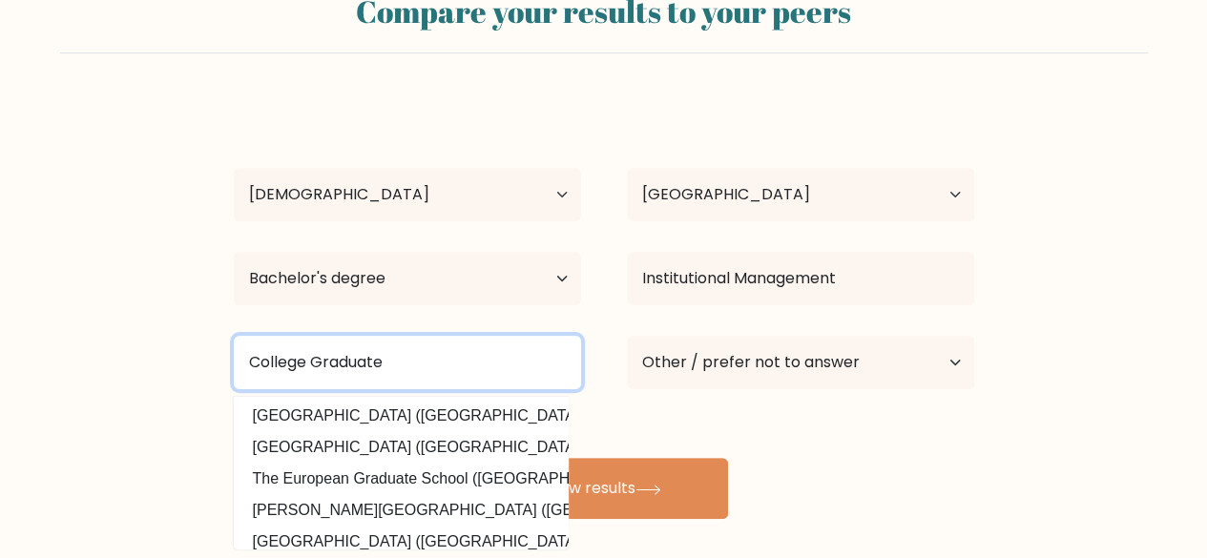
drag, startPoint x: 391, startPoint y: 361, endPoint x: 0, endPoint y: 300, distance: 395.8
click at [0, 300] on form "Compare your results to your peers [PERSON_NAME] Age Under [DEMOGRAPHIC_DATA] […" at bounding box center [603, 248] width 1207 height 542
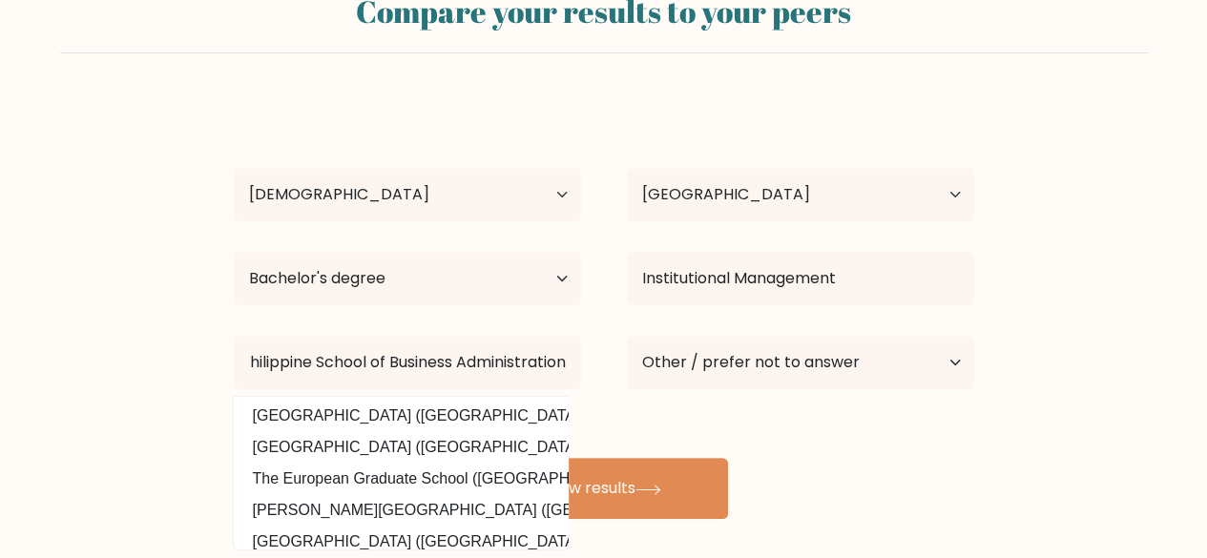
click at [639, 427] on div "[PERSON_NAME] Age Under [DEMOGRAPHIC_DATA] [DEMOGRAPHIC_DATA] [DEMOGRAPHIC_DATA…" at bounding box center [603, 309] width 763 height 420
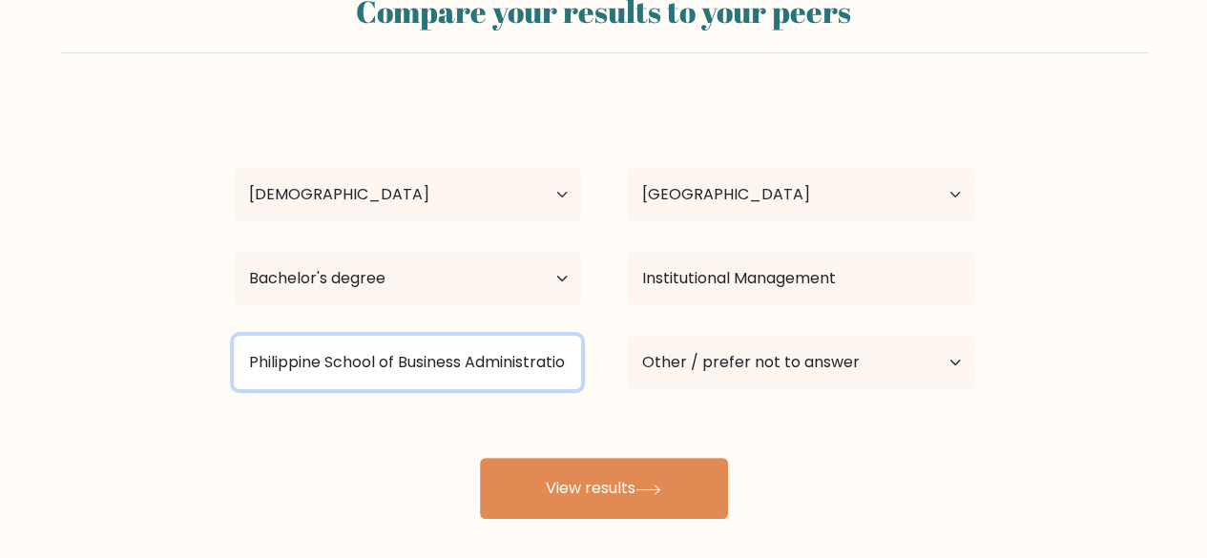
click at [434, 365] on input "Philippine School of Business Administration" at bounding box center [407, 362] width 347 height 53
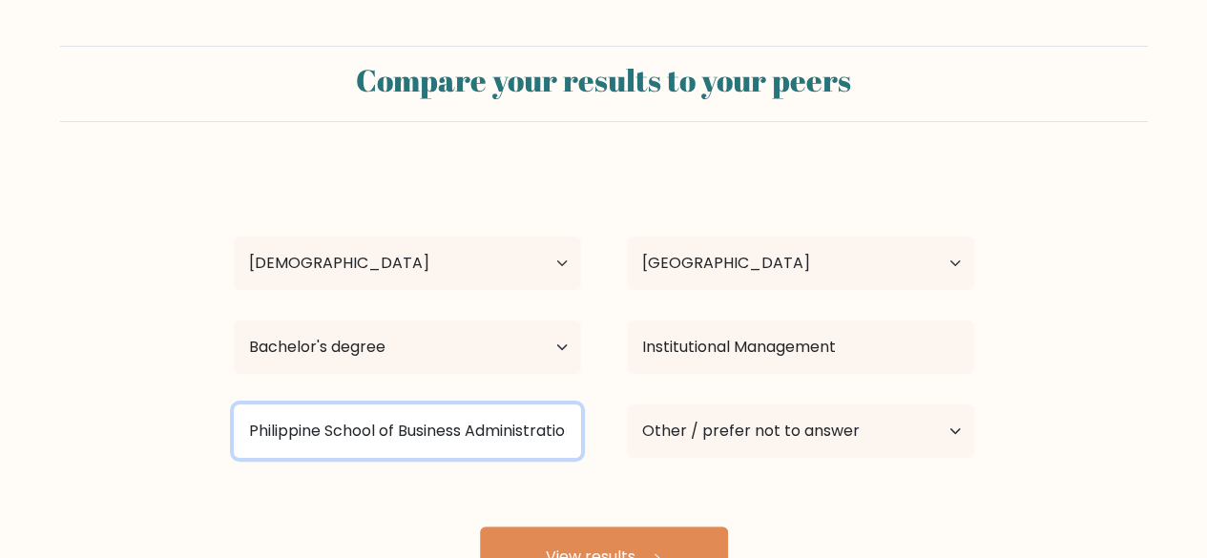
click at [434, 430] on input "Philippine School of Business Administration" at bounding box center [407, 430] width 347 height 53
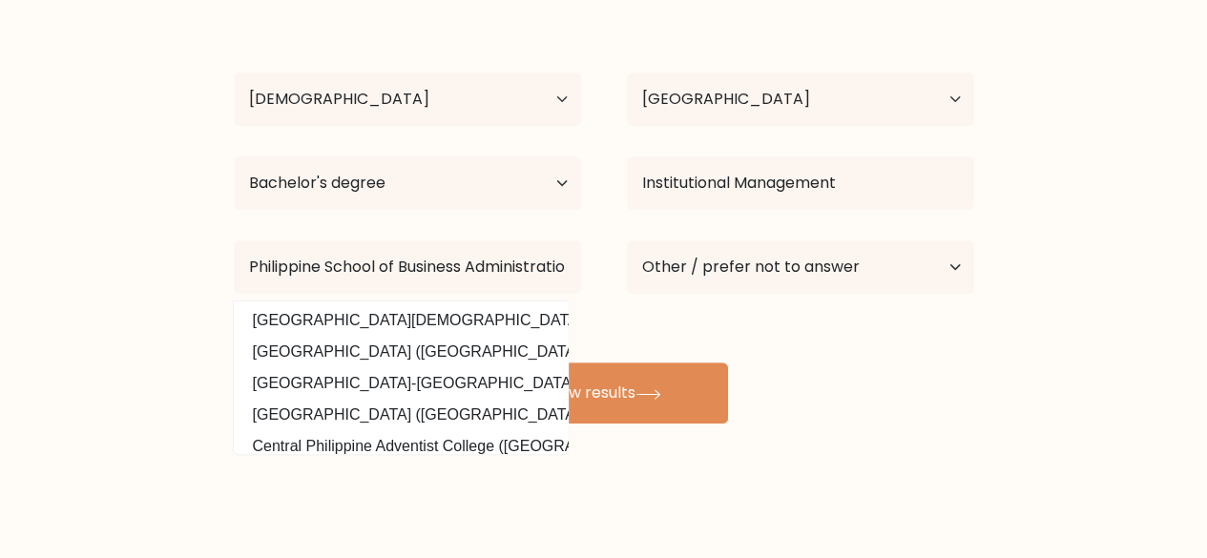
drag, startPoint x: 593, startPoint y: 392, endPoint x: 105, endPoint y: 455, distance: 492.4
click at [106, 455] on div "Compare your results to your peers Mark Lester Sol Age Under 18 years old 18-24…" at bounding box center [603, 197] width 1207 height 723
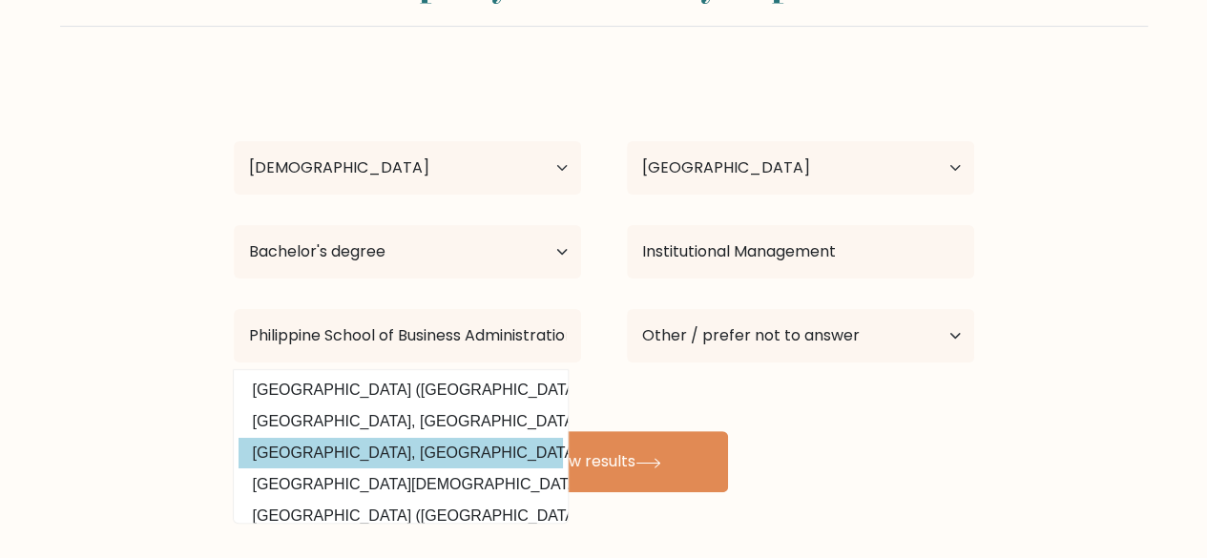
scroll to position [69, 0]
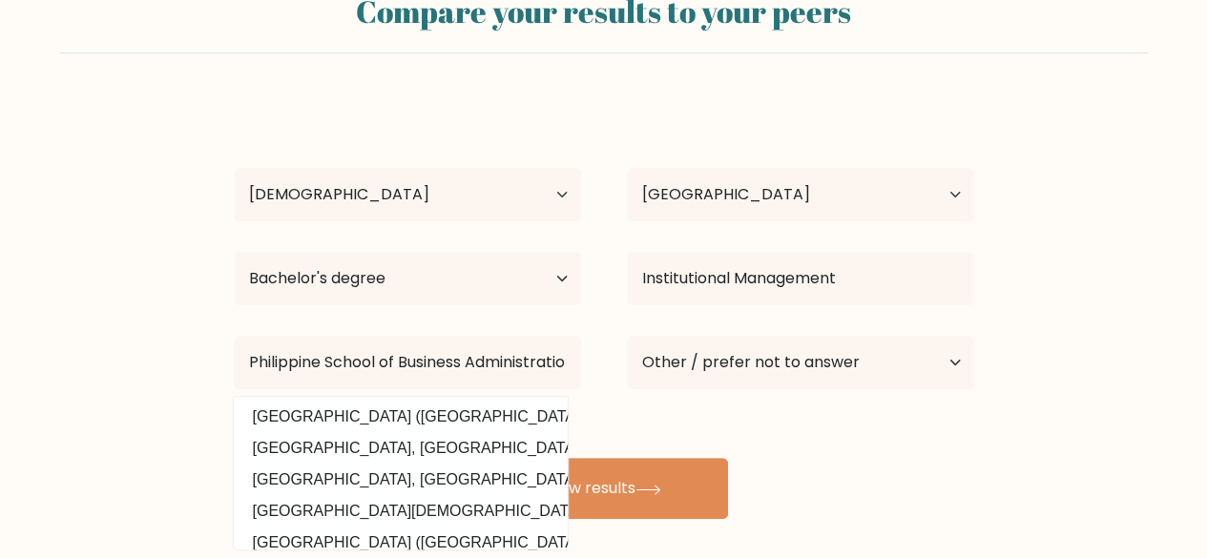
click at [378, 413] on option "Central Philippine University (Philippines)" at bounding box center [400, 417] width 324 height 31
type input "Central Philippine University"
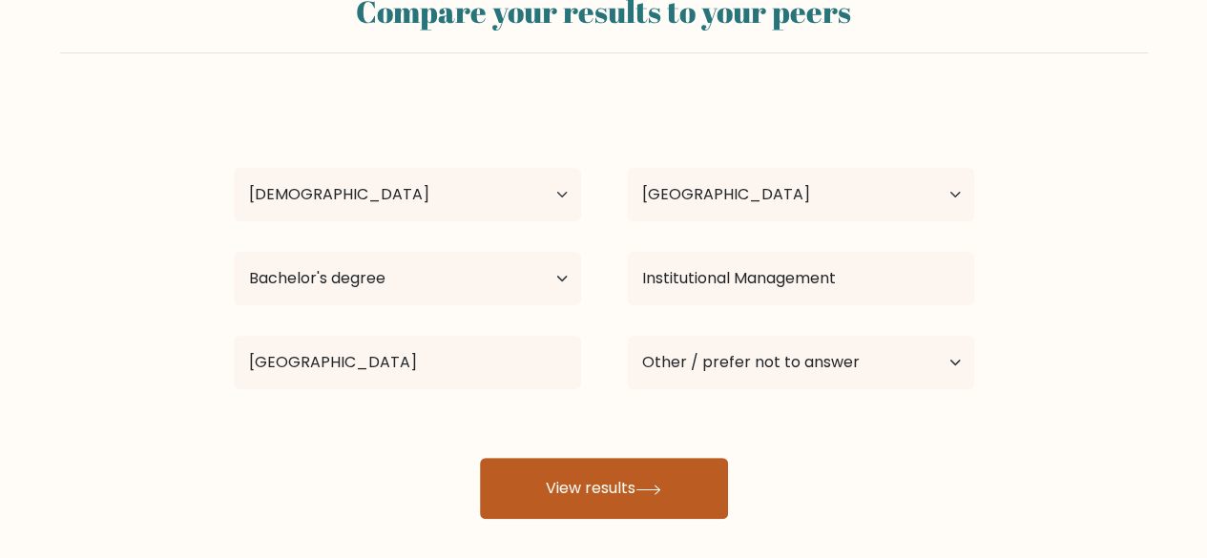
click at [580, 486] on button "View results" at bounding box center [604, 488] width 248 height 61
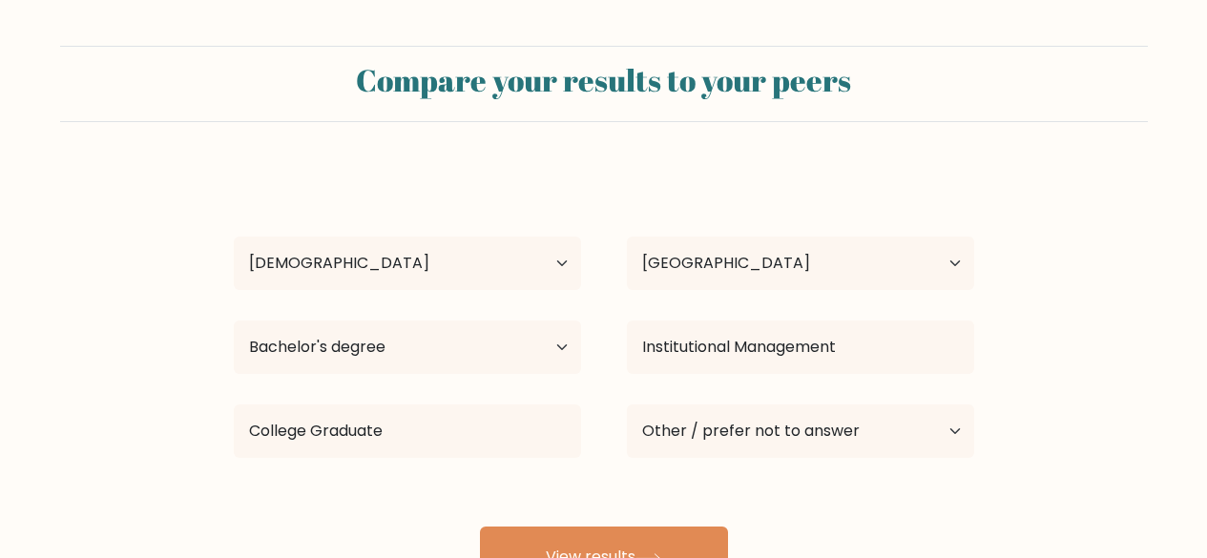
select select "35_44"
select select "PH"
select select "bachelors_degree"
select select "other"
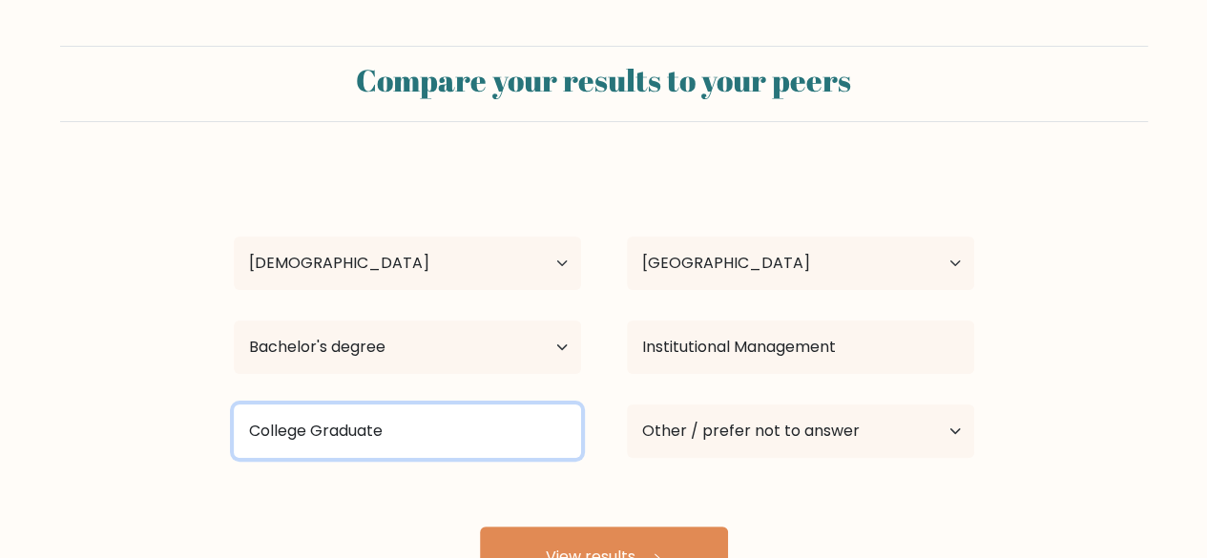
drag, startPoint x: 414, startPoint y: 430, endPoint x: 0, endPoint y: 423, distance: 414.1
click at [0, 424] on form "Compare your results to your peers [PERSON_NAME] Age Under [DEMOGRAPHIC_DATA] […" at bounding box center [603, 317] width 1207 height 542
click at [326, 434] on input at bounding box center [407, 430] width 347 height 53
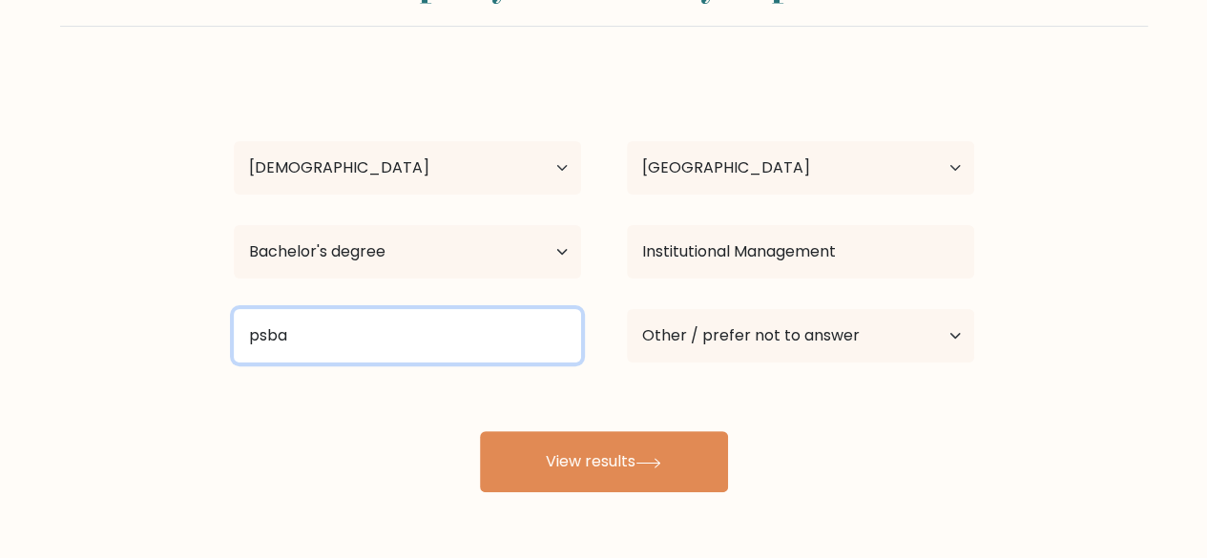
drag, startPoint x: 290, startPoint y: 333, endPoint x: 48, endPoint y: 331, distance: 242.3
click at [52, 331] on form "Compare your results to your peers [PERSON_NAME] Age Under [DEMOGRAPHIC_DATA] […" at bounding box center [603, 221] width 1207 height 542
type input "["
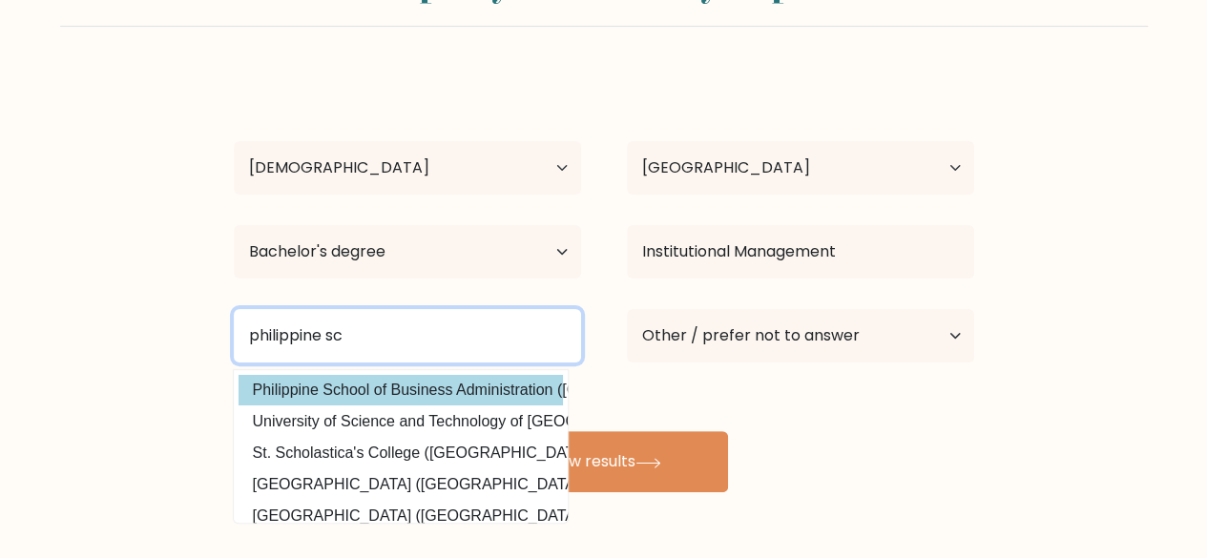
type input "philippine sc"
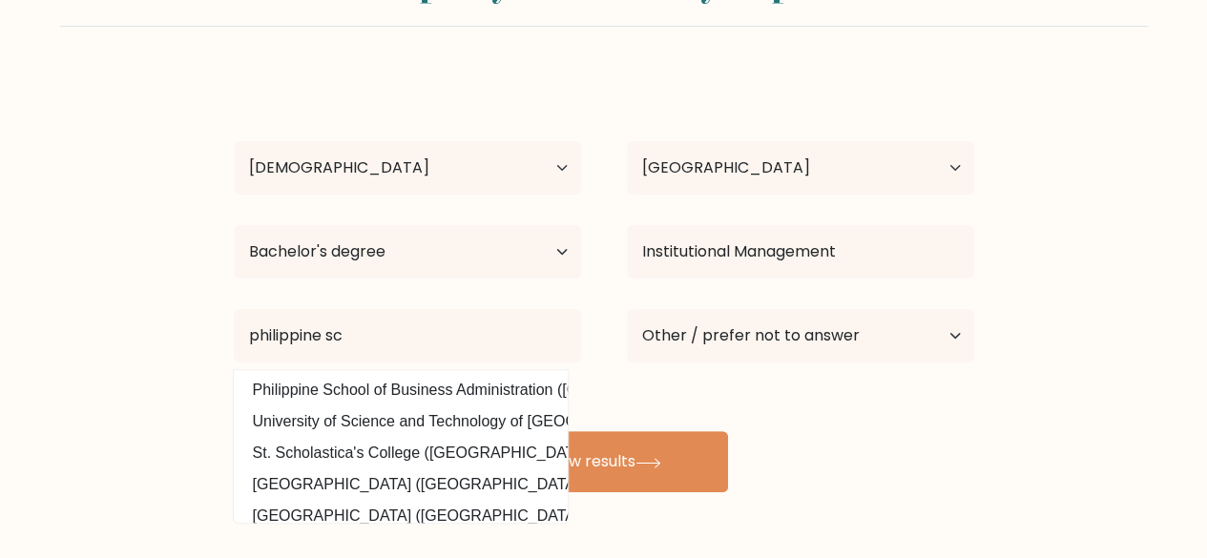
click at [401, 393] on div "[PERSON_NAME] Age Under [DEMOGRAPHIC_DATA] [DEMOGRAPHIC_DATA] [DEMOGRAPHIC_DATA…" at bounding box center [603, 282] width 763 height 420
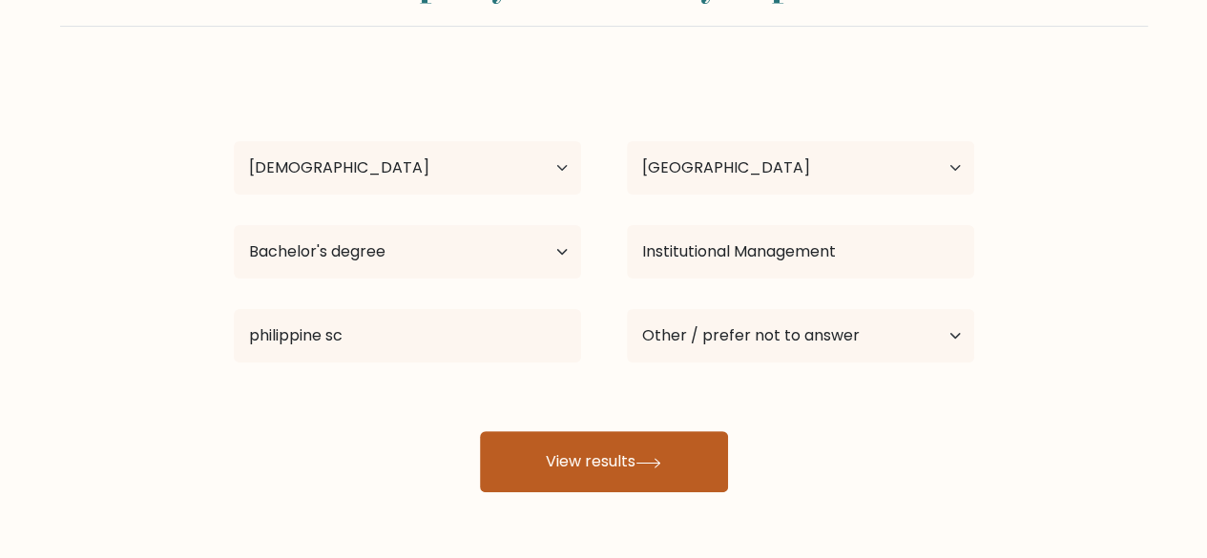
click at [615, 451] on button "View results" at bounding box center [604, 461] width 248 height 61
